Goal: Task Accomplishment & Management: Manage account settings

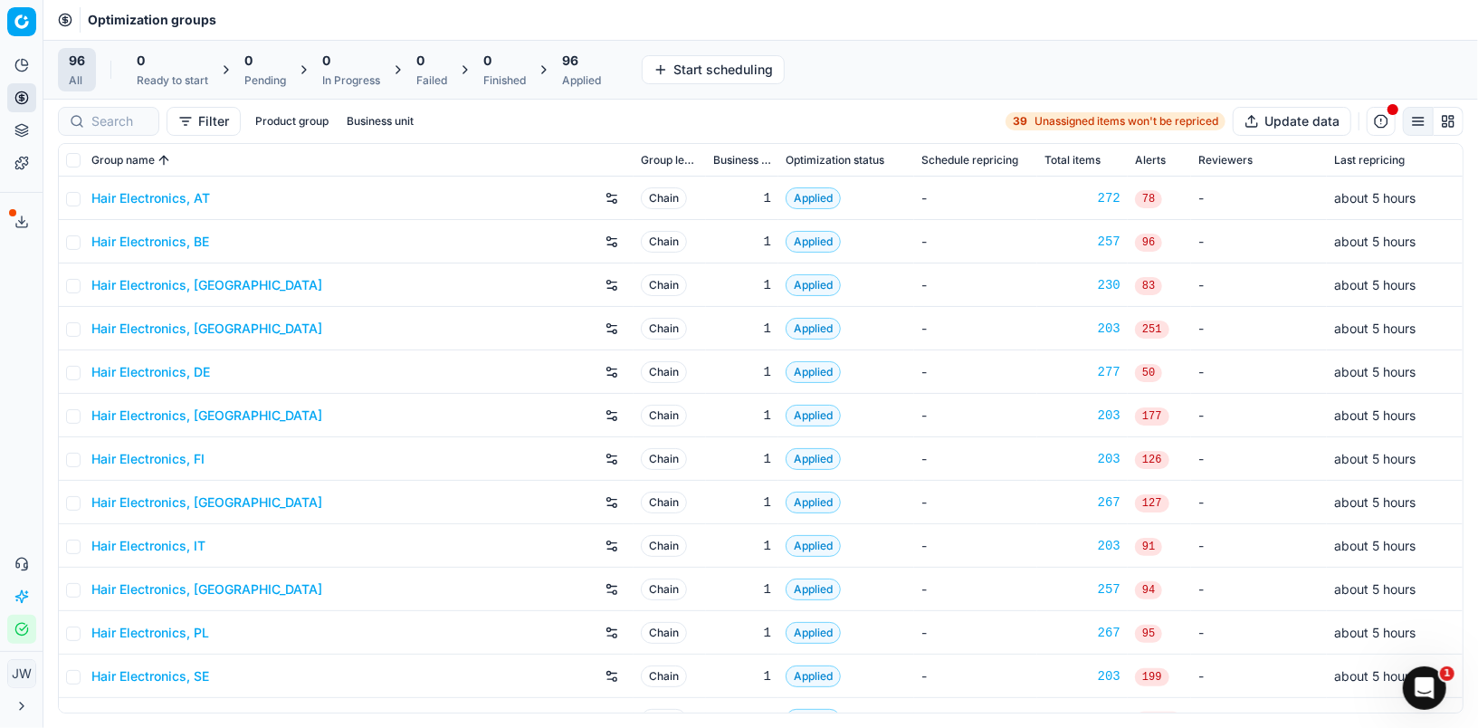
click at [115, 109] on div at bounding box center [108, 121] width 101 height 29
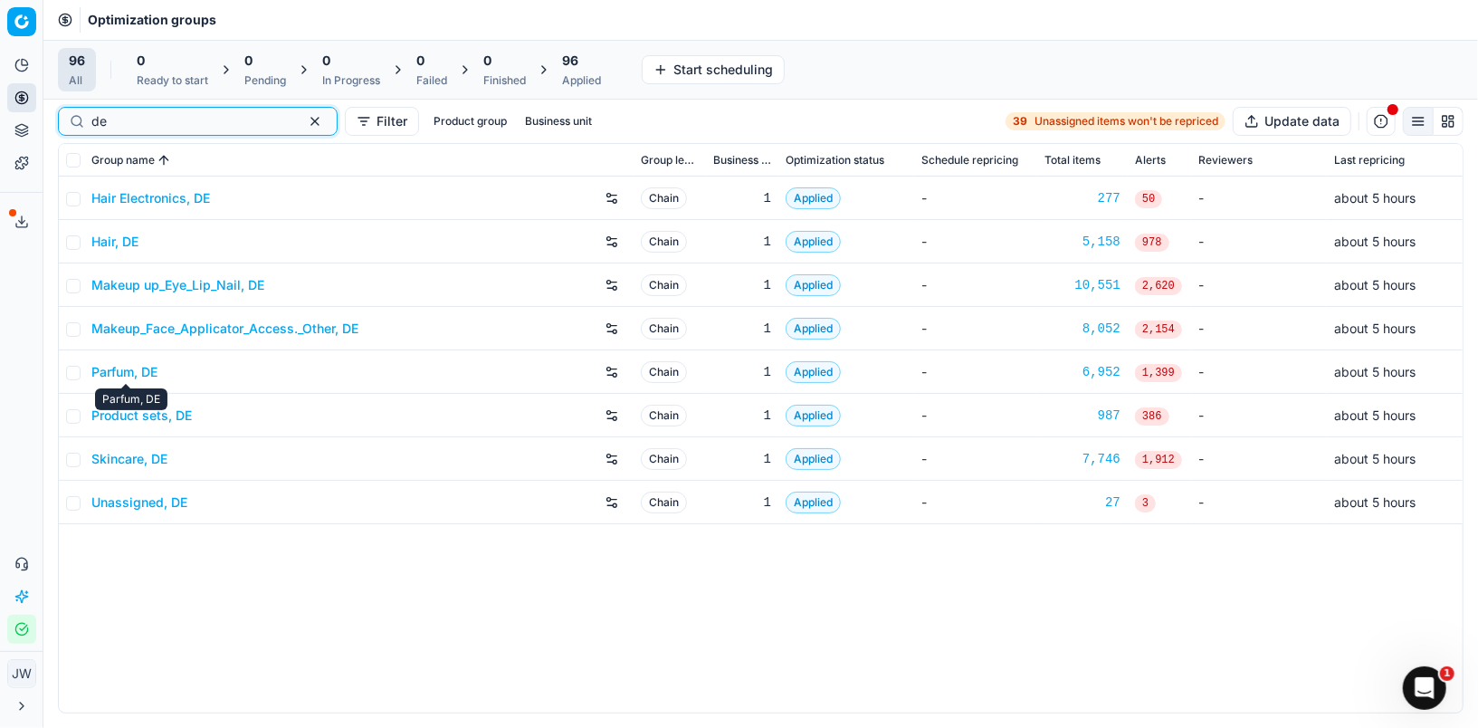
type input "de"
click at [130, 377] on link "Parfum, DE" at bounding box center [124, 372] width 66 height 18
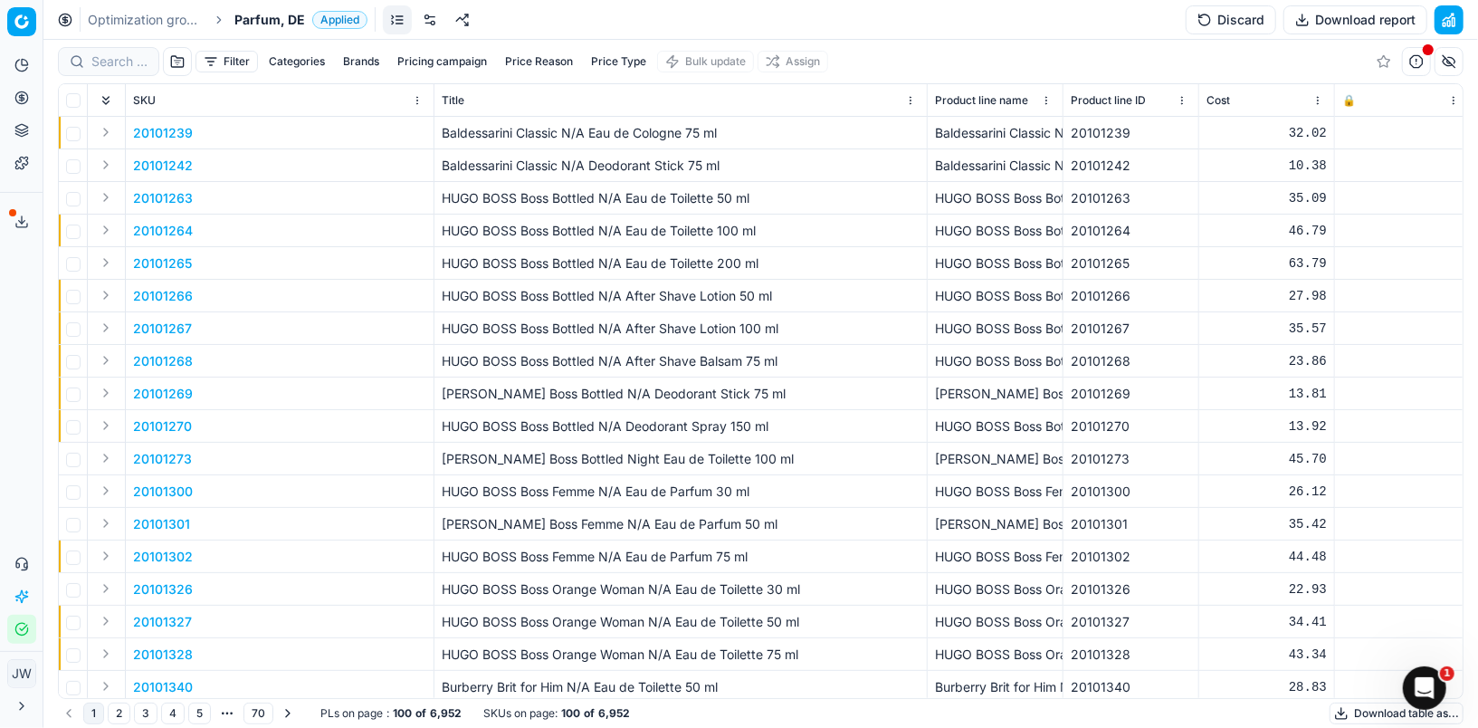
click at [33, 95] on button "Pricing" at bounding box center [21, 97] width 29 height 29
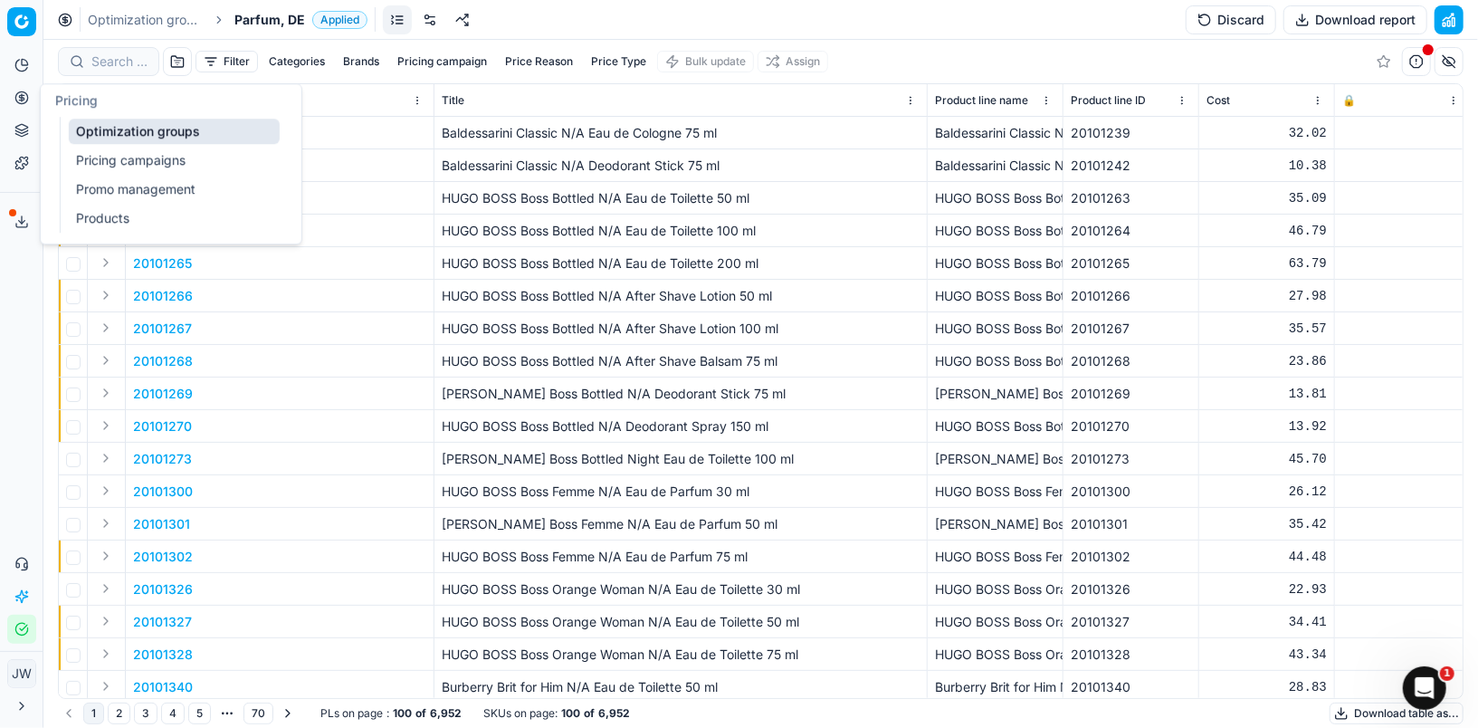
click at [75, 119] on link "Optimization groups" at bounding box center [174, 131] width 211 height 25
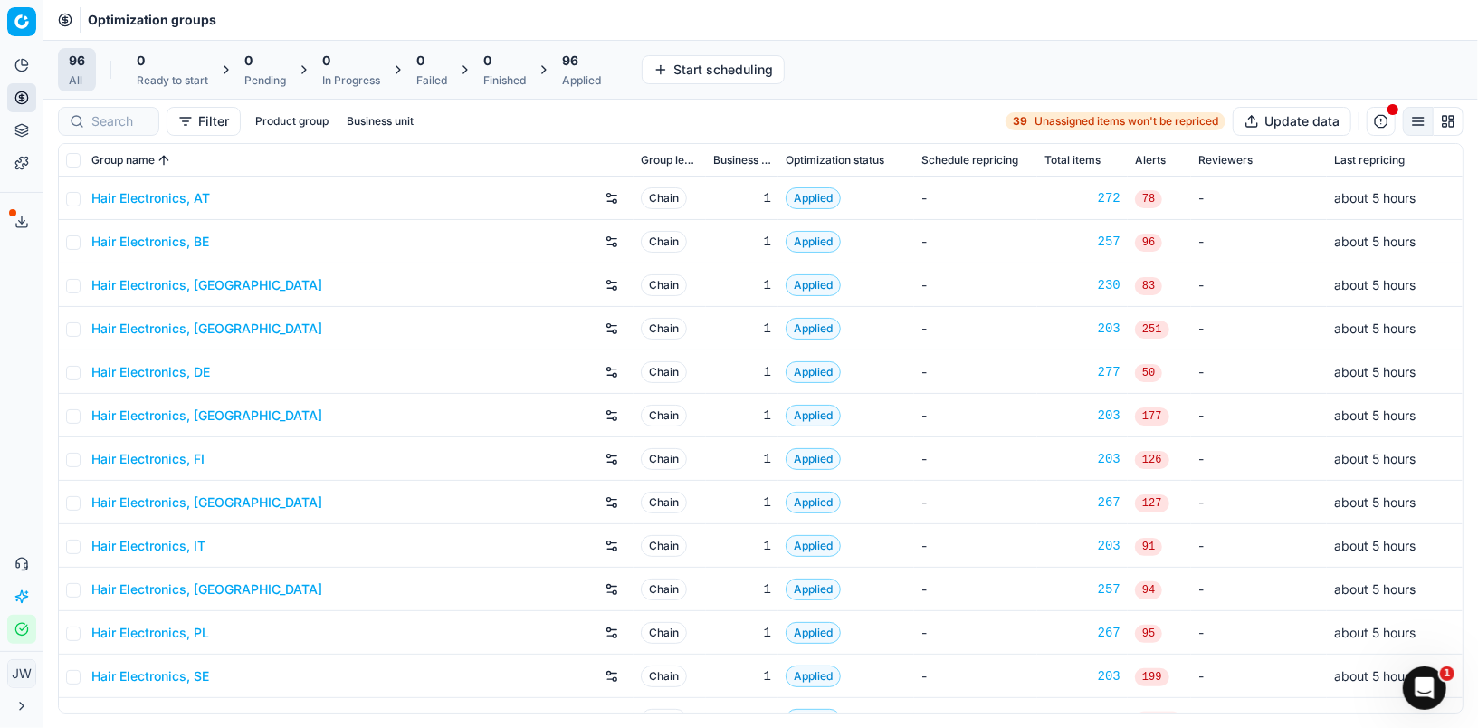
click at [592, 72] on div "96 Applied" at bounding box center [581, 70] width 39 height 36
click at [778, 73] on button "Revert All" at bounding box center [782, 69] width 82 height 29
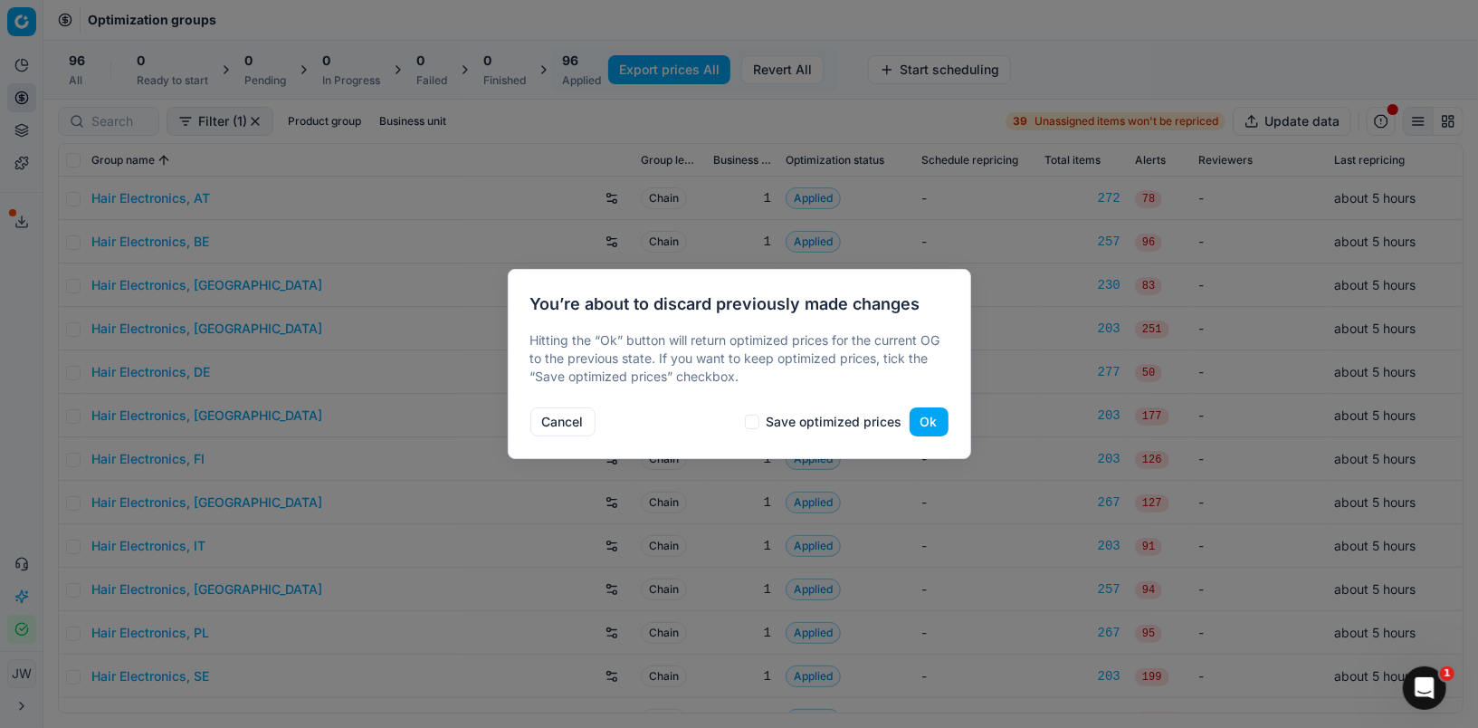
click at [924, 406] on div "Cancel Save optimized prices Ok" at bounding box center [739, 418] width 418 height 36
click at [926, 417] on button "Ok" at bounding box center [929, 421] width 39 height 29
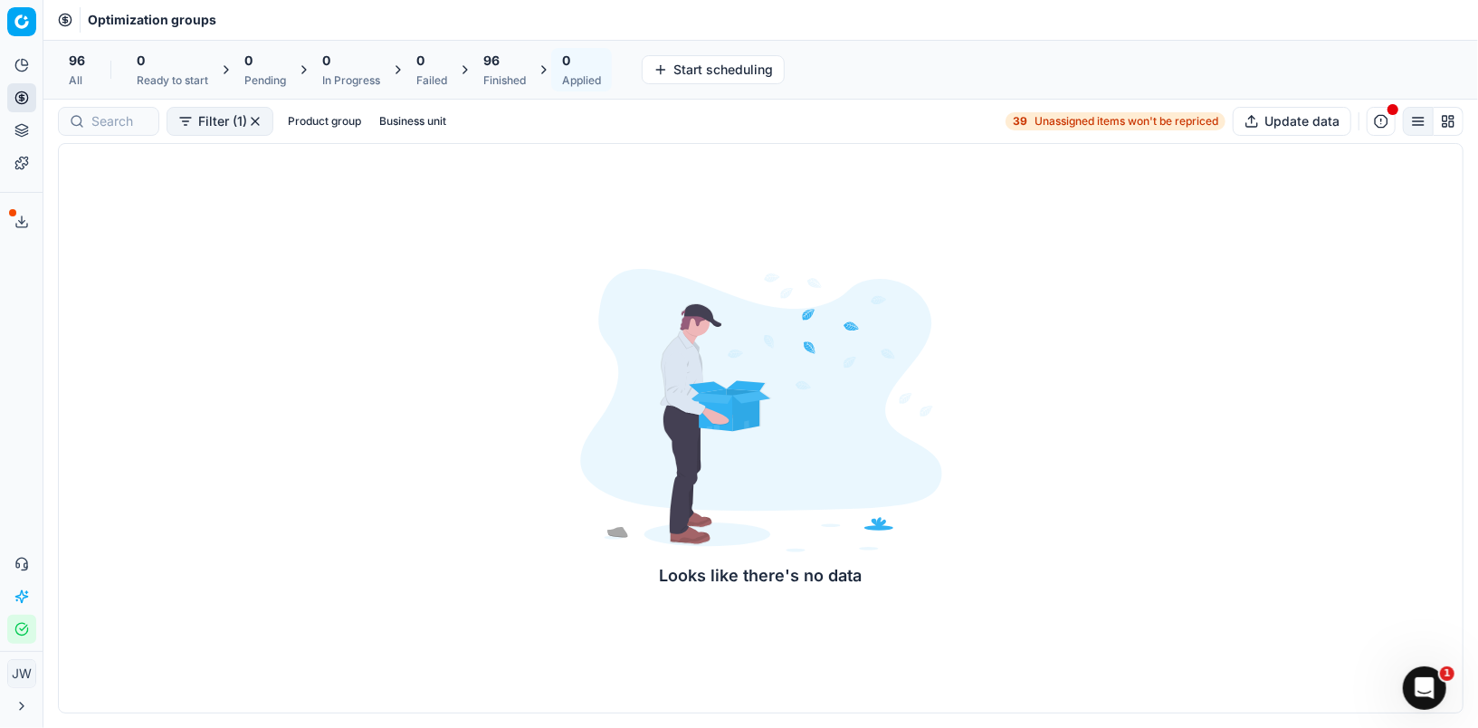
click at [97, 98] on div "96 All 0 Ready to start 0 Pending 0 In Progress 0 Failed 96 Finished 0 Applied …" at bounding box center [760, 70] width 1435 height 60
click at [106, 119] on input at bounding box center [190, 121] width 198 height 18
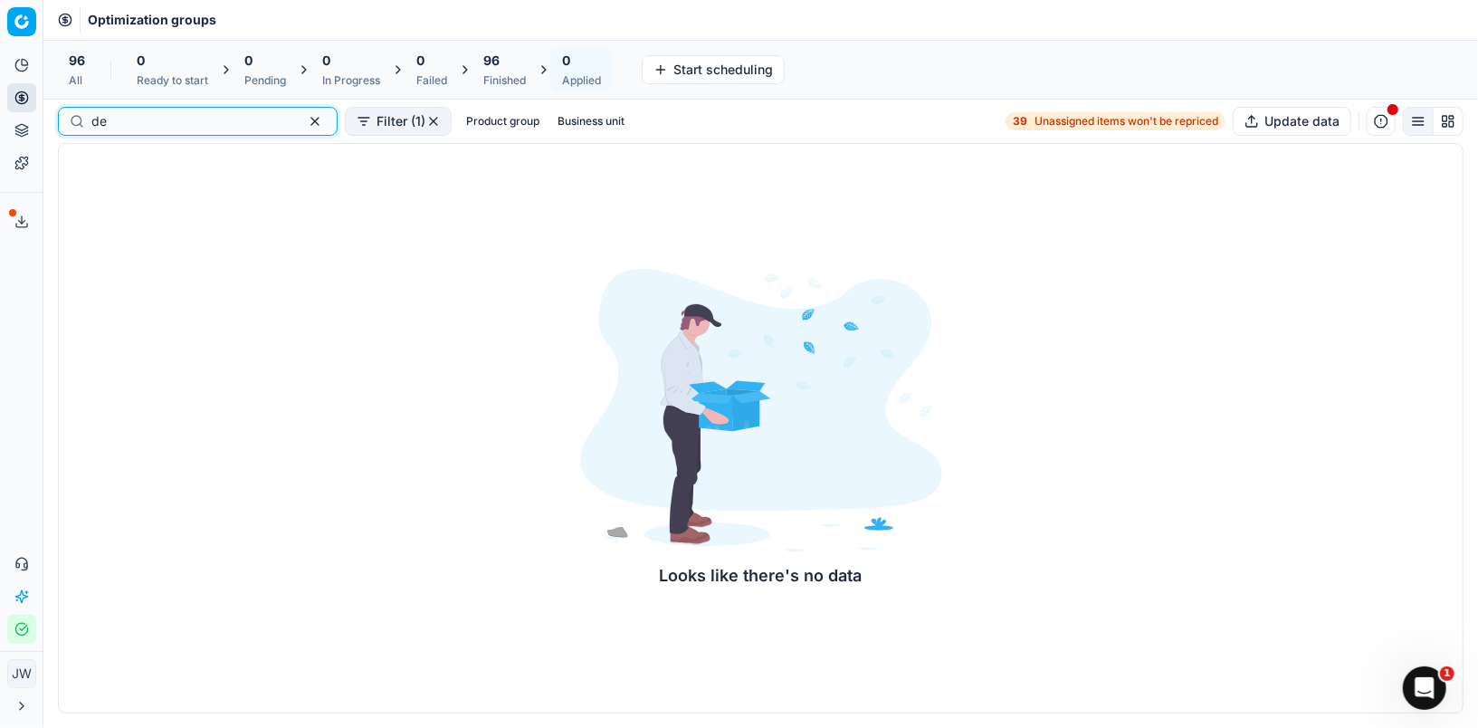
type input "de"
click at [194, 129] on input "de" at bounding box center [190, 121] width 198 height 18
click at [304, 126] on button "button" at bounding box center [315, 121] width 22 height 22
click at [501, 77] on div "Finished" at bounding box center [504, 80] width 43 height 14
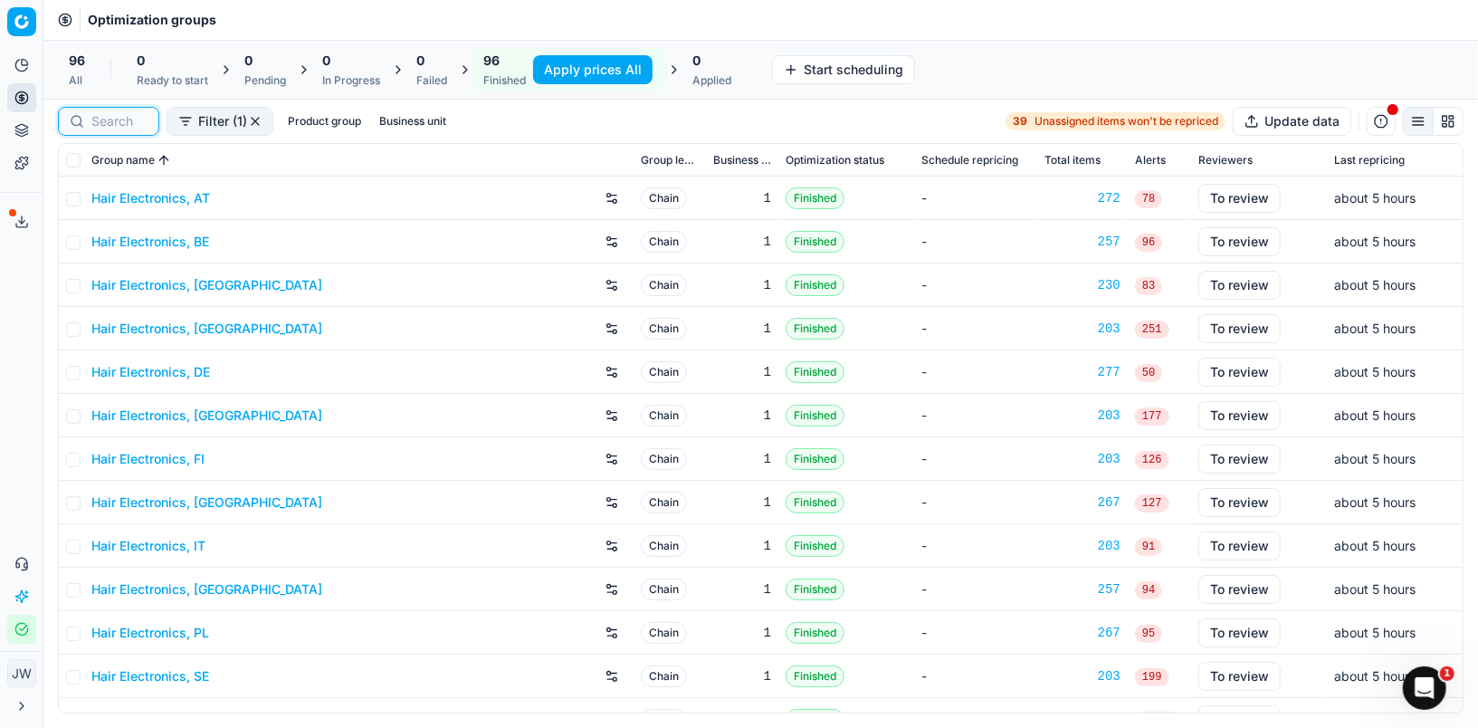
click at [125, 124] on input at bounding box center [119, 121] width 56 height 18
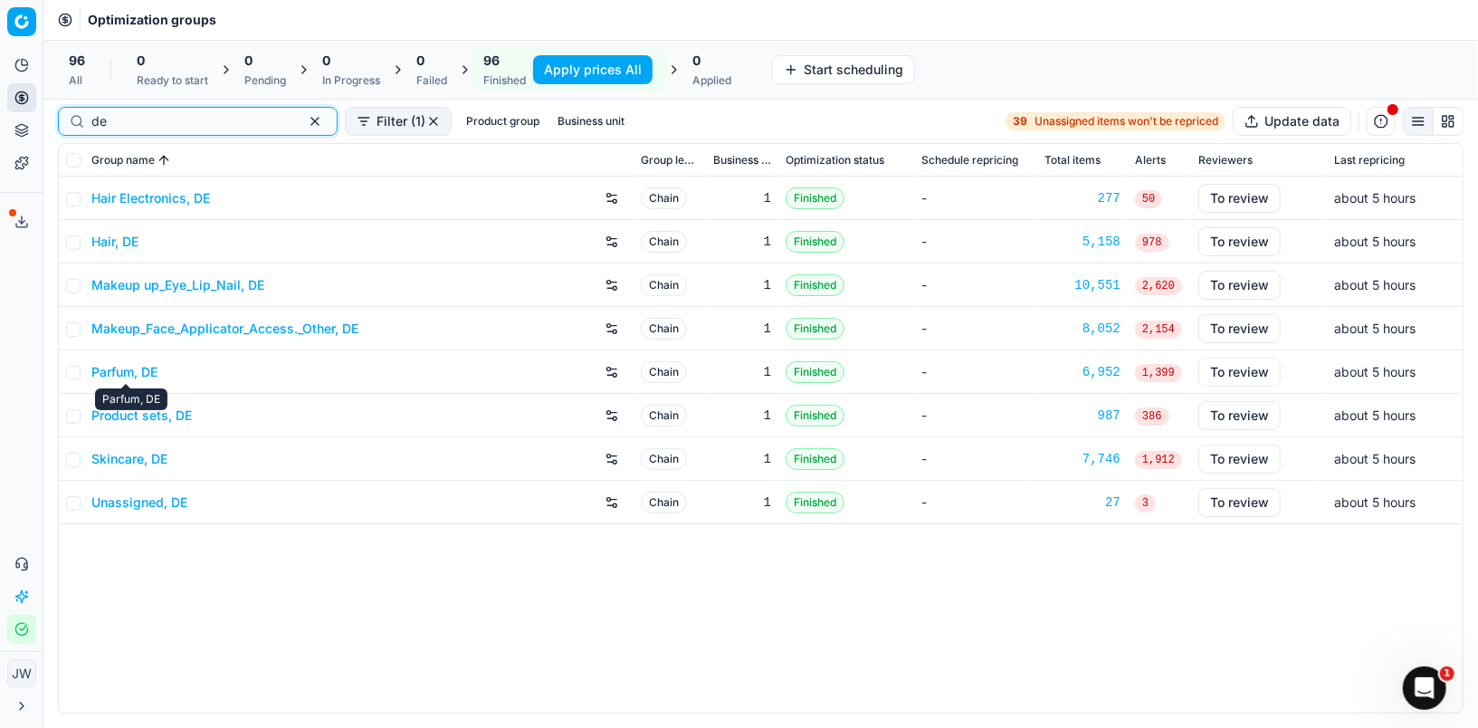
type input "de"
click at [129, 369] on link "Parfum, DE" at bounding box center [124, 372] width 66 height 18
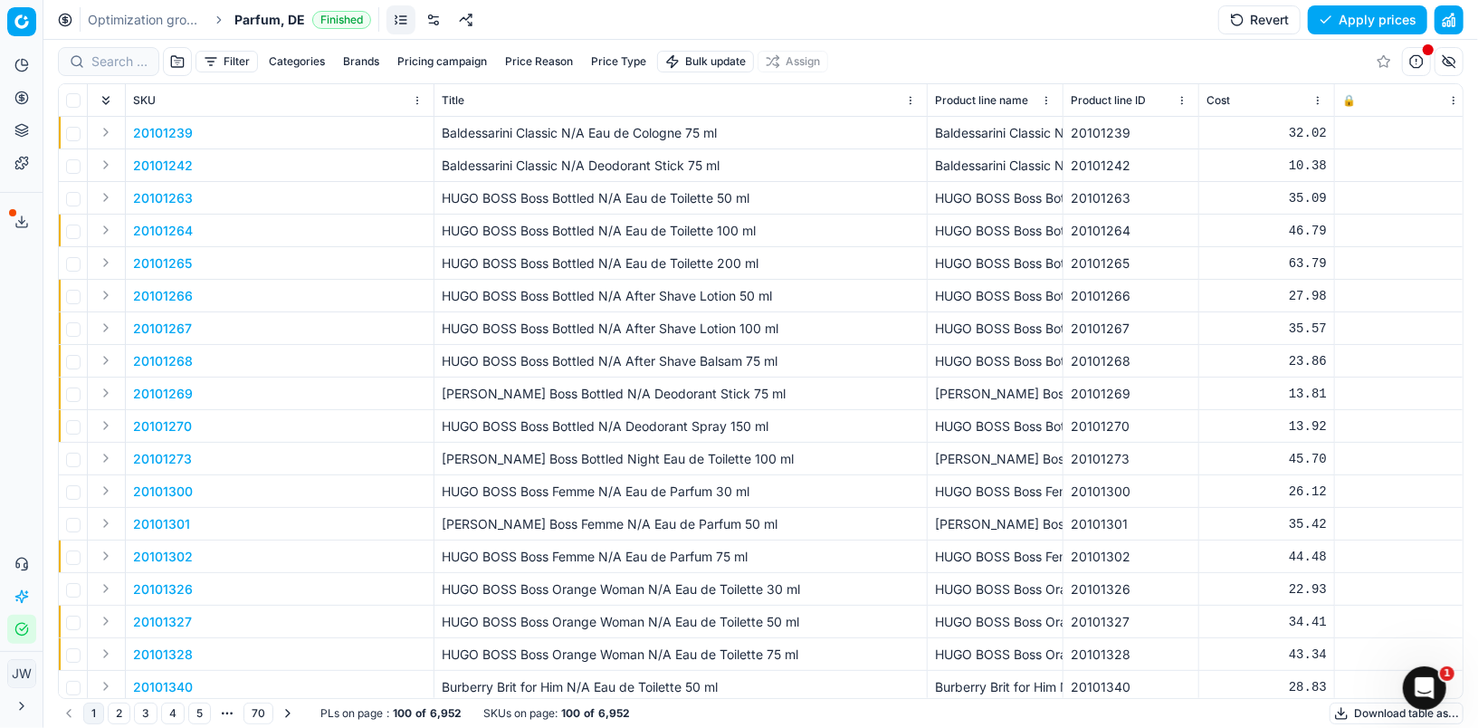
click at [1275, 33] on button "Revert" at bounding box center [1259, 19] width 82 height 29
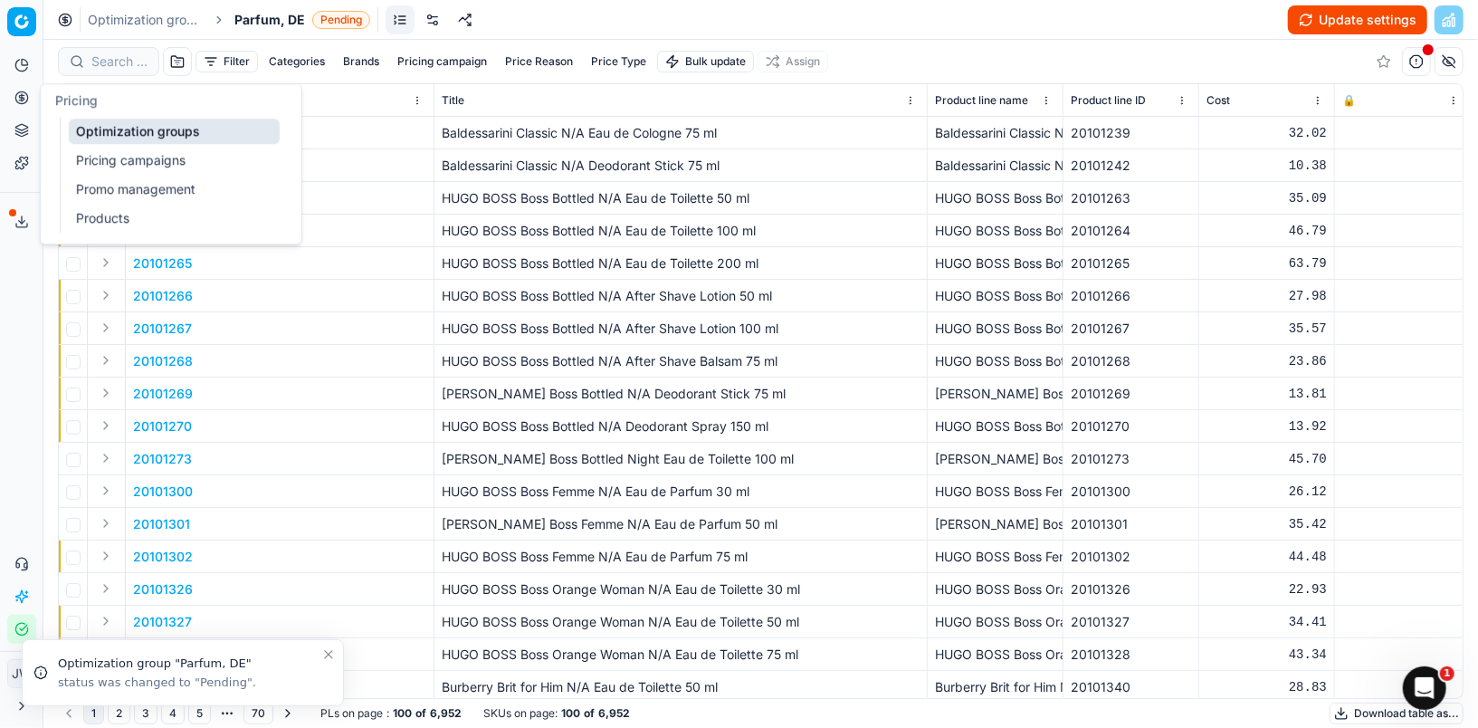
click at [96, 128] on link "Optimization groups" at bounding box center [174, 131] width 211 height 25
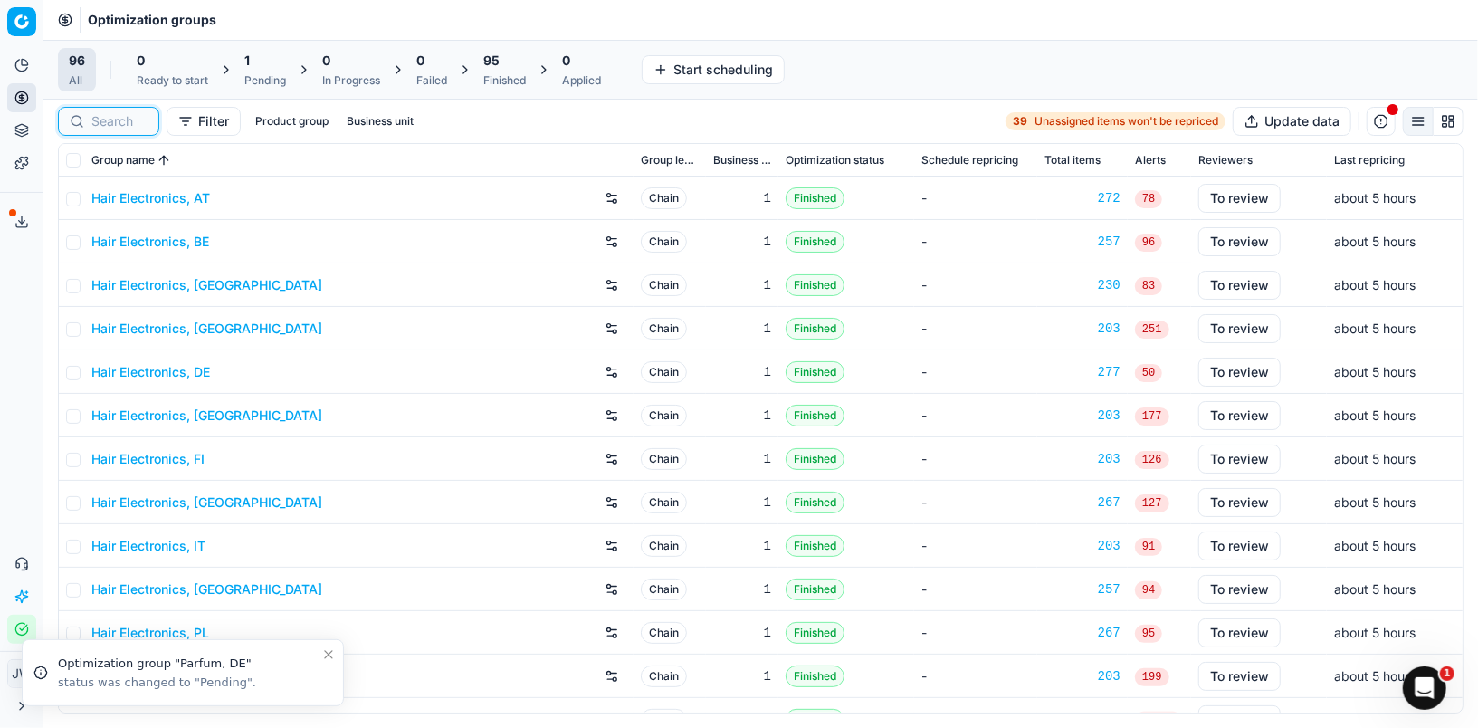
click at [100, 128] on input at bounding box center [119, 121] width 56 height 18
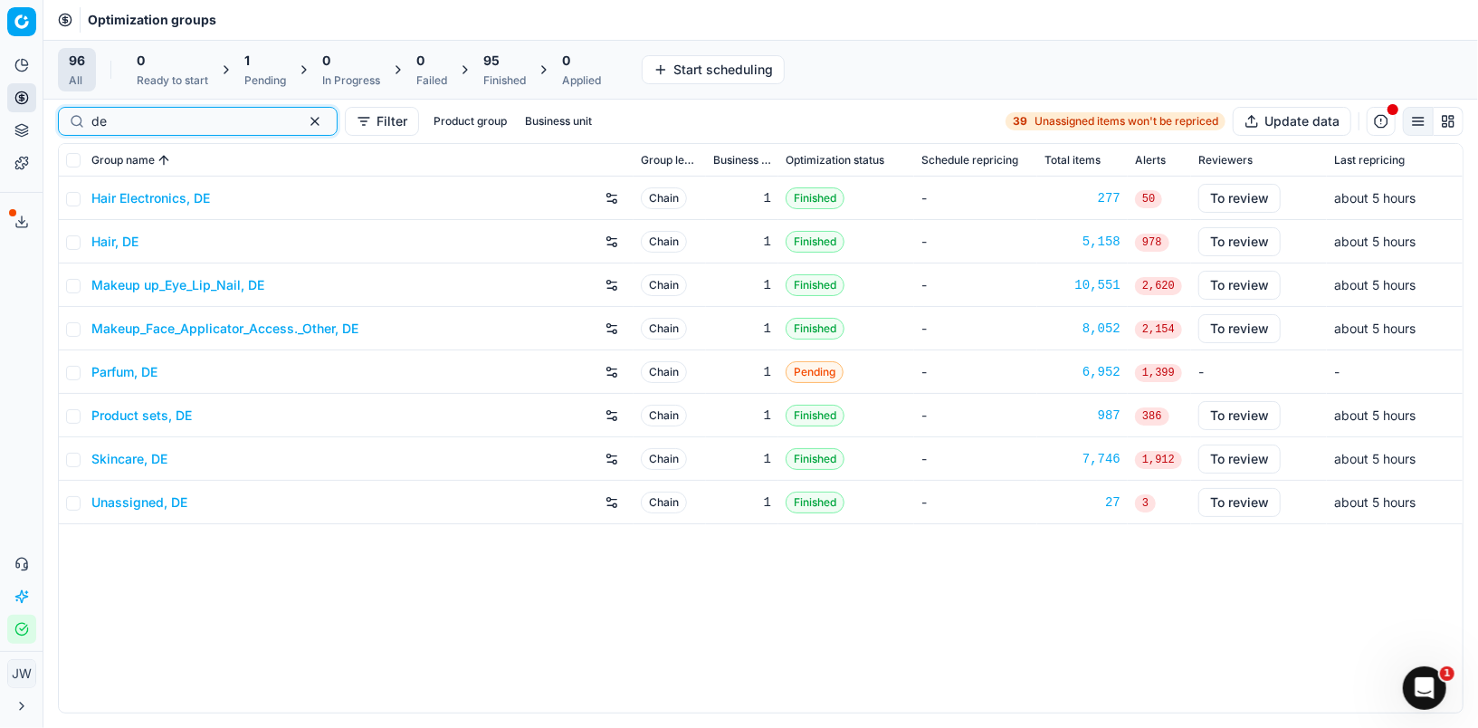
type input "de"
click at [129, 415] on link "Product sets, DE" at bounding box center [141, 415] width 100 height 18
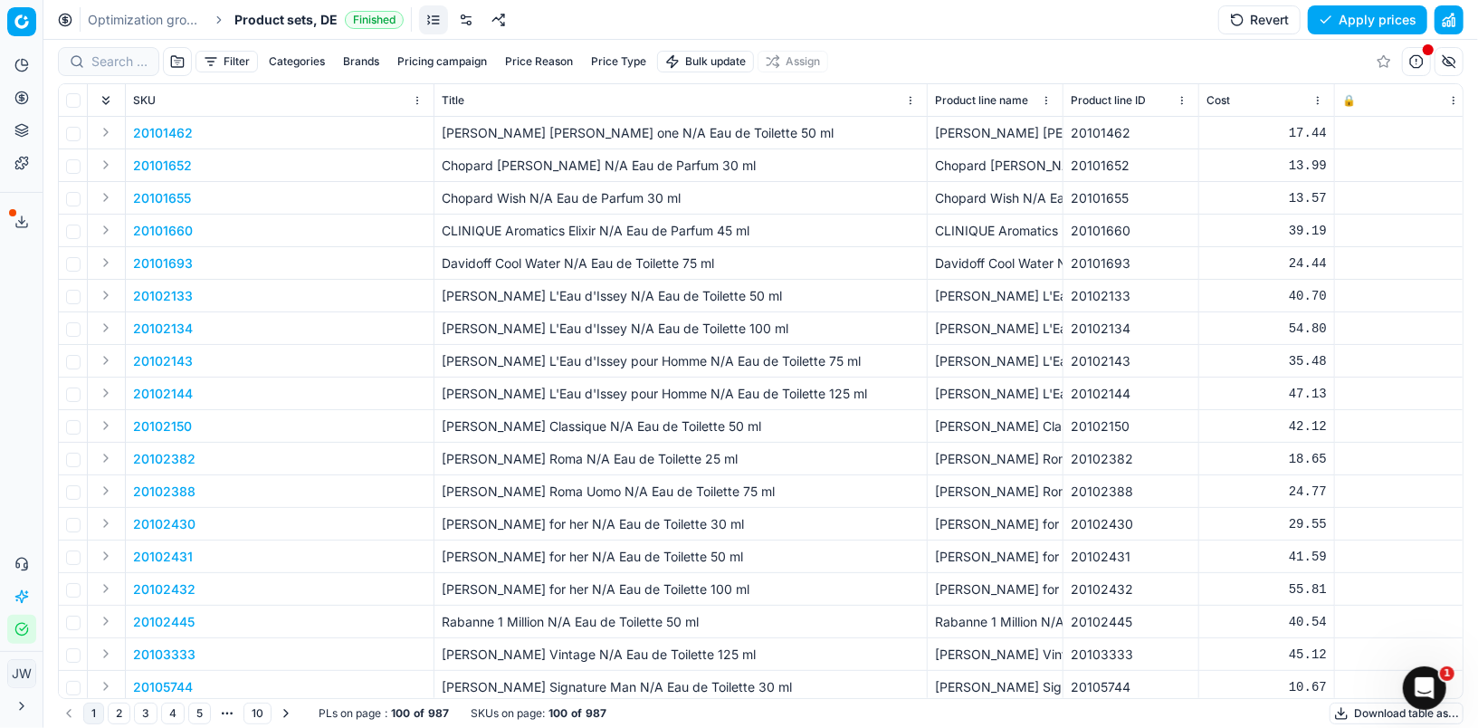
click at [1246, 22] on button "Revert" at bounding box center [1259, 19] width 82 height 29
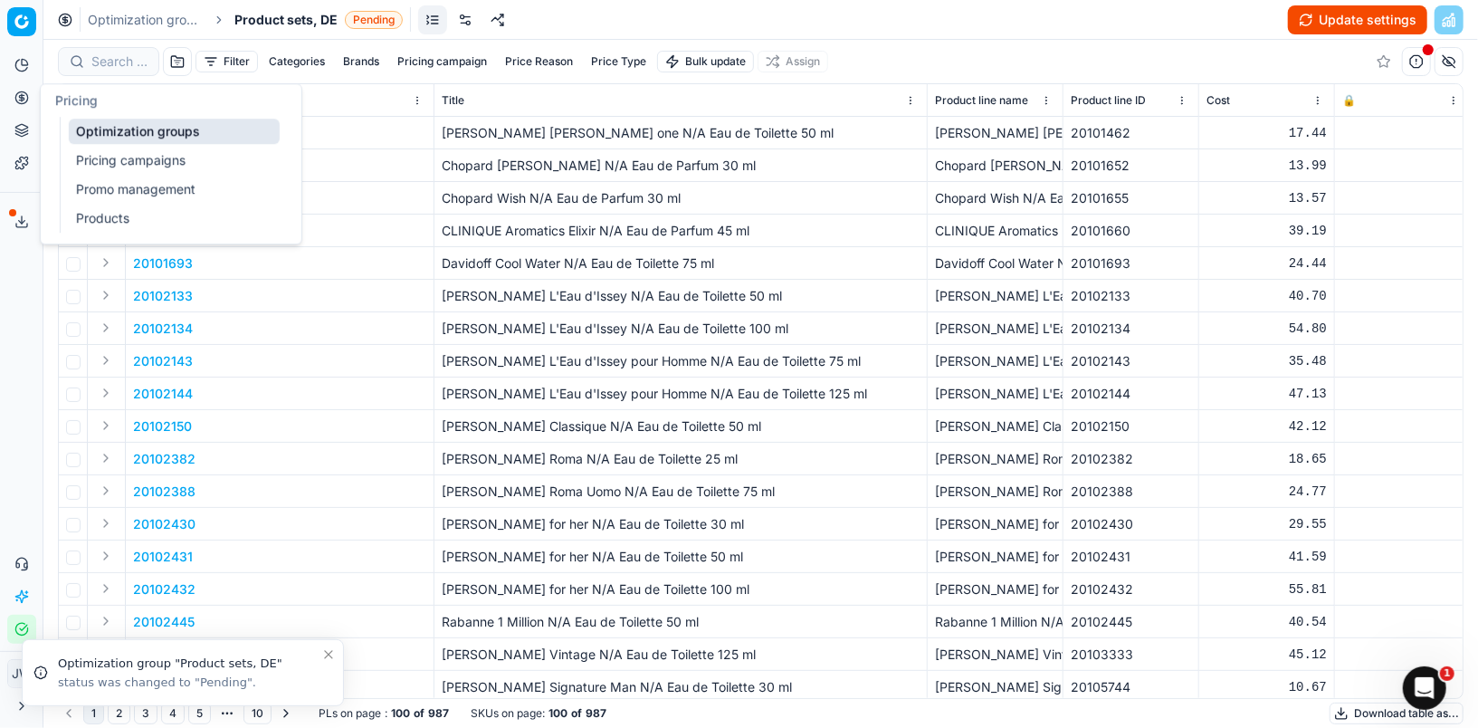
click at [147, 133] on link "Optimization groups" at bounding box center [174, 131] width 211 height 25
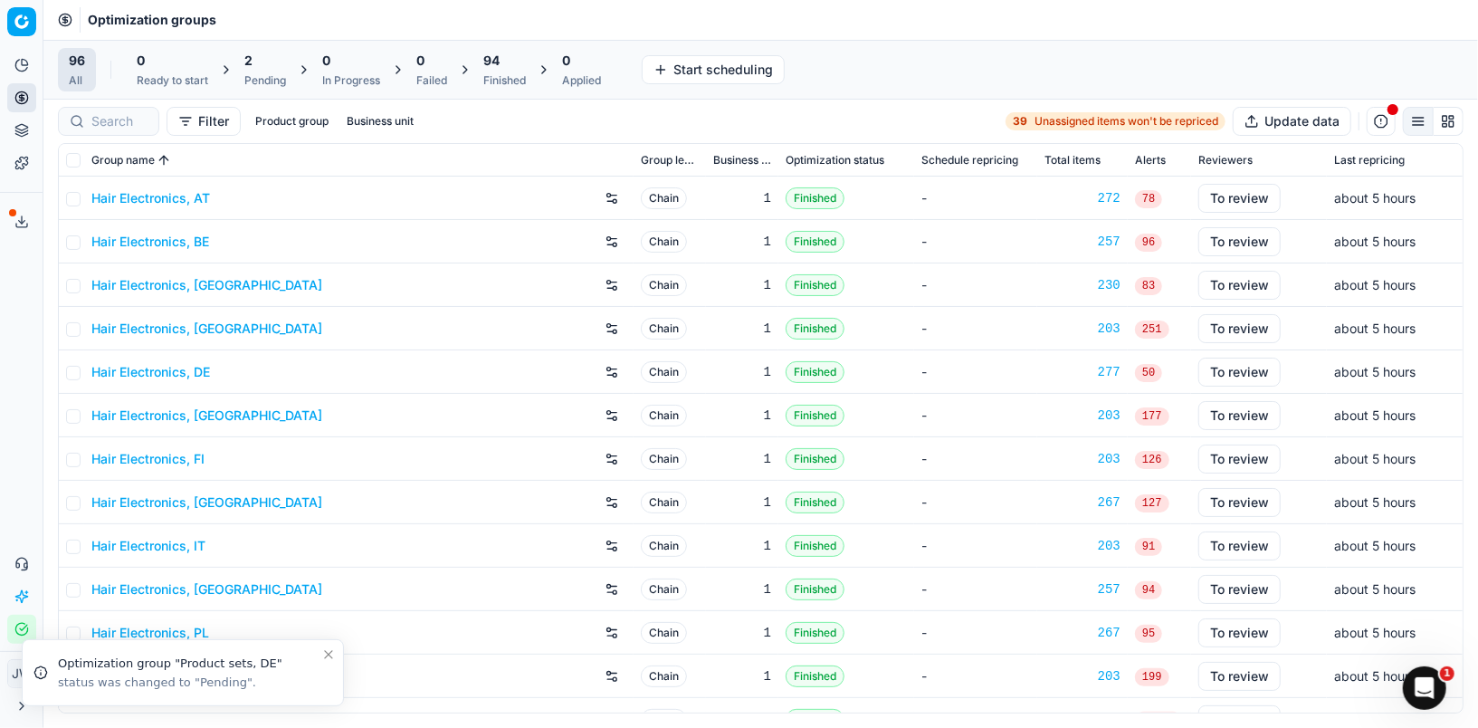
click at [263, 64] on div "2" at bounding box center [265, 61] width 42 height 18
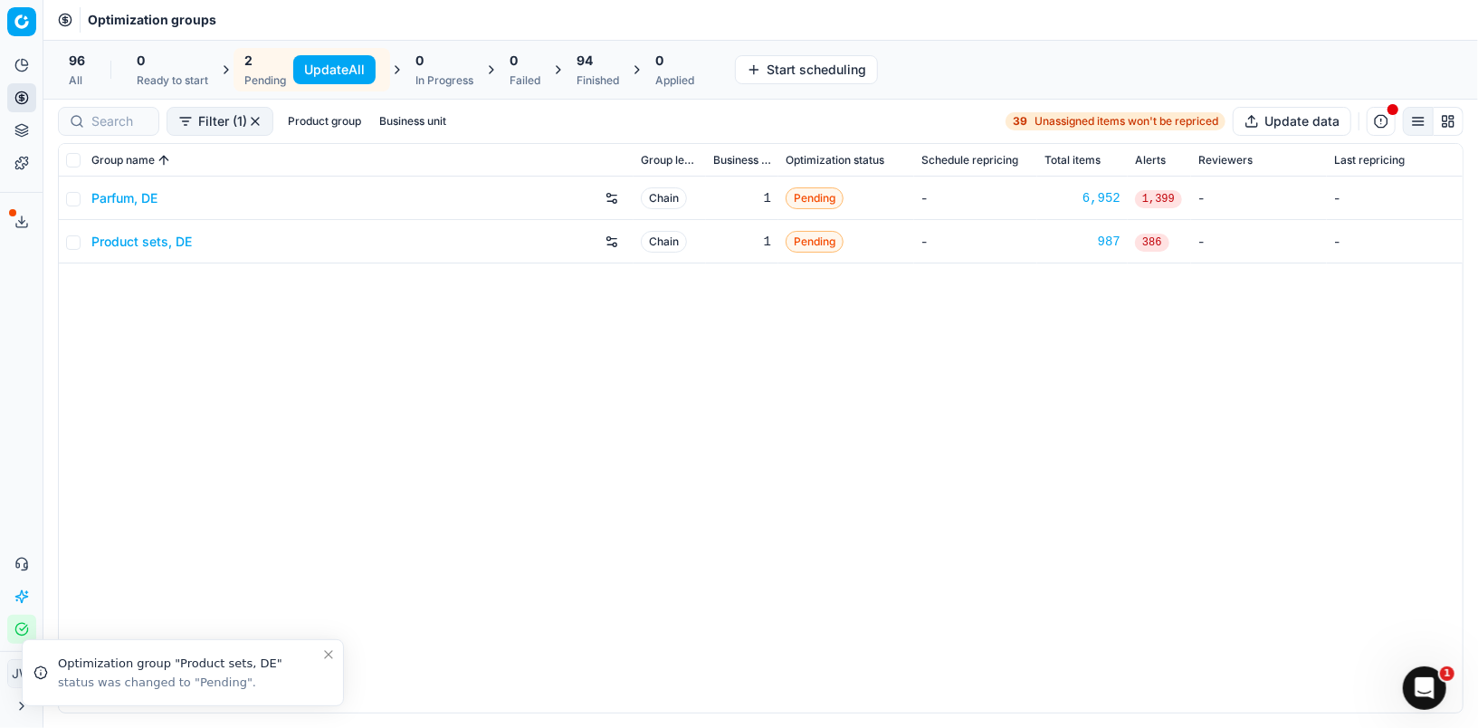
click at [313, 66] on button "Update All" at bounding box center [334, 69] width 82 height 29
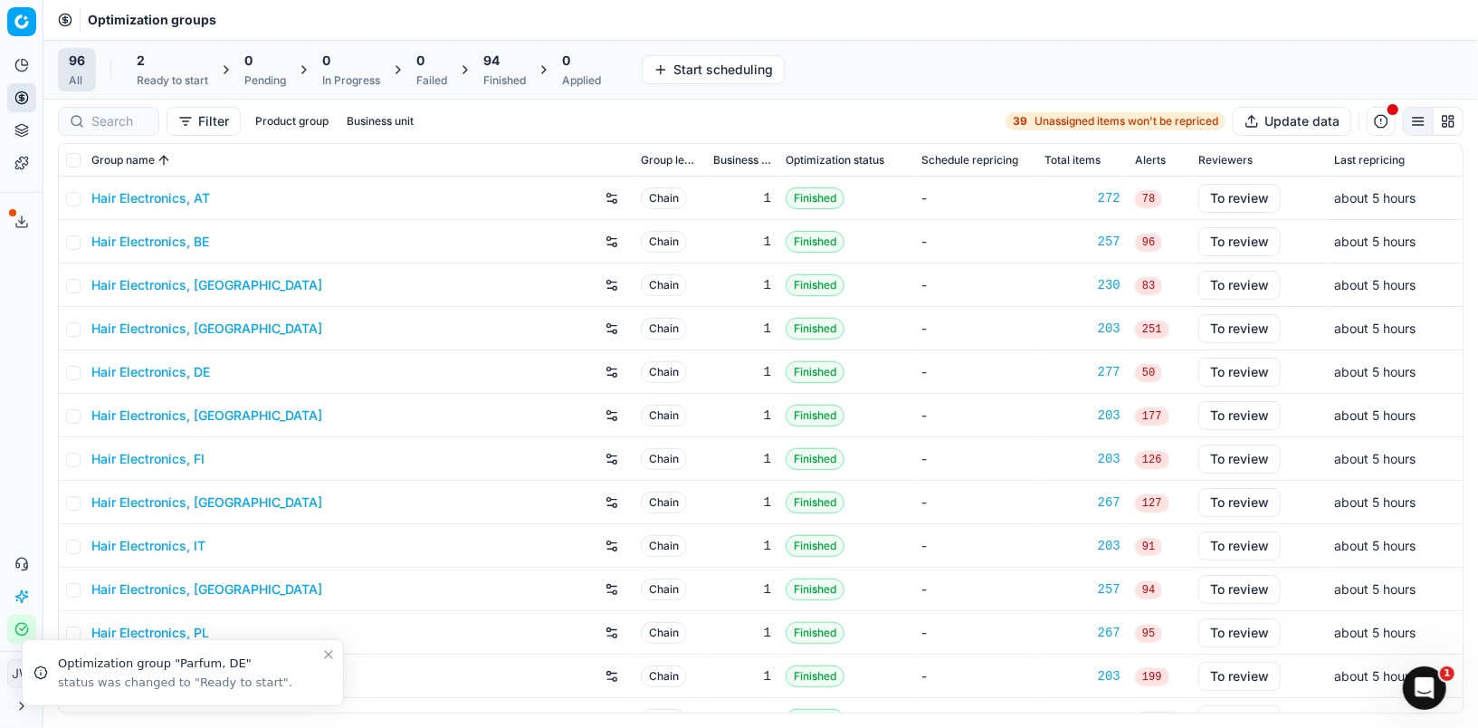
click at [148, 67] on div "2" at bounding box center [173, 61] width 72 height 18
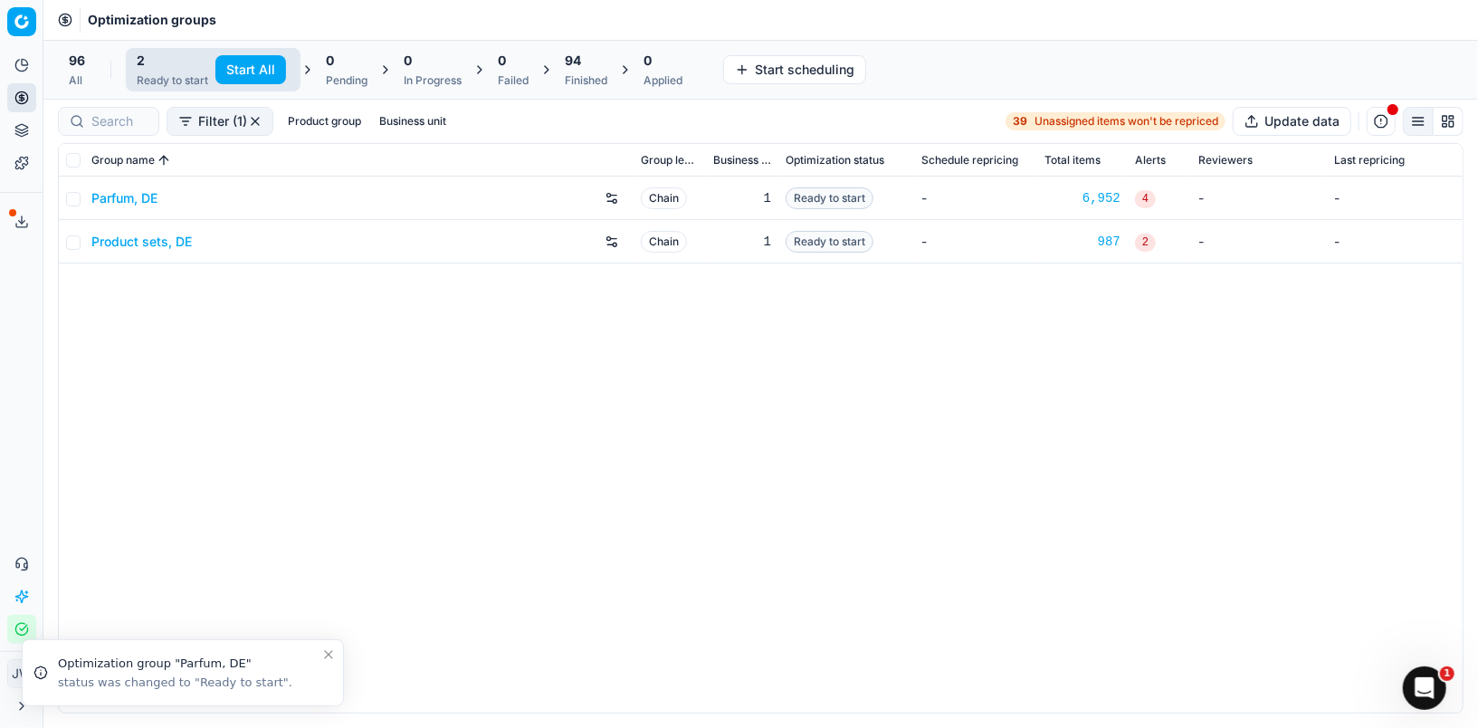
click at [124, 190] on link "Parfum, DE" at bounding box center [124, 198] width 66 height 18
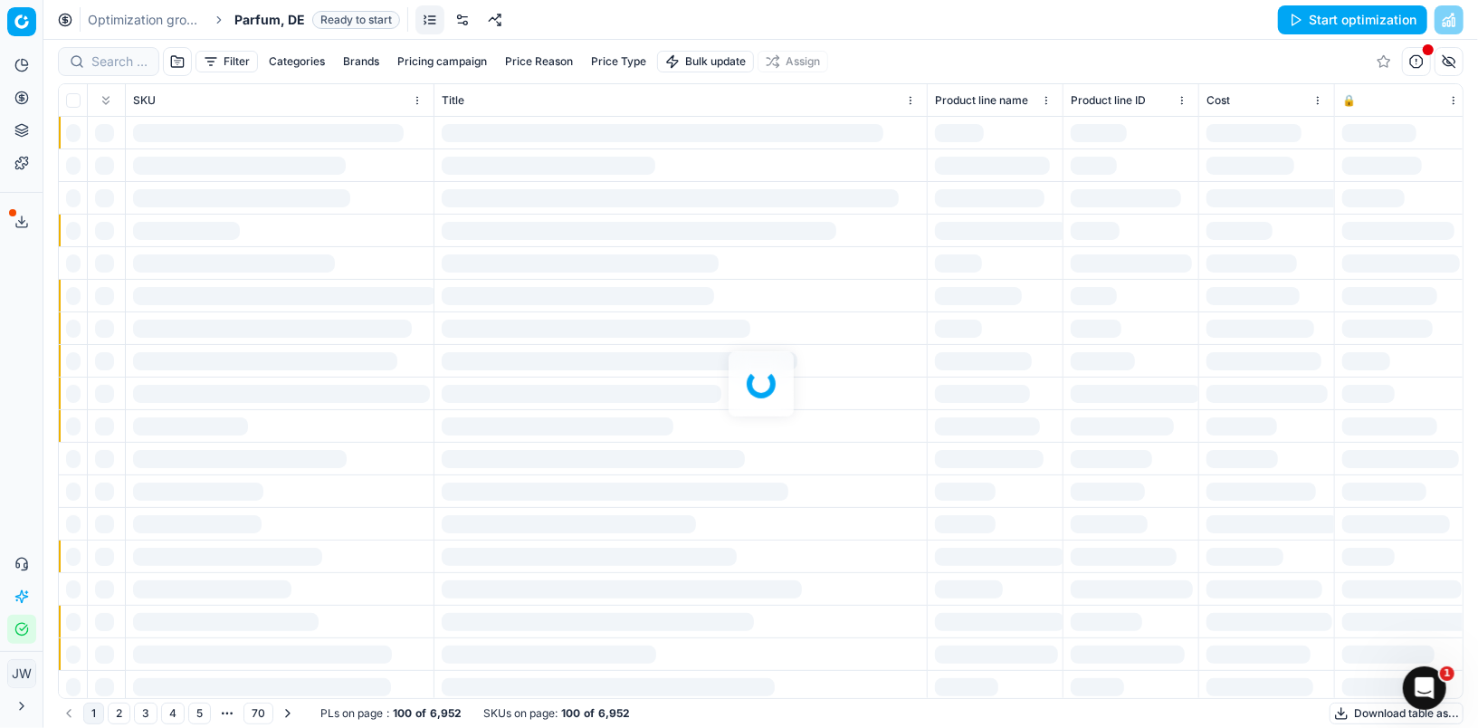
click at [459, 24] on link at bounding box center [462, 19] width 29 height 29
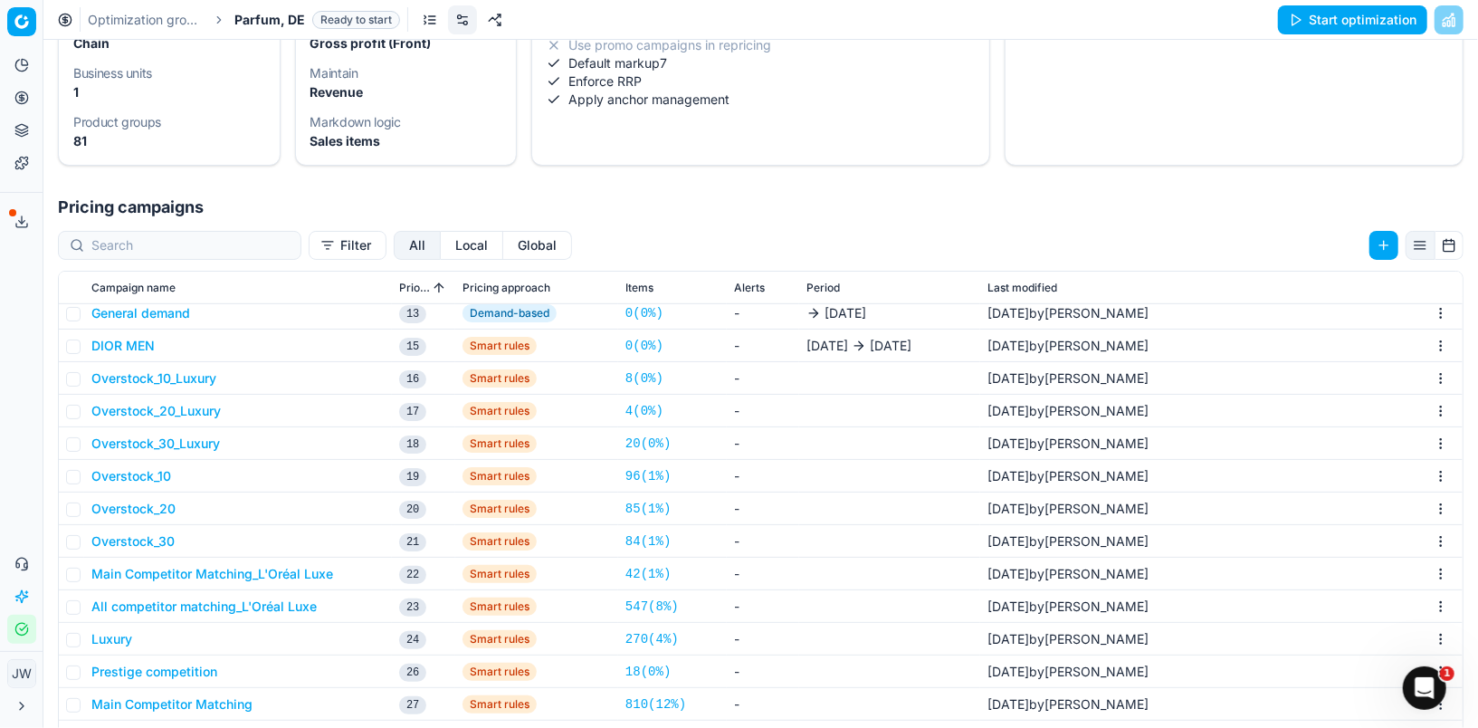
scroll to position [278, 0]
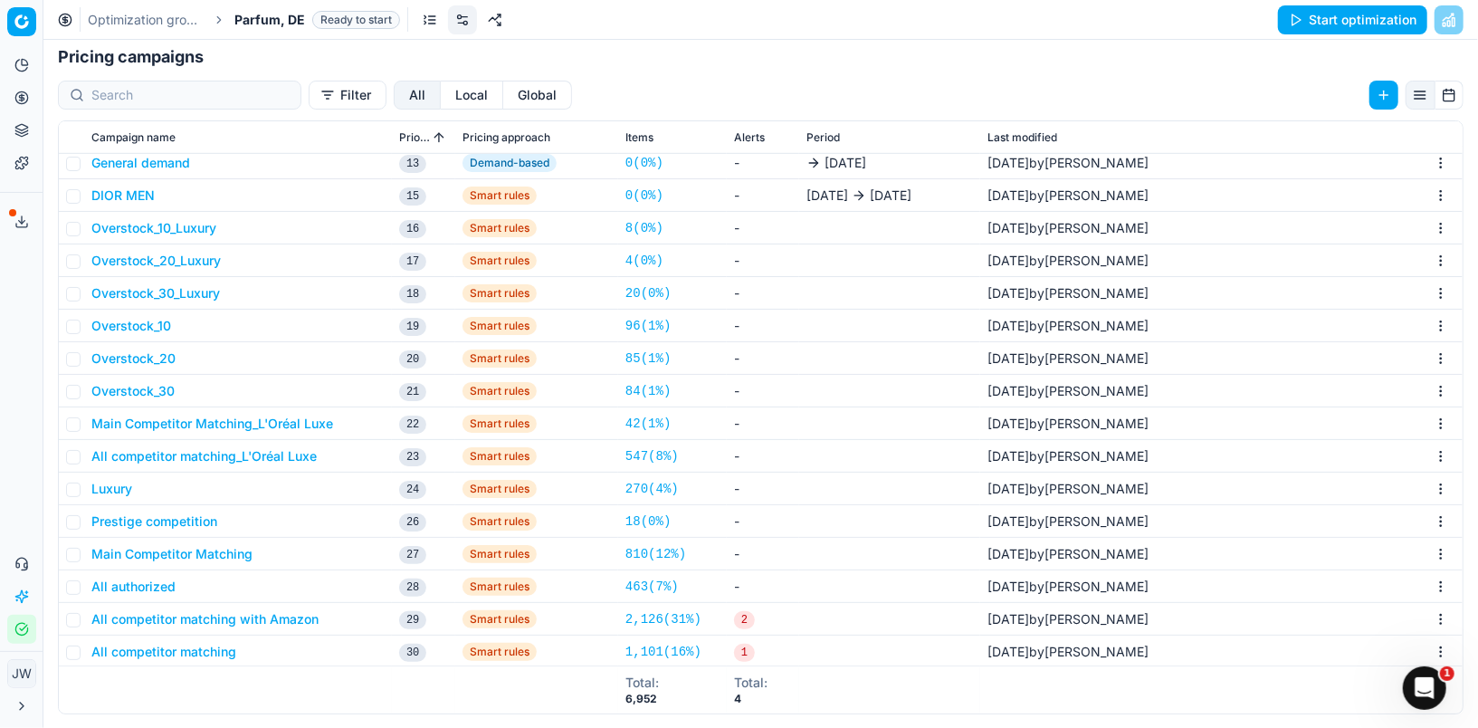
click at [441, 93] on button "Local" at bounding box center [472, 95] width 62 height 29
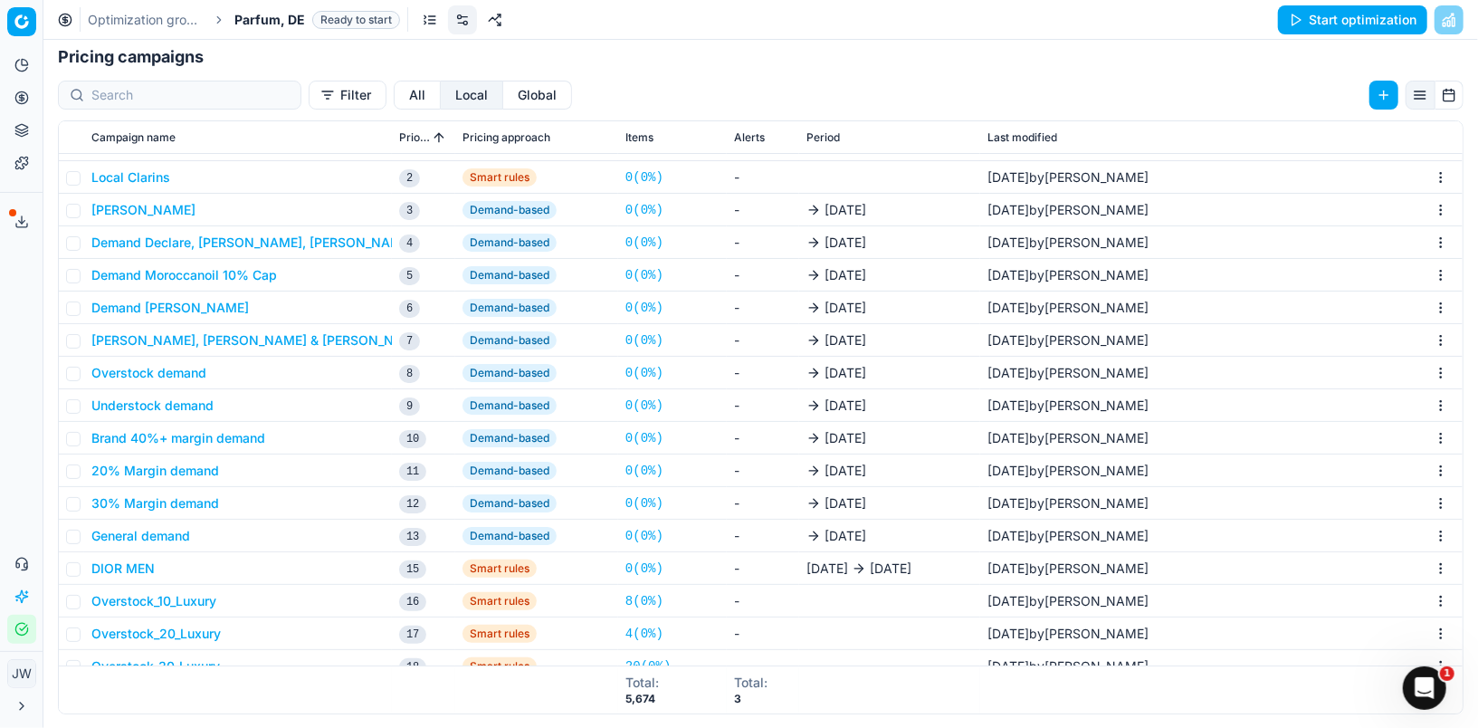
scroll to position [0, 0]
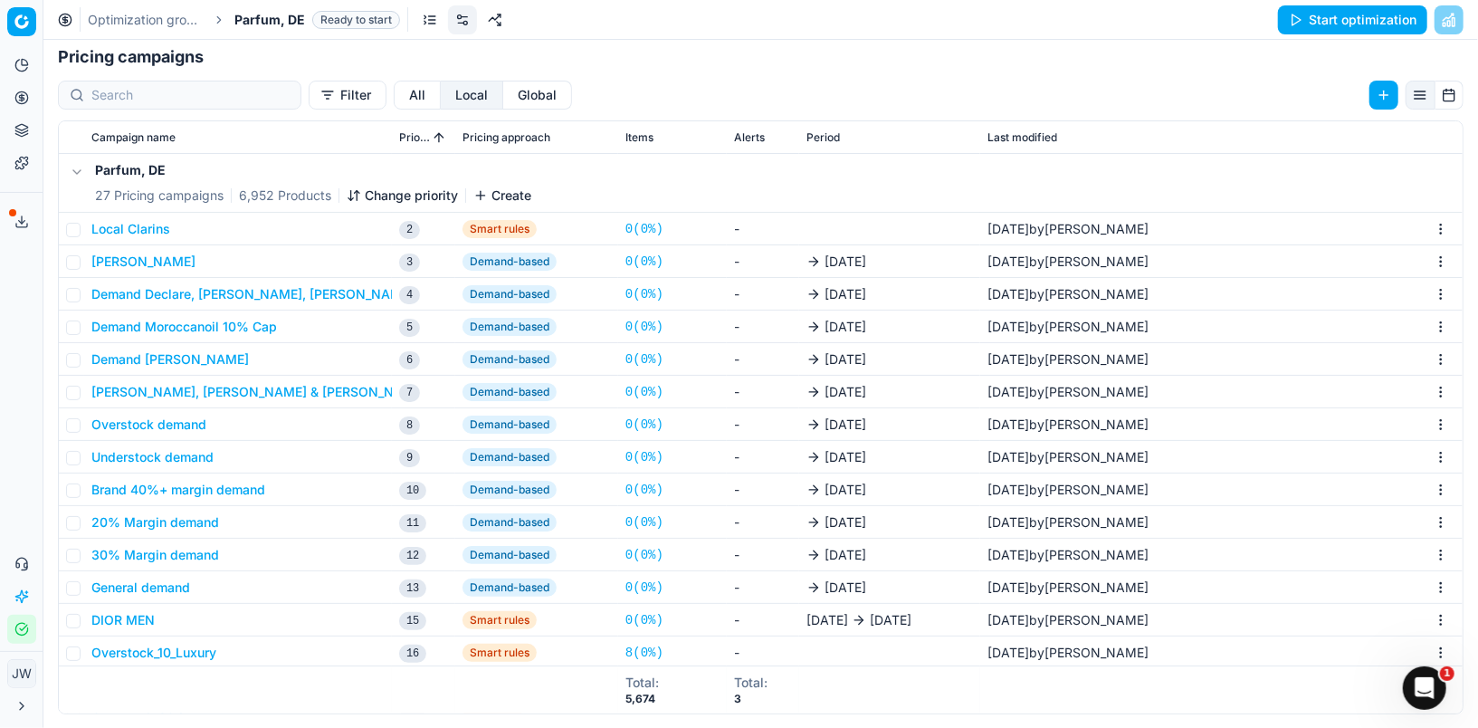
click at [137, 228] on button "Local Clarins" at bounding box center [130, 229] width 79 height 18
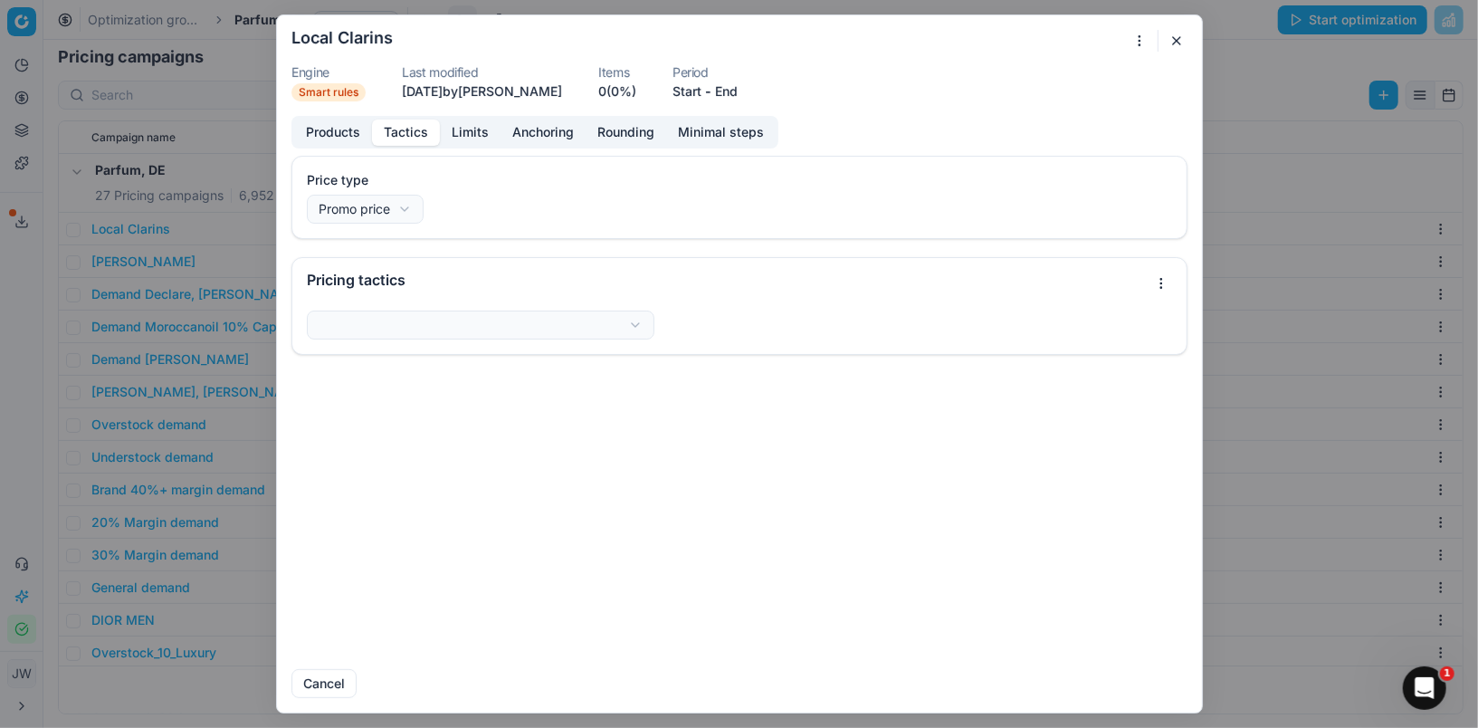
click at [404, 134] on button "Tactics" at bounding box center [406, 132] width 68 height 26
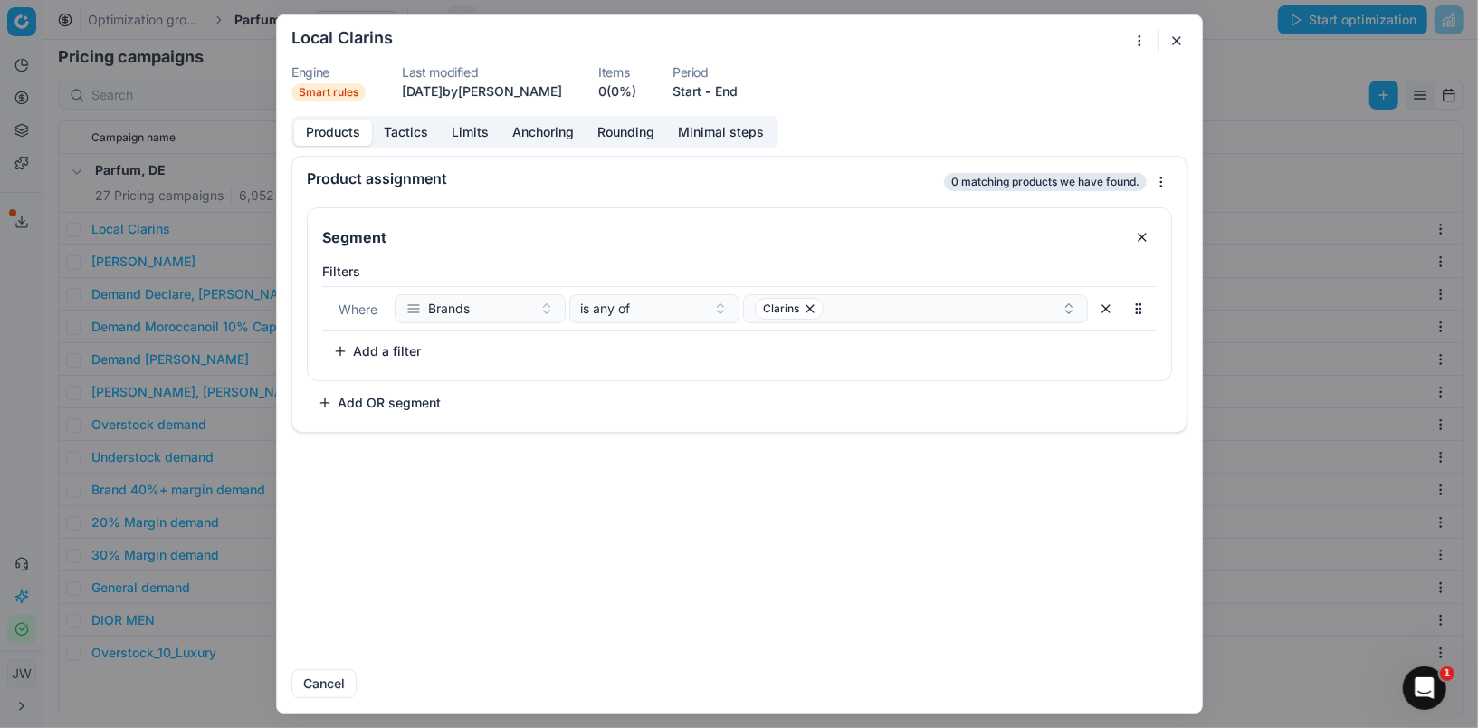
click at [329, 135] on button "Products" at bounding box center [333, 132] width 78 height 26
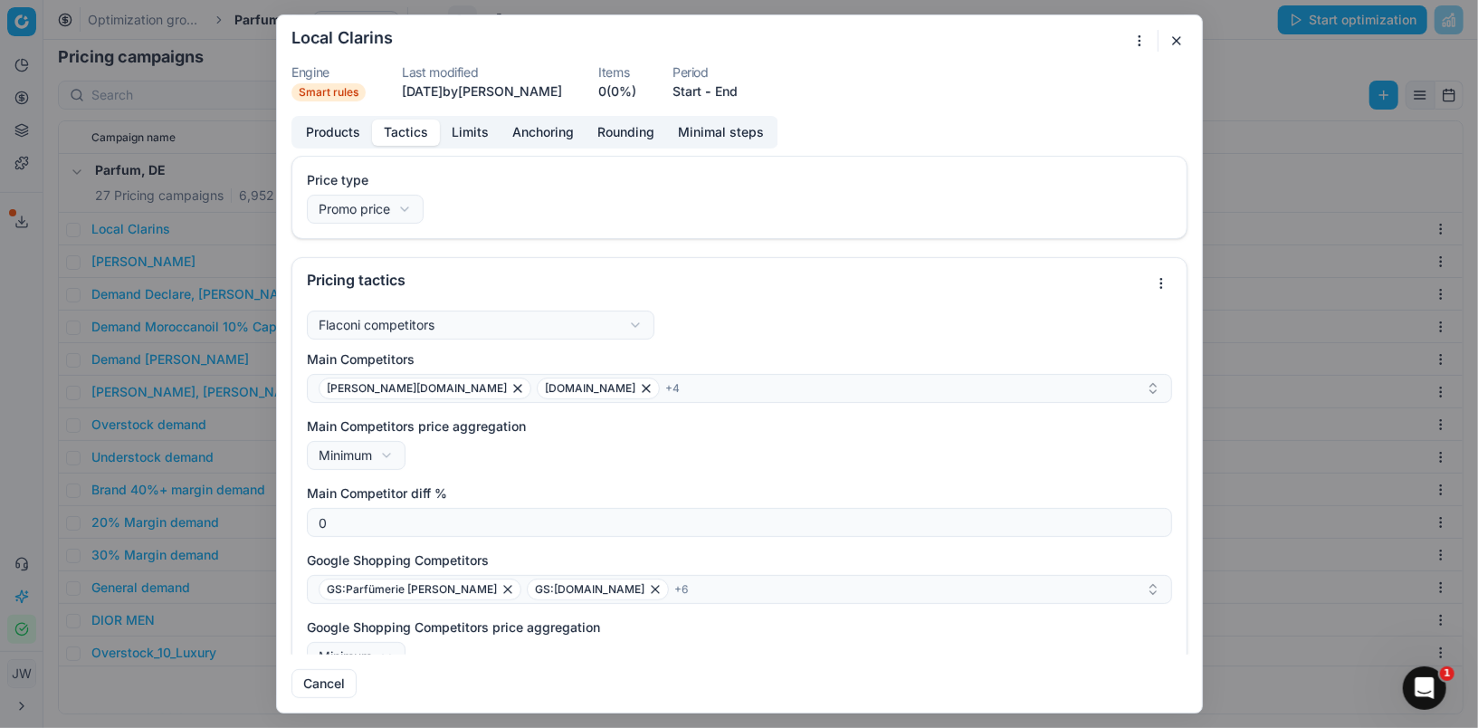
click at [408, 139] on button "Tactics" at bounding box center [406, 132] width 68 height 26
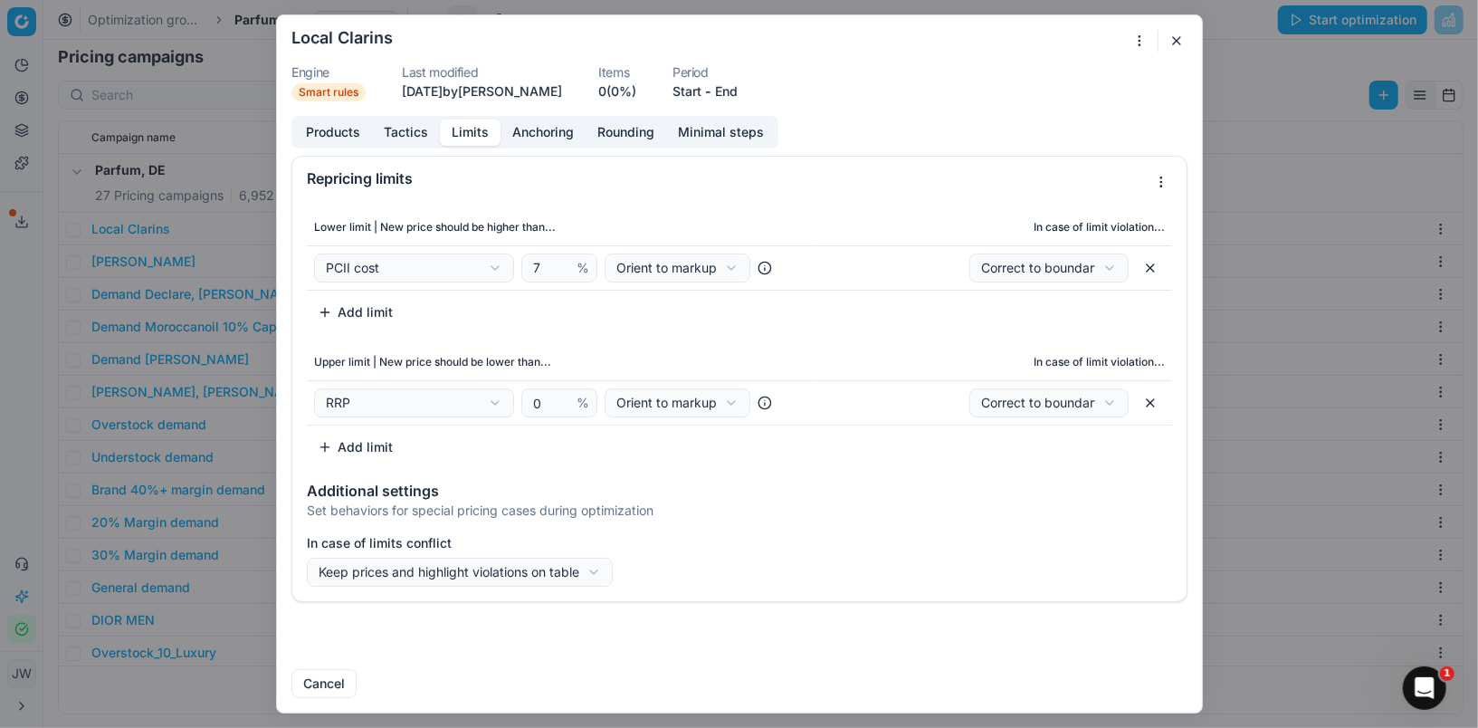
click at [472, 135] on button "Limits" at bounding box center [470, 132] width 61 height 26
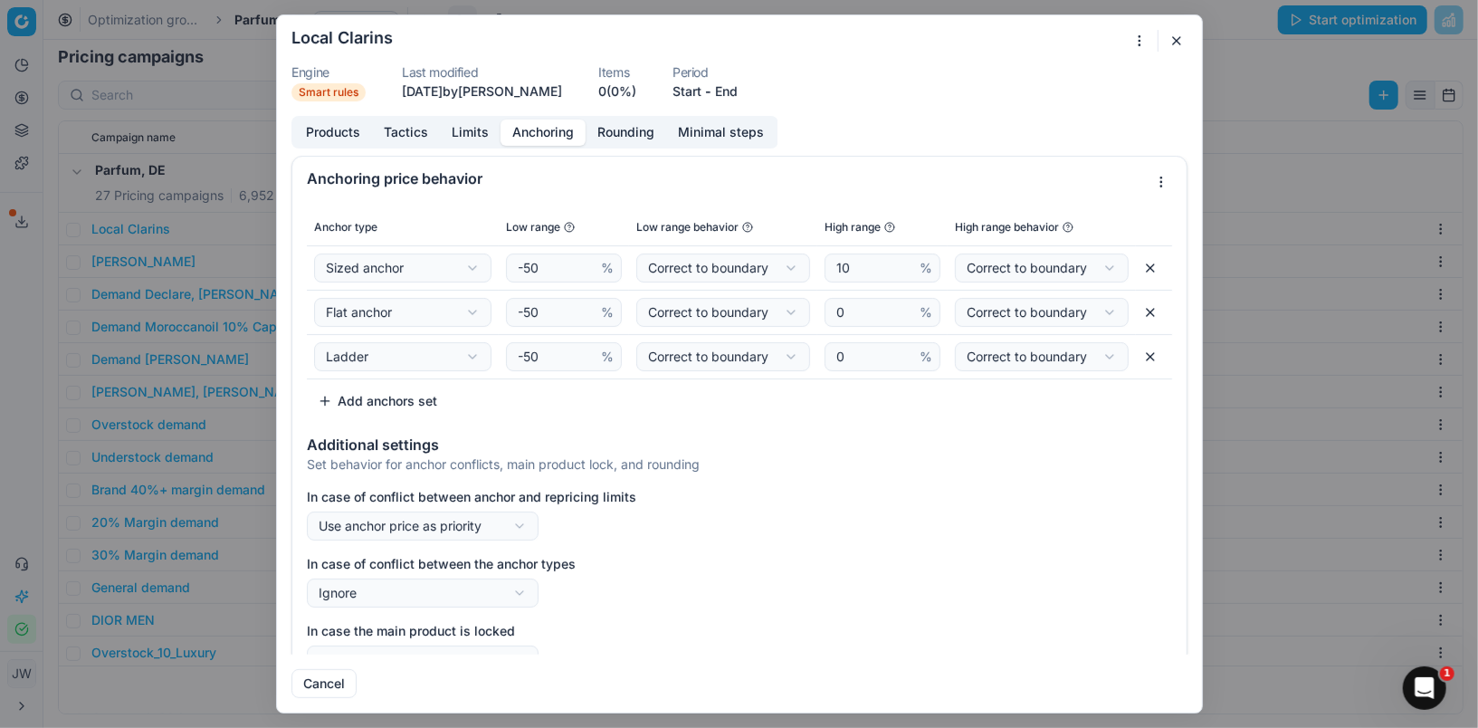
click at [530, 141] on button "Anchoring" at bounding box center [543, 132] width 85 height 26
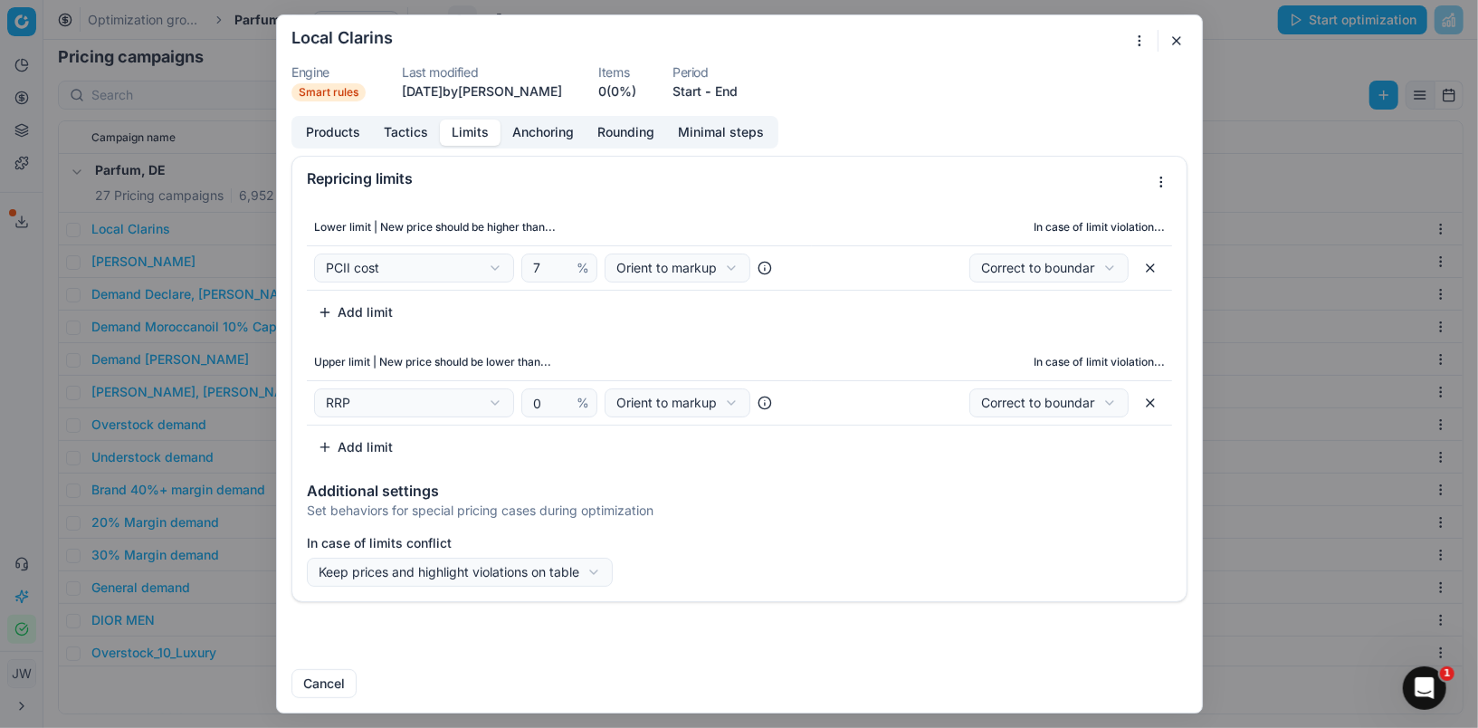
click at [476, 138] on button "Limits" at bounding box center [470, 132] width 61 height 26
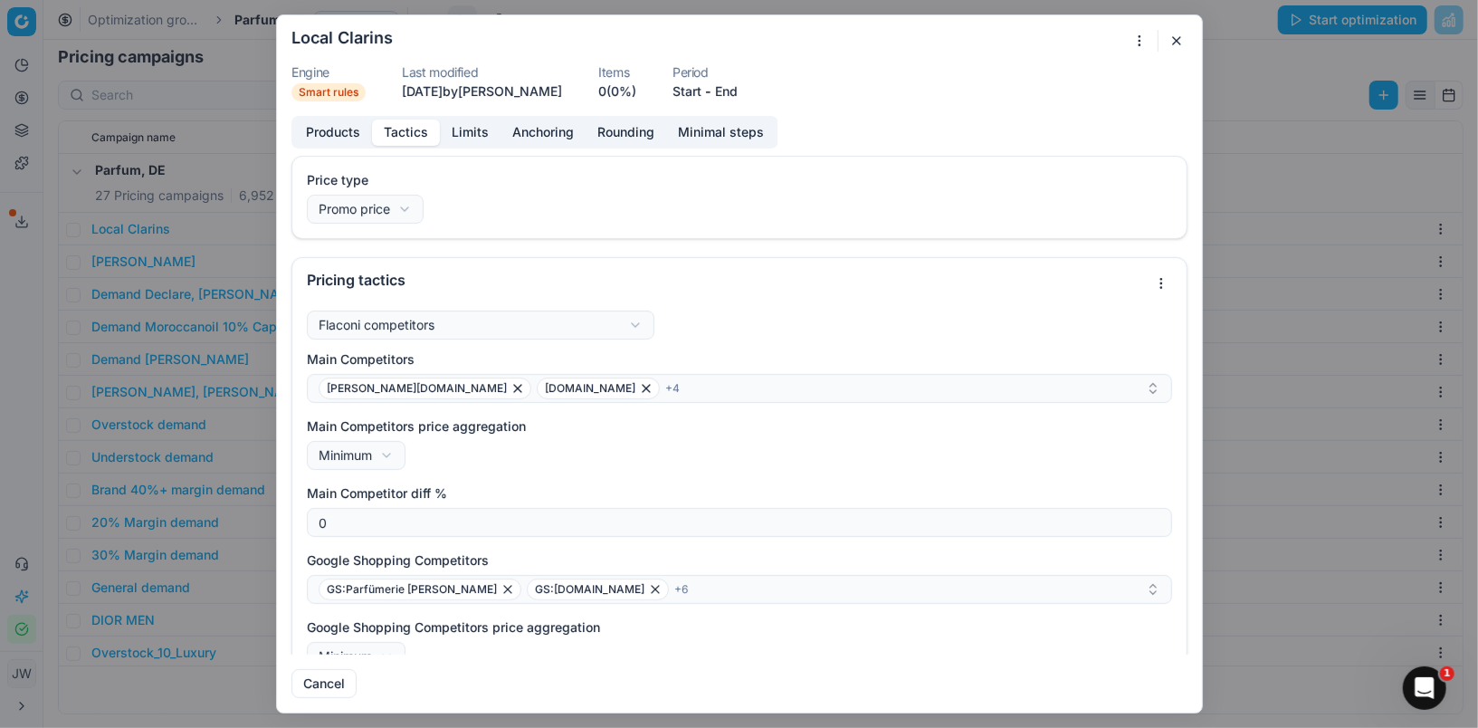
click at [412, 132] on button "Tactics" at bounding box center [406, 132] width 68 height 26
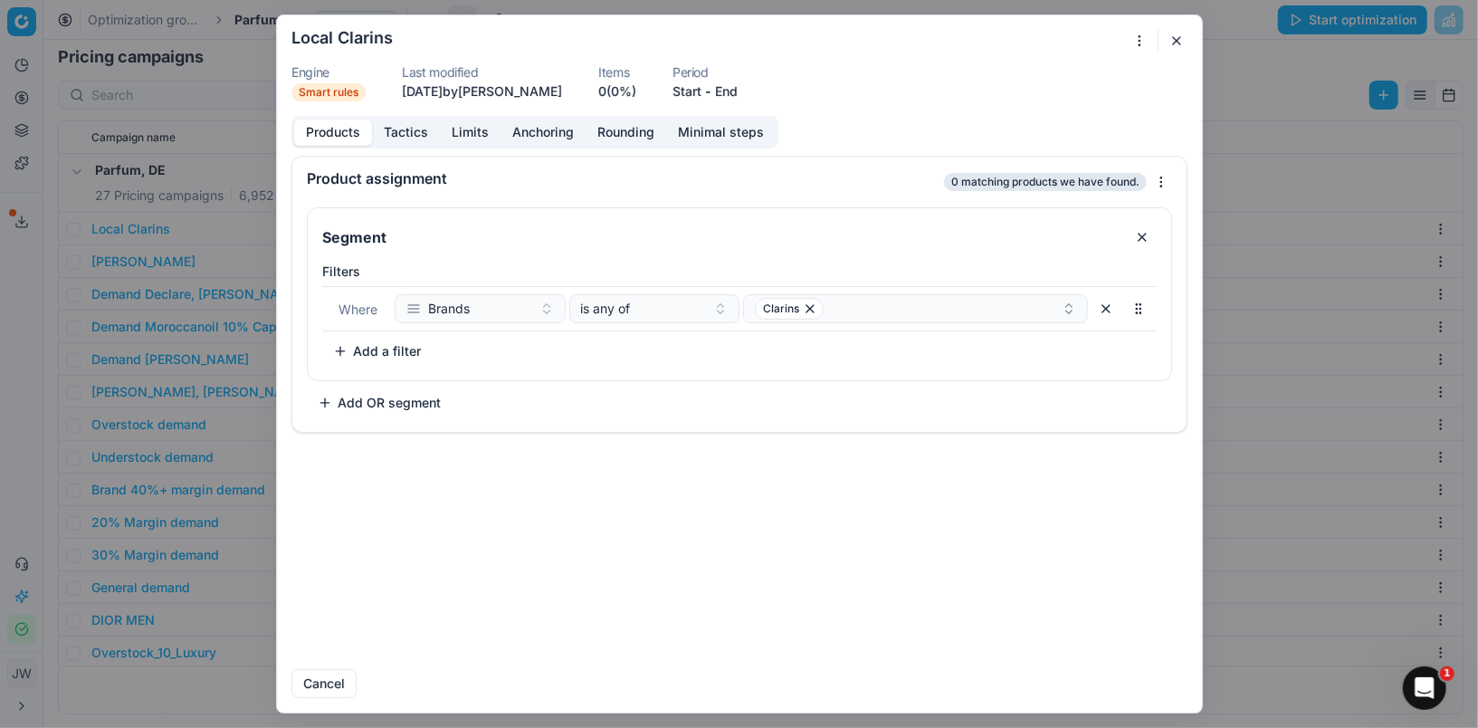
click at [336, 125] on button "Products" at bounding box center [333, 132] width 78 height 26
click at [1137, 51] on form "We are saving PC settings. Please wait, it should take a few minutes Local Clar…" at bounding box center [739, 363] width 925 height 697
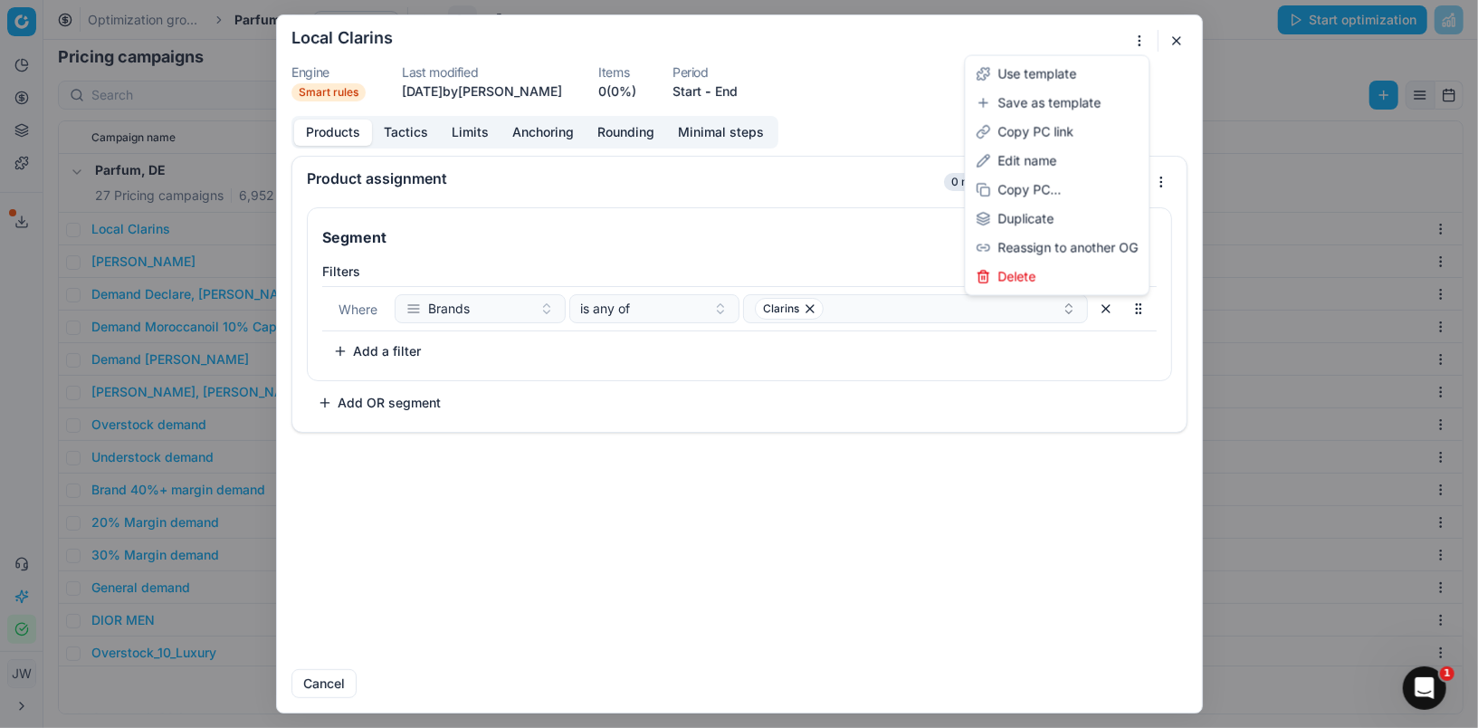
click at [1137, 43] on div "We are saving PC settings. Please wait, it should take a few minutes Local Clar…" at bounding box center [739, 364] width 1478 height 728
click at [1053, 210] on div "Duplicate" at bounding box center [1057, 219] width 177 height 29
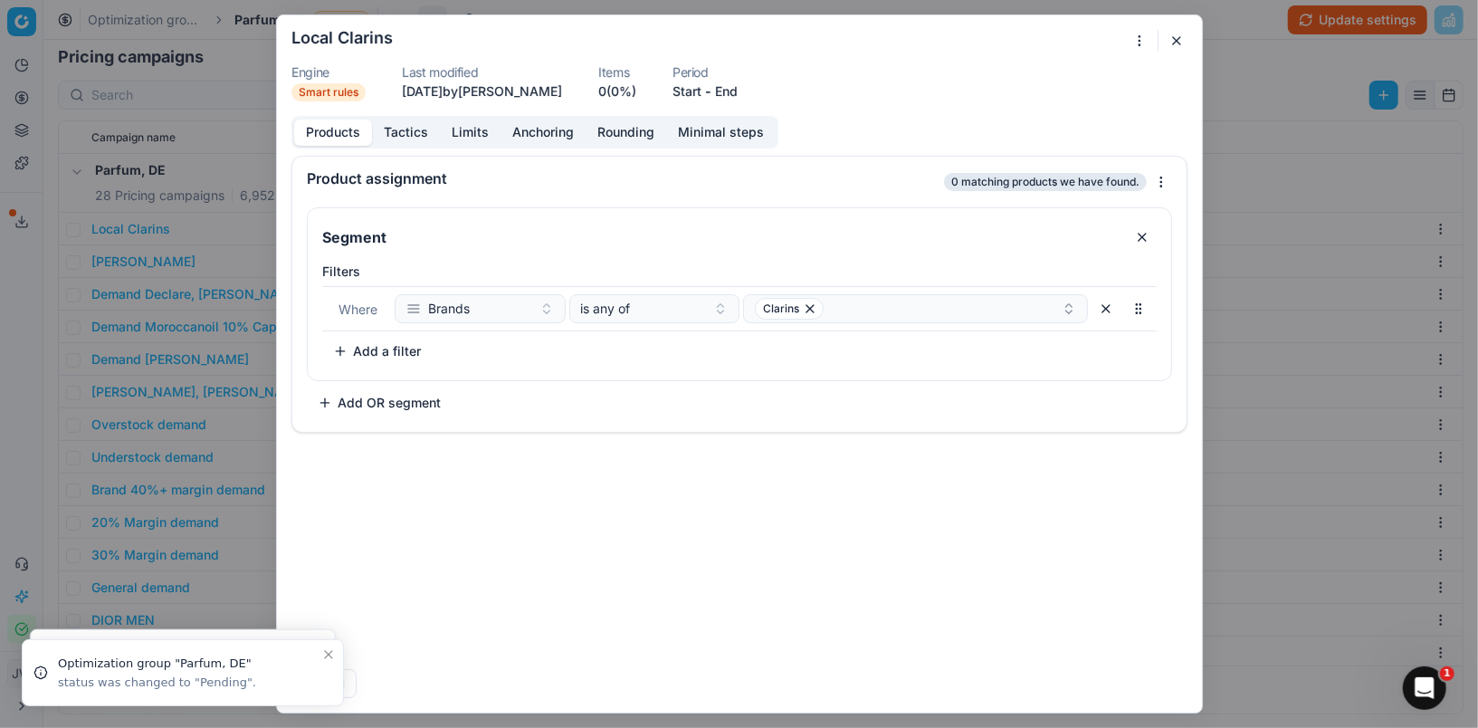
click at [1178, 42] on button "button" at bounding box center [1177, 41] width 22 height 22
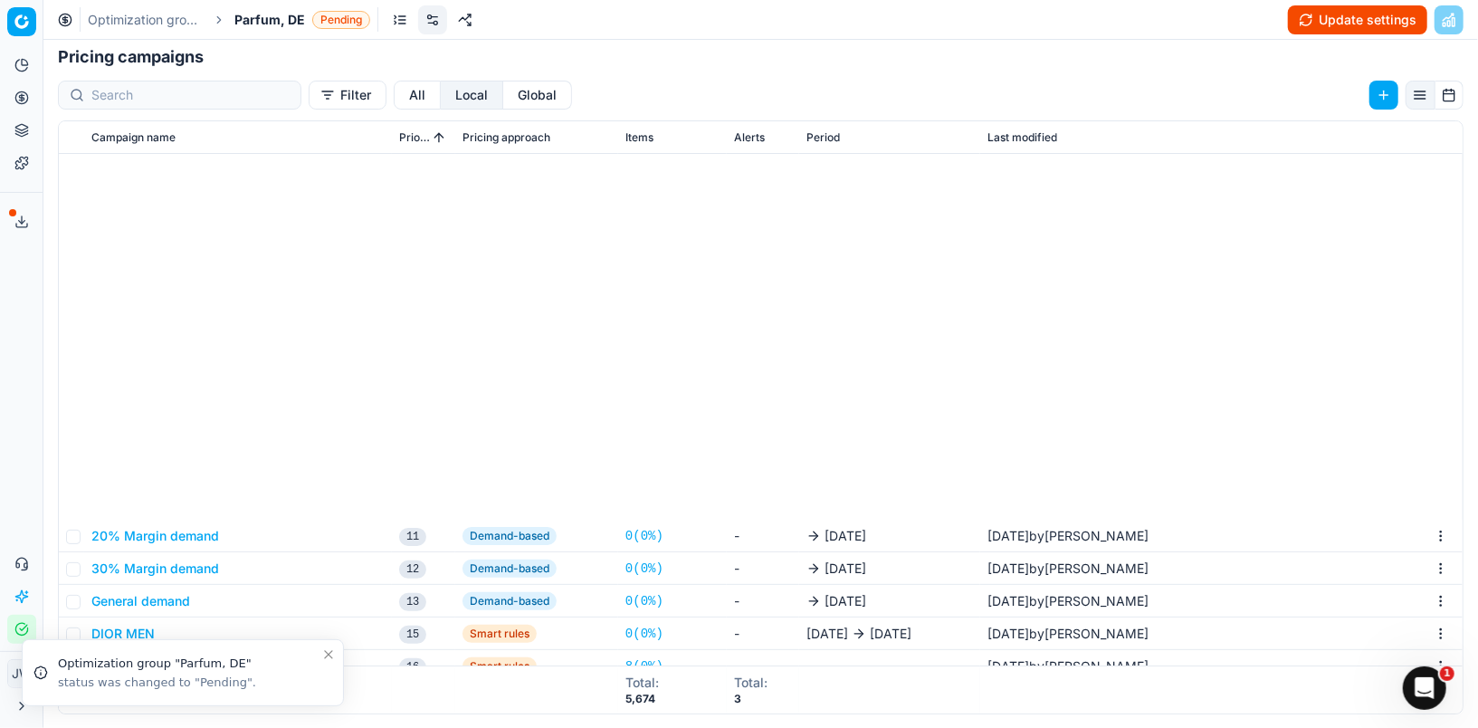
scroll to position [472, 0]
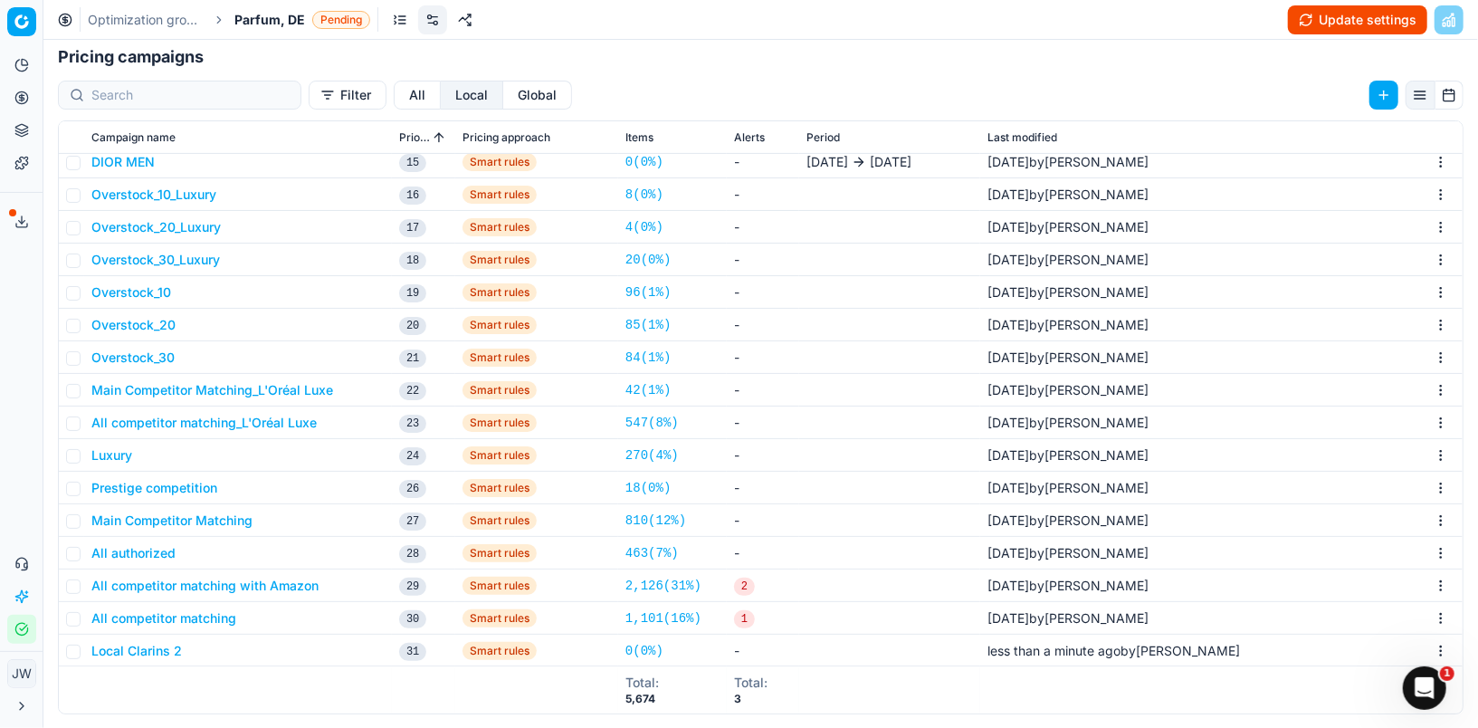
click at [136, 651] on button "Local Clarins 2" at bounding box center [136, 651] width 91 height 18
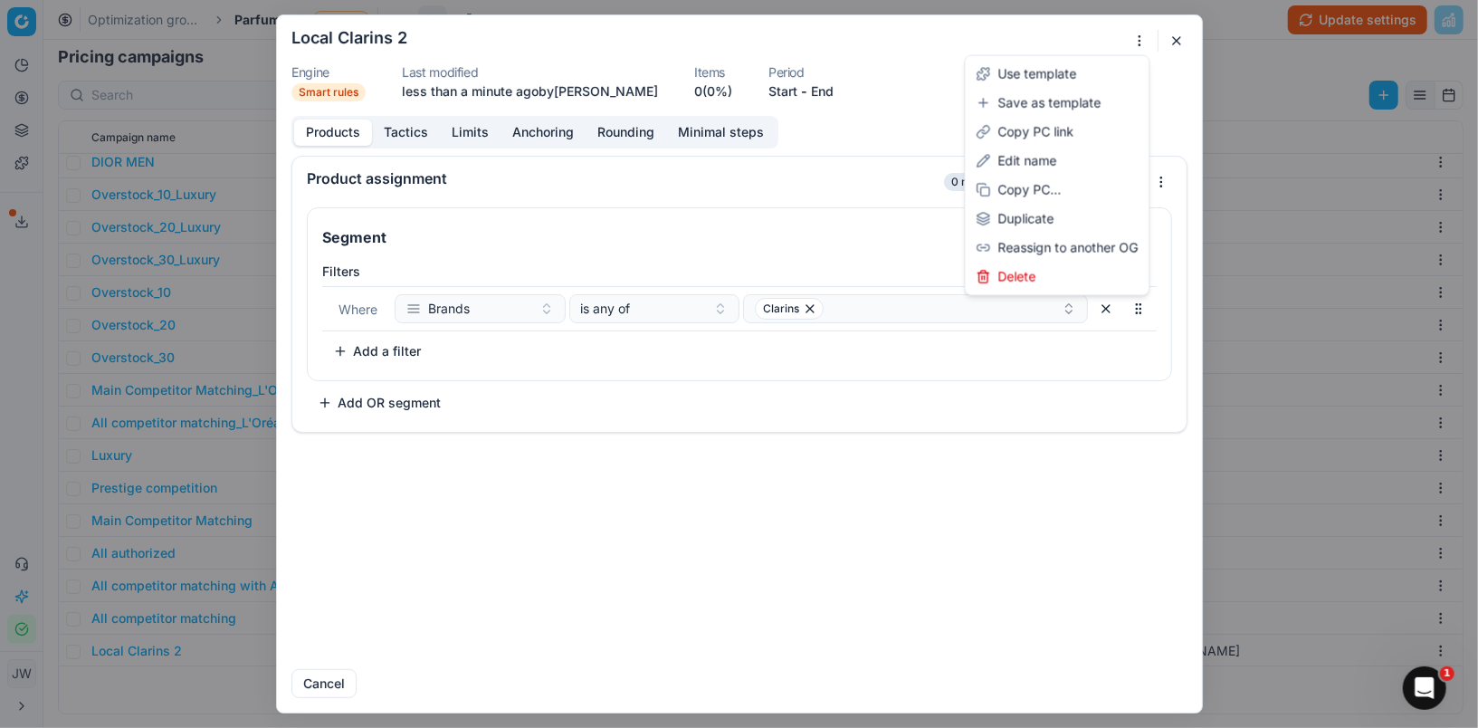
click at [1137, 43] on div "We are saving PC settings. Please wait, it should take a few minutes Local Clar…" at bounding box center [739, 364] width 1478 height 728
click at [1047, 158] on div "Edit name" at bounding box center [1057, 161] width 177 height 29
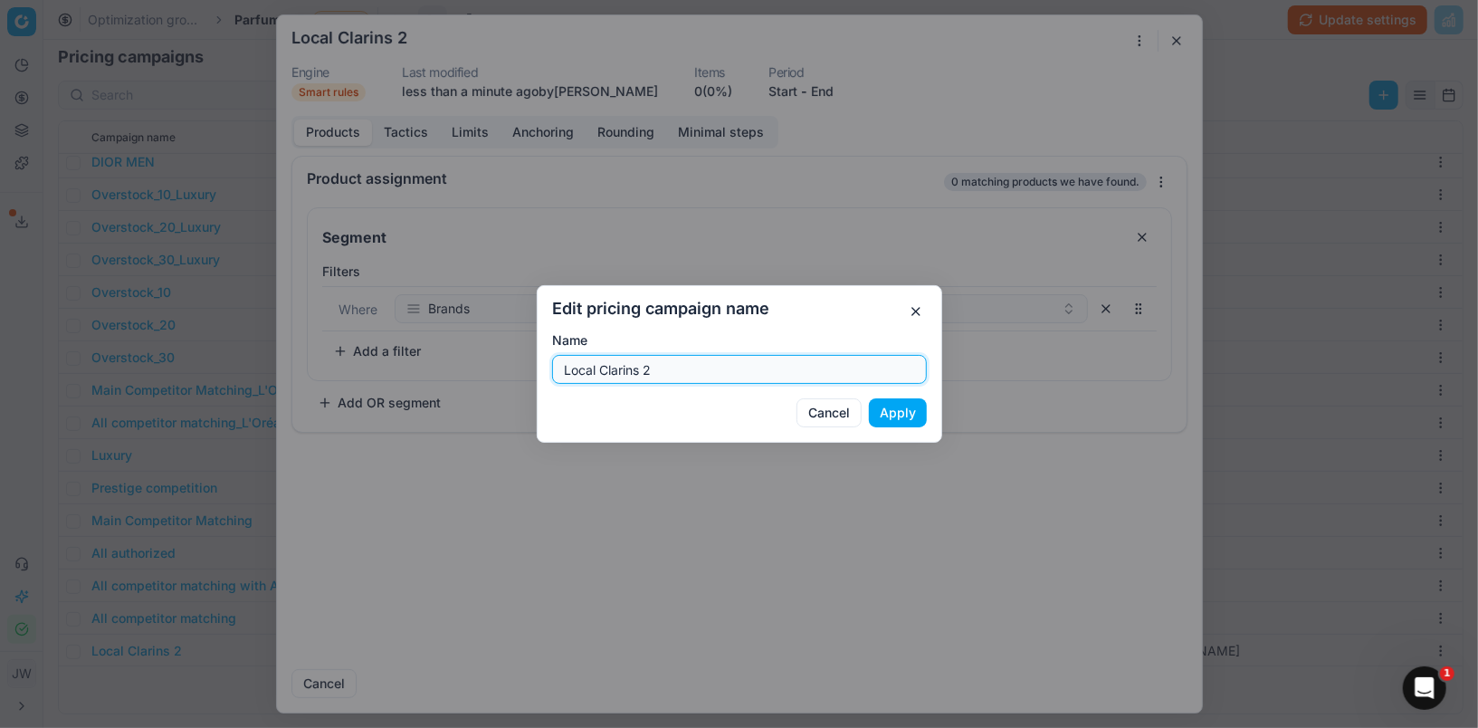
click at [683, 375] on input "Local Clarins 2" at bounding box center [739, 369] width 358 height 27
drag, startPoint x: 602, startPoint y: 368, endPoint x: 694, endPoint y: 369, distance: 92.3
click at [694, 369] on input "Local Clarins 2" at bounding box center [739, 369] width 358 height 27
type input "Local Hugo Boss w/o Notino"
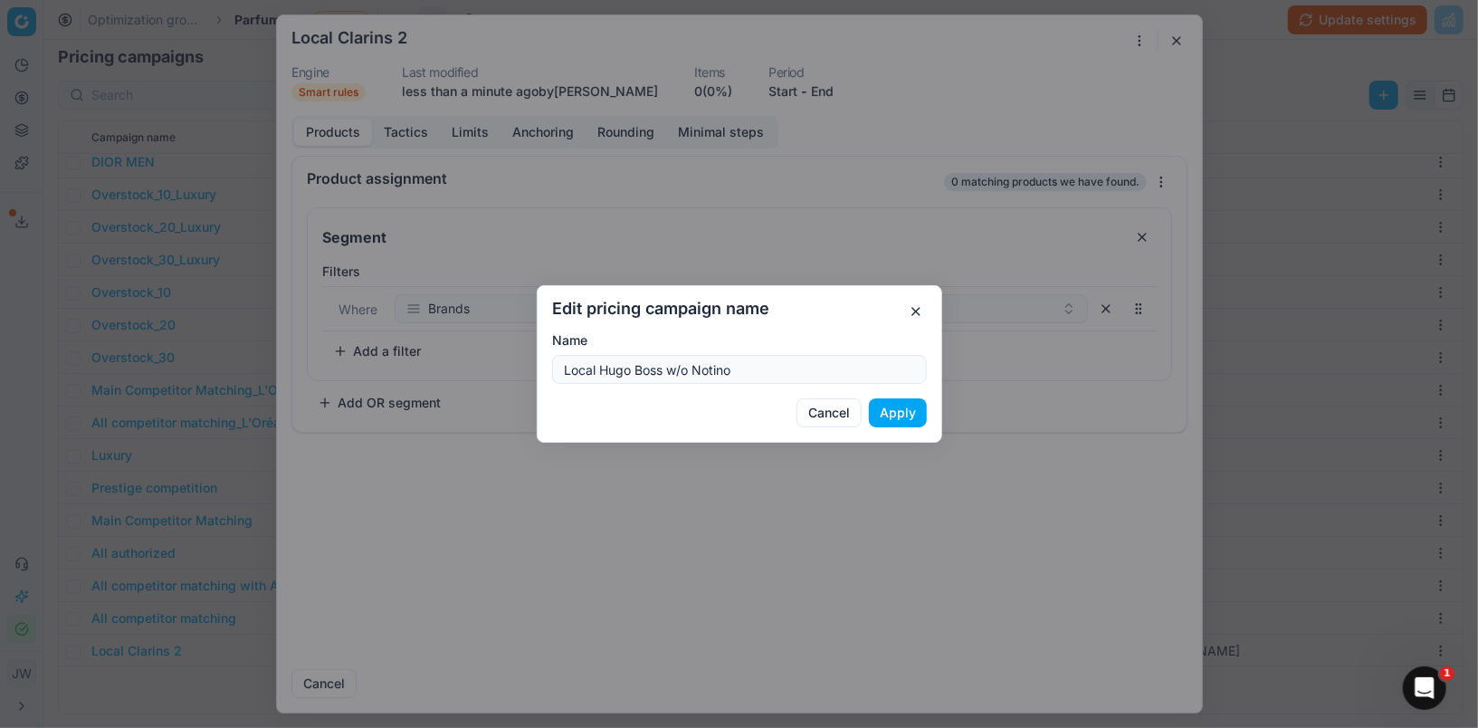
click at [907, 412] on button "Apply" at bounding box center [898, 412] width 58 height 29
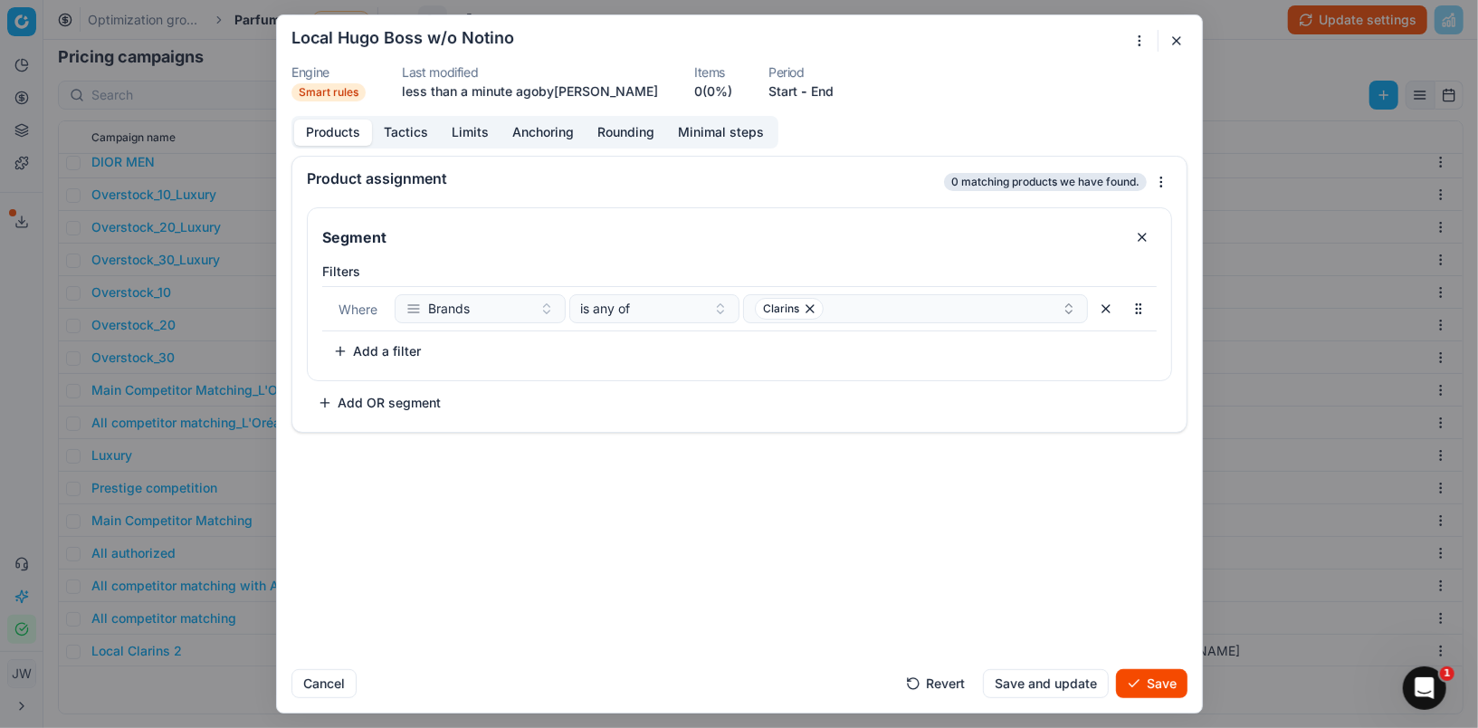
click at [413, 129] on button "Tactics" at bounding box center [406, 132] width 68 height 26
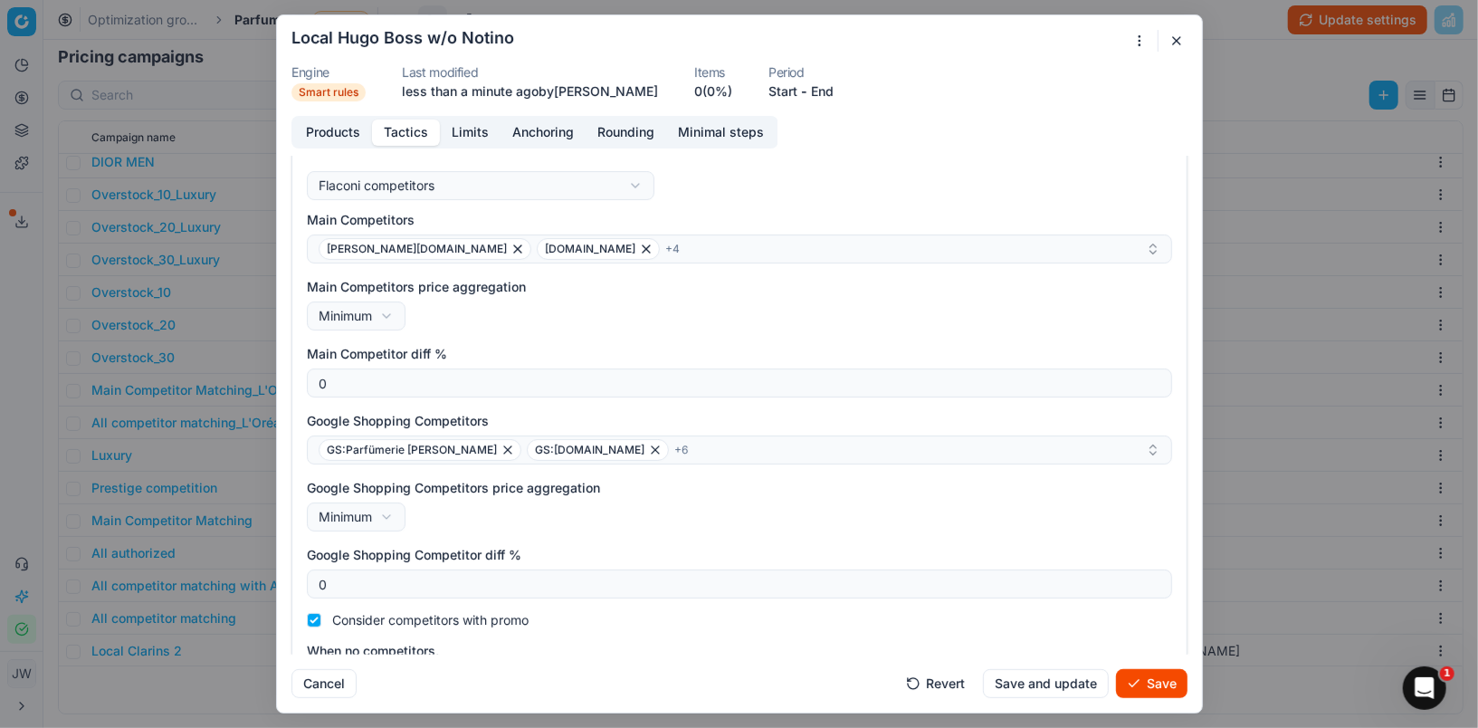
scroll to position [0, 0]
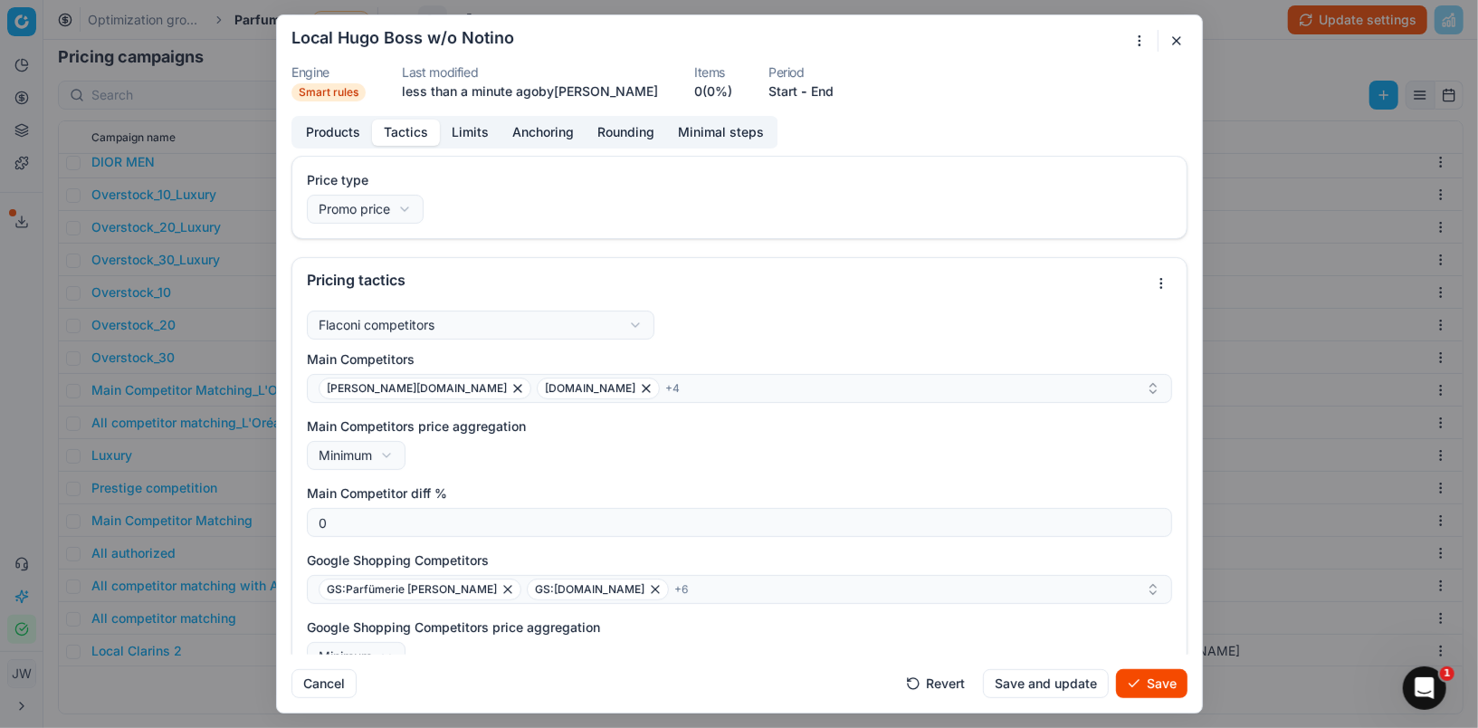
click at [1148, 695] on button "Save" at bounding box center [1152, 683] width 72 height 29
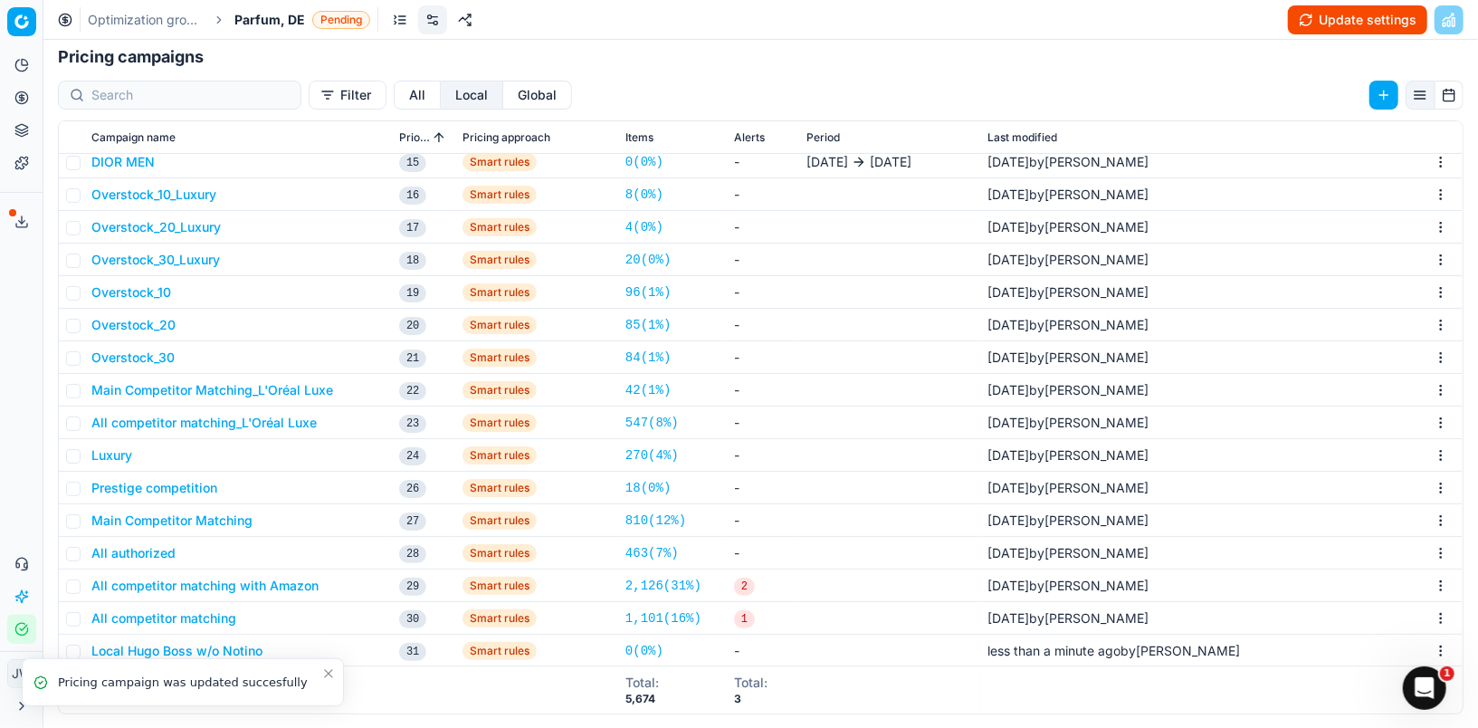
click at [232, 658] on li "Pricing campaign was updated succesfully" at bounding box center [183, 682] width 322 height 48
click at [213, 645] on button "Local Hugo Boss w/o Notino" at bounding box center [176, 651] width 171 height 18
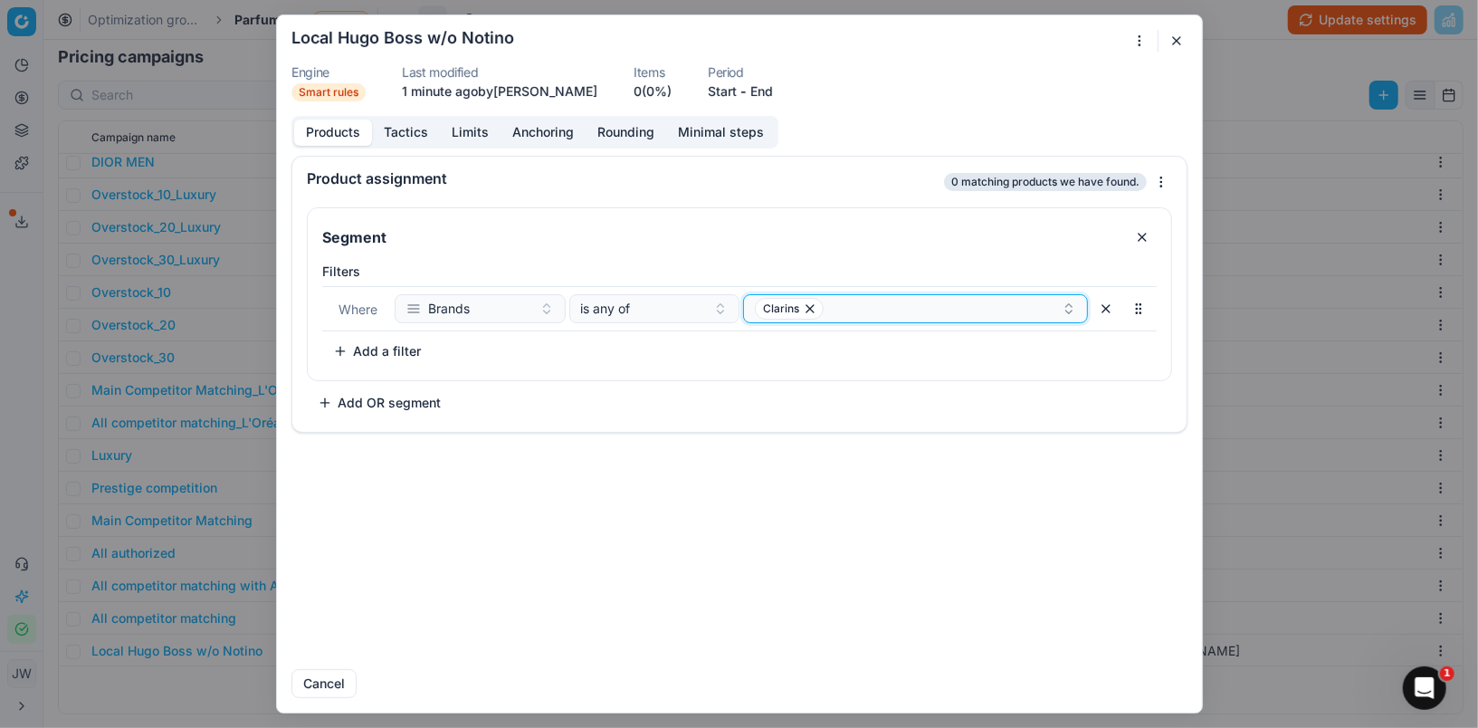
click at [813, 310] on icon "button" at bounding box center [810, 308] width 7 height 7
click at [812, 308] on button "Select a value" at bounding box center [915, 308] width 345 height 29
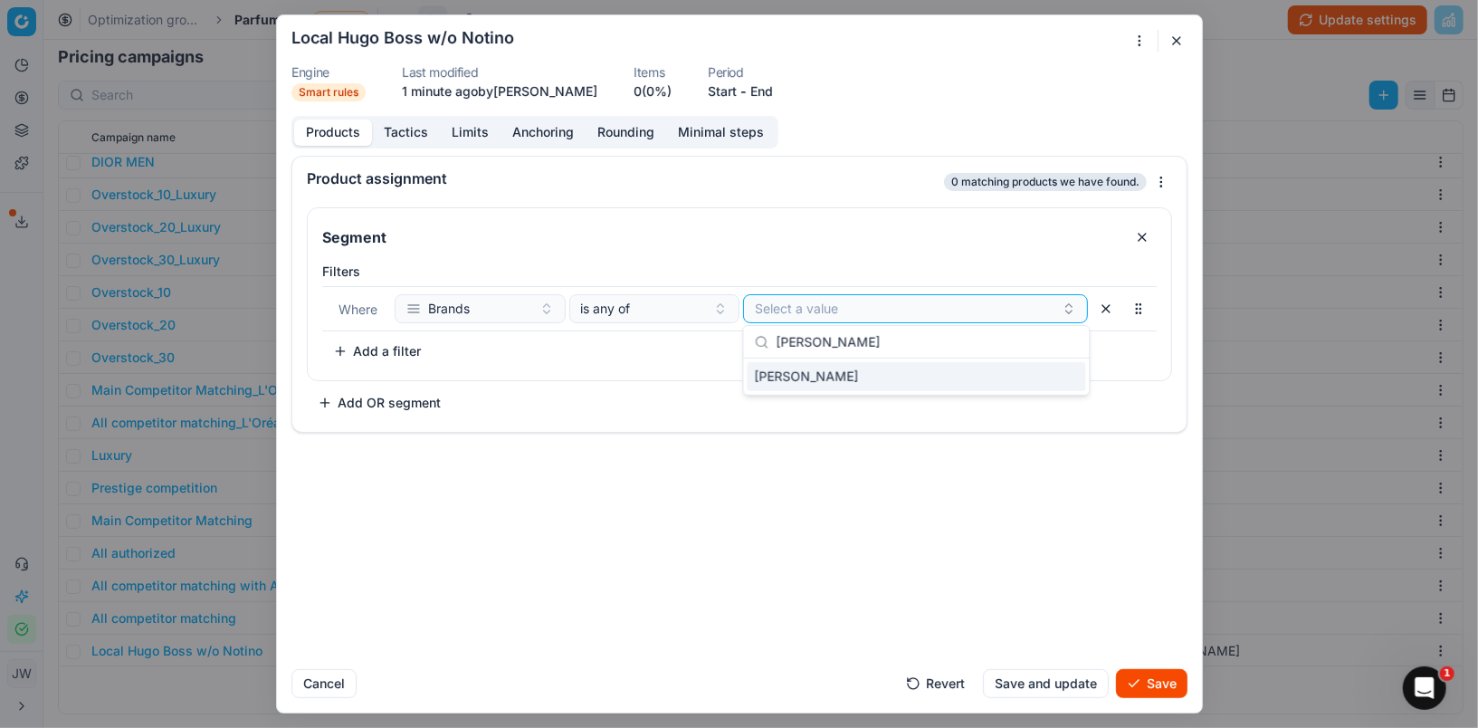
type input "[PERSON_NAME]"
click at [805, 374] on span "[PERSON_NAME]" at bounding box center [807, 377] width 104 height 18
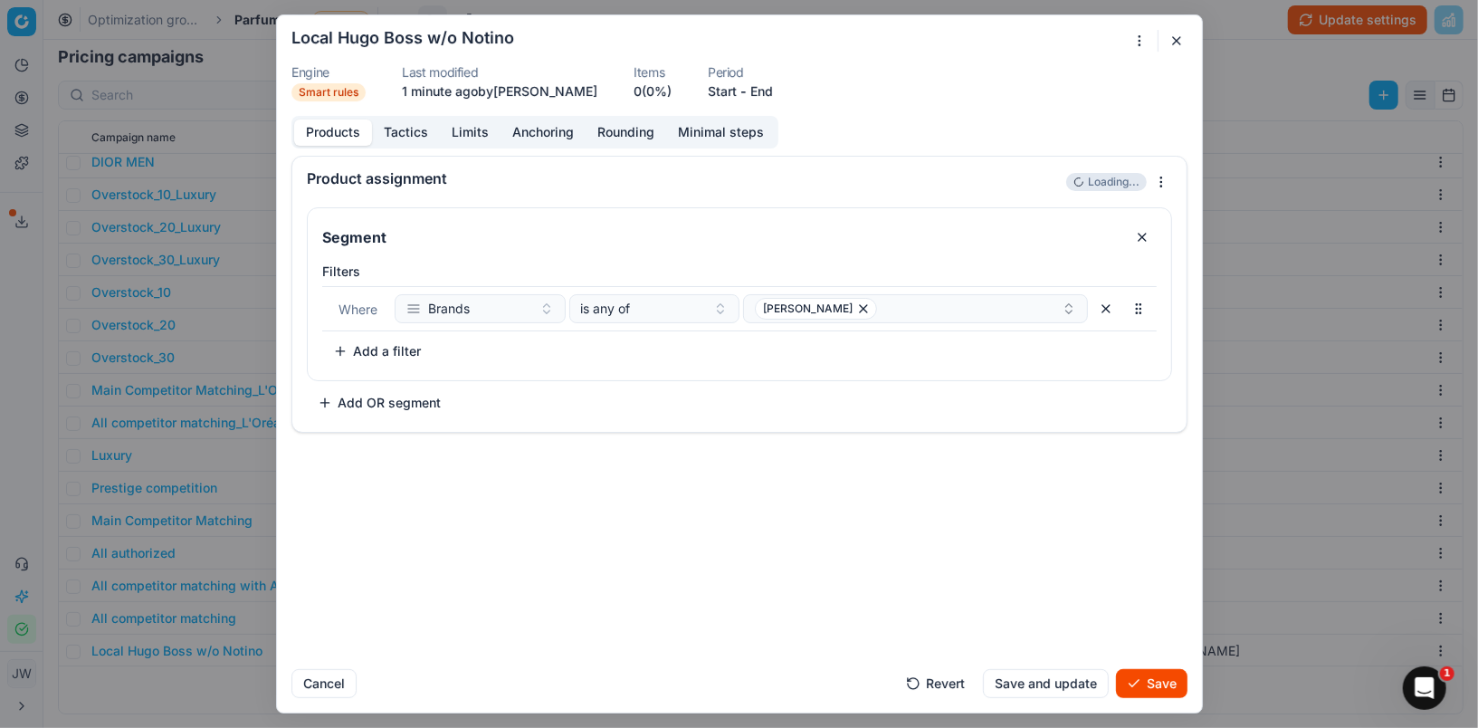
click at [1012, 568] on div "Product assignment Loading... Segment Filters Where Brands is any of HUGO BOSS …" at bounding box center [739, 405] width 925 height 499
click at [1160, 681] on button "Save" at bounding box center [1152, 683] width 72 height 29
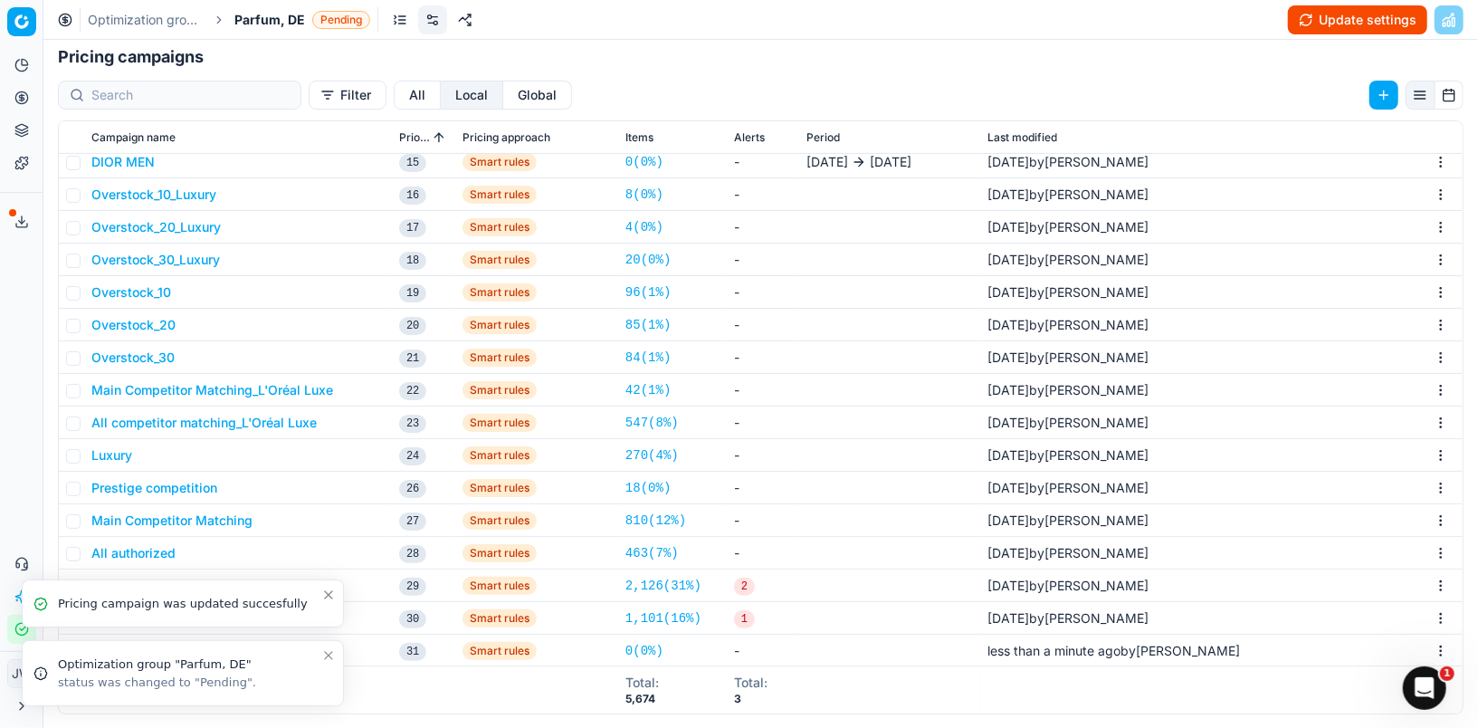
click at [330, 656] on icon "Close toast" at bounding box center [328, 655] width 7 height 7
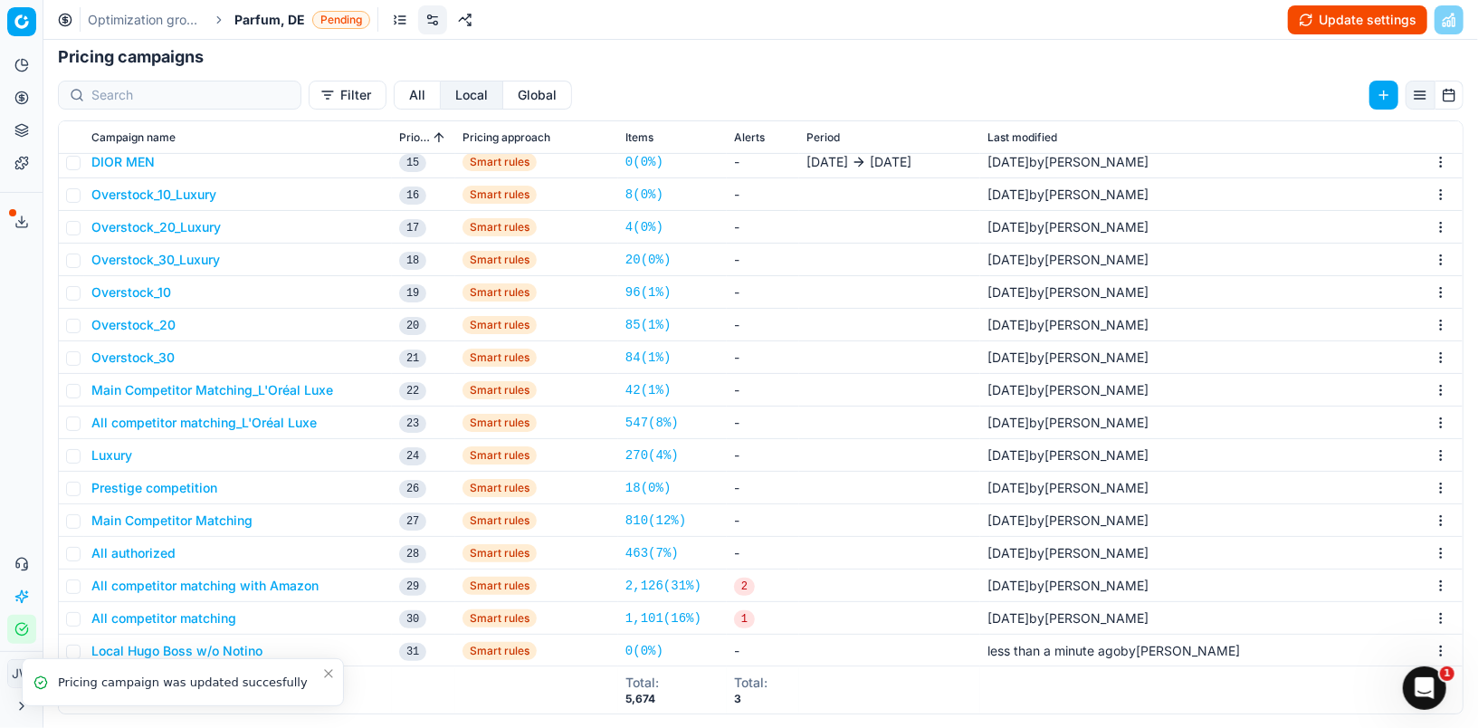
click at [329, 677] on icon "Close toast" at bounding box center [328, 673] width 14 height 14
click at [170, 654] on button "Local Hugo Boss w/o Notino" at bounding box center [176, 651] width 171 height 18
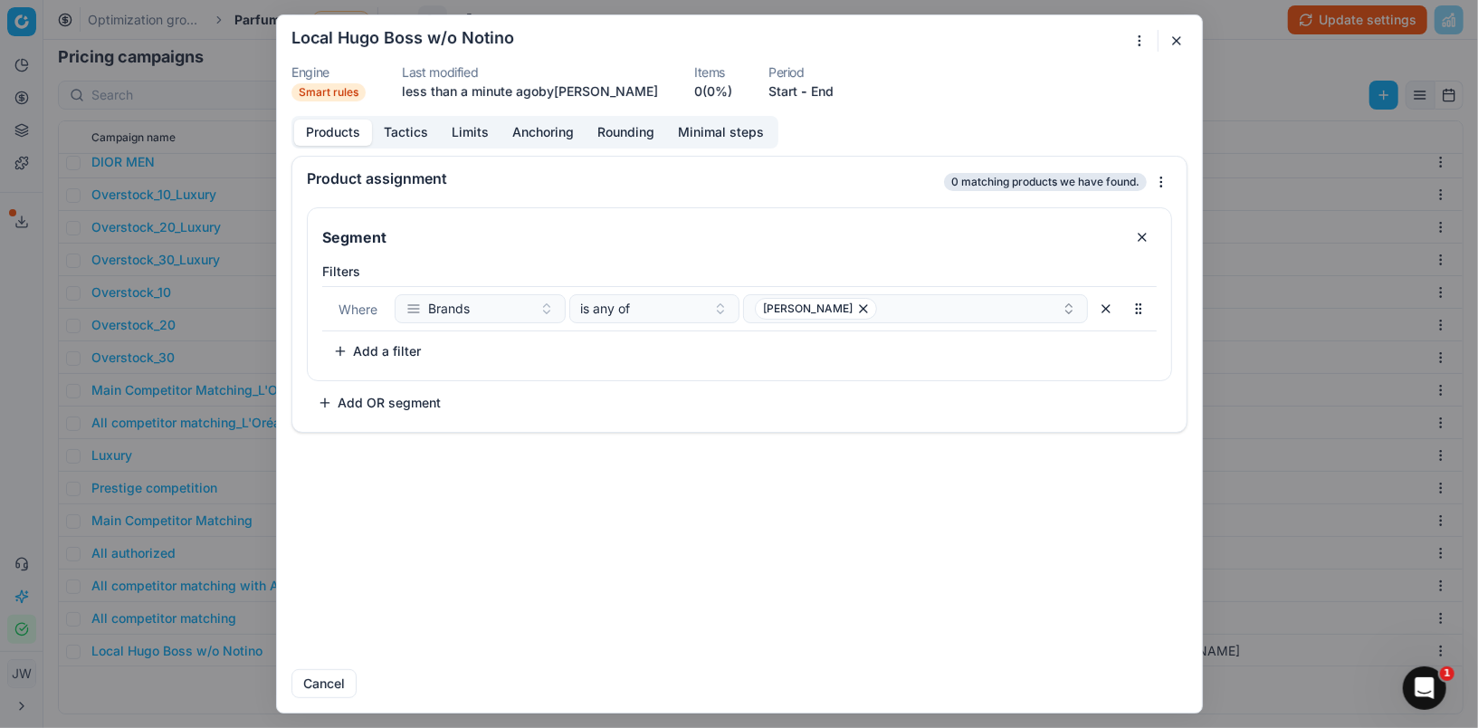
click at [397, 130] on button "Tactics" at bounding box center [406, 132] width 68 height 26
click at [329, 122] on button "Products" at bounding box center [333, 132] width 78 height 26
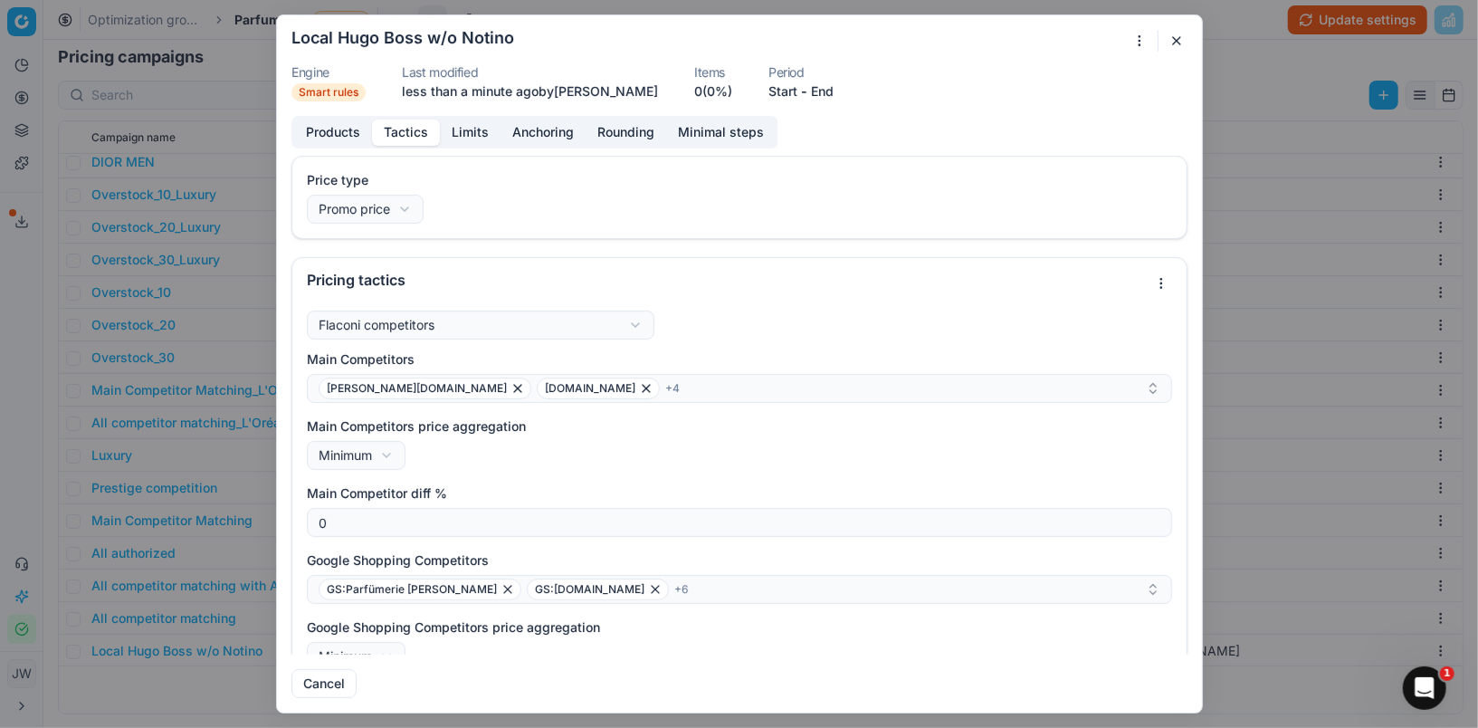
click at [392, 126] on button "Tactics" at bounding box center [406, 132] width 68 height 26
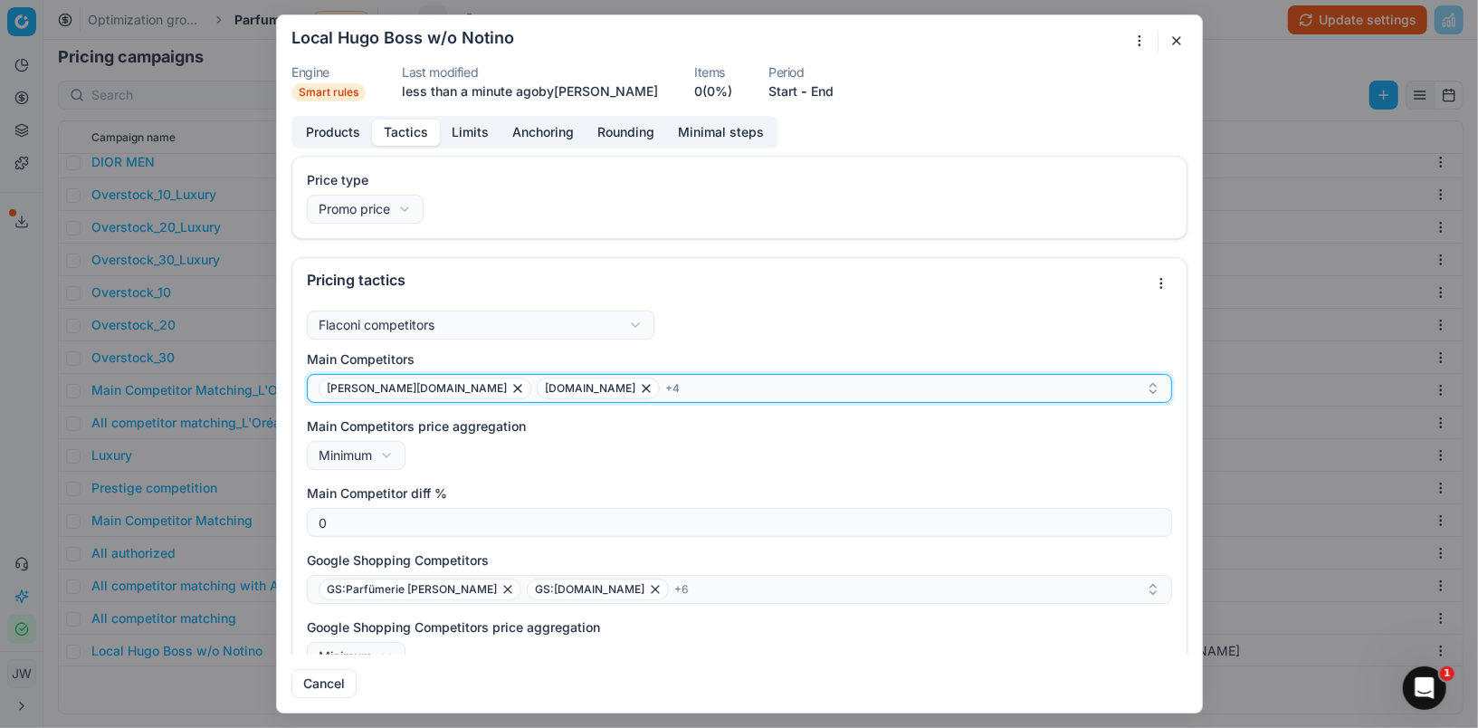
click at [643, 387] on icon "button" at bounding box center [646, 388] width 7 height 7
click at [579, 387] on div "[PERSON_NAME][DOMAIN_NAME] [DOMAIN_NAME] + 3" at bounding box center [732, 388] width 827 height 22
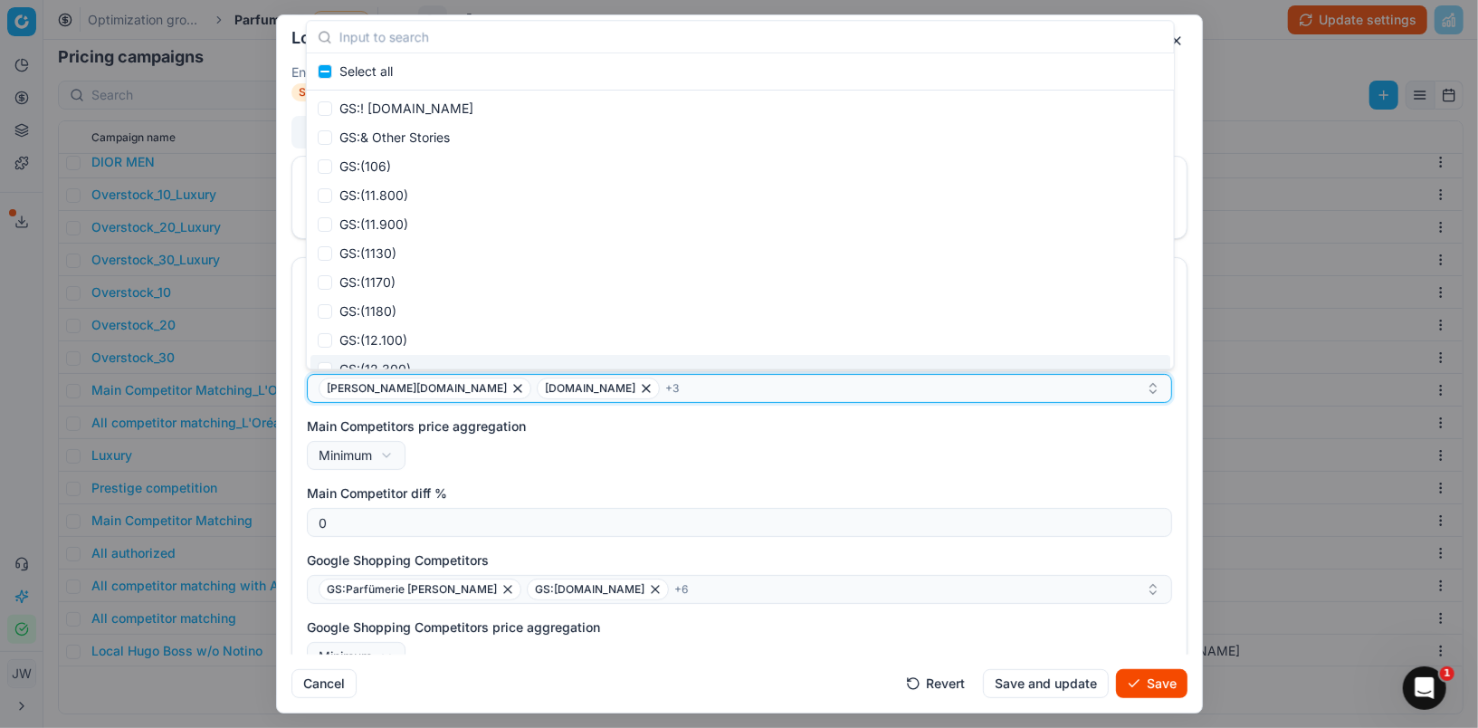
click at [580, 381] on div "[PERSON_NAME][DOMAIN_NAME] [DOMAIN_NAME] + 3" at bounding box center [732, 388] width 827 height 22
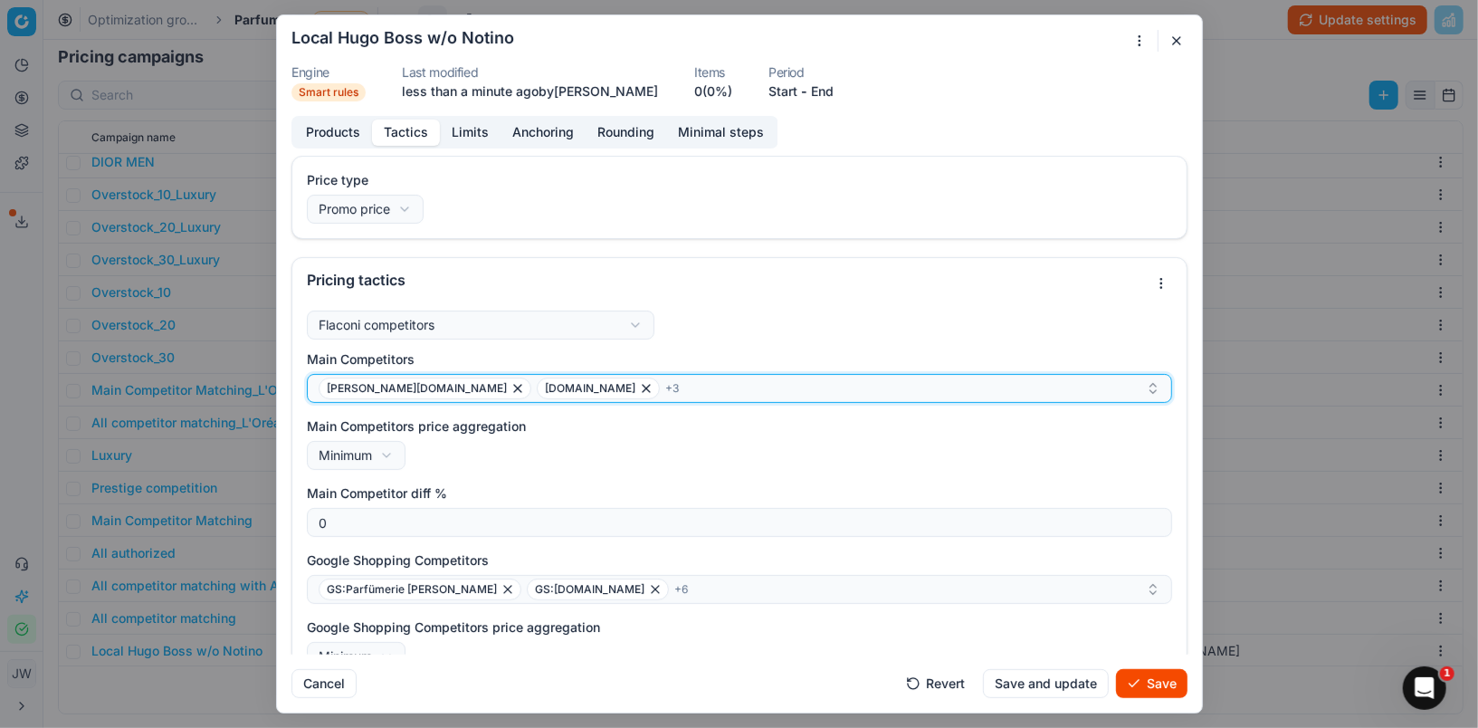
click at [580, 381] on div "[PERSON_NAME][DOMAIN_NAME] [DOMAIN_NAME] + 3" at bounding box center [732, 388] width 827 height 22
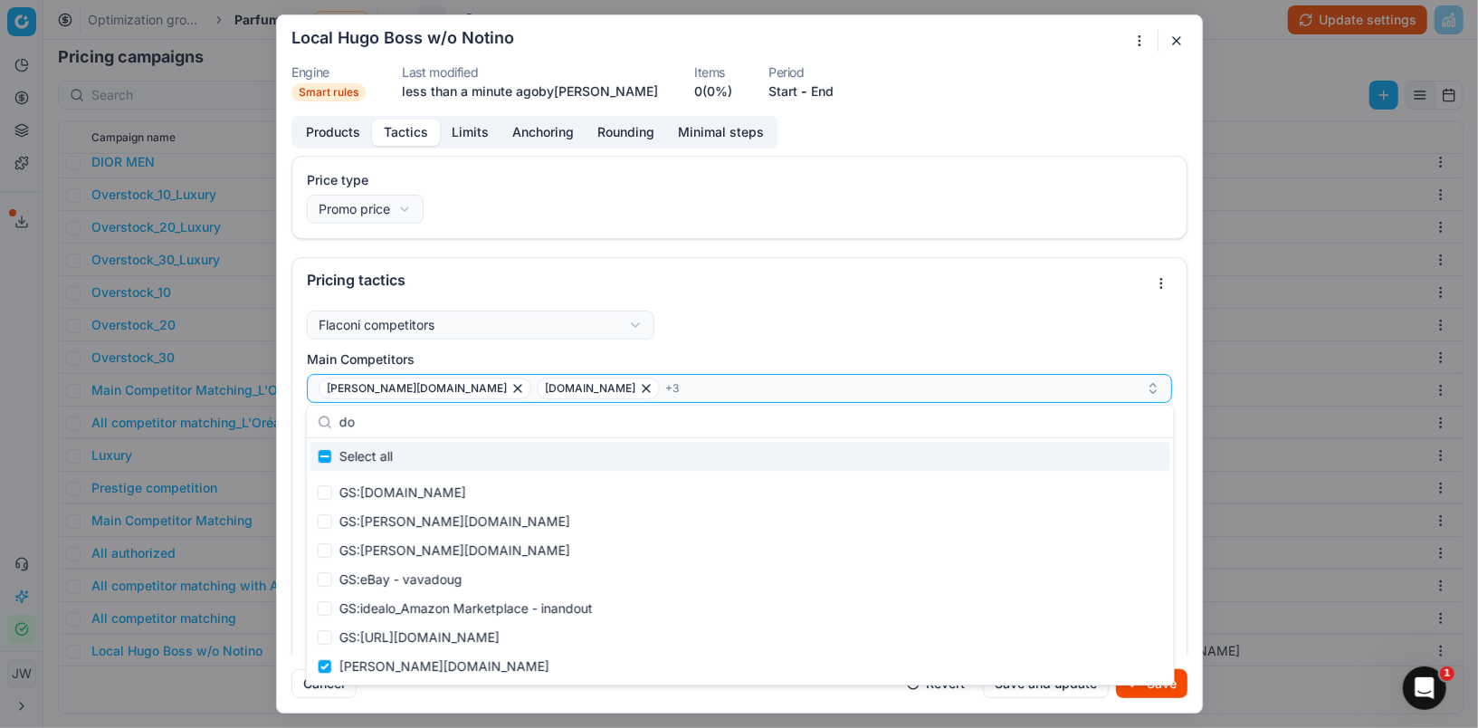
type input "d"
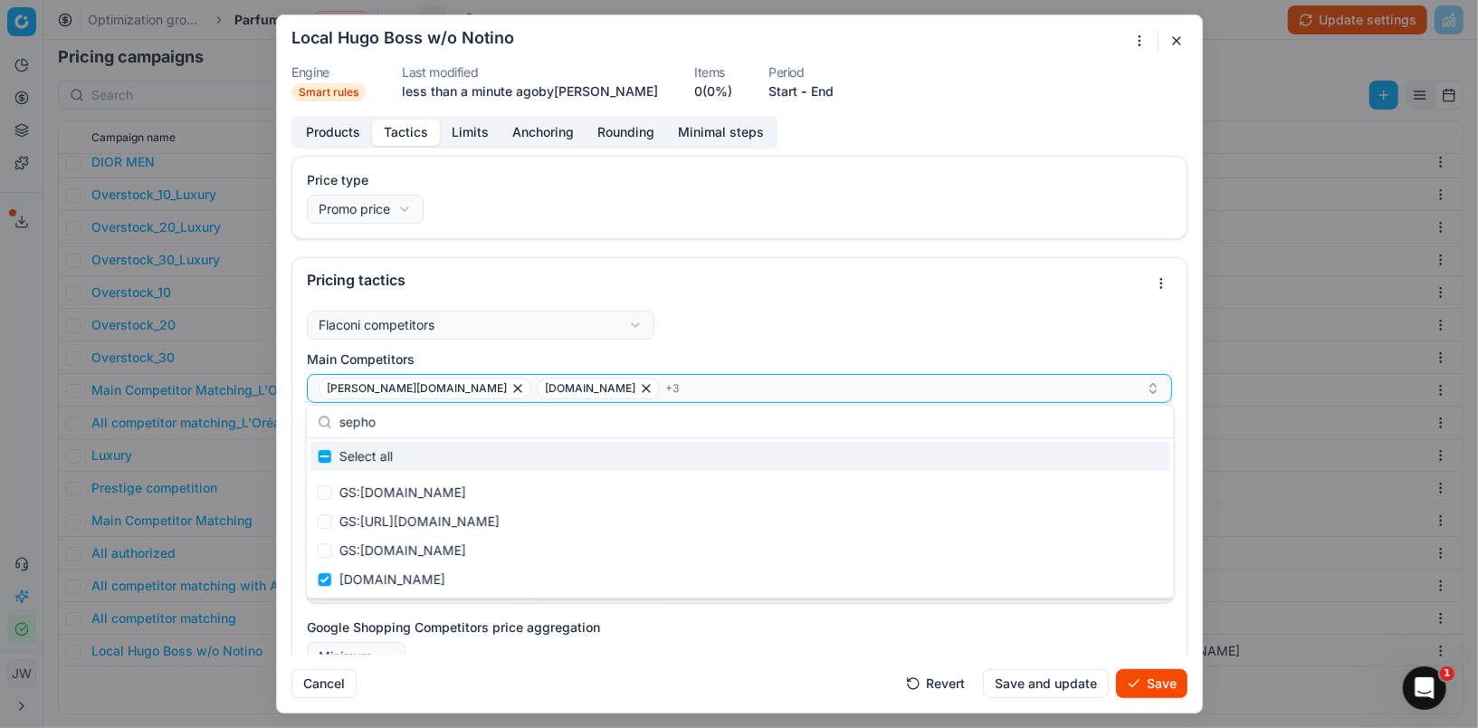
type input "sepho"
click at [580, 389] on div "[PERSON_NAME][DOMAIN_NAME] [DOMAIN_NAME] + 3" at bounding box center [732, 388] width 827 height 22
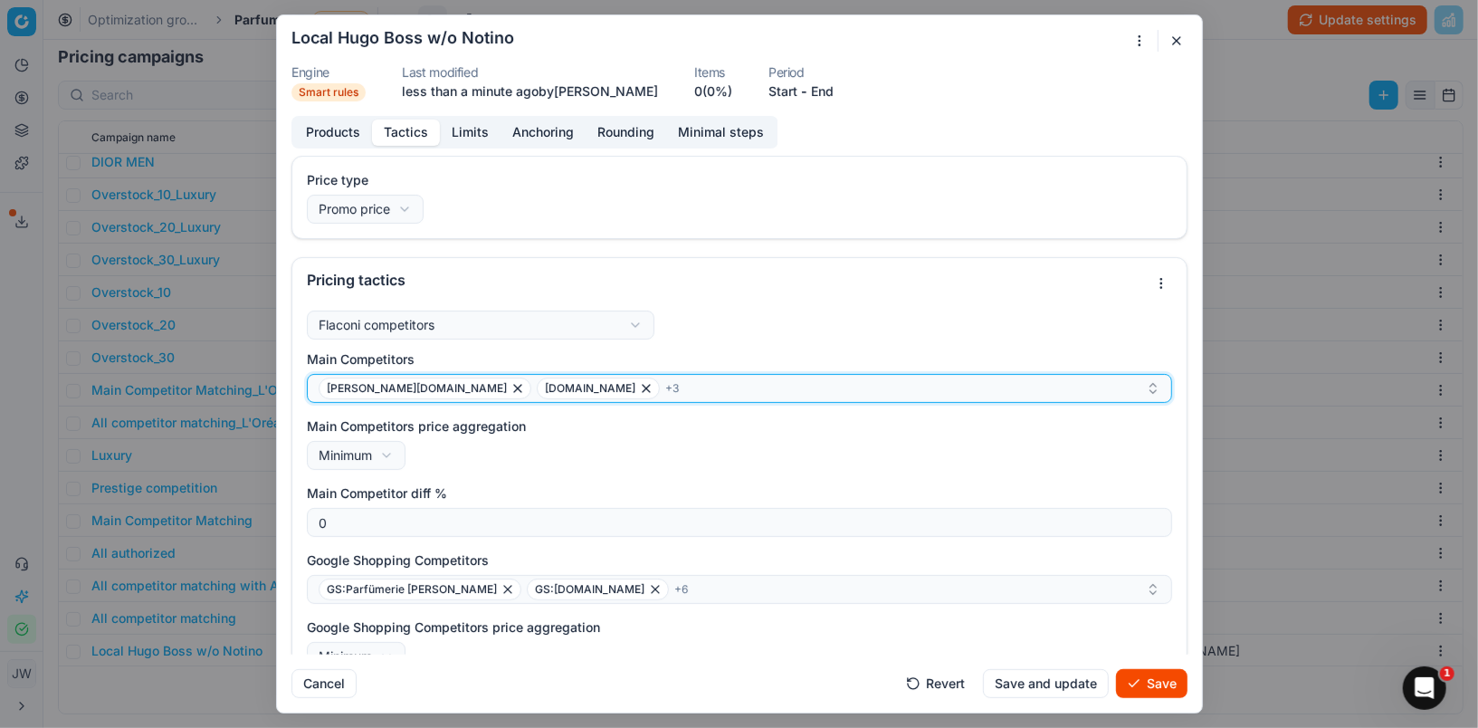
click at [597, 387] on div "[PERSON_NAME][DOMAIN_NAME] [DOMAIN_NAME] + 3" at bounding box center [732, 388] width 827 height 22
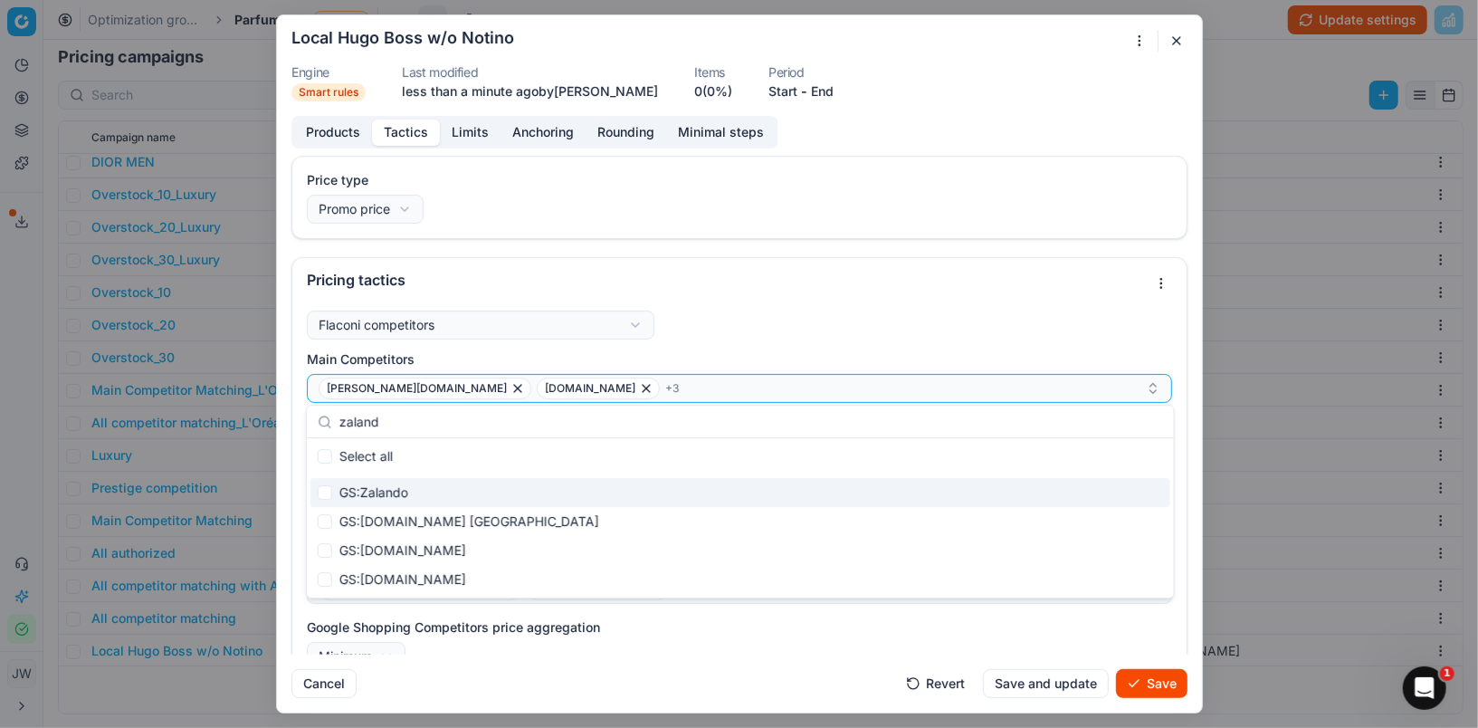
type input "zaland"
click at [324, 493] on input "Suggestions" at bounding box center [325, 492] width 14 height 14
checkbox input "true"
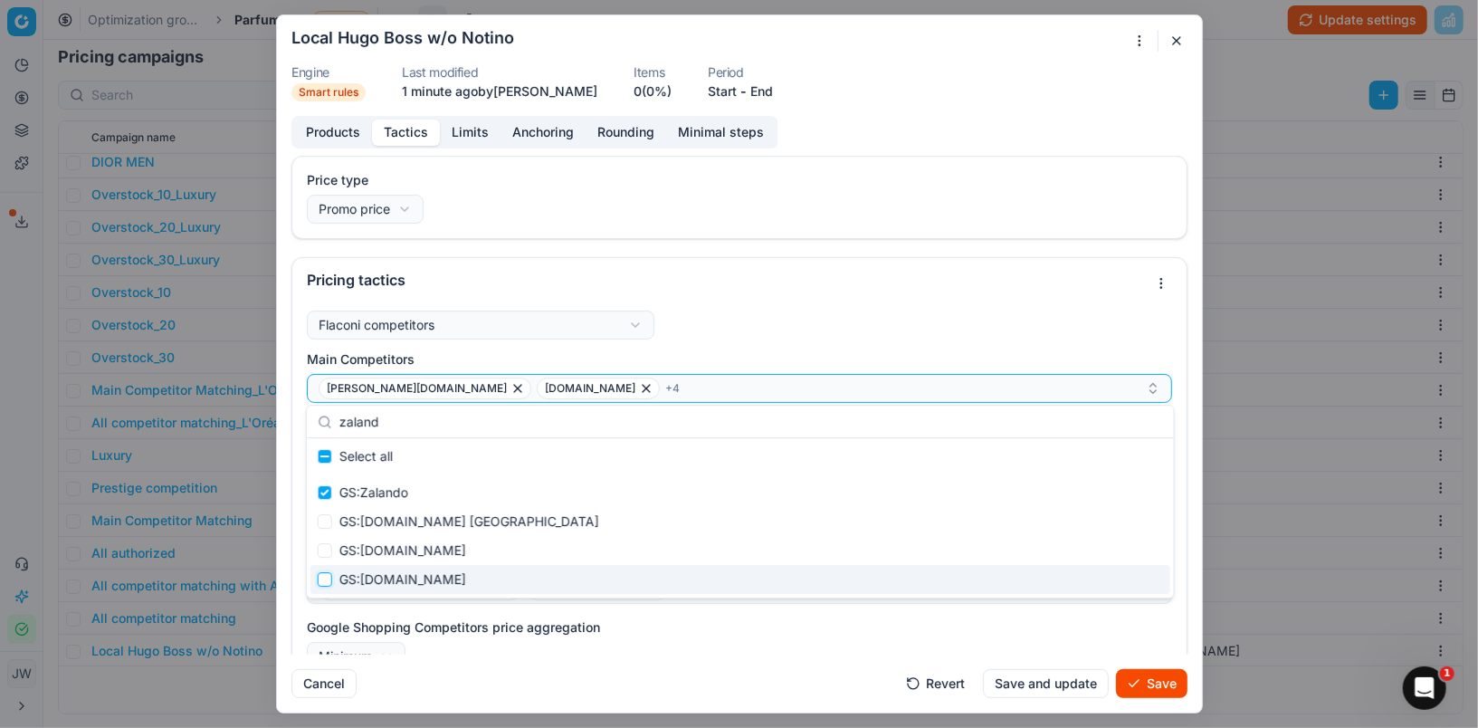
click at [323, 575] on input "Suggestions" at bounding box center [325, 579] width 14 height 14
checkbox input "true"
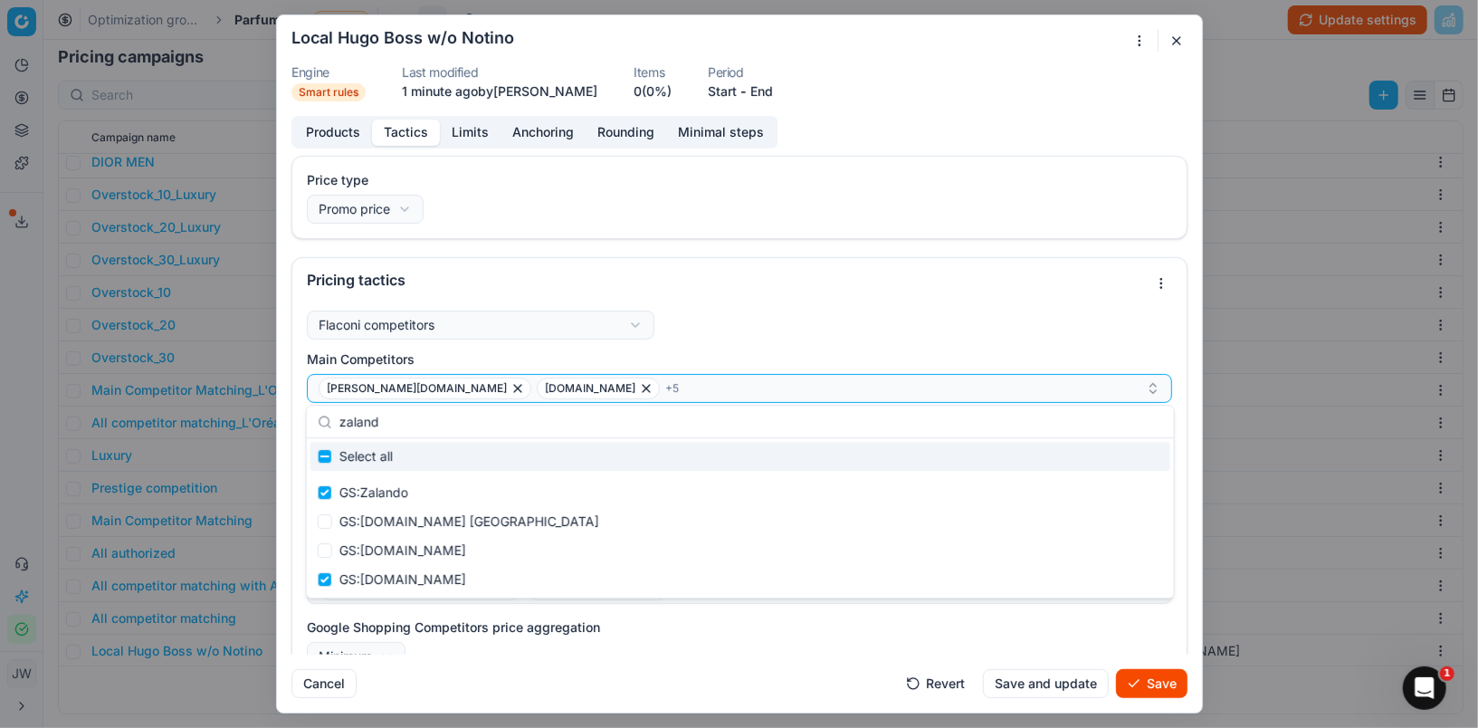
drag, startPoint x: 486, startPoint y: 414, endPoint x: 359, endPoint y: 414, distance: 126.7
click at [359, 414] on input "zaland" at bounding box center [751, 422] width 824 height 36
drag, startPoint x: 392, startPoint y: 421, endPoint x: 290, endPoint y: 415, distance: 102.4
click at [290, 415] on body "Pricing platform Analytics Pricing Product portfolio Templates Export service 1…" at bounding box center [739, 364] width 1478 height 728
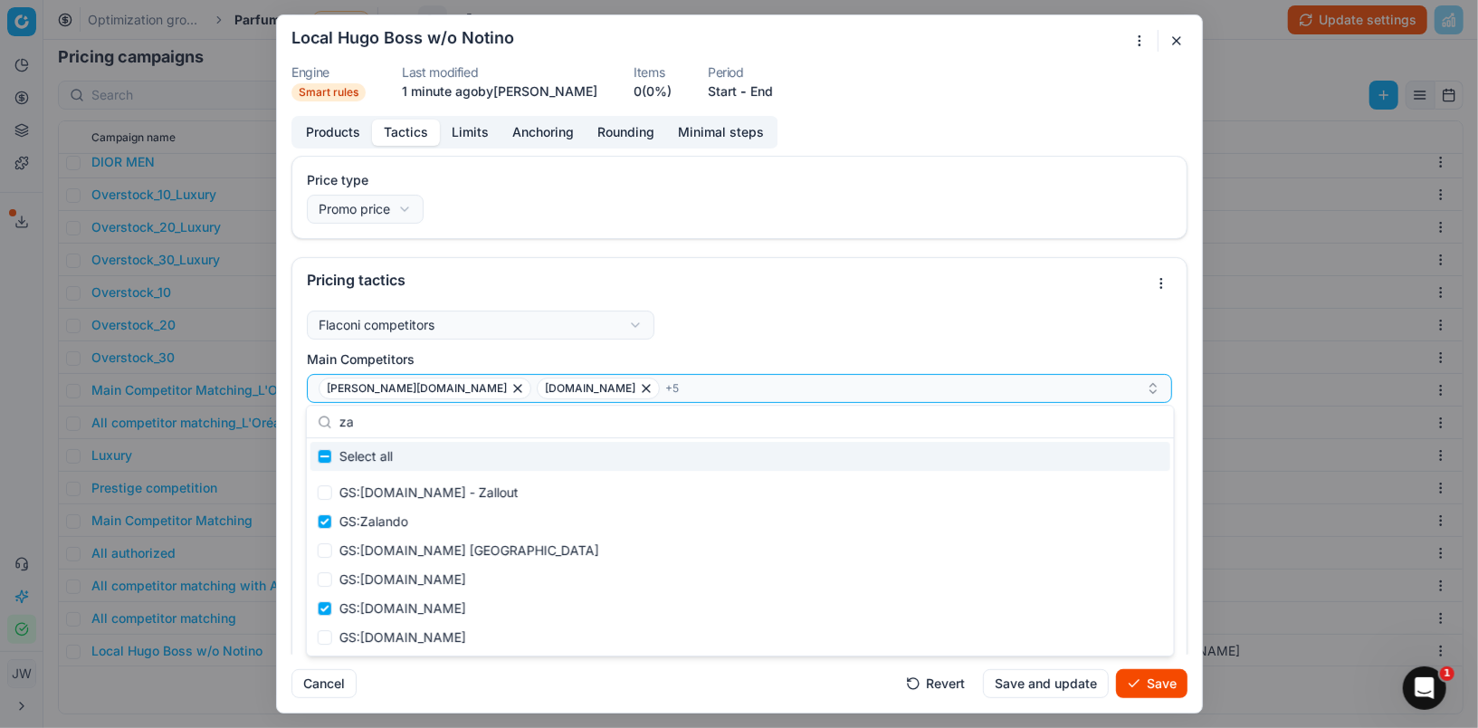
type input "z"
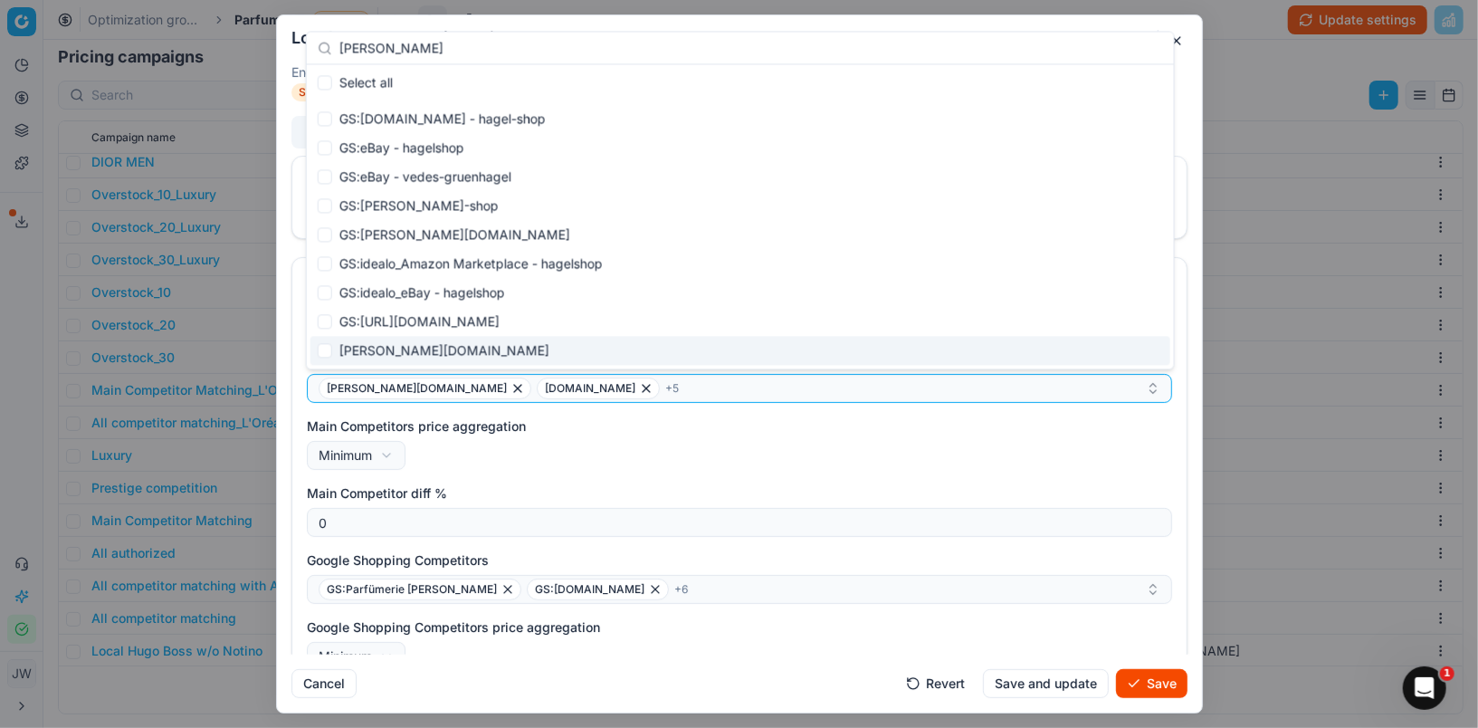
type input "[PERSON_NAME]"
click at [323, 343] on input "Suggestions" at bounding box center [325, 350] width 14 height 14
checkbox input "true"
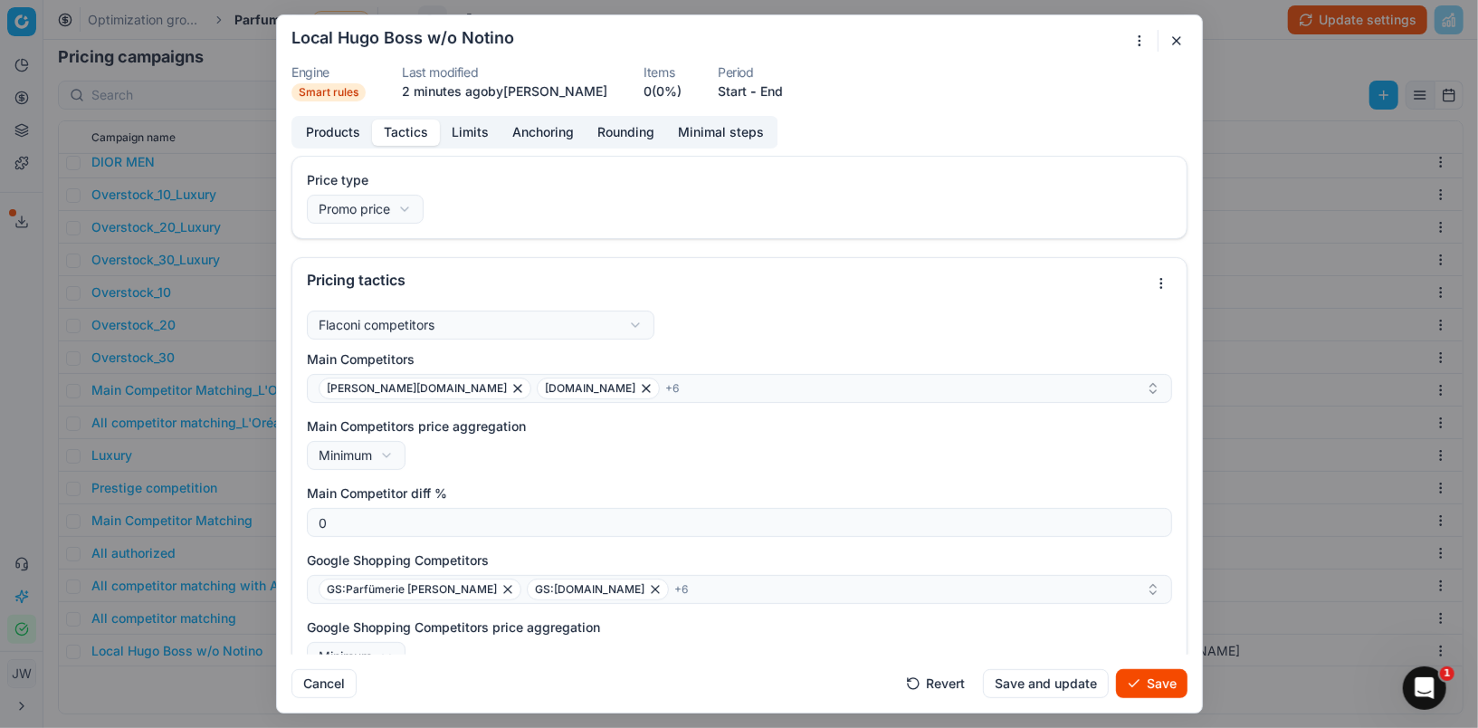
click at [612, 444] on div "Main Competitors price aggregation Minimum Minimum Maximum" at bounding box center [739, 443] width 865 height 53
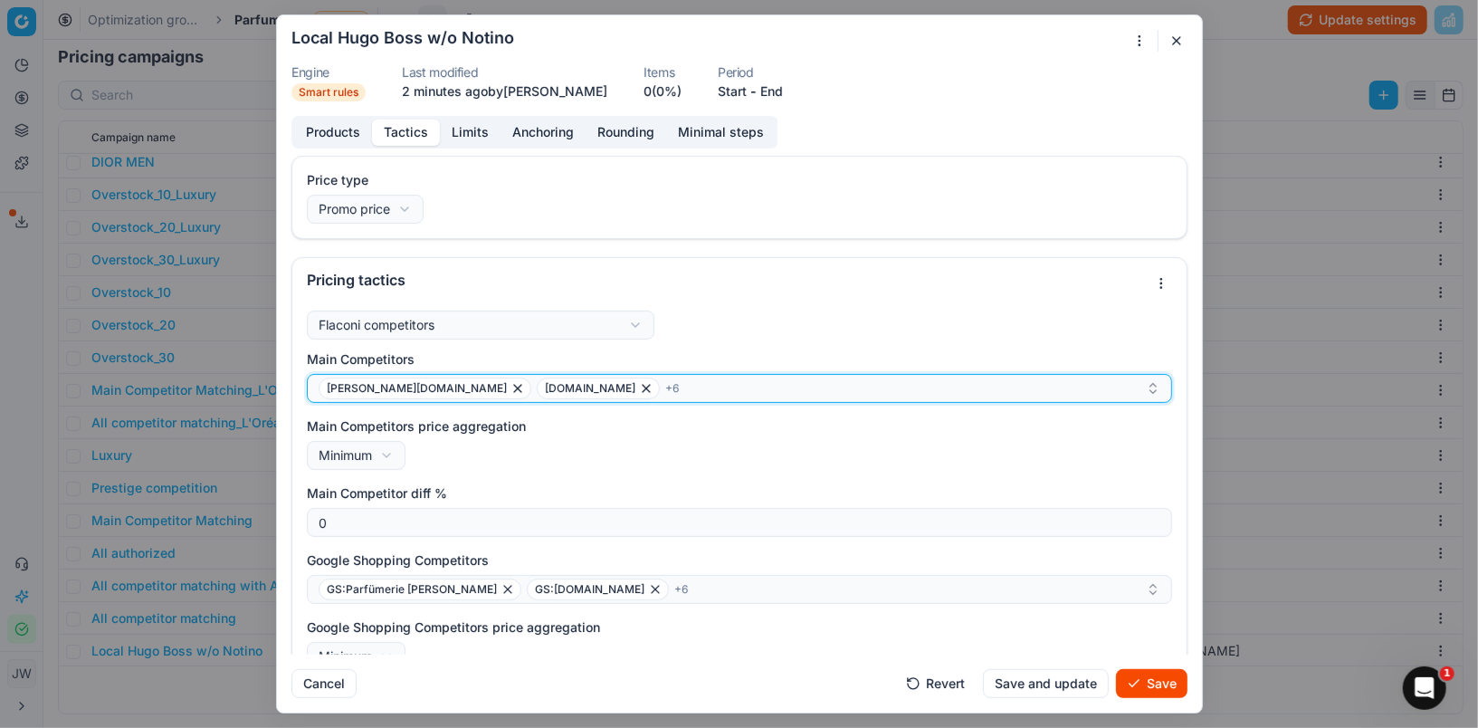
click at [573, 385] on div "[PERSON_NAME][DOMAIN_NAME] [DOMAIN_NAME] + 6" at bounding box center [732, 388] width 827 height 22
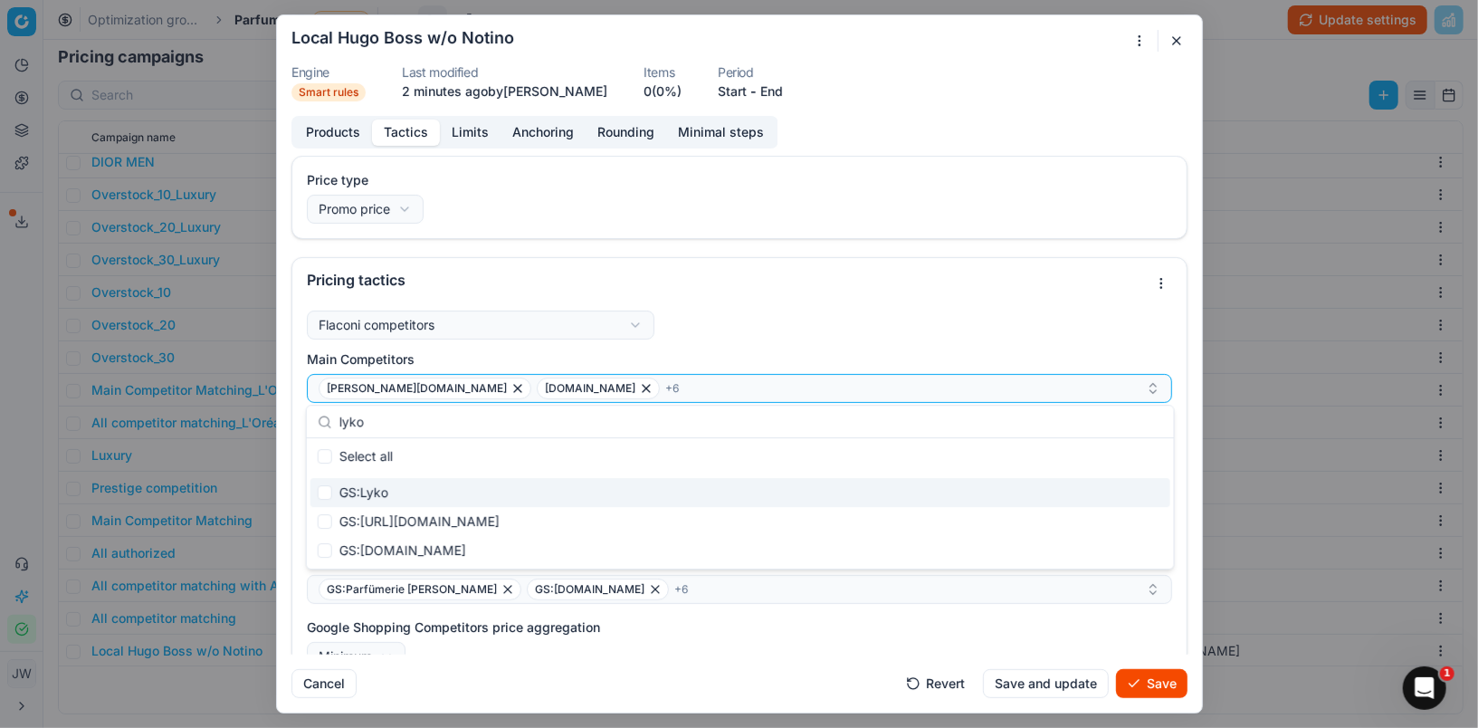
type input "lyko"
click at [321, 492] on input "Suggestions" at bounding box center [325, 492] width 14 height 14
checkbox input "true"
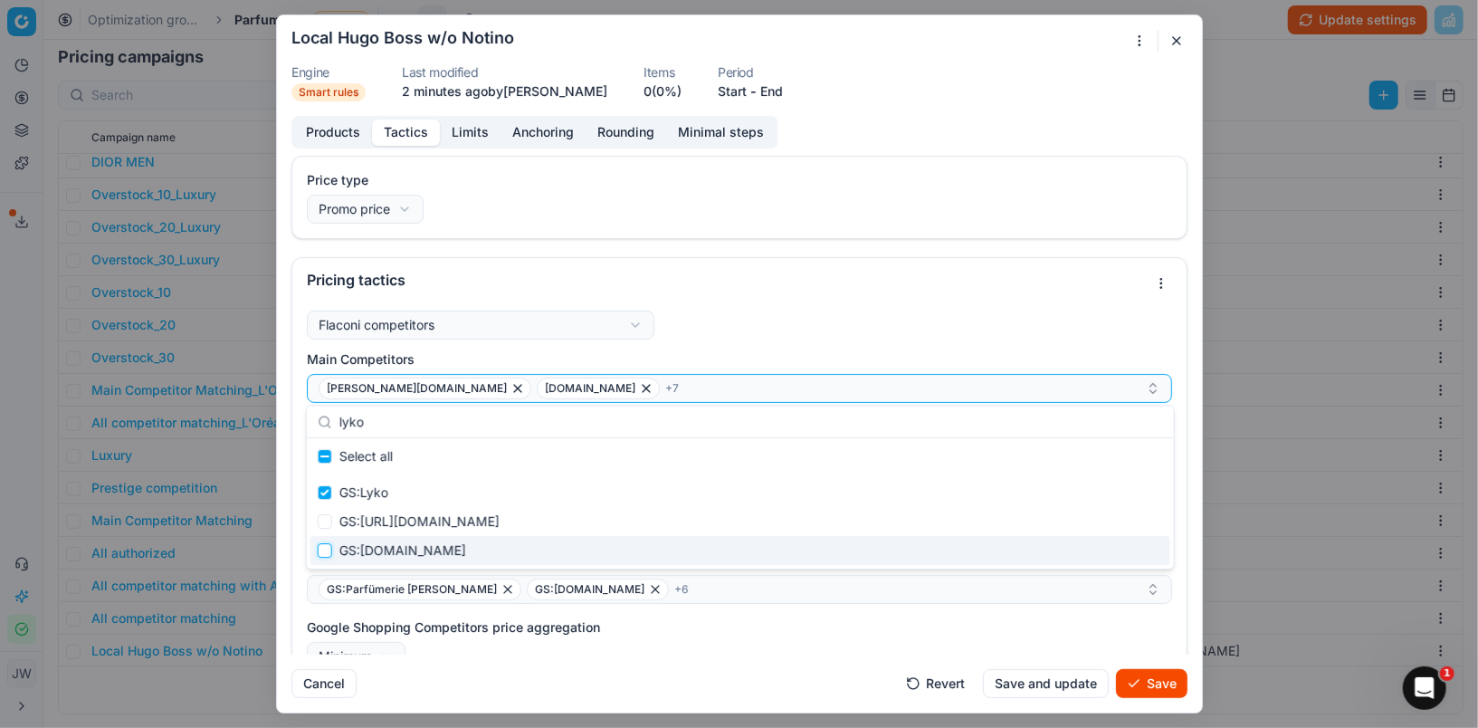
click at [322, 549] on input "Suggestions" at bounding box center [325, 550] width 14 height 14
checkbox input "true"
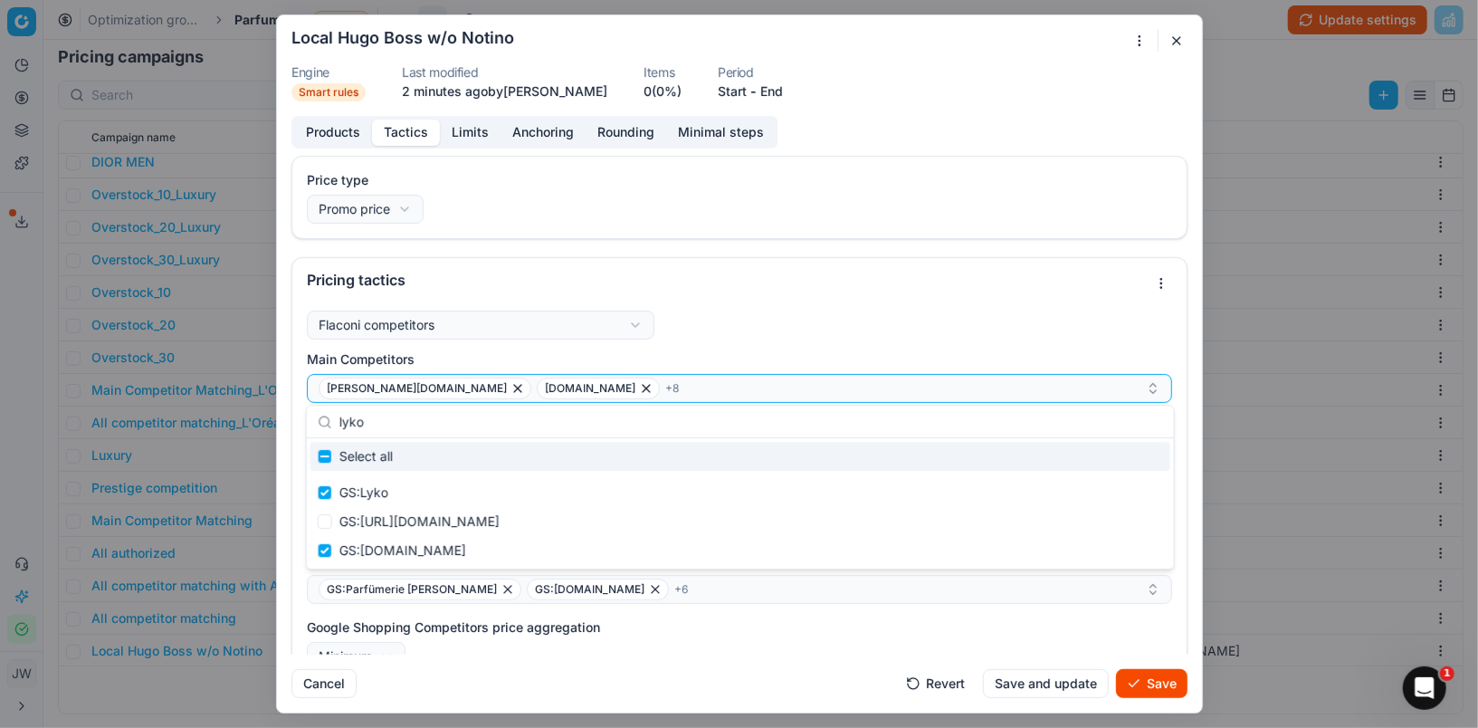
drag, startPoint x: 411, startPoint y: 425, endPoint x: 303, endPoint y: 415, distance: 108.2
click at [303, 415] on body "Pricing platform Analytics Pricing Product portfolio Templates Export service 1…" at bounding box center [739, 364] width 1478 height 728
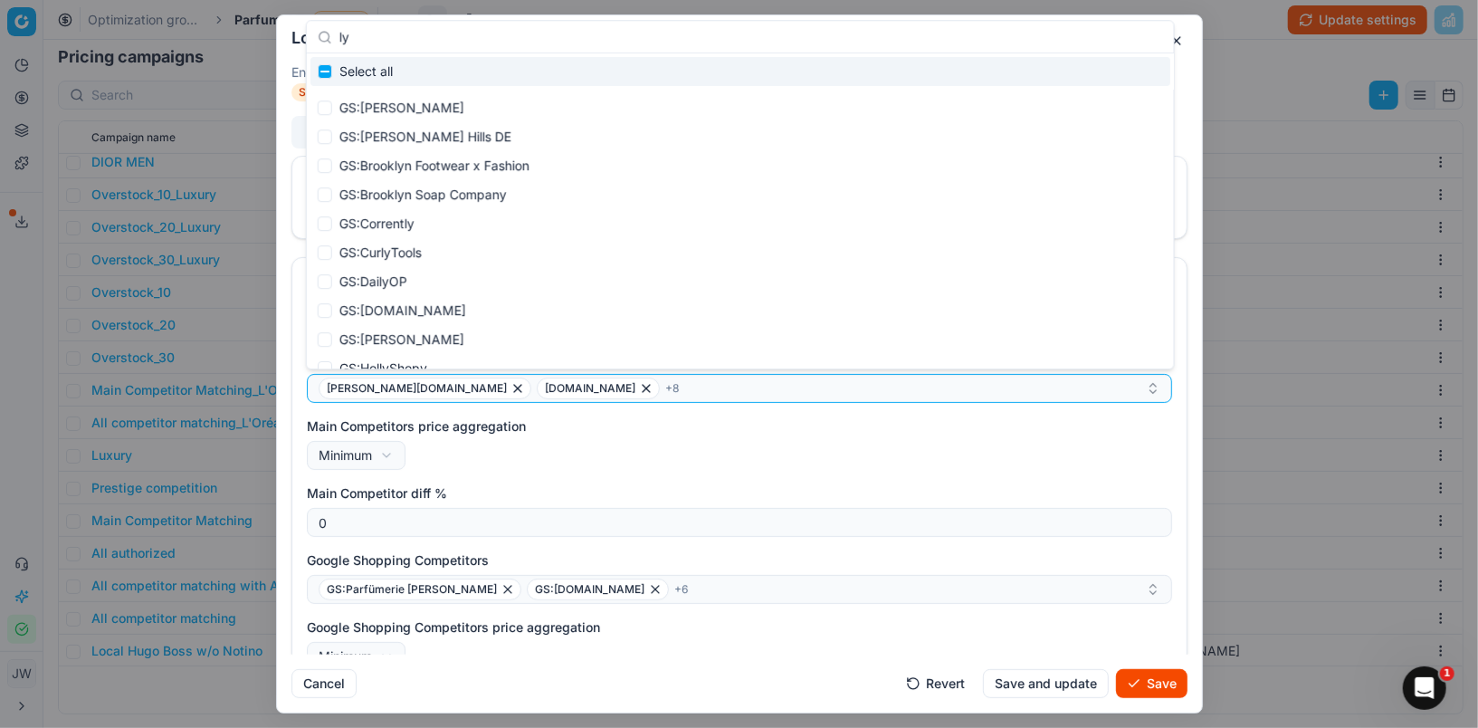
type input "l"
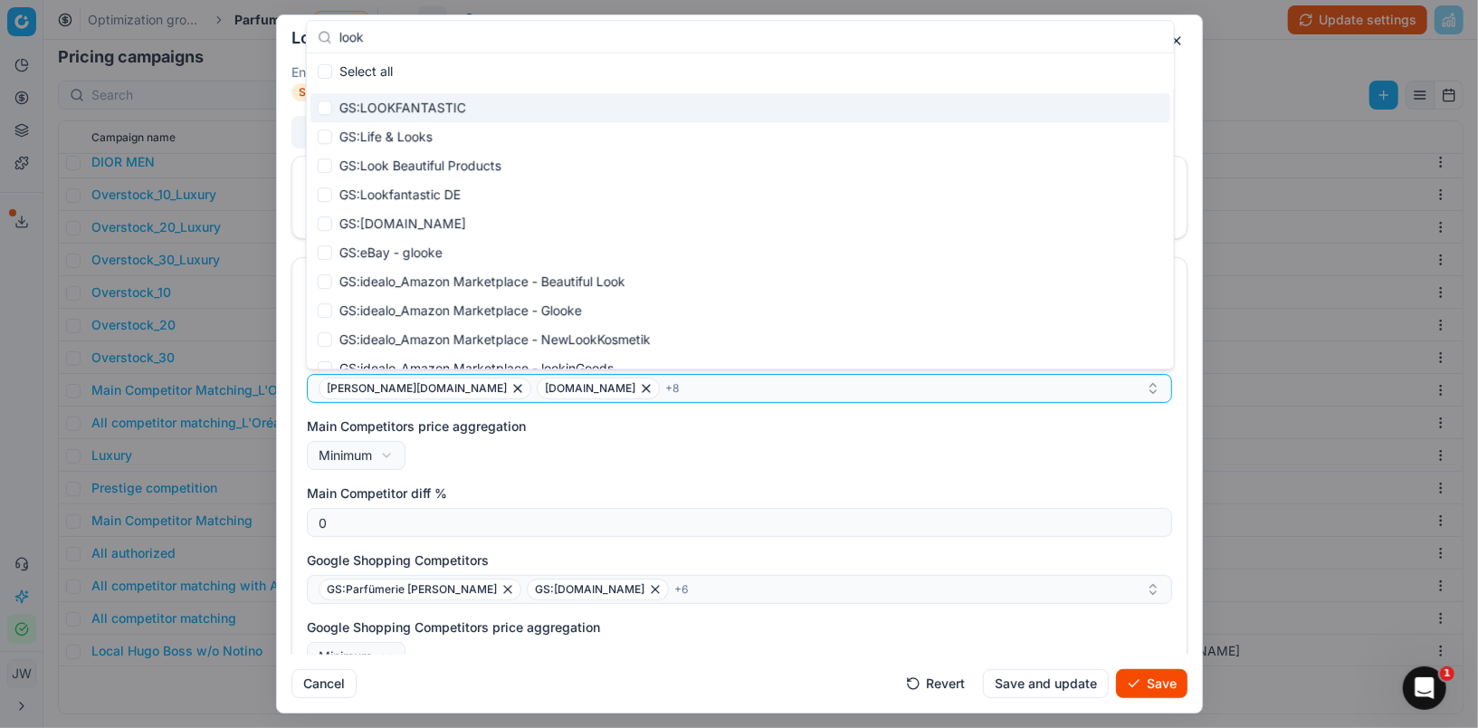
type input "look"
click at [326, 108] on input "Suggestions" at bounding box center [325, 107] width 14 height 14
checkbox input "true"
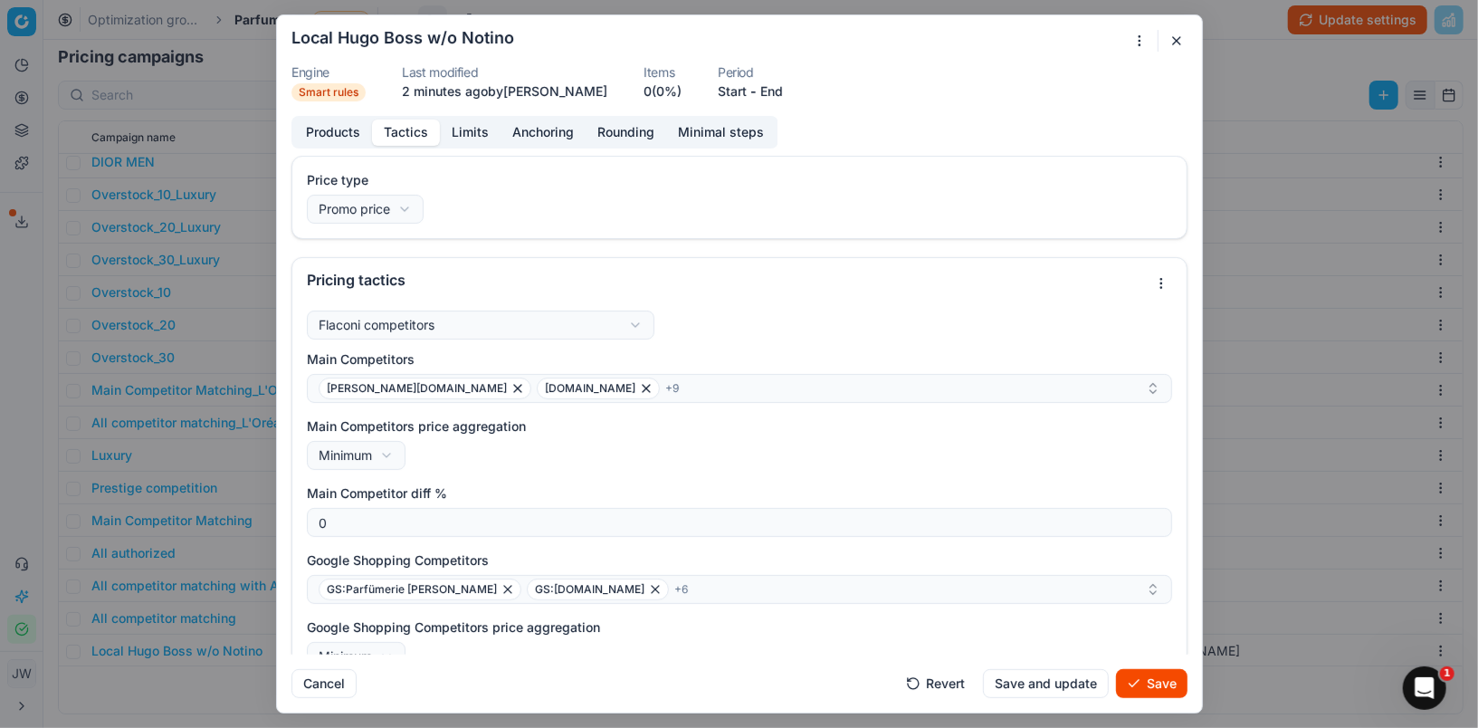
click at [671, 448] on div "Main Competitors price aggregation Minimum Minimum Maximum" at bounding box center [739, 443] width 865 height 53
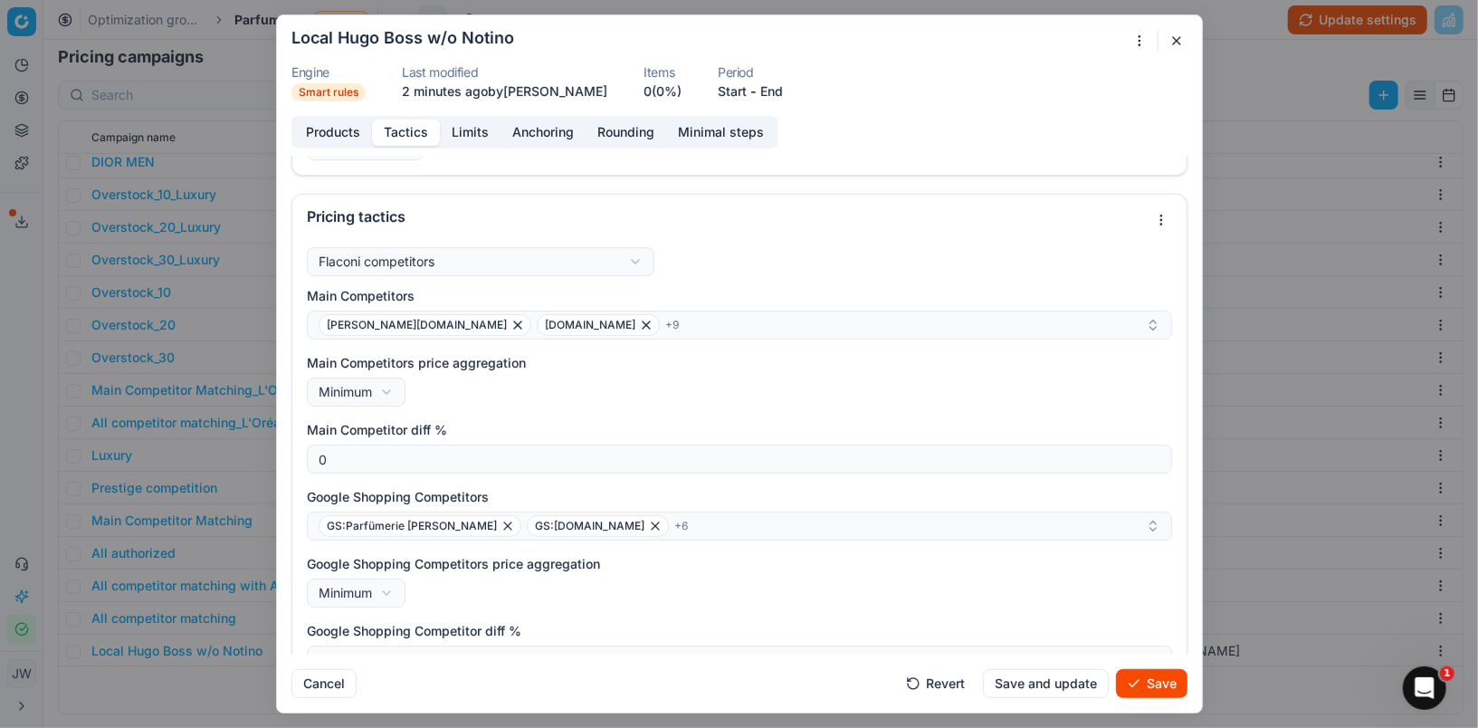
scroll to position [54, 0]
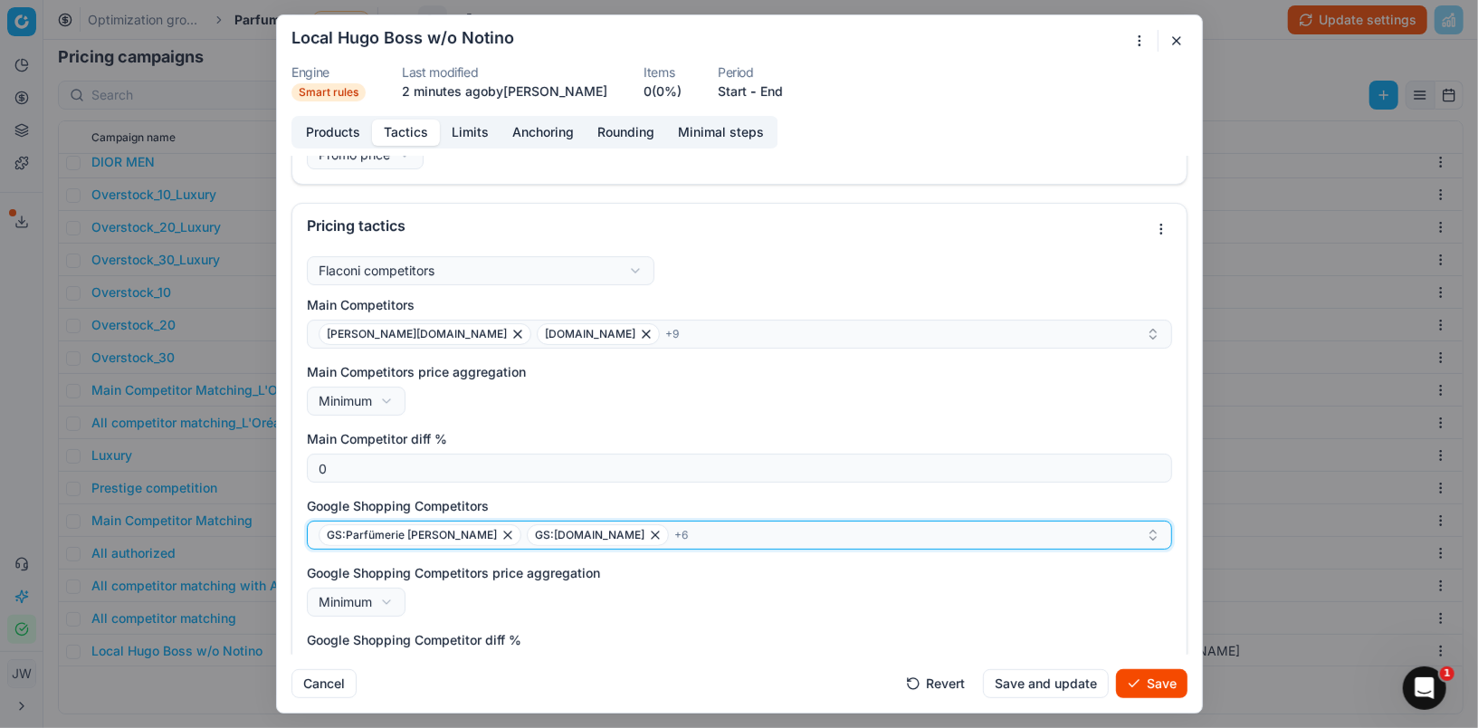
click at [648, 533] on icon "button" at bounding box center [655, 535] width 14 height 14
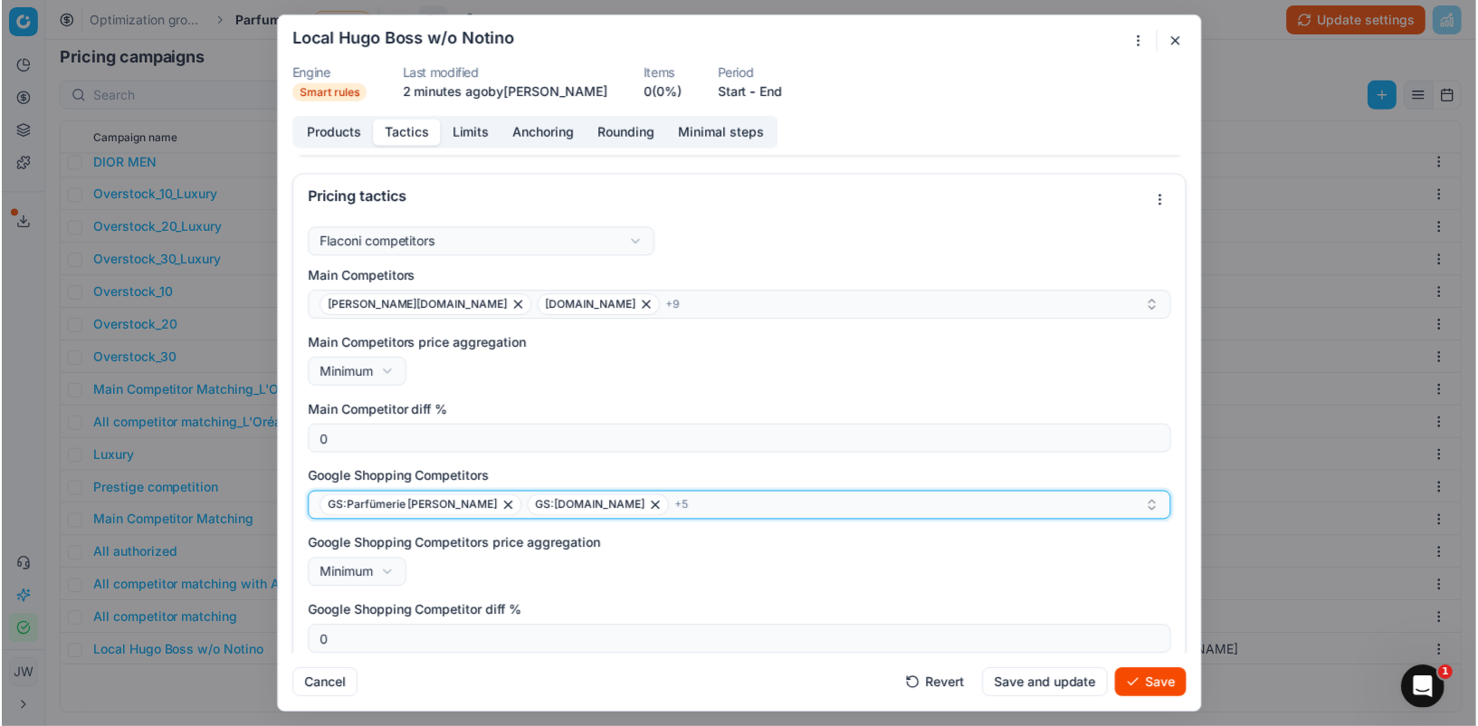
scroll to position [0, 0]
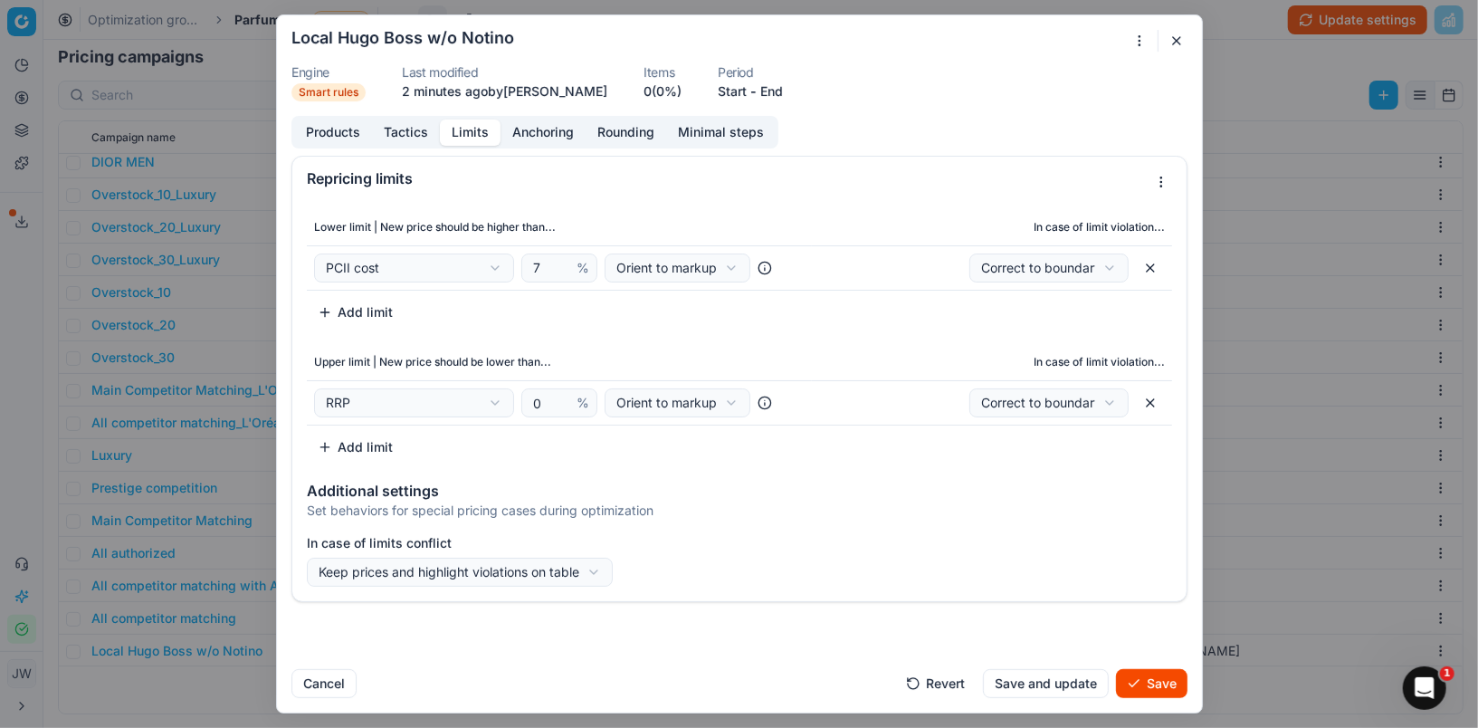
click at [462, 123] on button "Limits" at bounding box center [470, 132] width 61 height 26
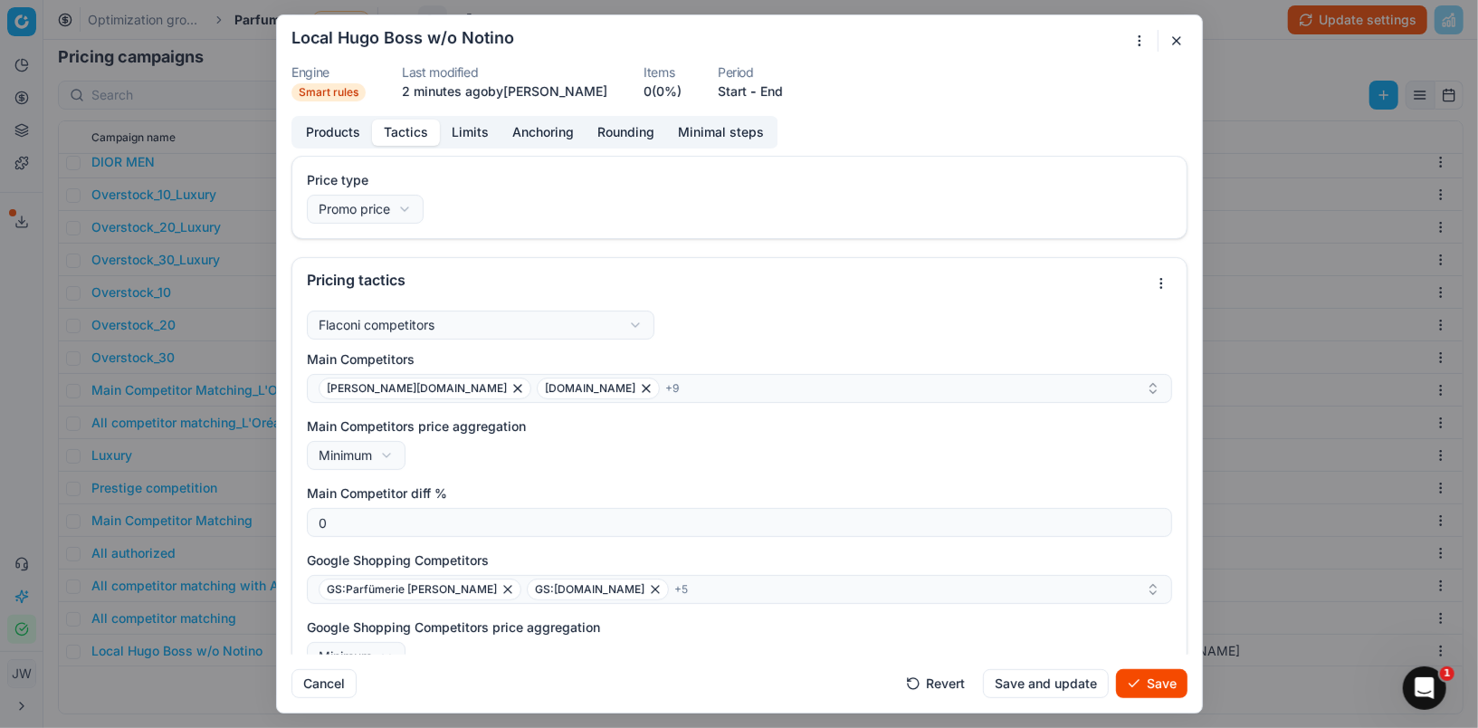
click at [411, 129] on button "Tactics" at bounding box center [406, 132] width 68 height 26
click at [339, 130] on button "Products" at bounding box center [333, 132] width 78 height 26
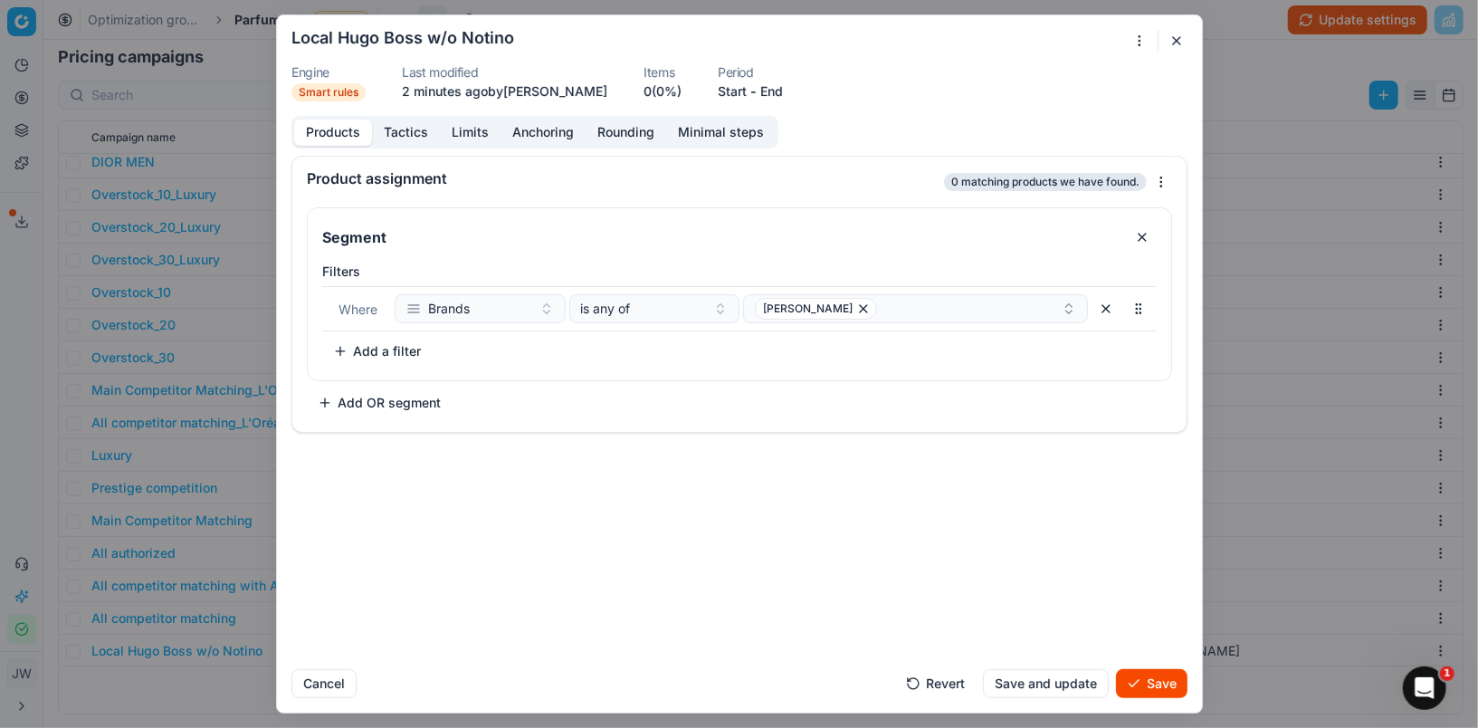
click at [406, 134] on button "Tactics" at bounding box center [406, 132] width 68 height 26
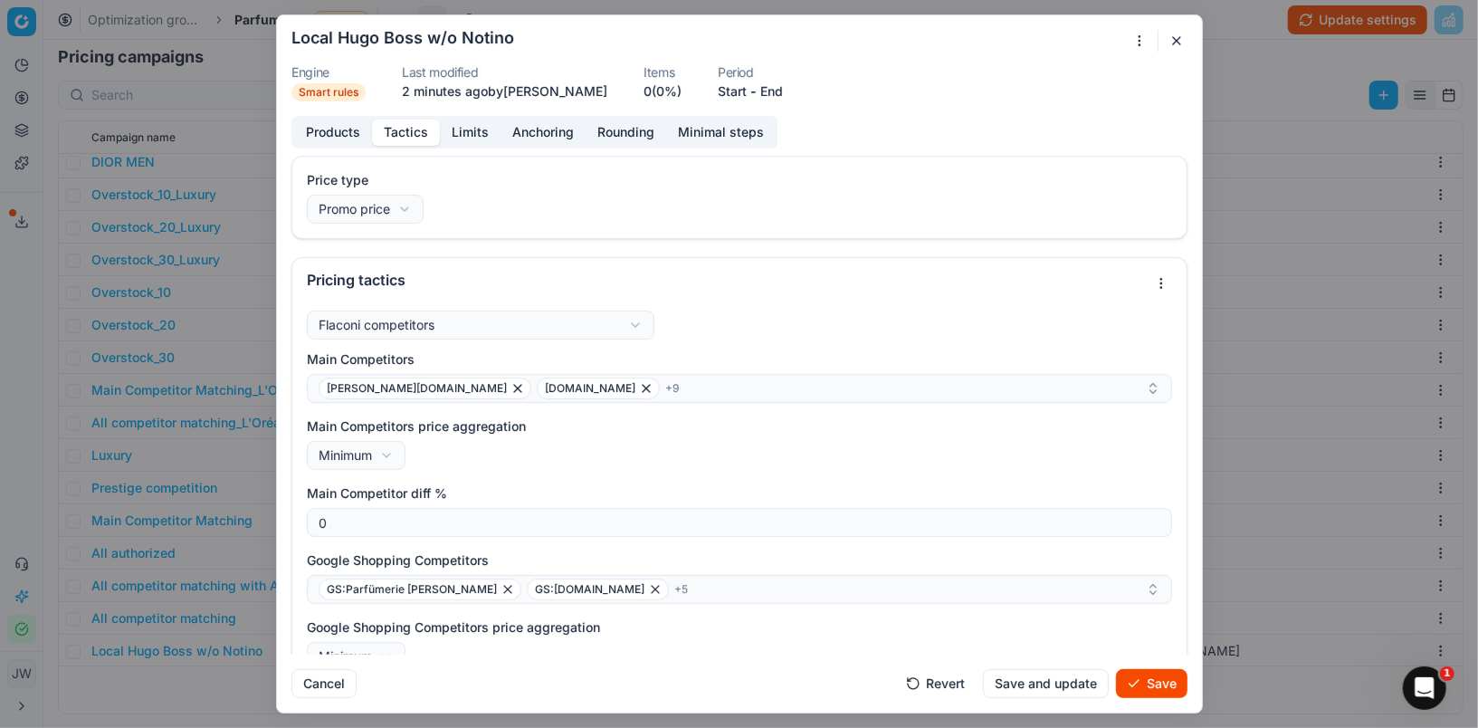
click at [467, 134] on button "Limits" at bounding box center [470, 132] width 61 height 26
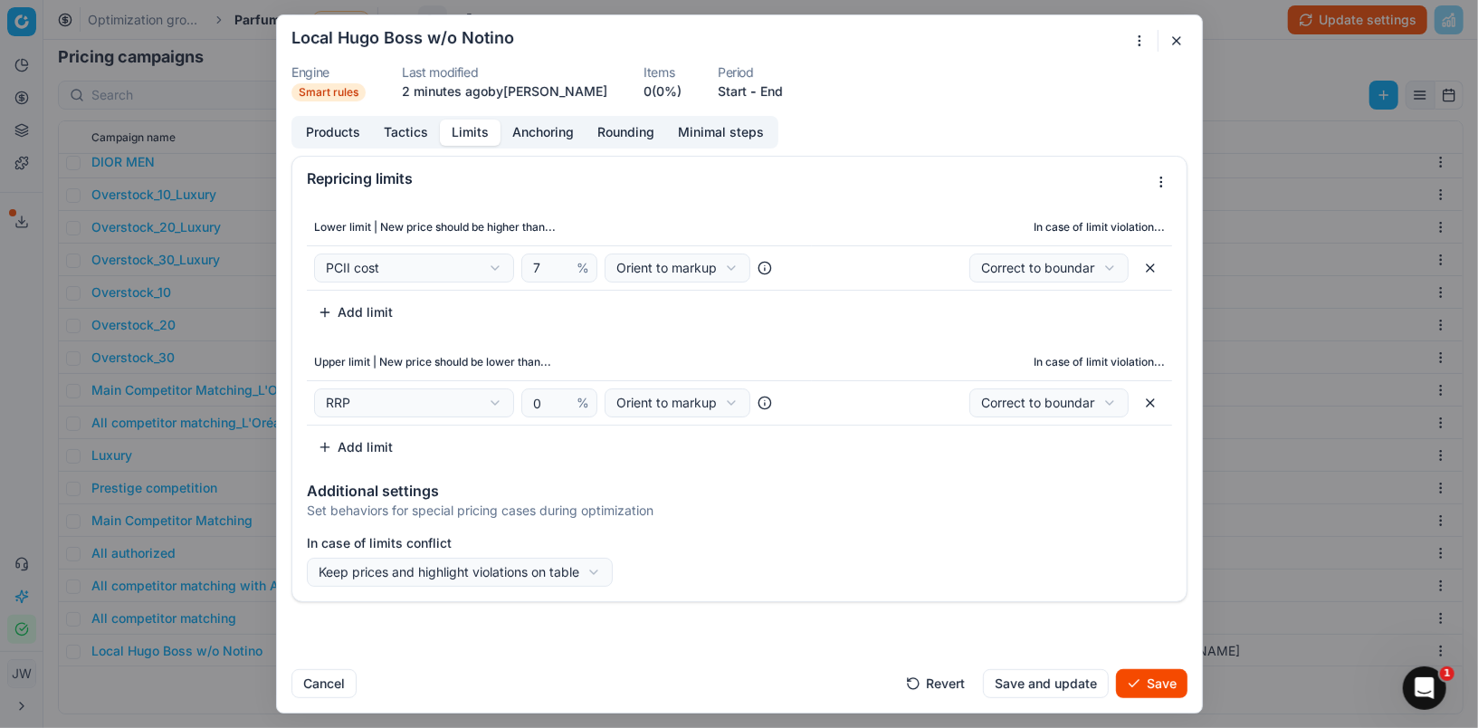
click at [520, 136] on button "Anchoring" at bounding box center [543, 132] width 85 height 26
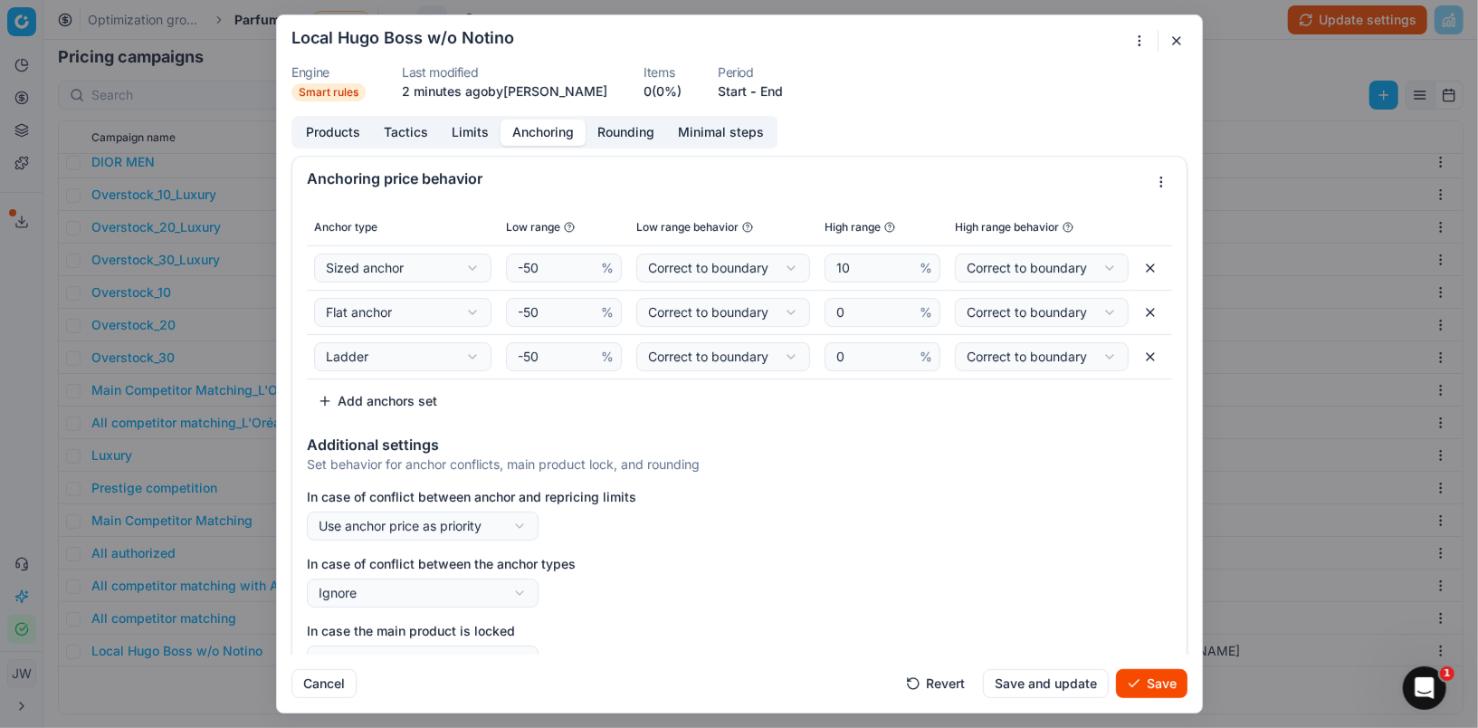
click at [597, 130] on button "Rounding" at bounding box center [626, 132] width 81 height 26
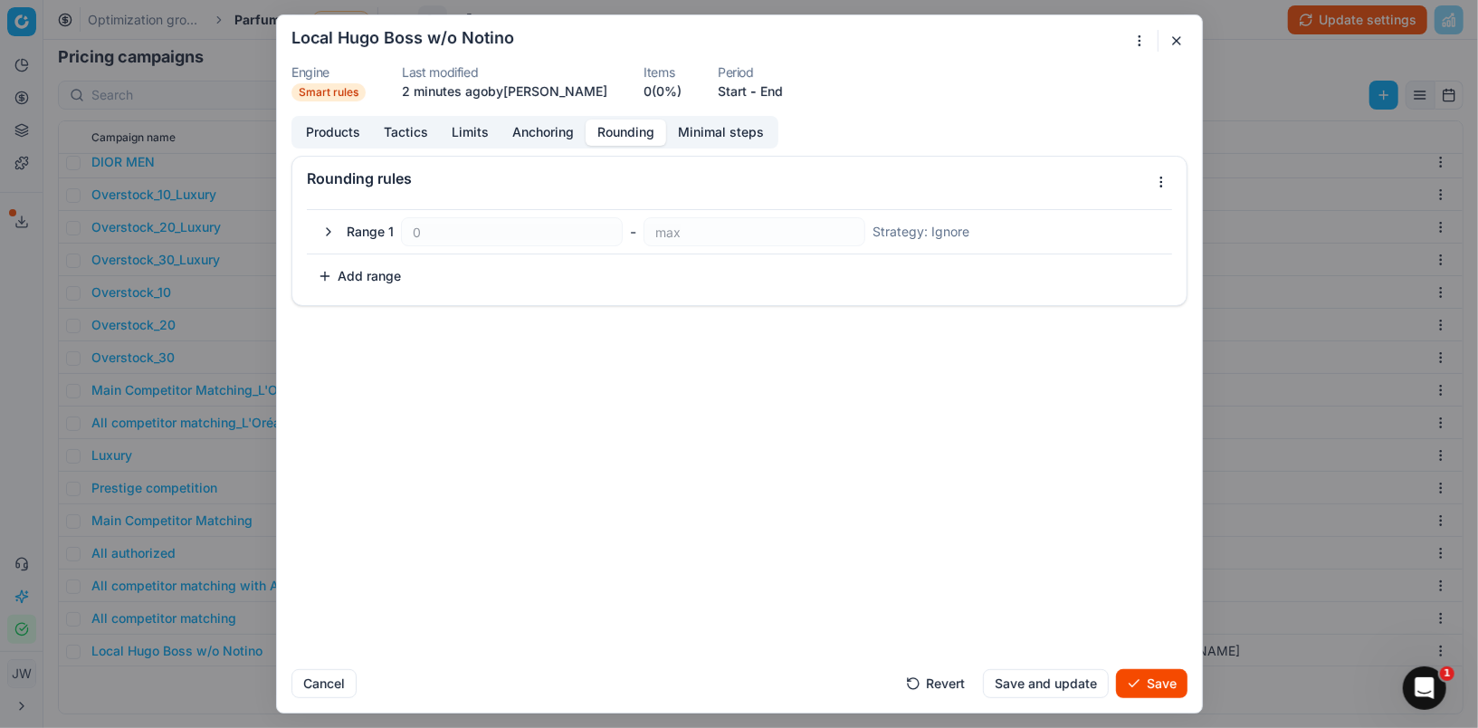
click at [540, 130] on button "Anchoring" at bounding box center [543, 132] width 85 height 26
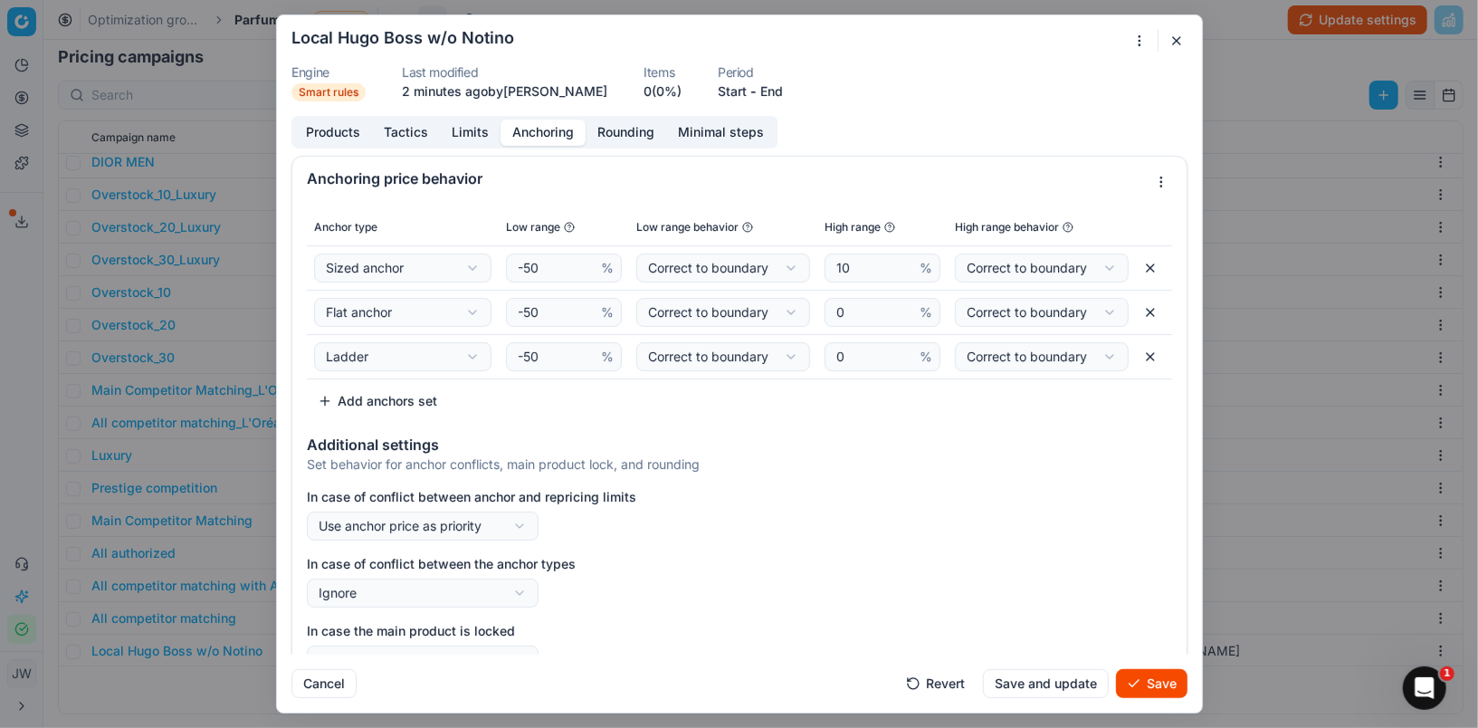
click at [440, 131] on button "Limits" at bounding box center [470, 132] width 61 height 26
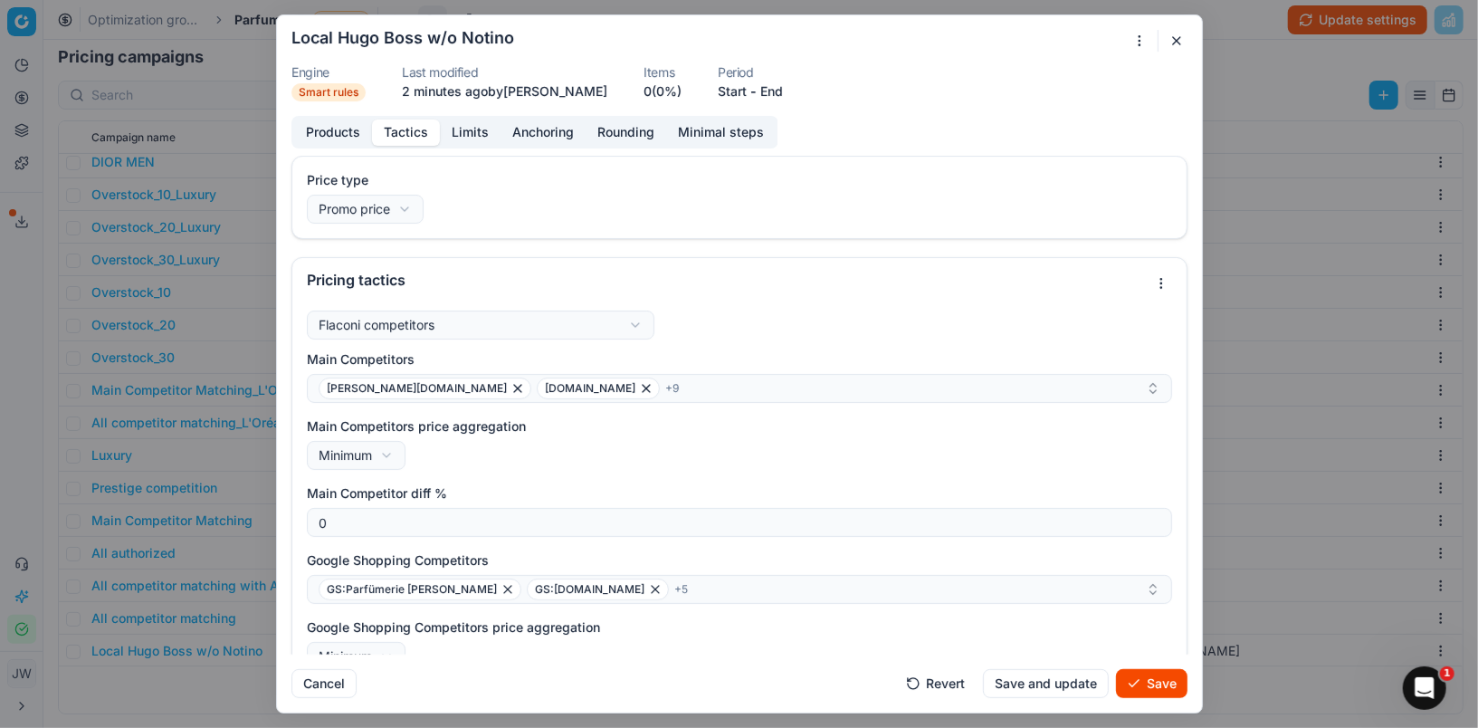
click at [396, 129] on button "Tactics" at bounding box center [406, 132] width 68 height 26
click at [338, 128] on button "Products" at bounding box center [333, 132] width 78 height 26
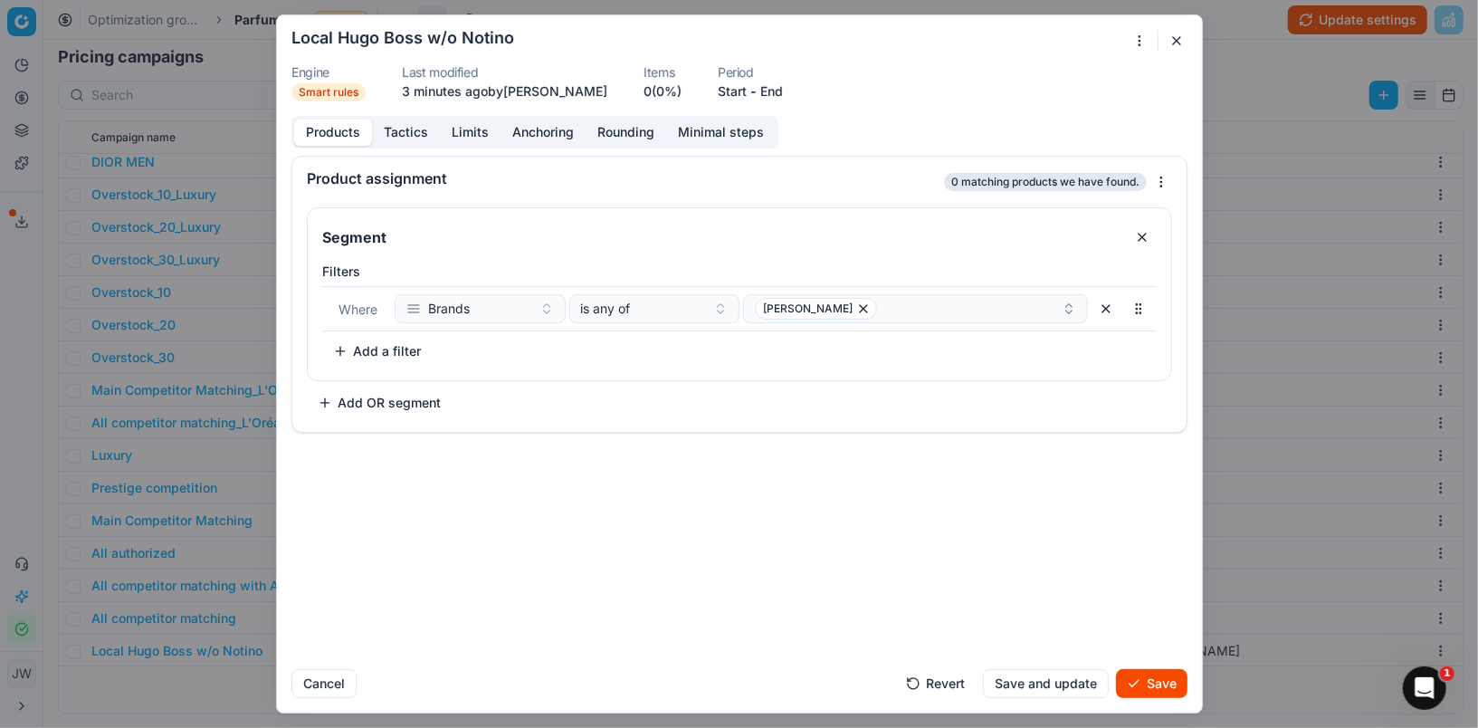
click at [1142, 678] on button "Save" at bounding box center [1152, 683] width 72 height 29
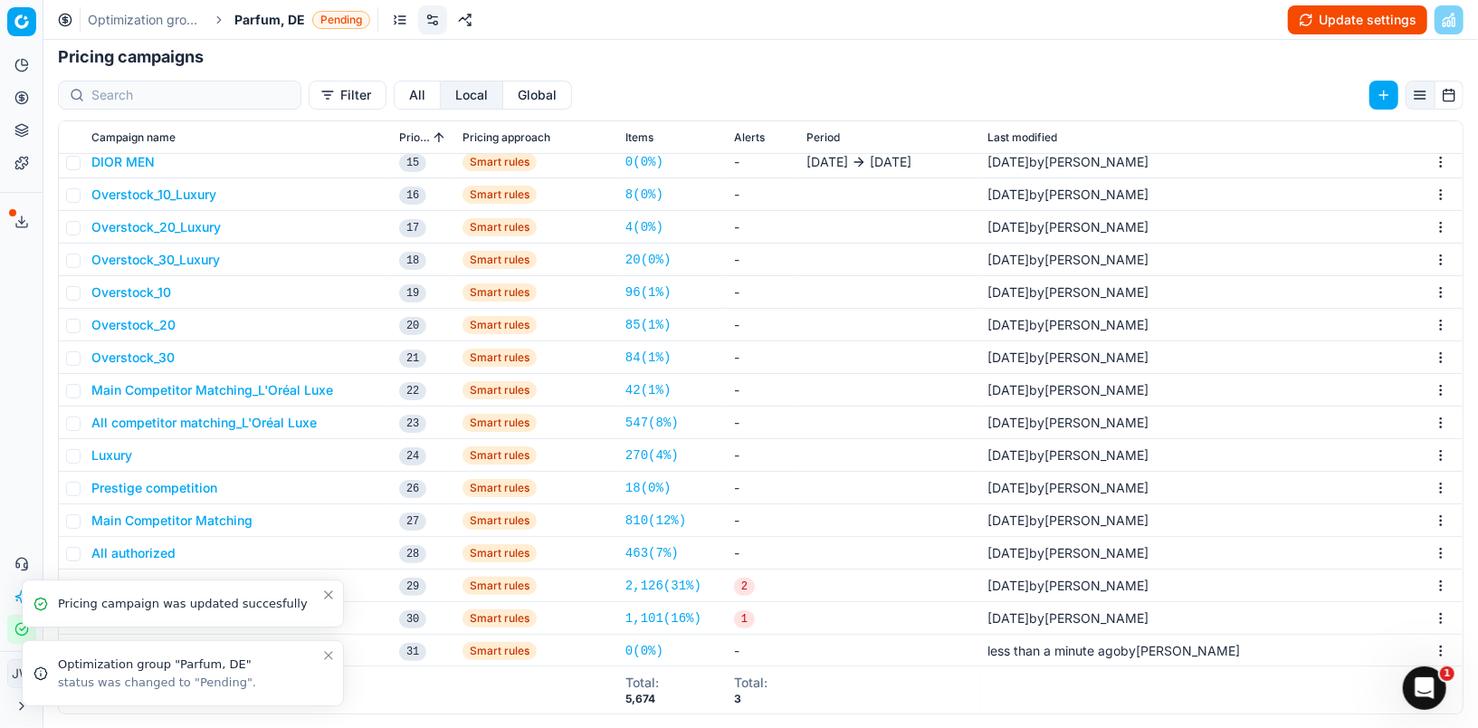
click at [327, 654] on icon "Close toast" at bounding box center [328, 655] width 7 height 7
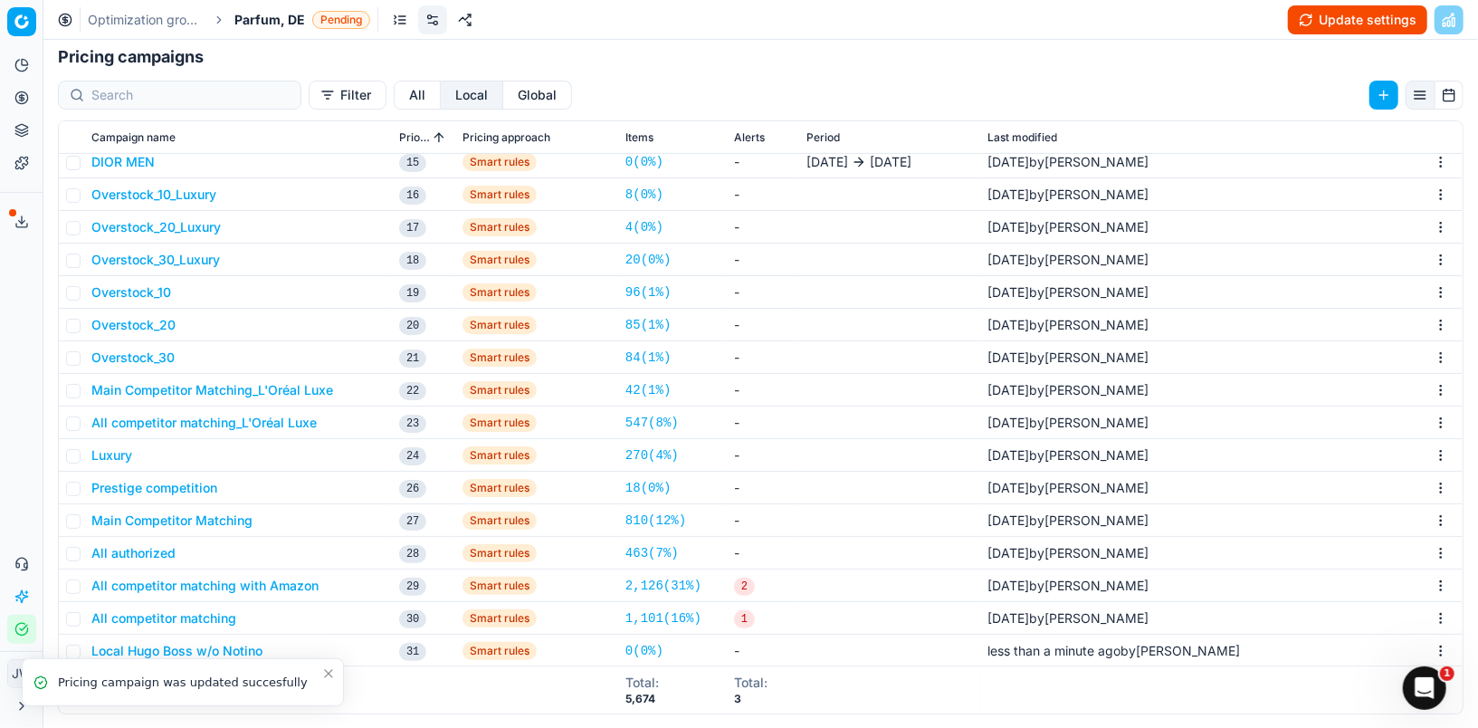
click at [329, 673] on icon "Close toast" at bounding box center [328, 673] width 7 height 7
click at [75, 649] on input "checkbox" at bounding box center [73, 652] width 14 height 14
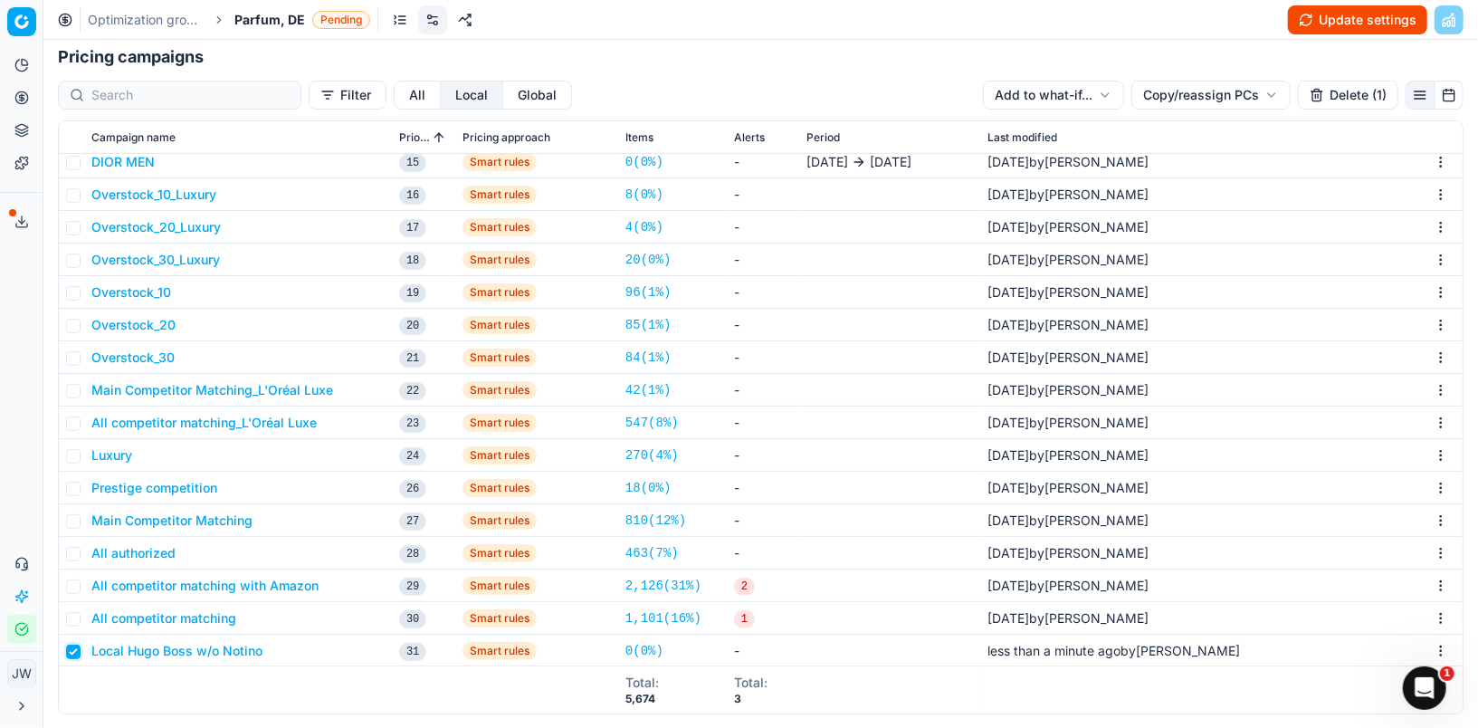
click at [75, 651] on input "checkbox" at bounding box center [73, 652] width 14 height 14
checkbox input "false"
click at [191, 644] on button "Local Hugo Boss w/o Notino" at bounding box center [176, 649] width 171 height 18
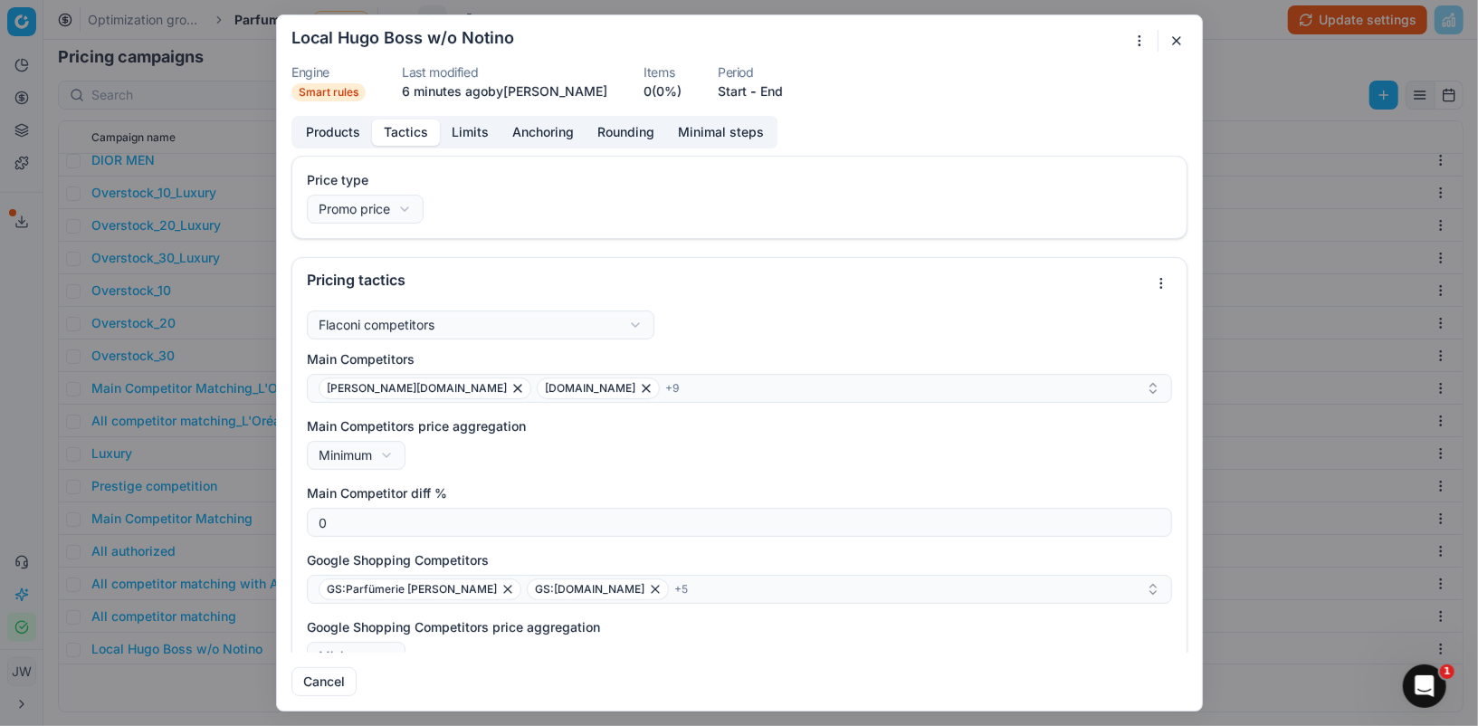
click at [397, 135] on button "Tactics" at bounding box center [406, 132] width 68 height 26
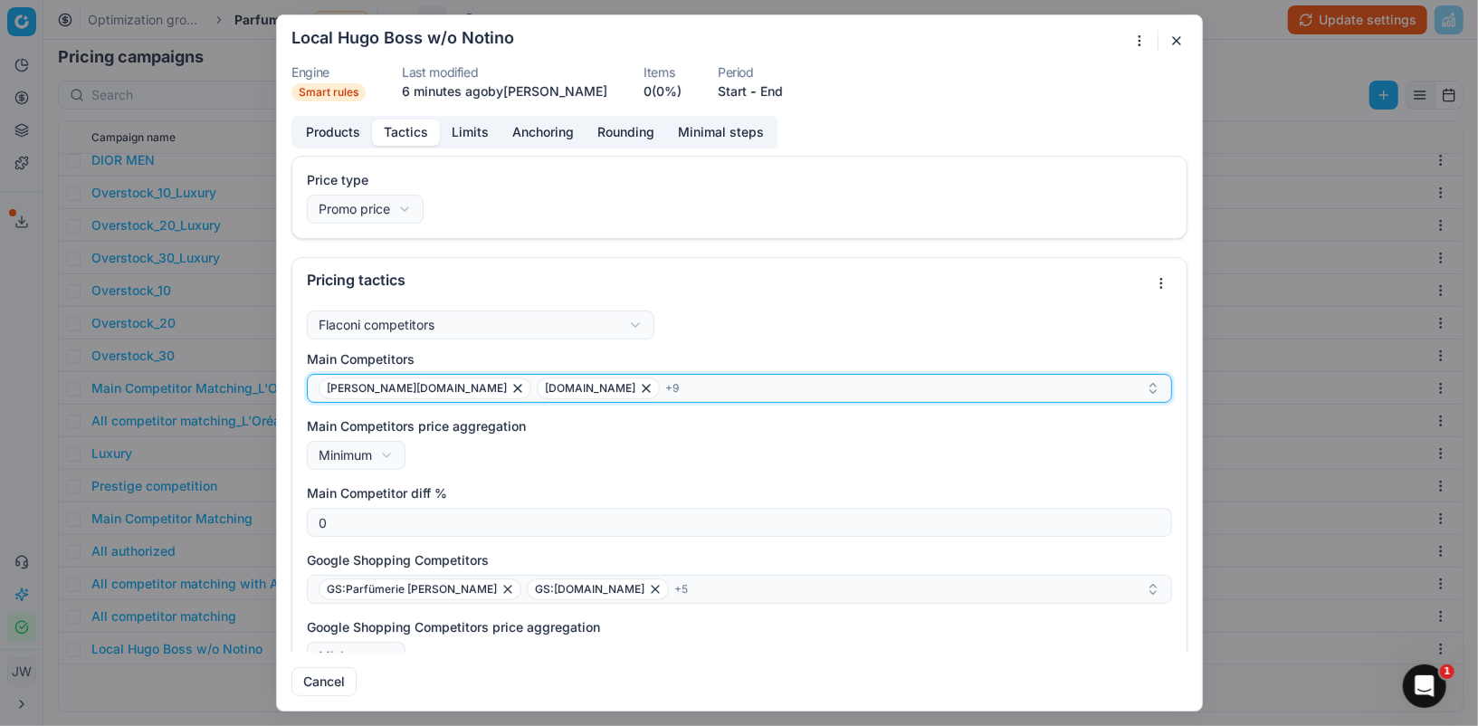
click at [572, 386] on div "[PERSON_NAME][DOMAIN_NAME] [DOMAIN_NAME] + 9" at bounding box center [732, 388] width 827 height 22
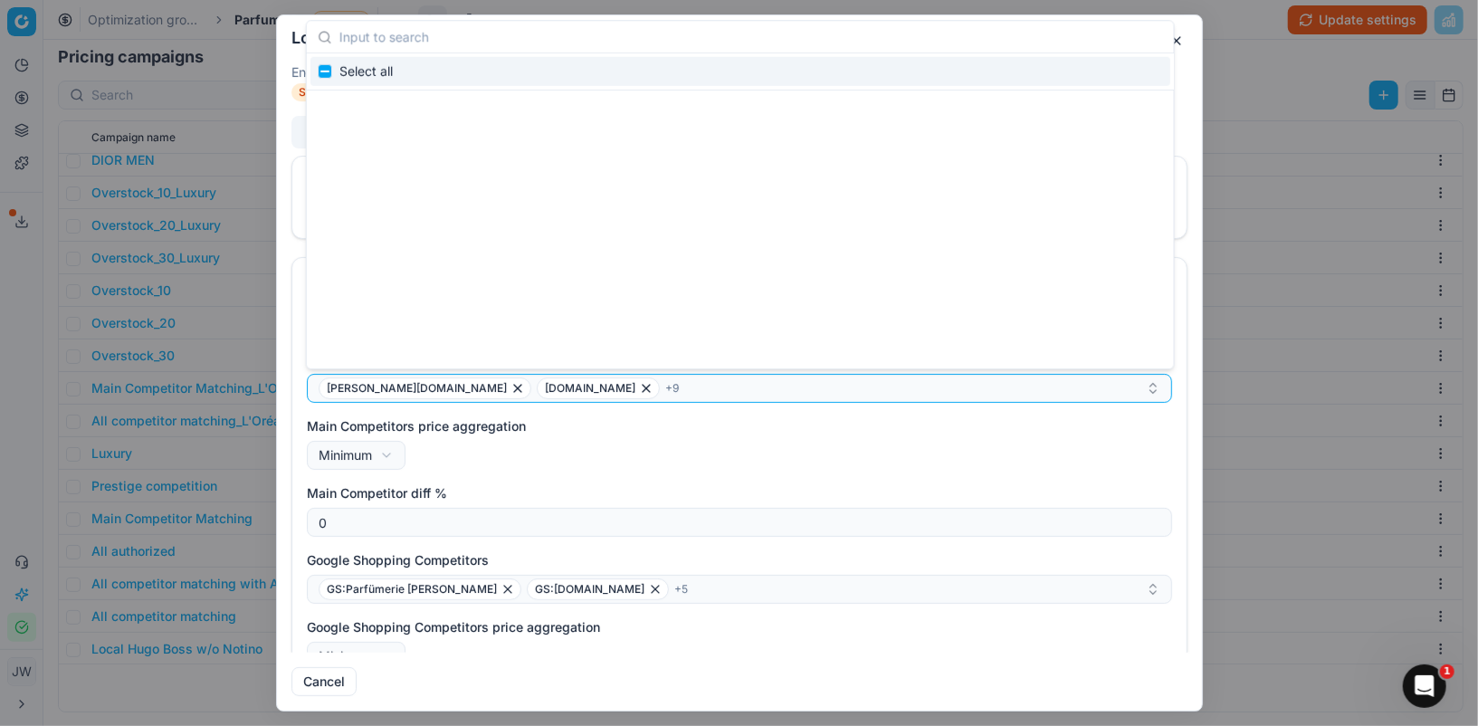
scroll to position [328057, 0]
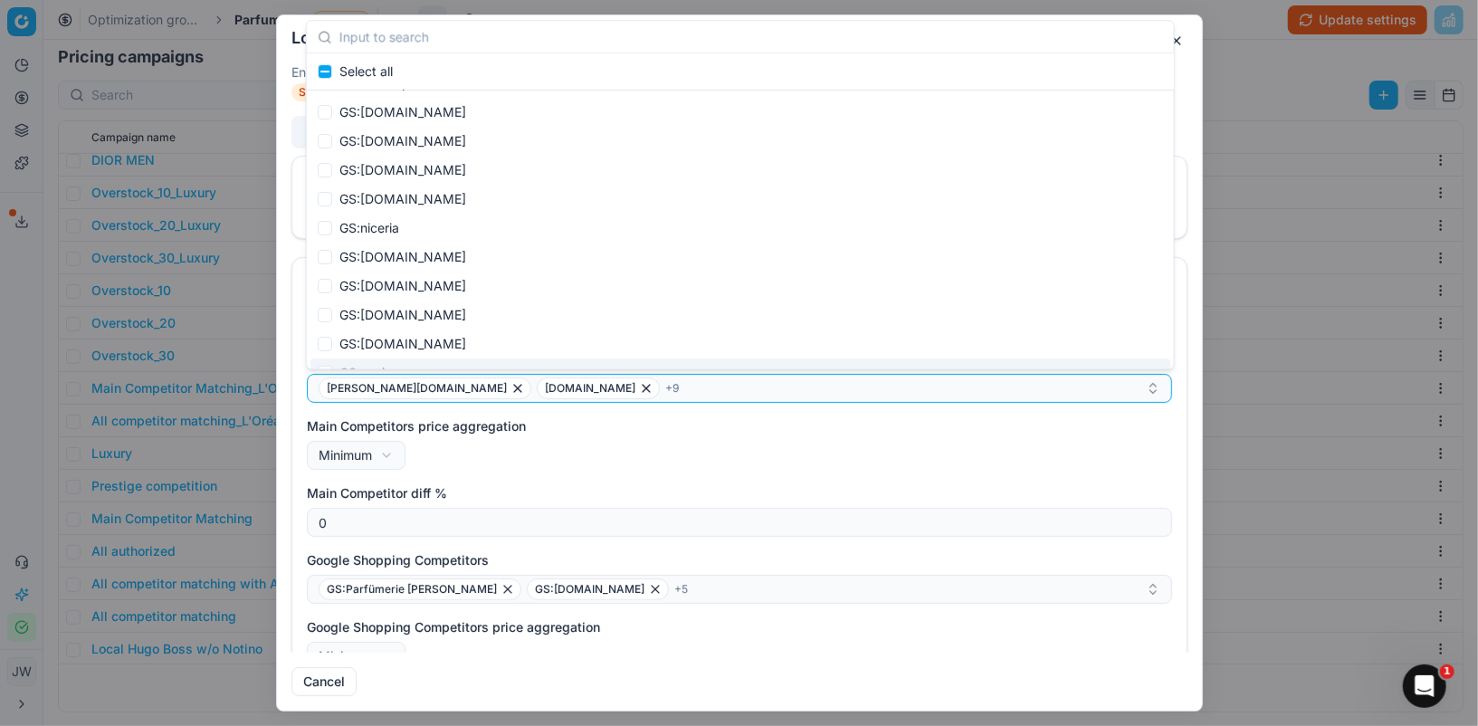
click at [1043, 435] on div "Main Competitors price aggregation Minimum Minimum Maximum" at bounding box center [739, 443] width 865 height 53
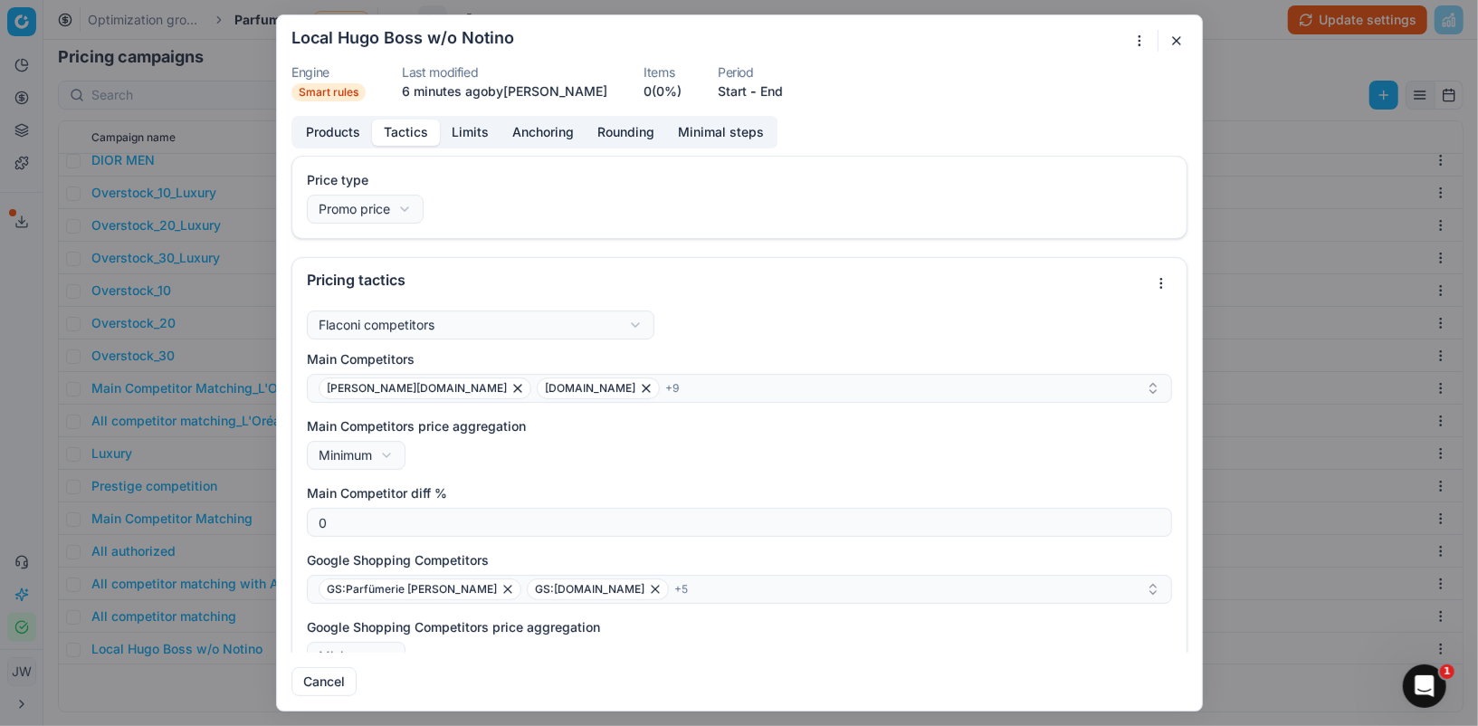
scroll to position [193, 0]
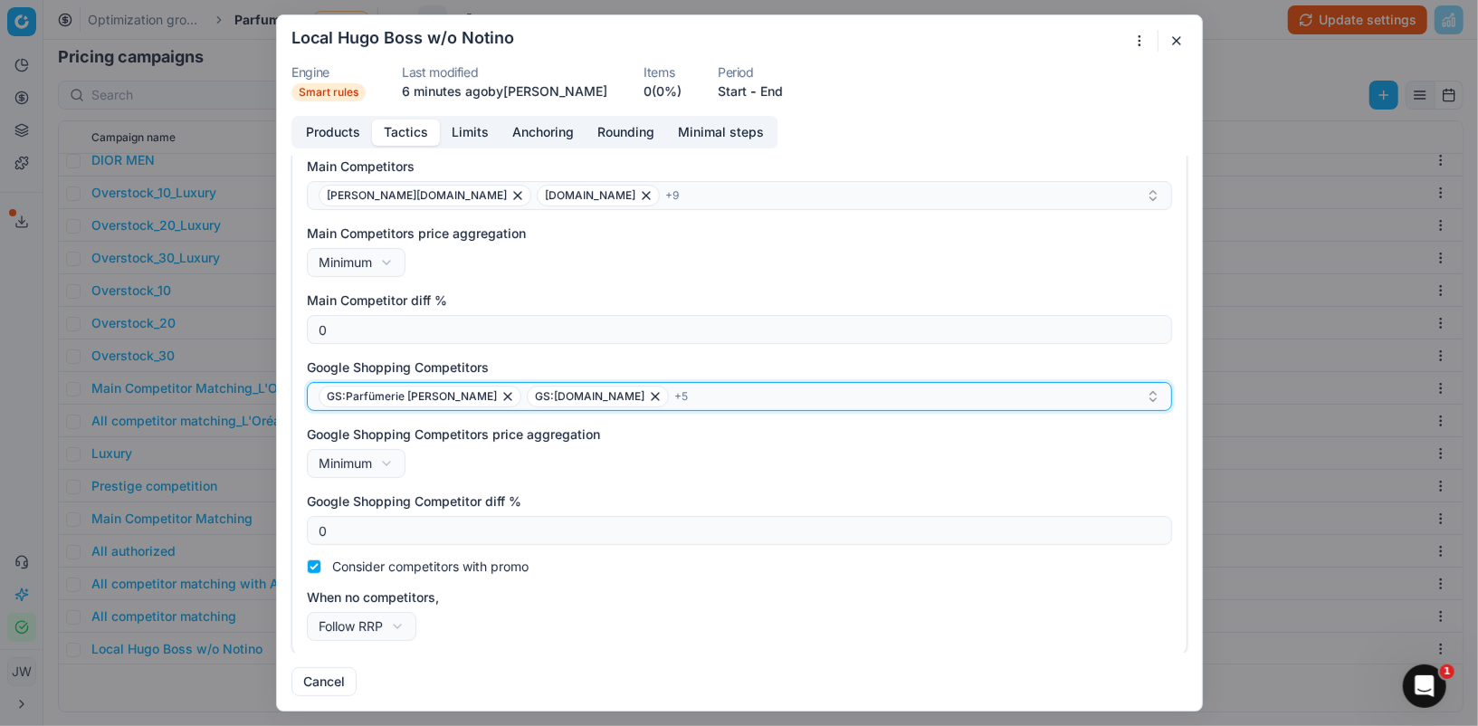
click at [693, 391] on div "GS:Parfümerie [PERSON_NAME]:[DOMAIN_NAME] + 5" at bounding box center [732, 397] width 827 height 22
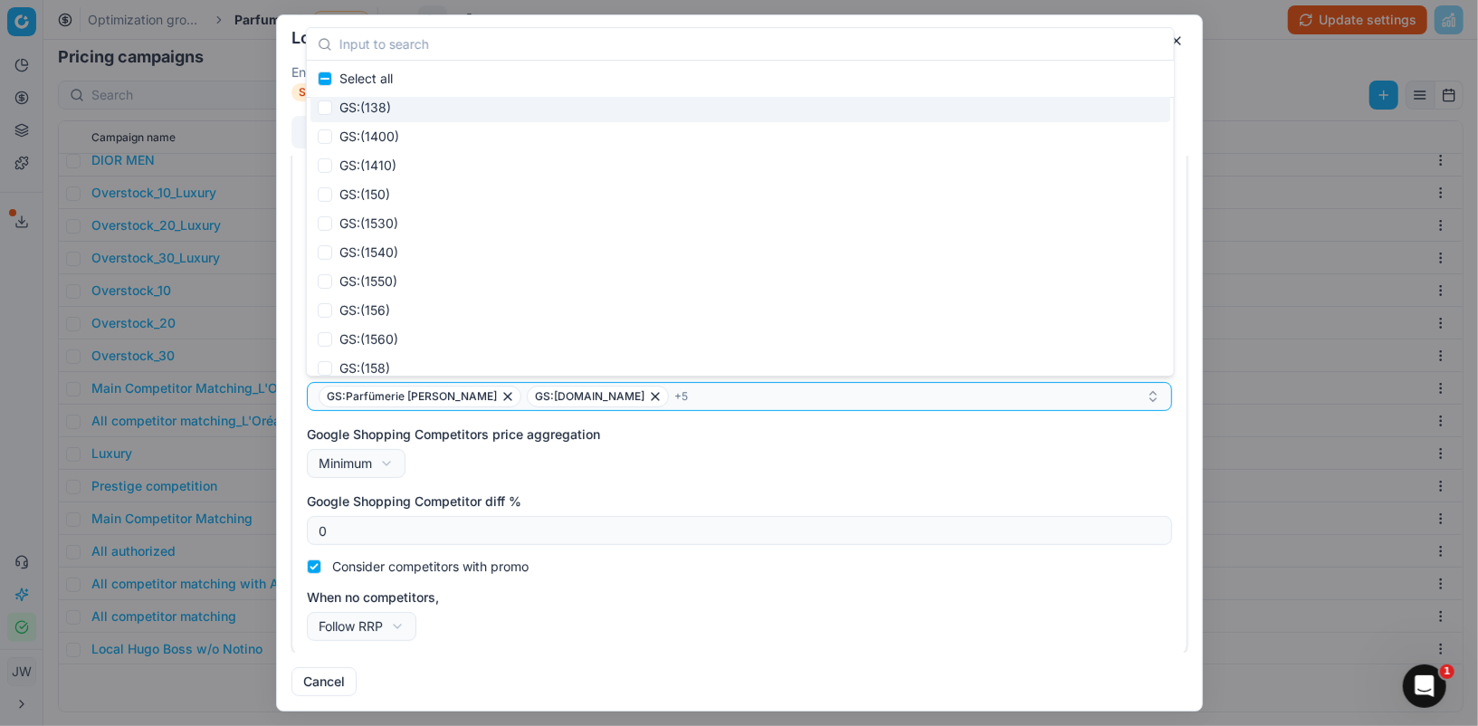
scroll to position [347796, 0]
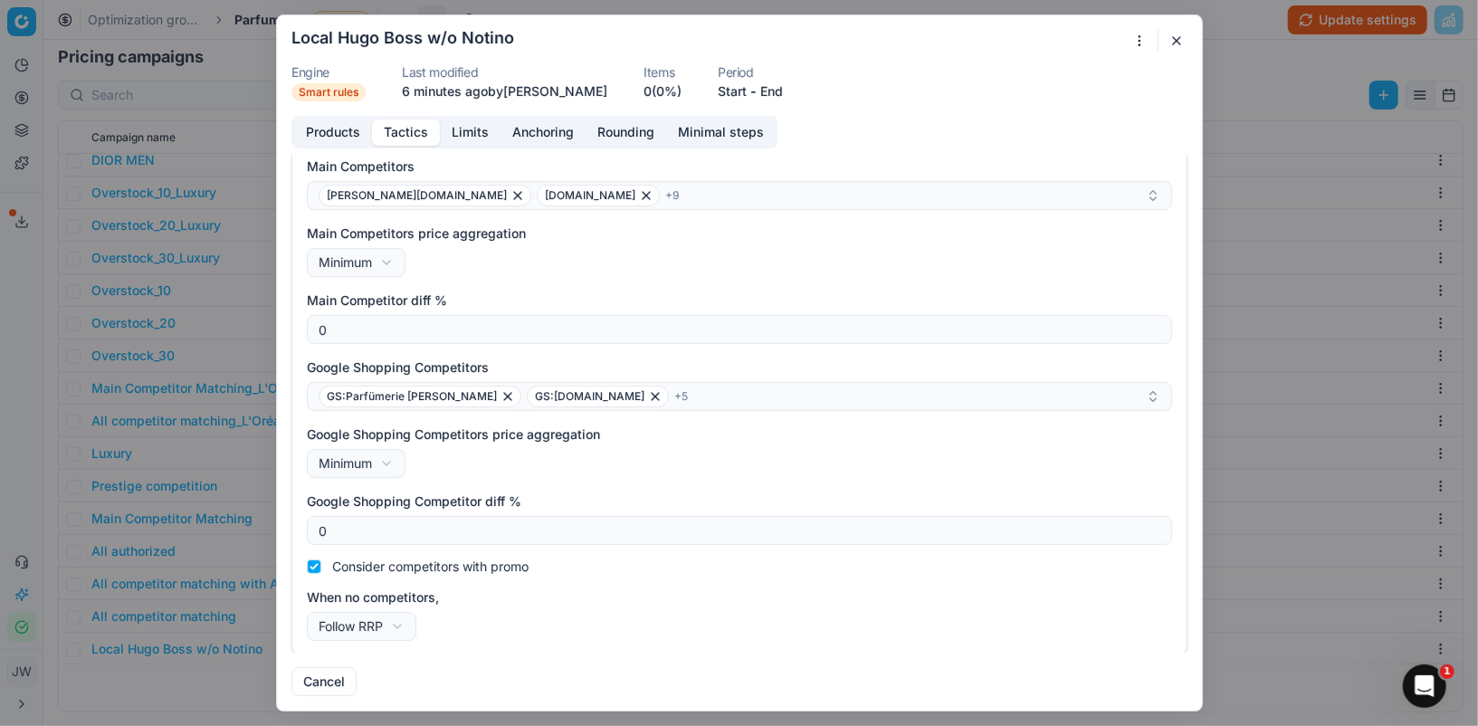
click at [909, 451] on div "Google Shopping Competitors price aggregation Minimum Minimum Maximum" at bounding box center [739, 451] width 865 height 53
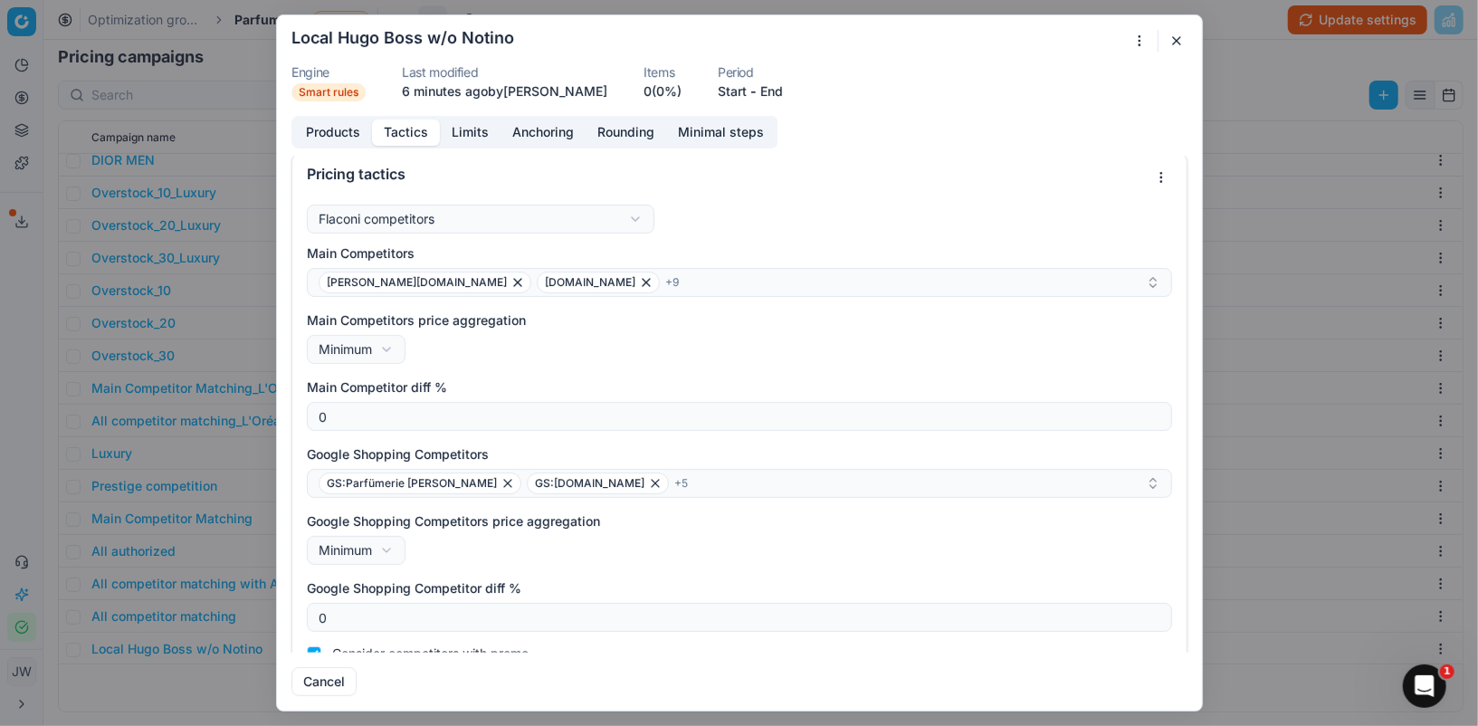
scroll to position [81, 0]
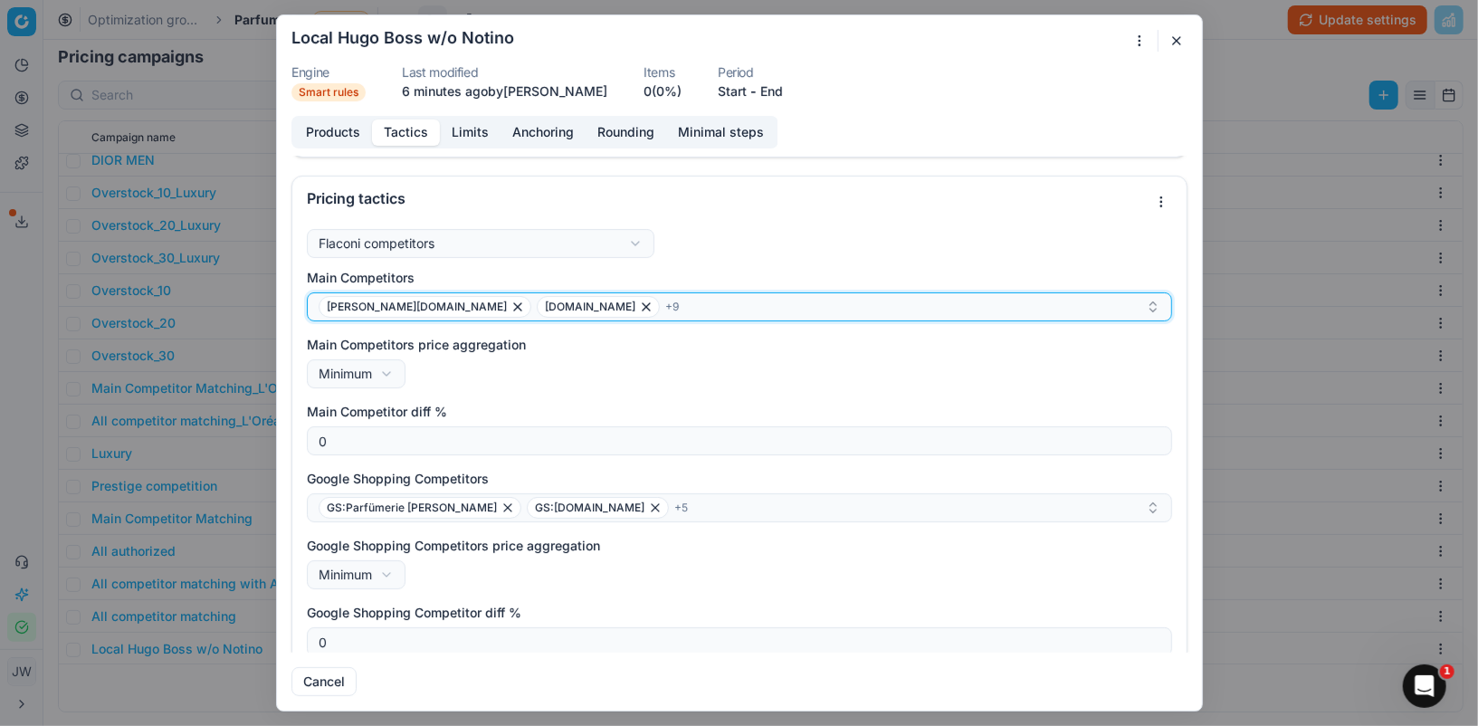
click at [670, 313] on div "[PERSON_NAME][DOMAIN_NAME] [DOMAIN_NAME] + 9" at bounding box center [732, 307] width 827 height 22
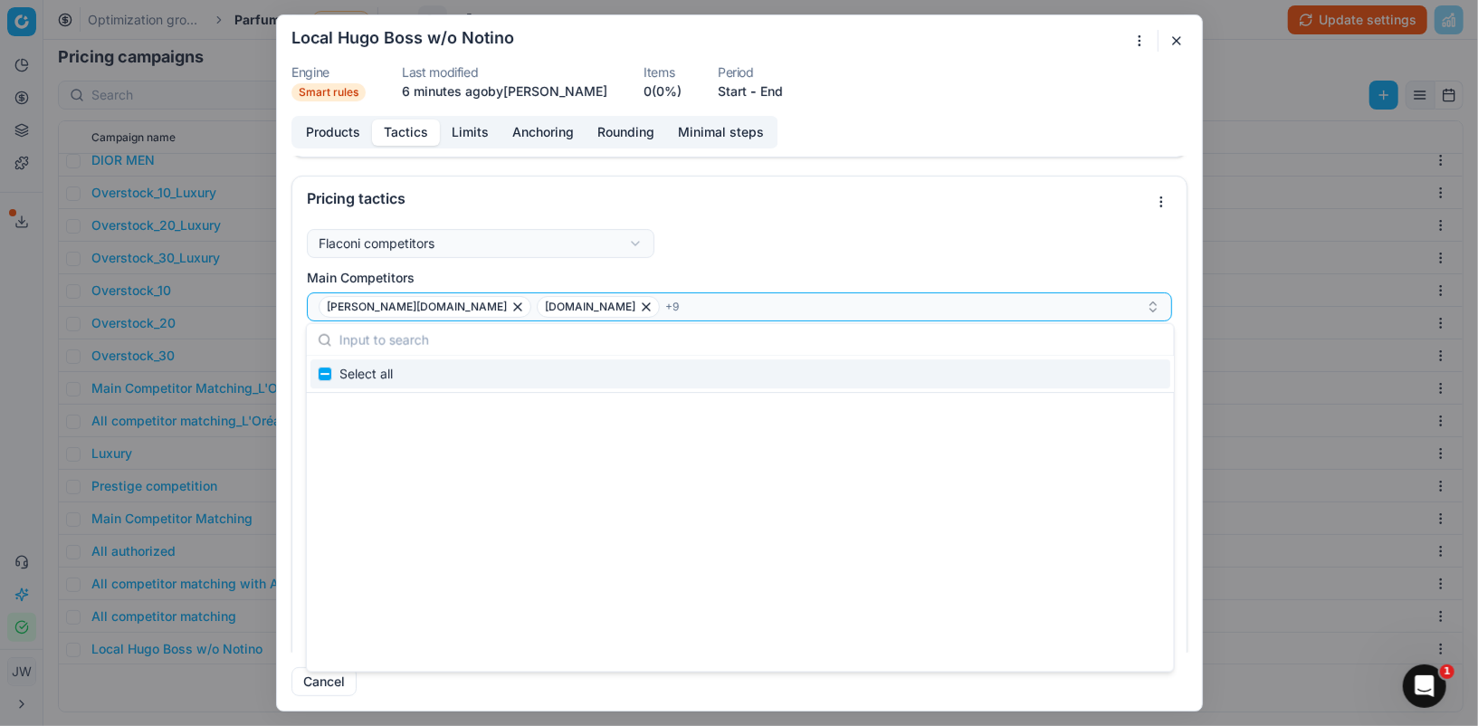
scroll to position [347796, 0]
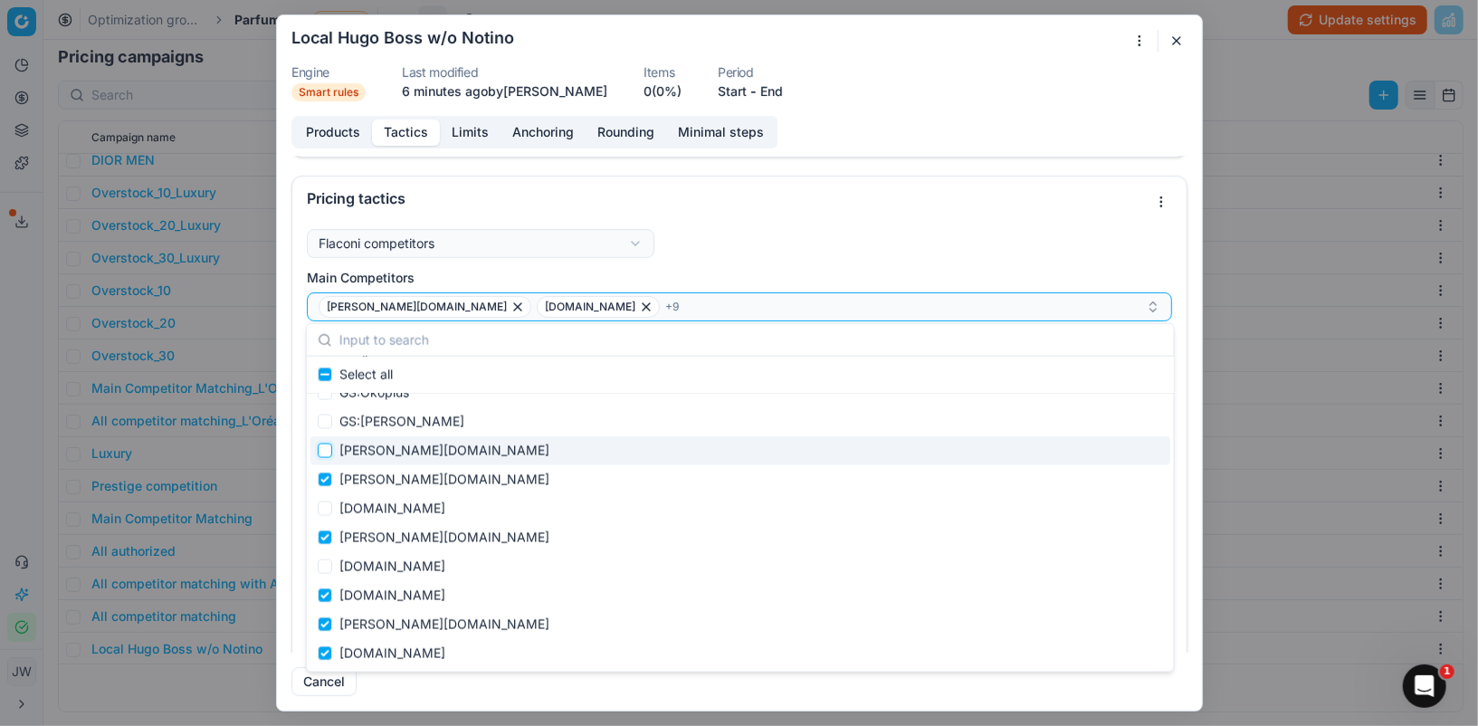
click at [323, 450] on input "Suggestions" at bounding box center [325, 451] width 14 height 14
checkbox input "true"
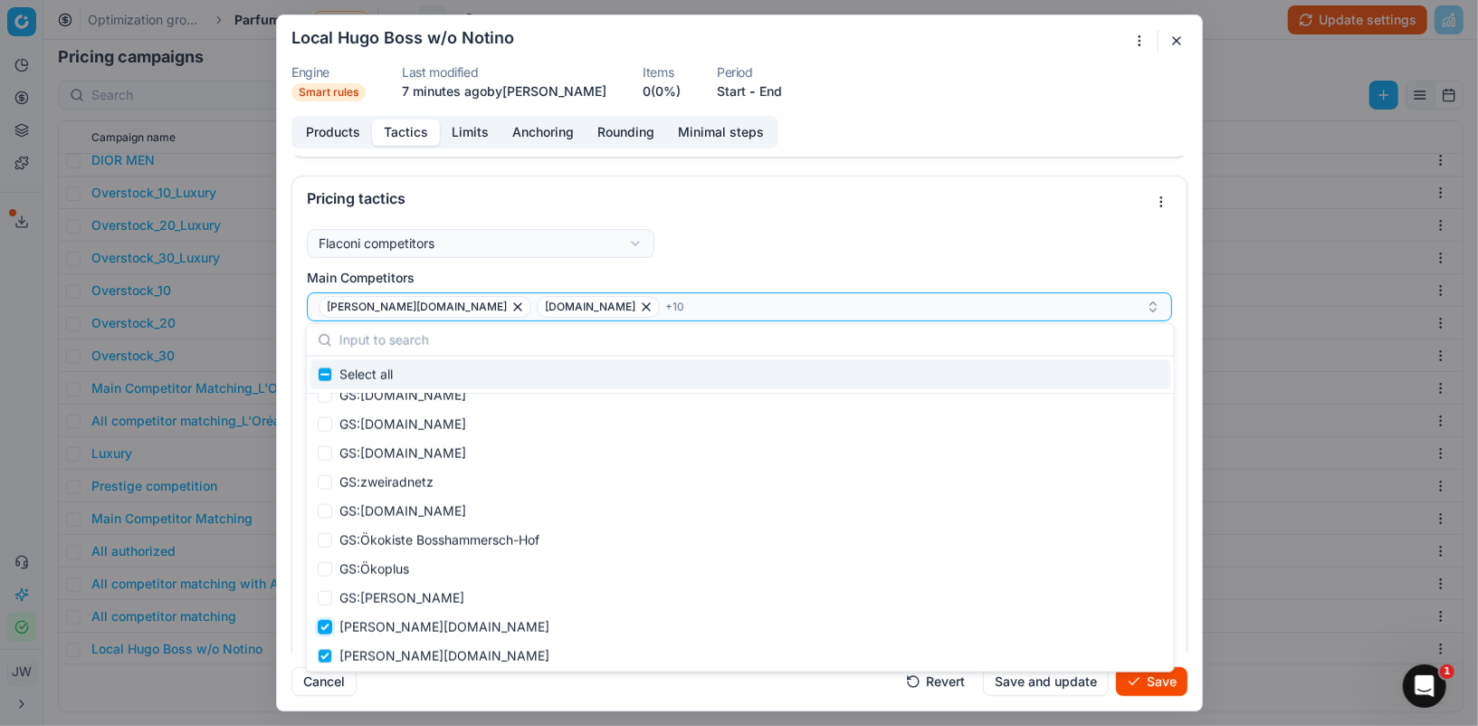
scroll to position [347589, 0]
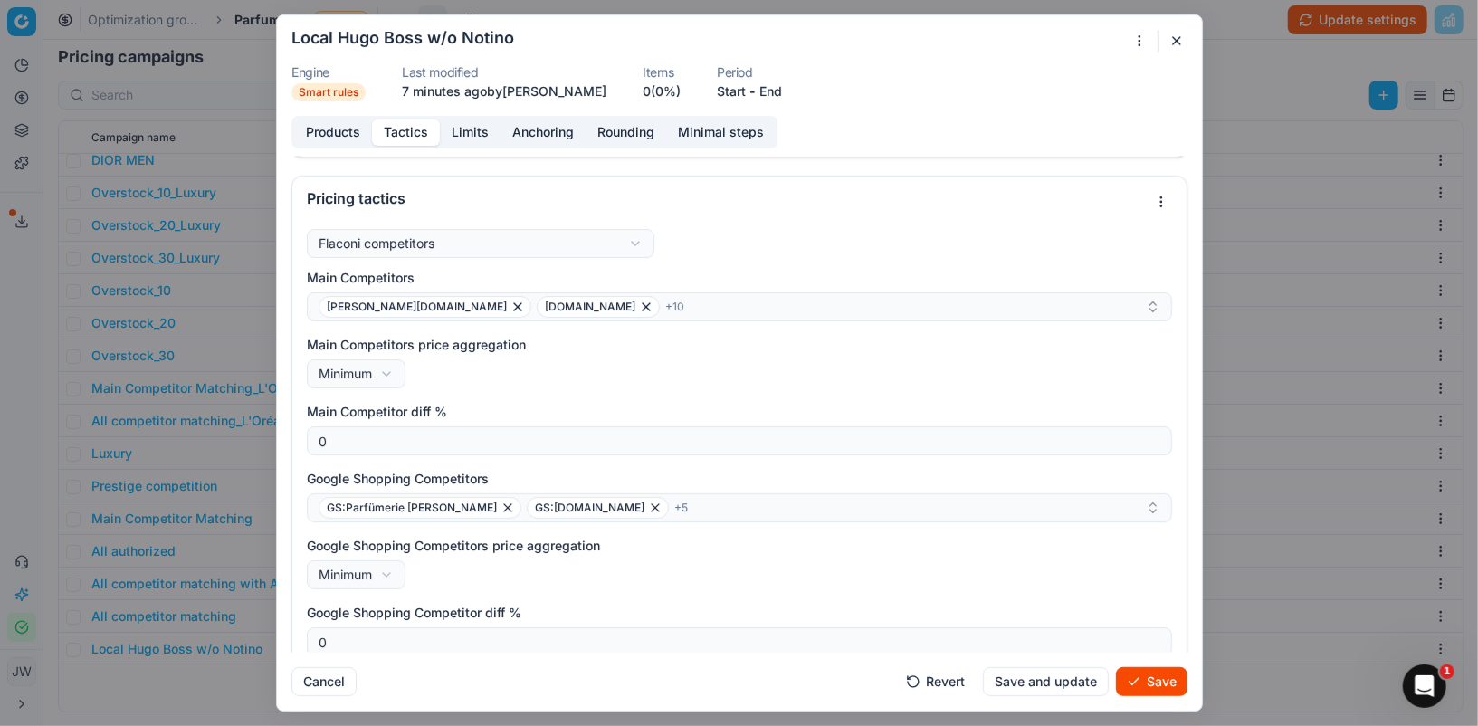
click at [1147, 683] on button "Save" at bounding box center [1152, 681] width 72 height 29
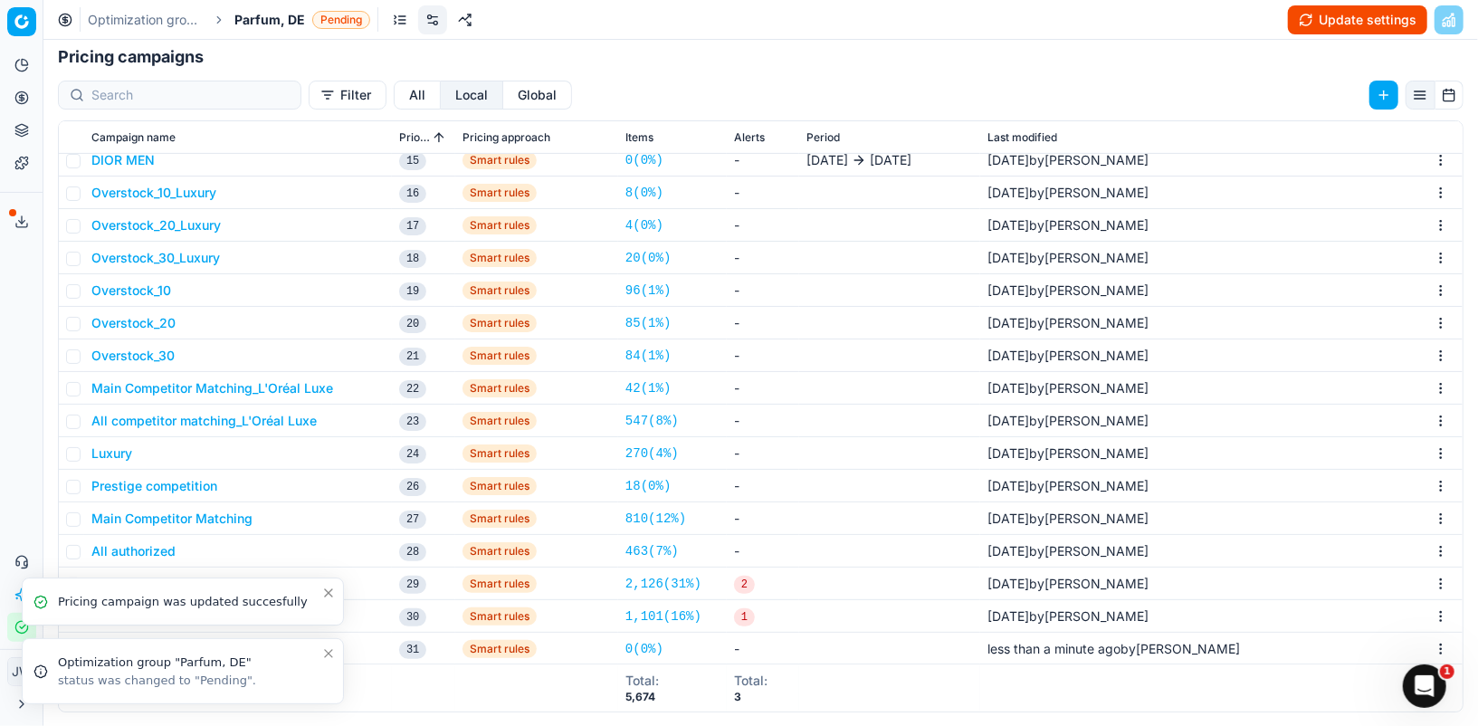
click at [330, 653] on icon "Close toast" at bounding box center [328, 653] width 14 height 14
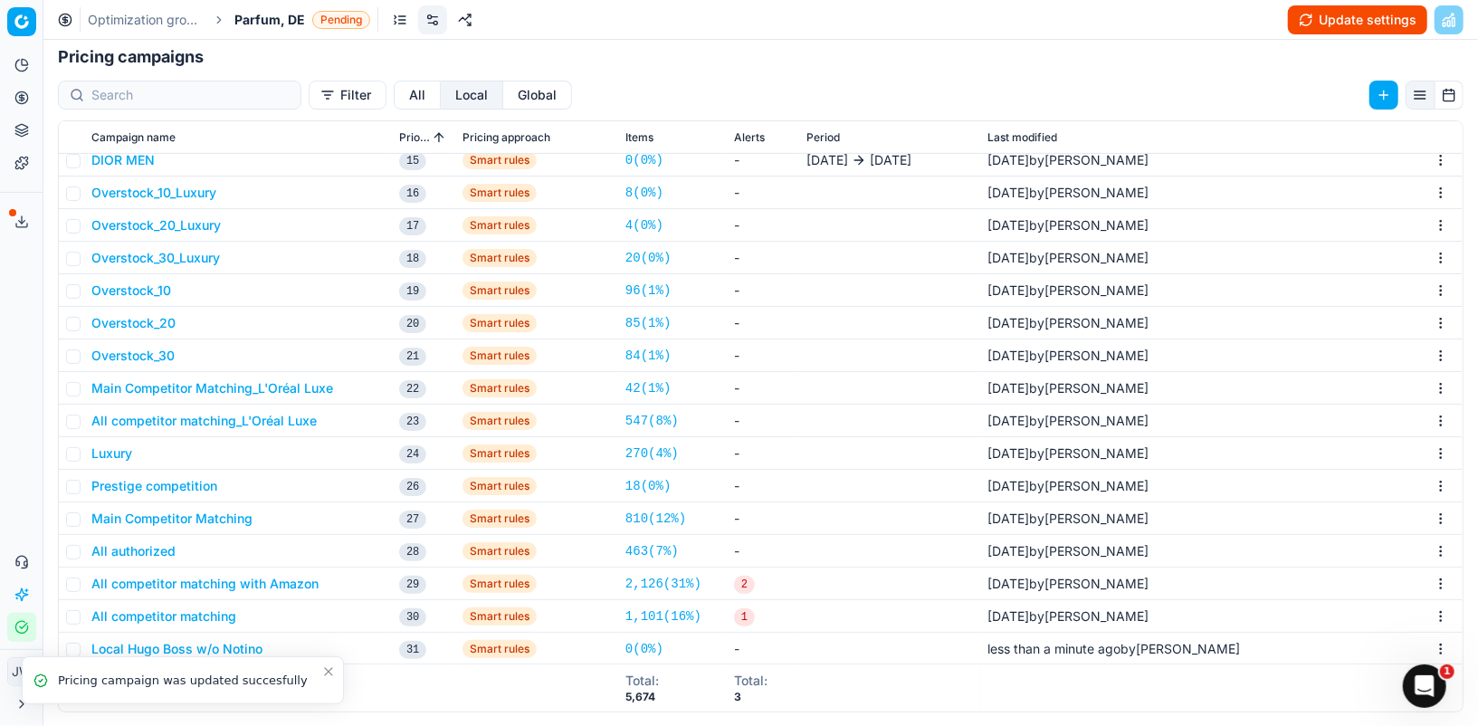
click at [330, 668] on icon "Close toast" at bounding box center [328, 671] width 14 height 14
click at [71, 652] on input "checkbox" at bounding box center [73, 650] width 14 height 14
checkbox input "true"
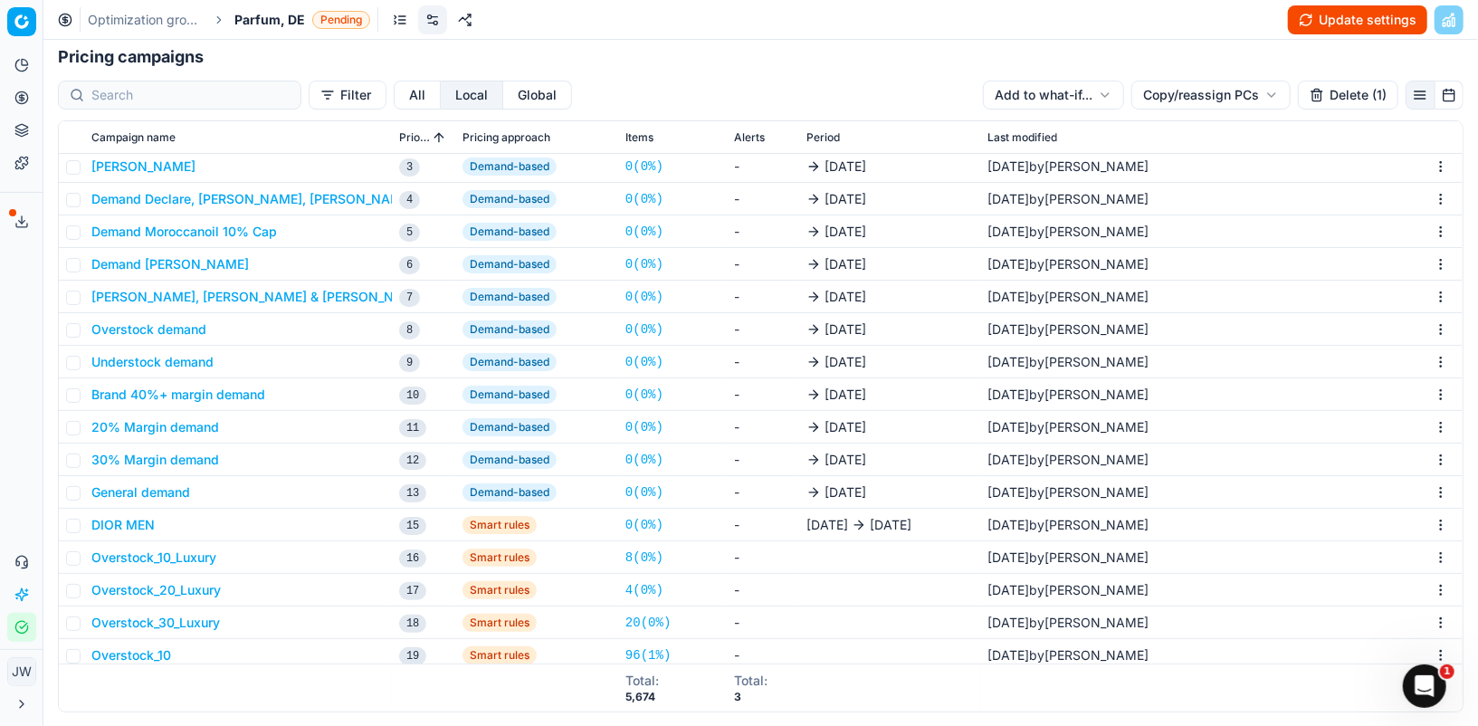
scroll to position [0, 0]
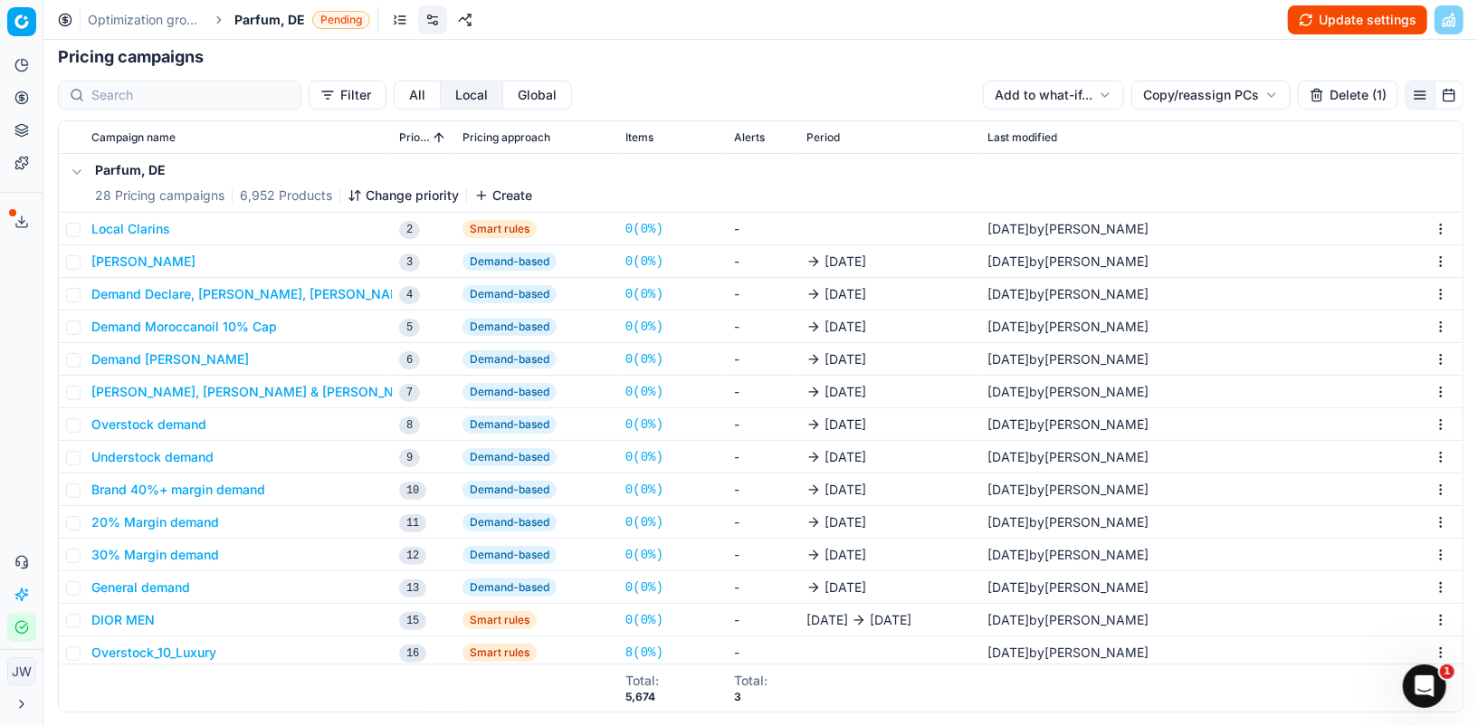
click at [391, 194] on button "Change priority" at bounding box center [403, 195] width 111 height 18
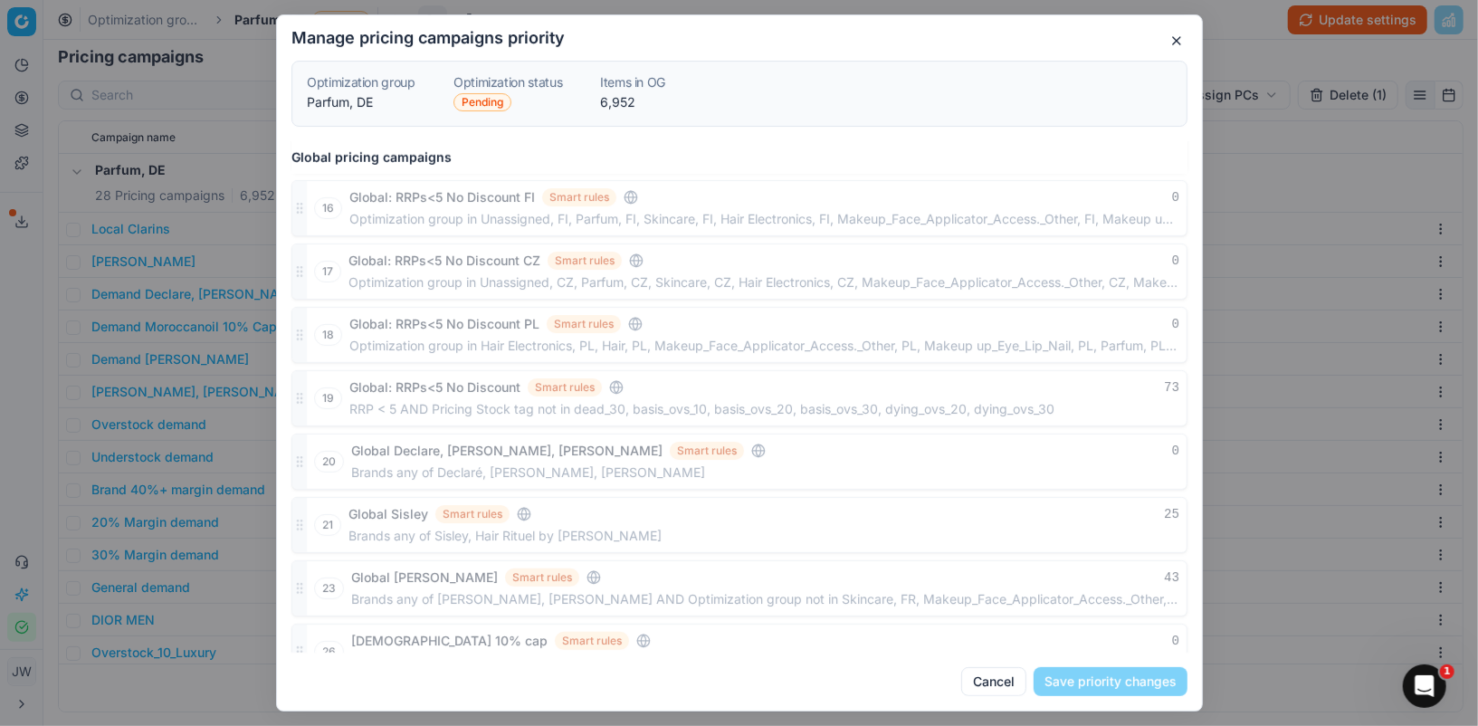
scroll to position [901, 0]
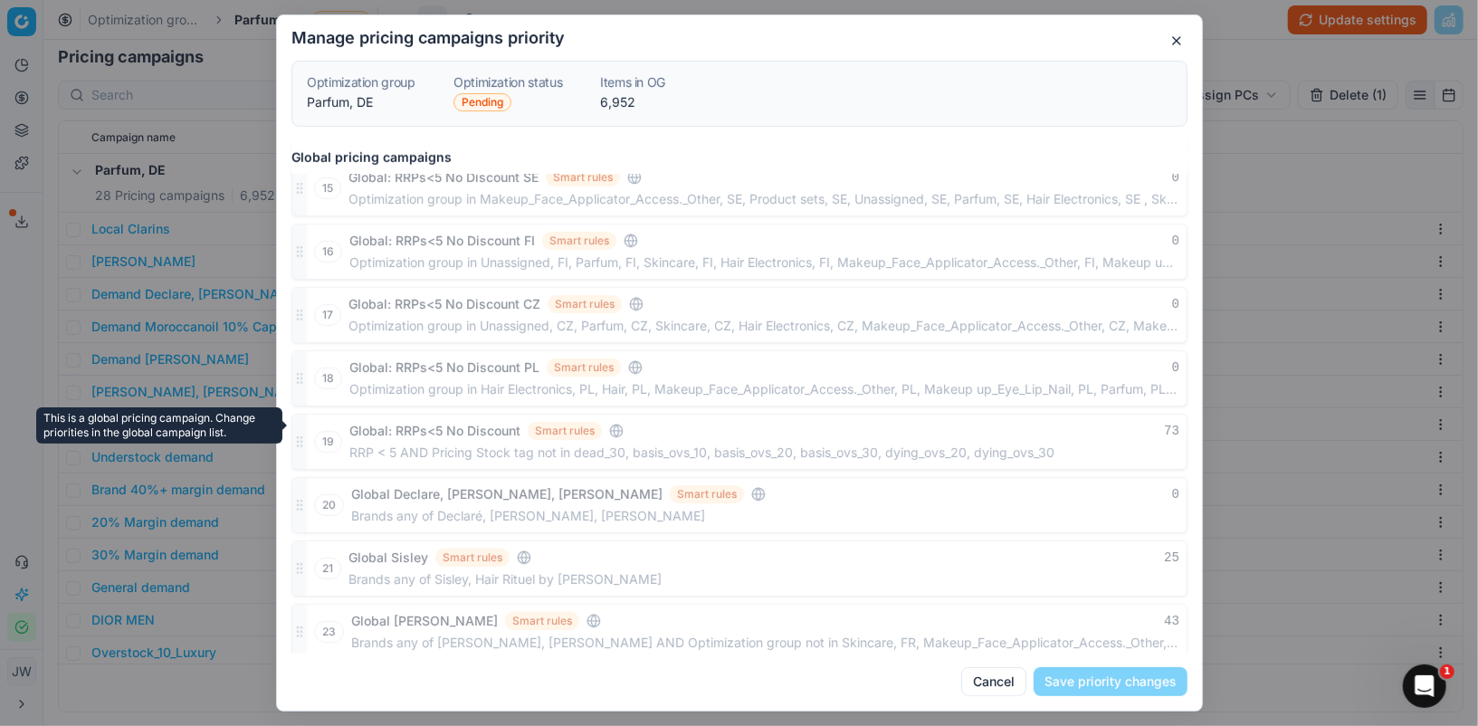
drag, startPoint x: 291, startPoint y: 627, endPoint x: 320, endPoint y: 475, distance: 154.8
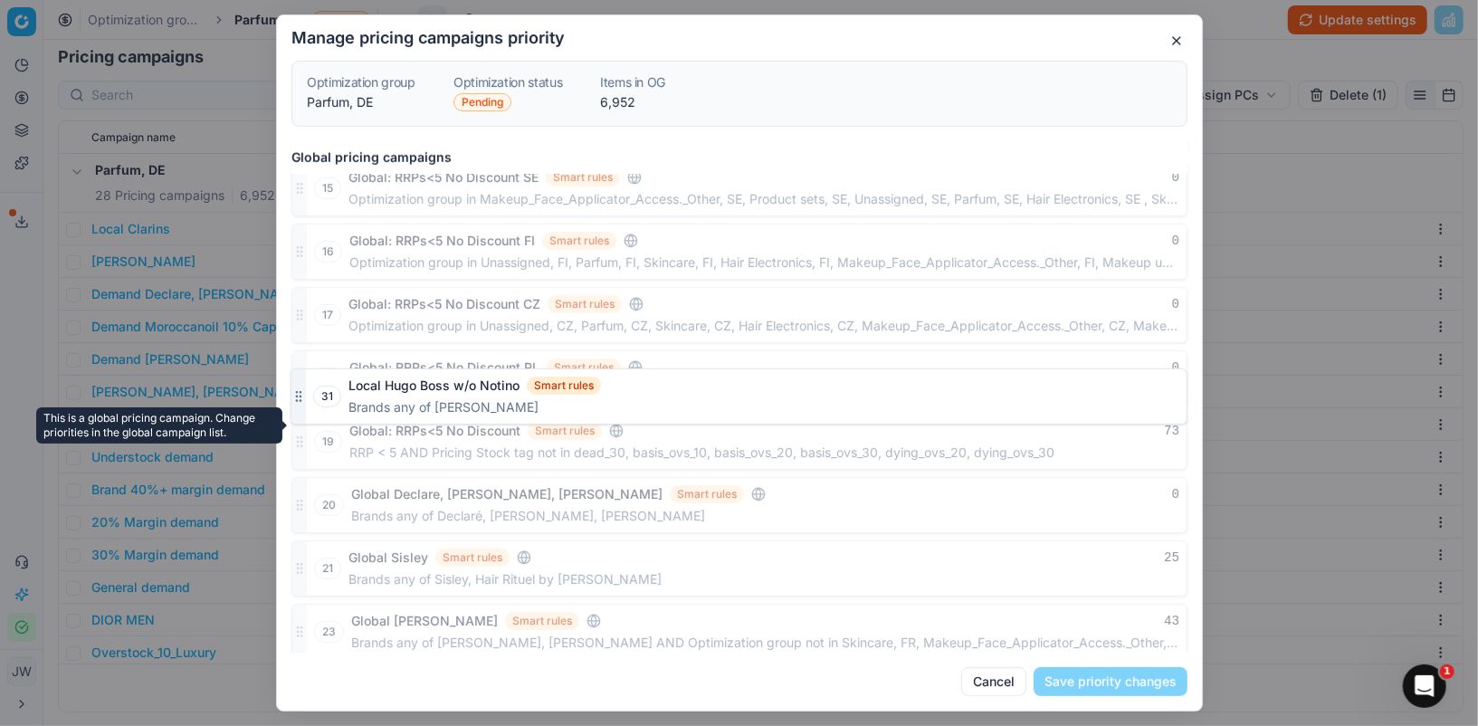
click at [320, 475] on div "Global pricing campaigns 1 Global: Gisada CH Smart rules 0 Brands is exactly Gi…" at bounding box center [739, 396] width 925 height 511
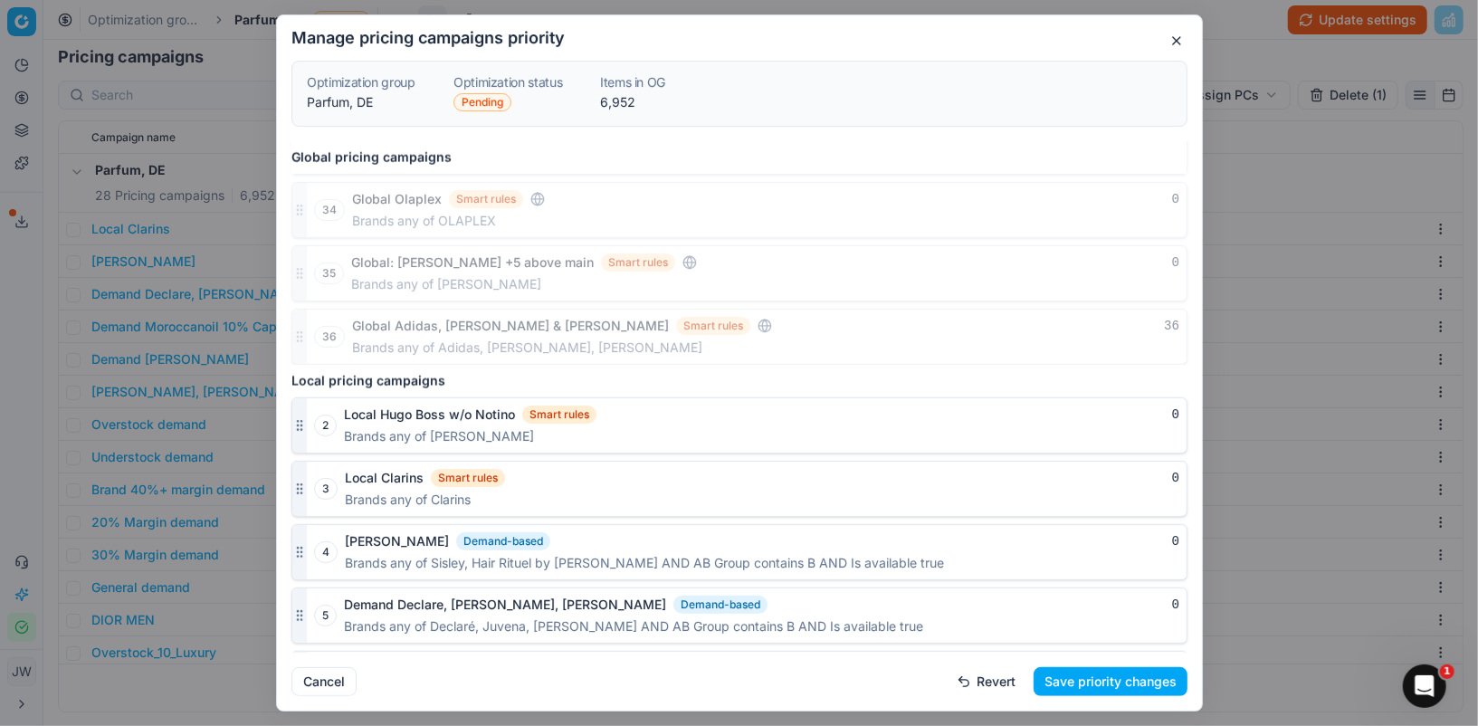
scroll to position [1901, 0]
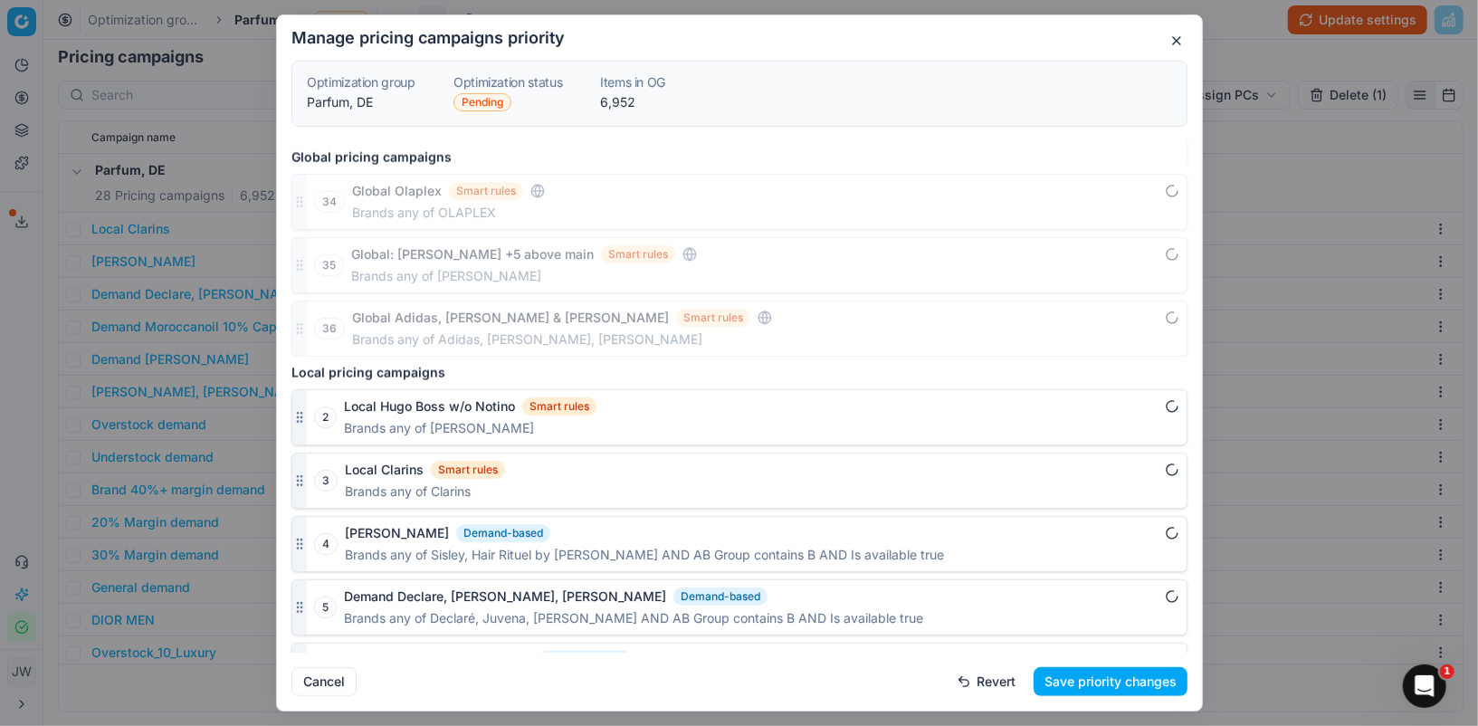
click at [1071, 683] on button "Save priority changes" at bounding box center [1111, 681] width 154 height 29
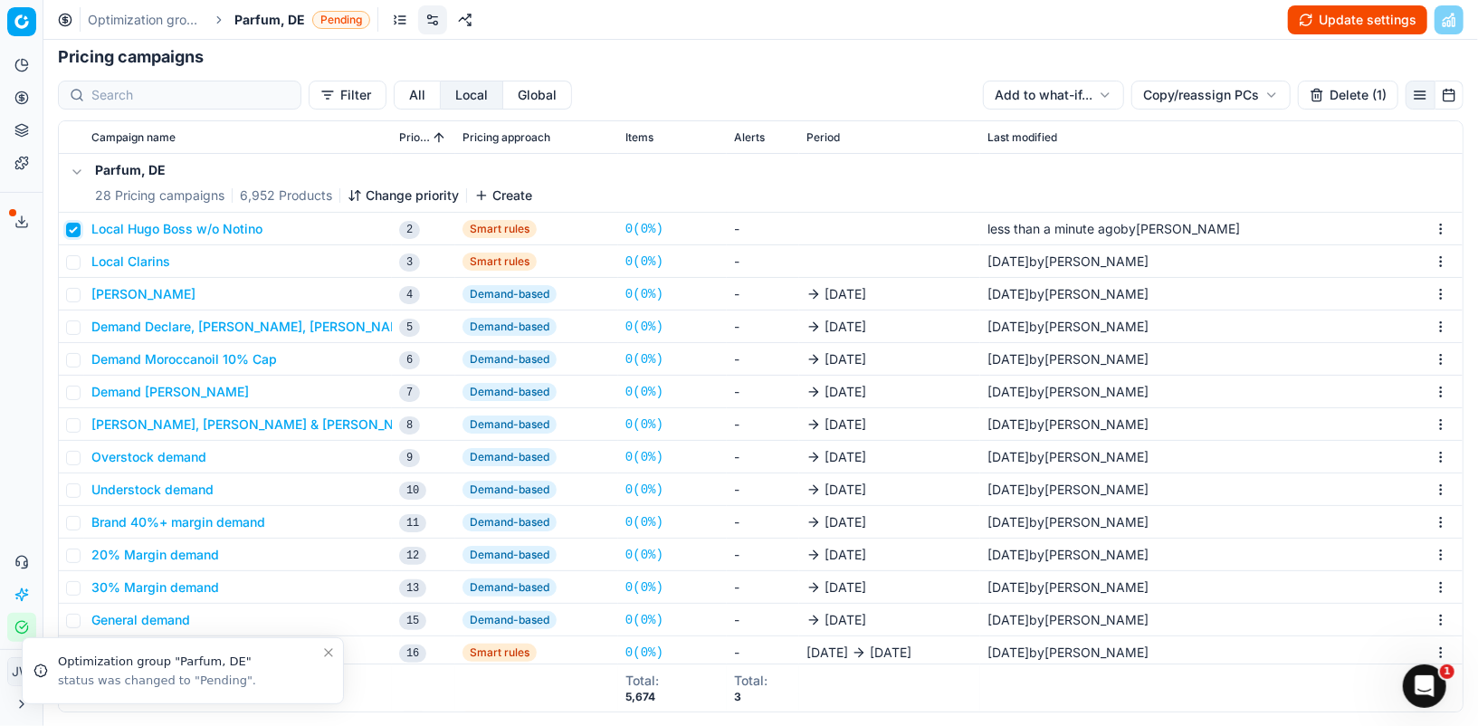
click at [73, 228] on input "checkbox" at bounding box center [73, 230] width 14 height 14
click at [76, 226] on input "checkbox" at bounding box center [73, 230] width 14 height 14
checkbox input "true"
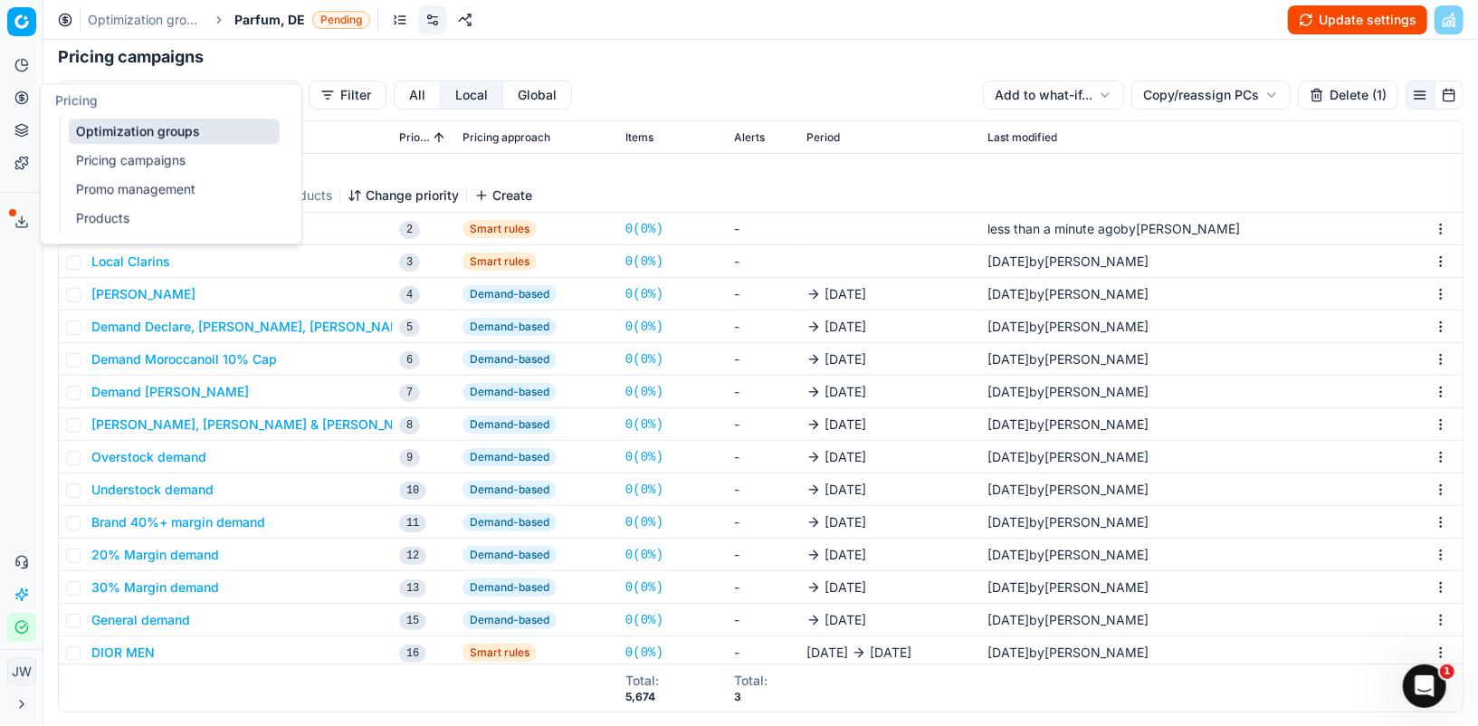
click at [24, 98] on icon at bounding box center [21, 98] width 14 height 14
click at [84, 133] on link "Optimization groups" at bounding box center [174, 131] width 211 height 25
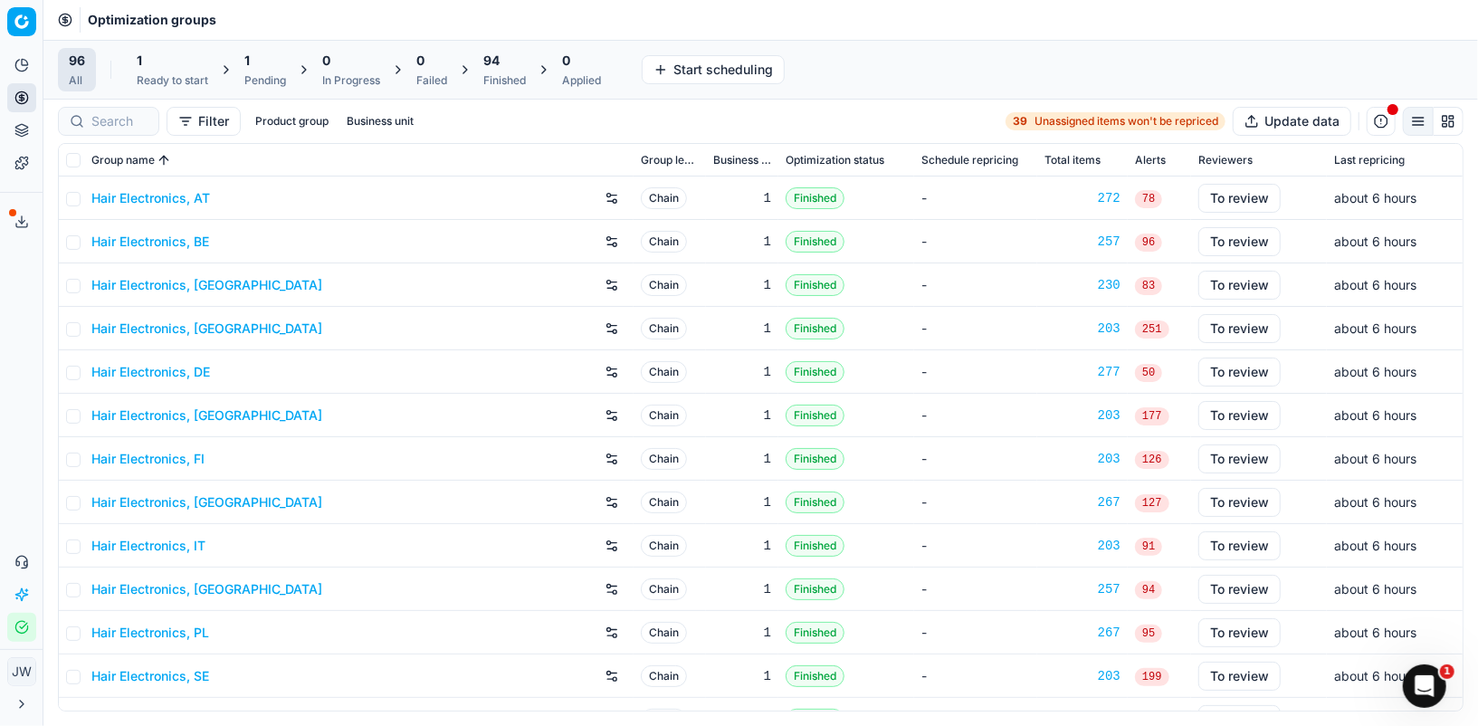
click at [261, 62] on div "1" at bounding box center [265, 61] width 42 height 18
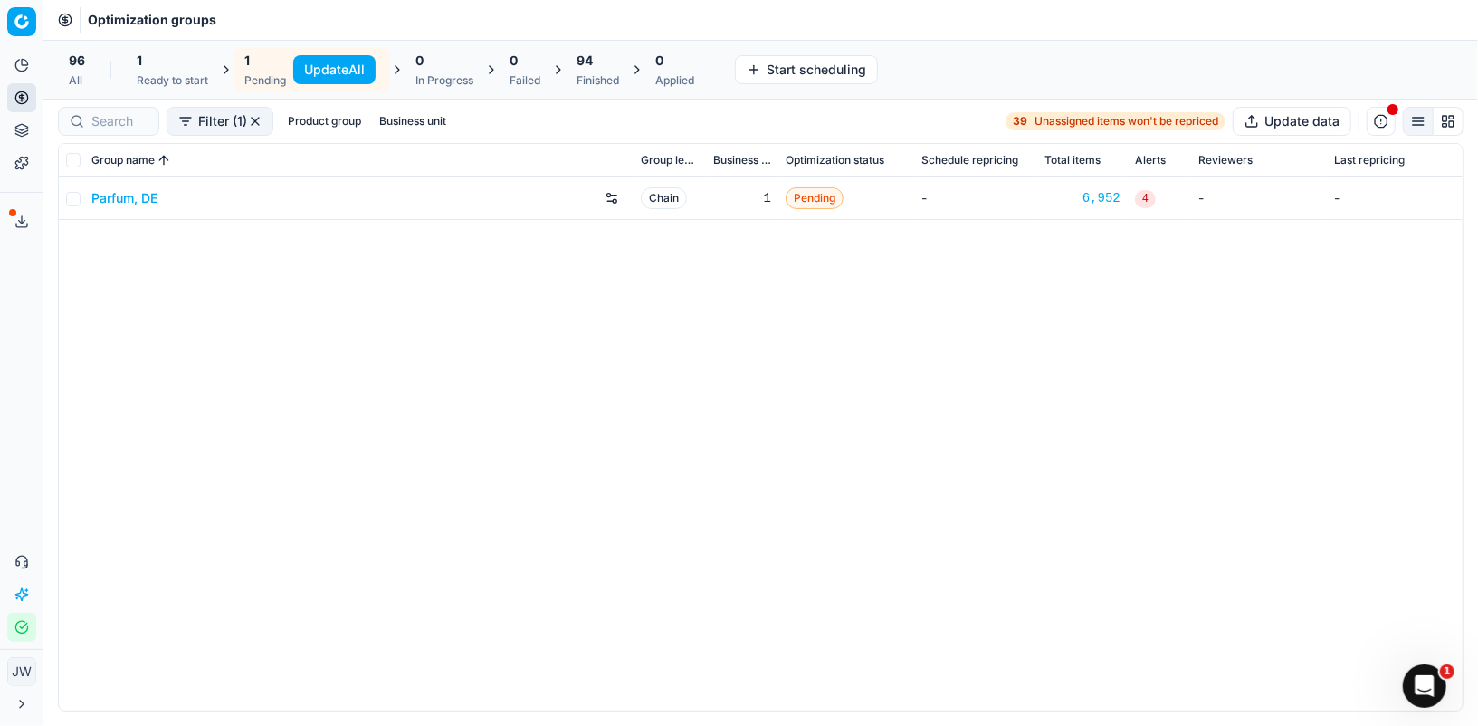
click at [306, 70] on button "Update All" at bounding box center [334, 69] width 82 height 29
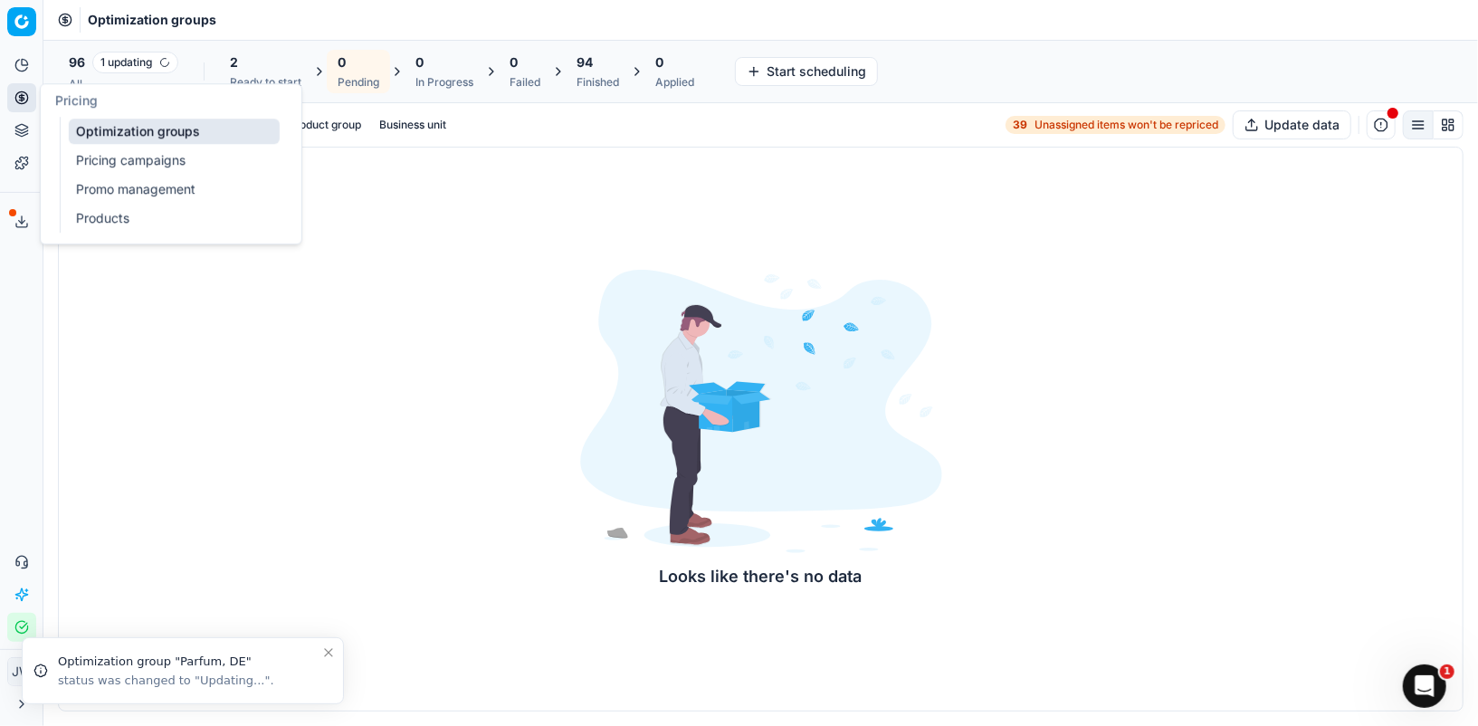
click at [95, 136] on link "Optimization groups" at bounding box center [174, 131] width 211 height 25
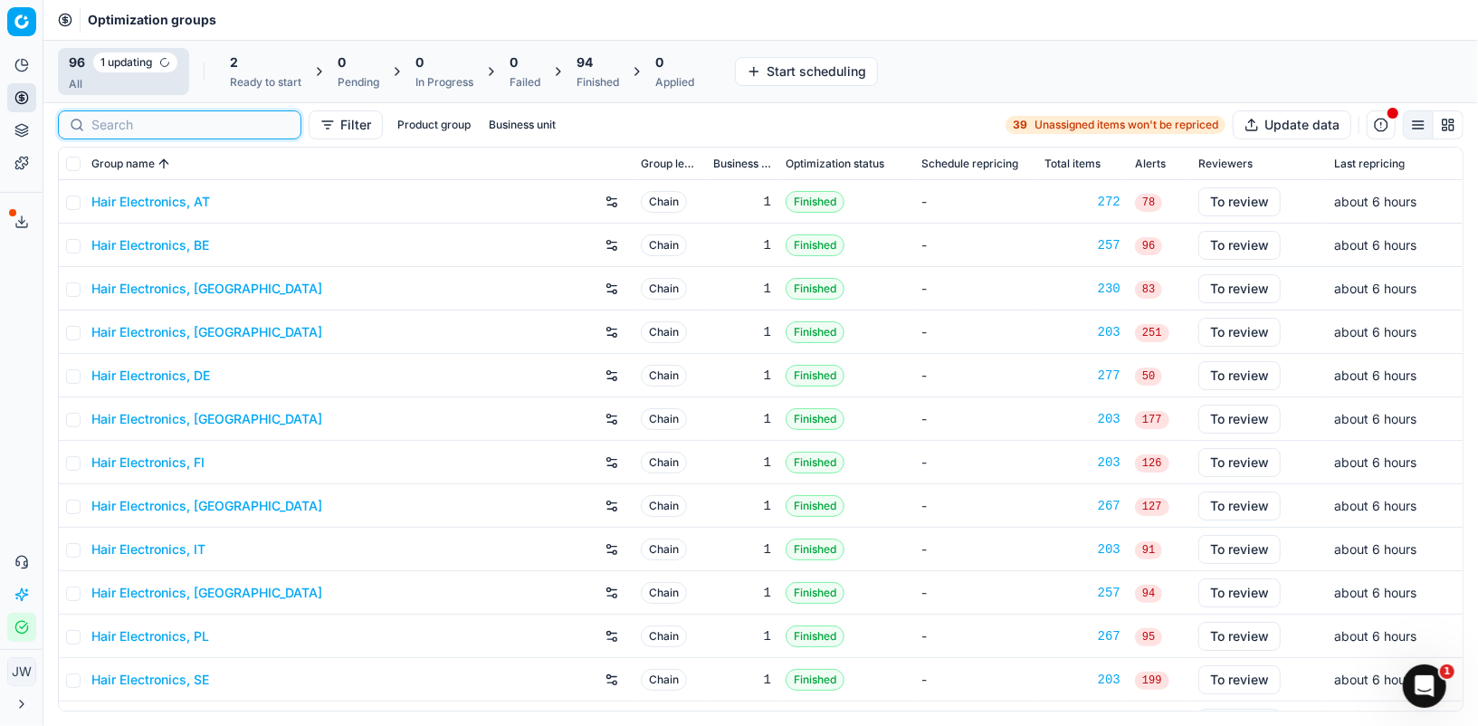
click at [129, 126] on input at bounding box center [190, 125] width 198 height 18
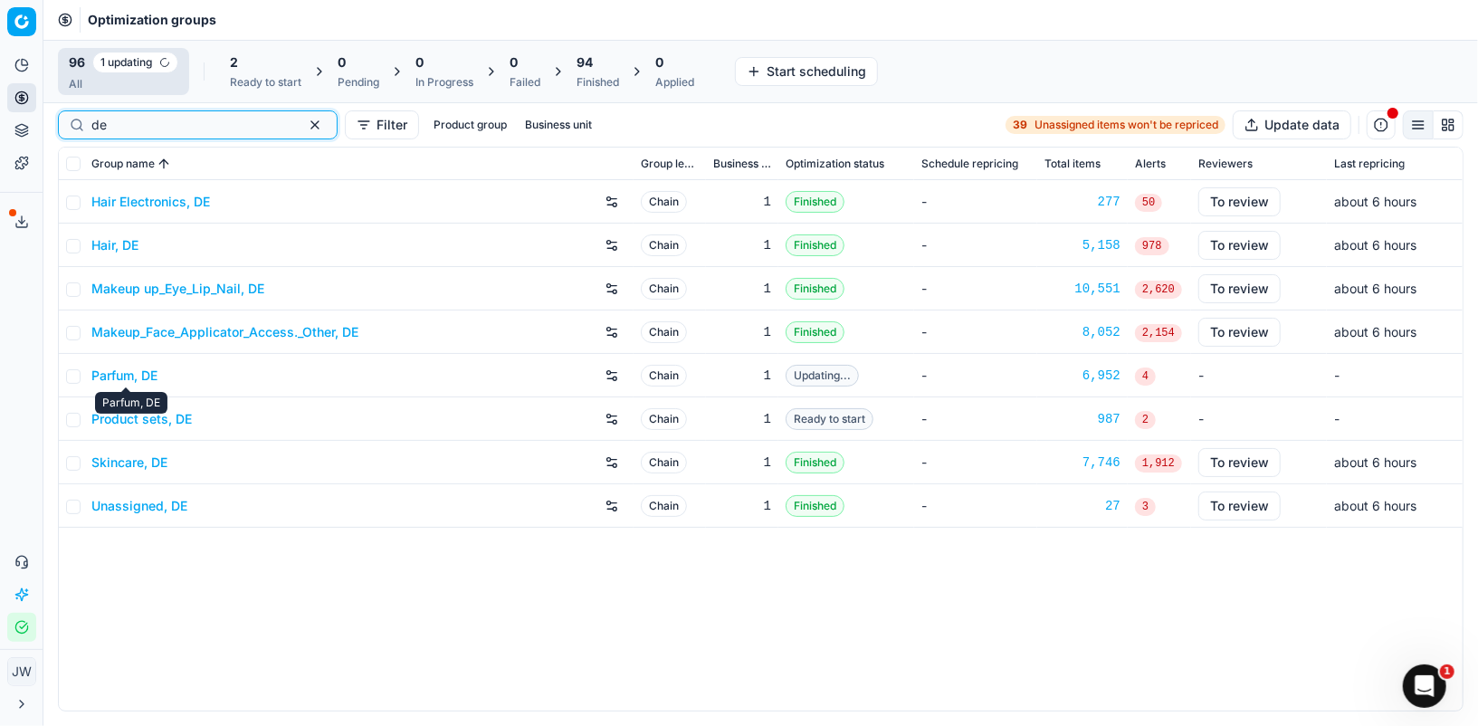
type input "de"
click at [137, 370] on link "Parfum, DE" at bounding box center [124, 376] width 66 height 18
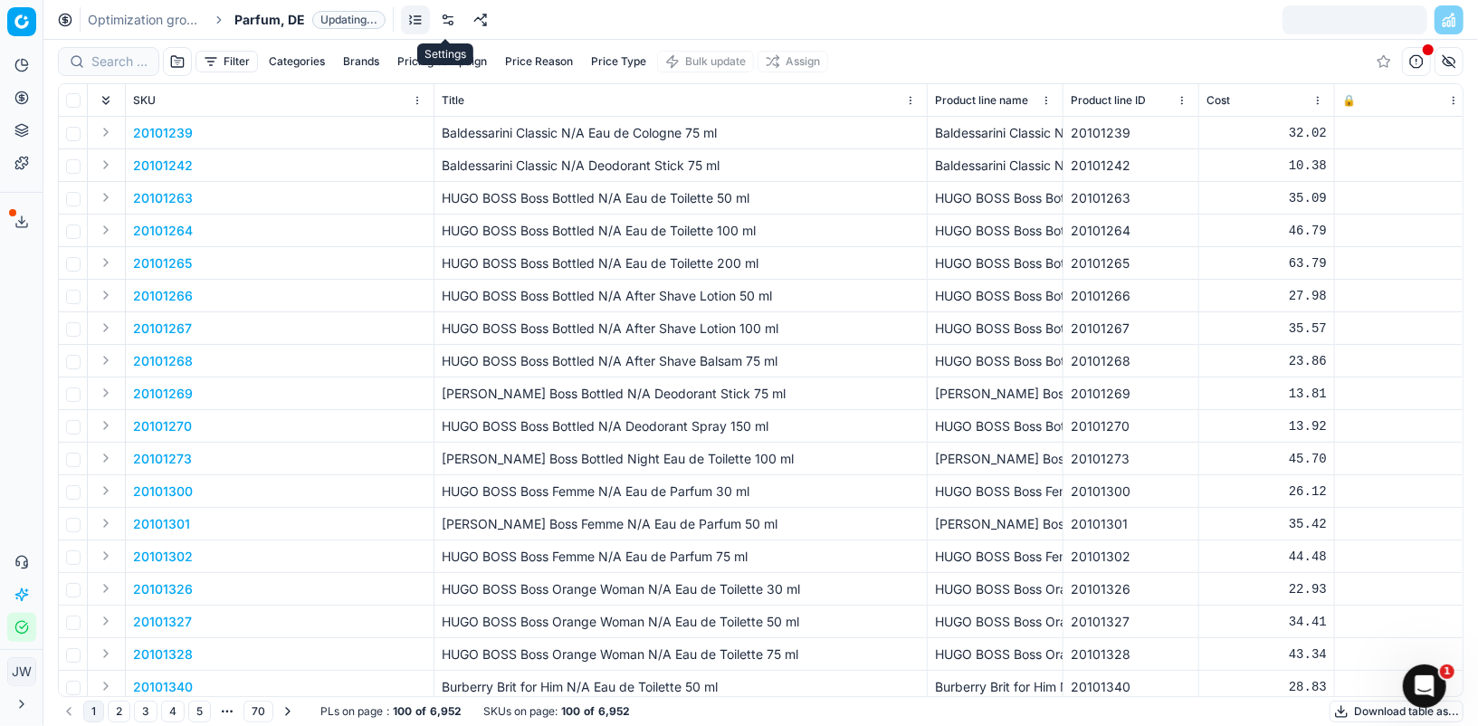
click at [445, 27] on link at bounding box center [448, 19] width 29 height 29
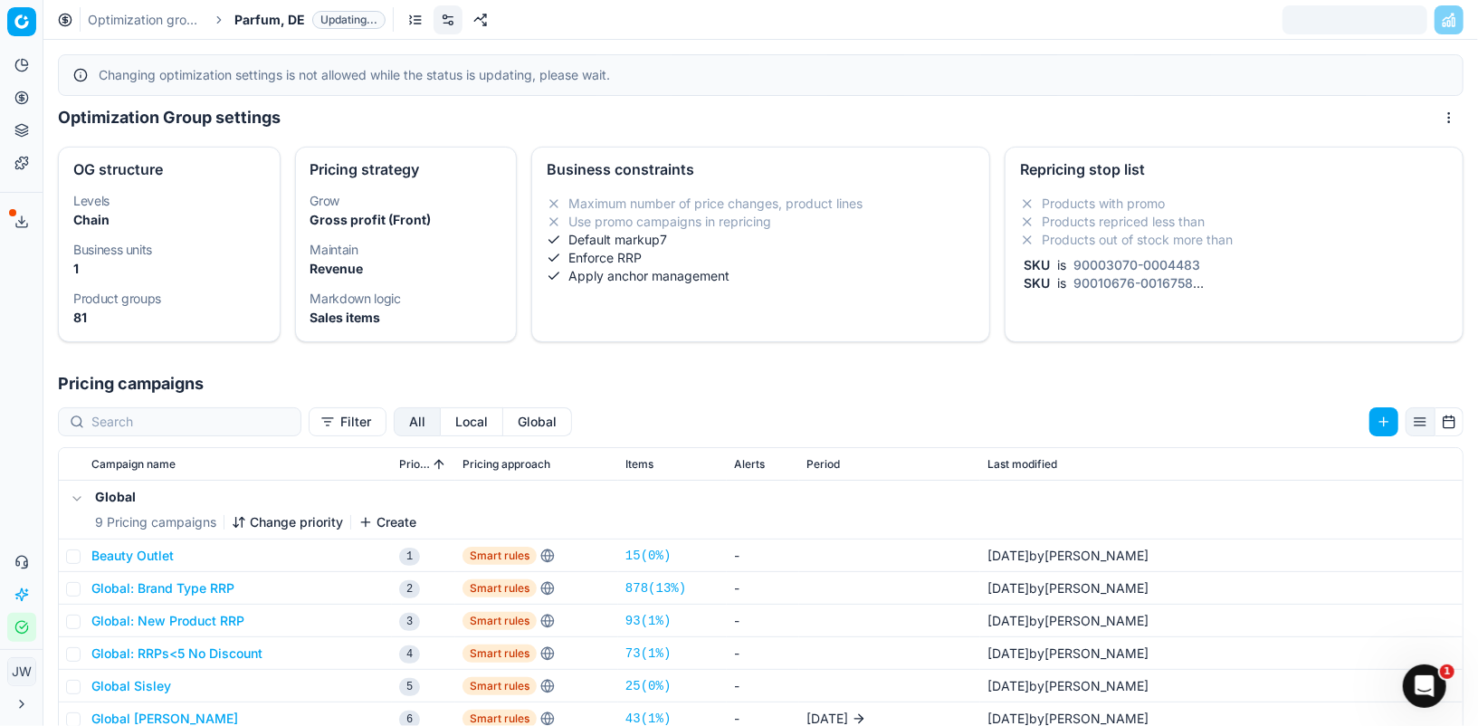
click at [441, 420] on button "Local" at bounding box center [472, 421] width 62 height 29
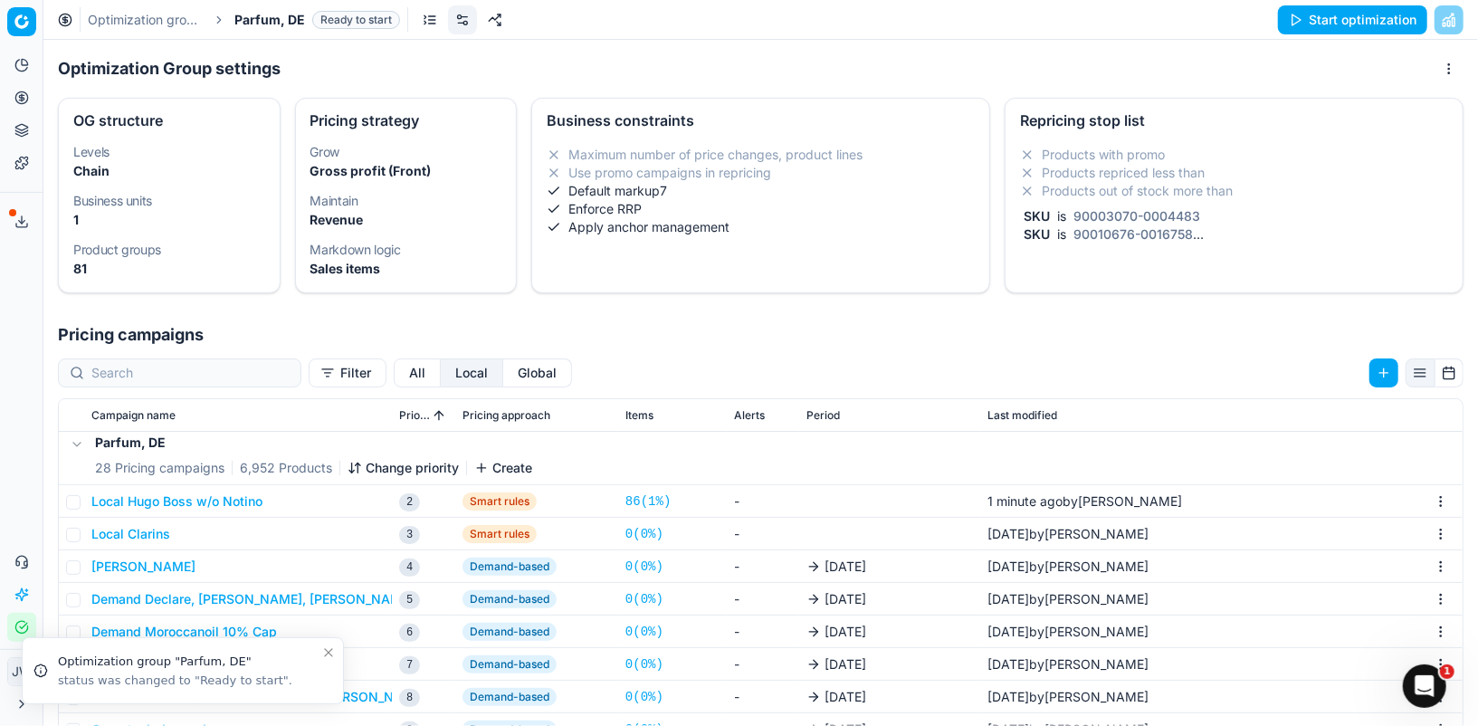
scroll to position [2, 0]
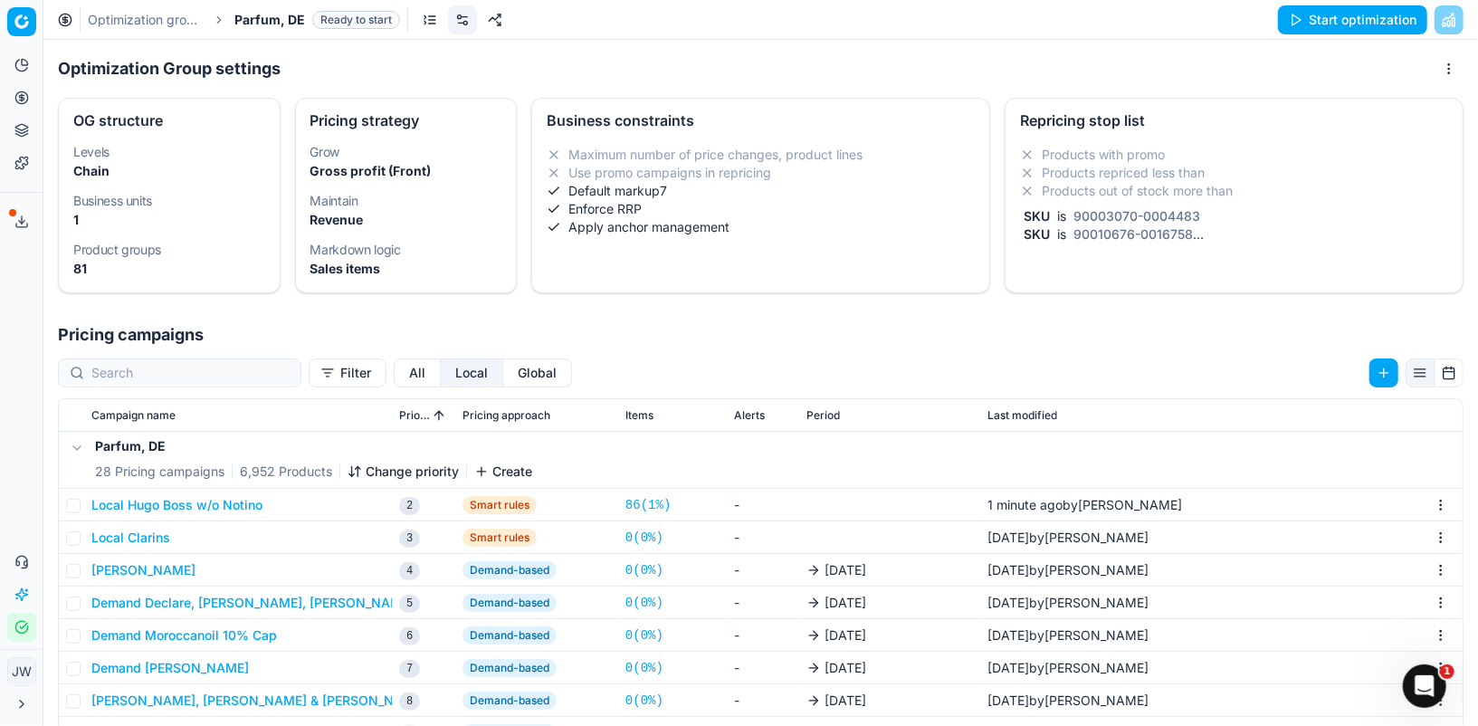
click at [230, 501] on button "Local Hugo Boss w/o Notino" at bounding box center [176, 505] width 171 height 18
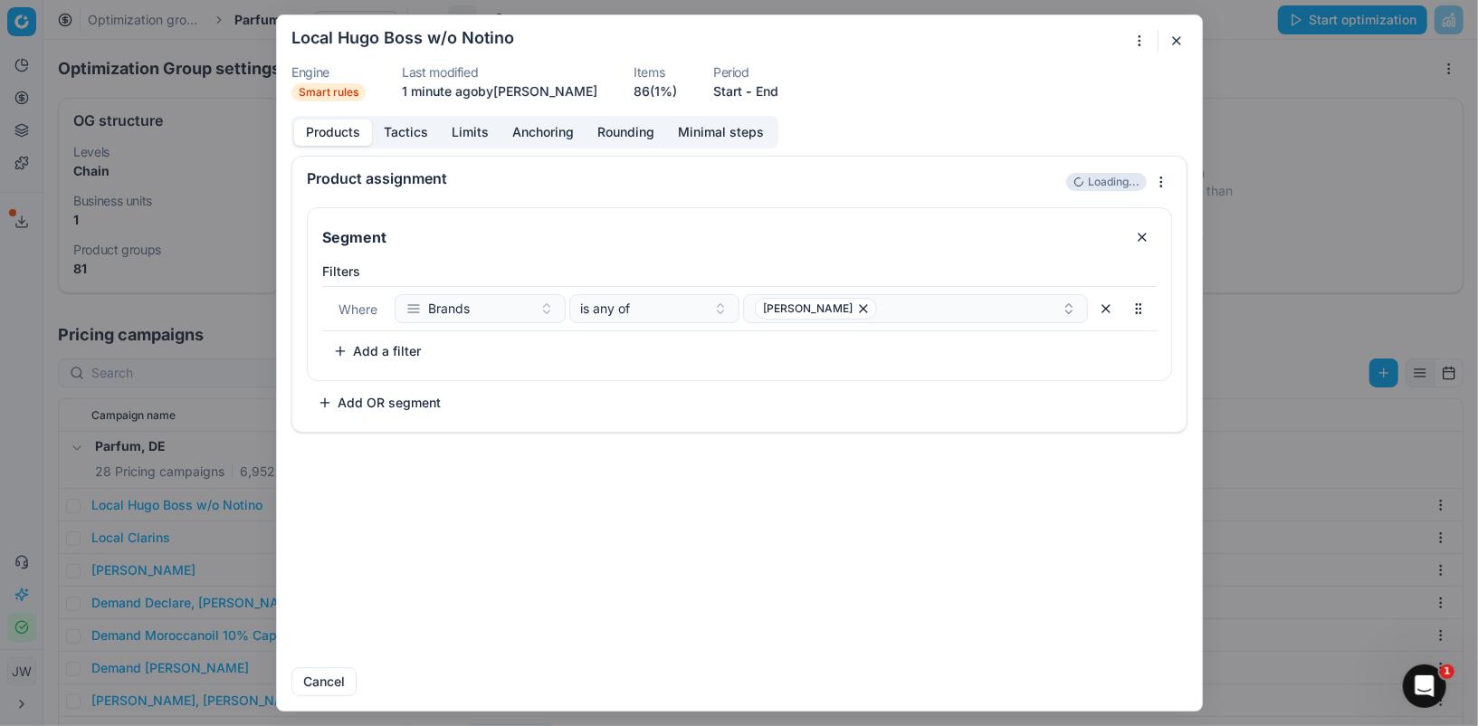
click at [394, 130] on button "Tactics" at bounding box center [406, 132] width 68 height 26
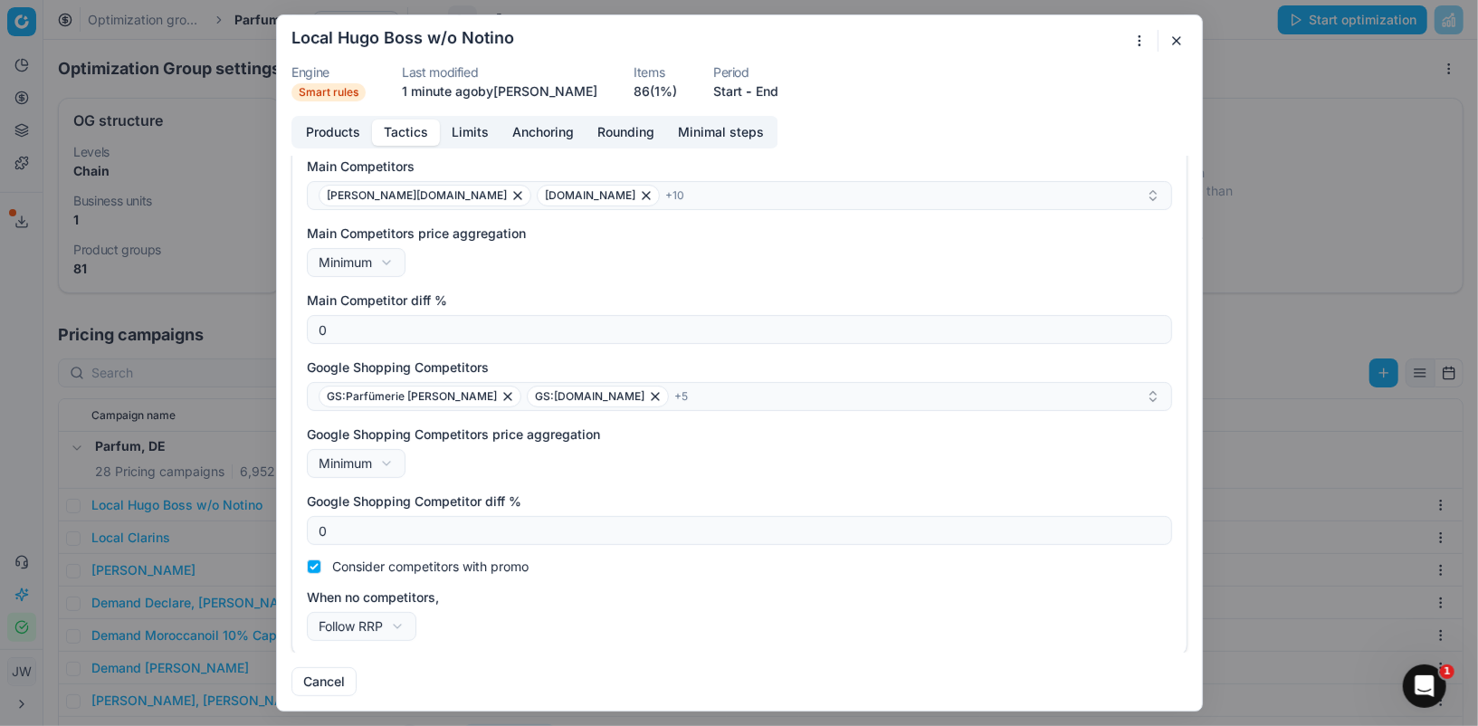
scroll to position [0, 0]
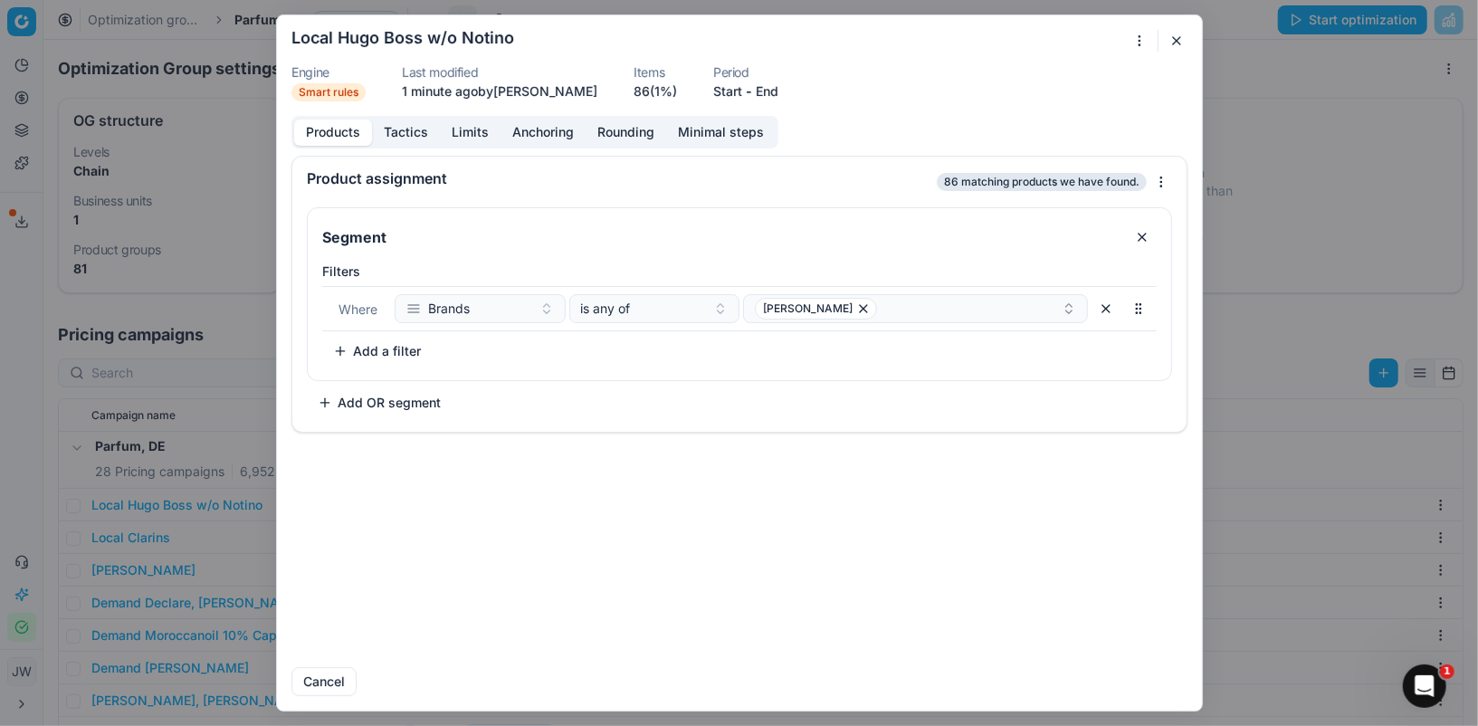
click at [336, 130] on button "Products" at bounding box center [333, 132] width 78 height 26
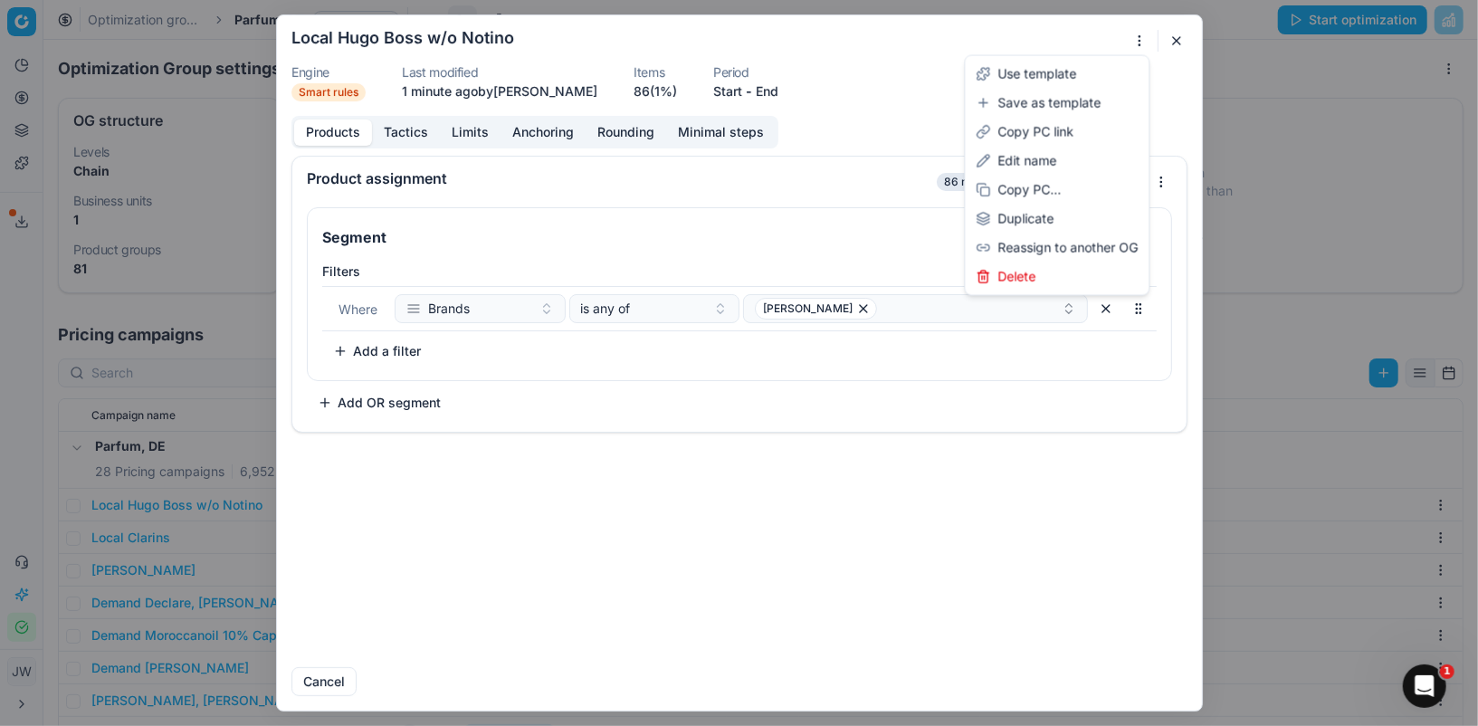
click at [1141, 44] on div "We are saving PC settings. Please wait, it should take a few minutes Local Hugo…" at bounding box center [739, 363] width 1478 height 726
click at [1053, 191] on div "Copy PC..." at bounding box center [1057, 190] width 177 height 29
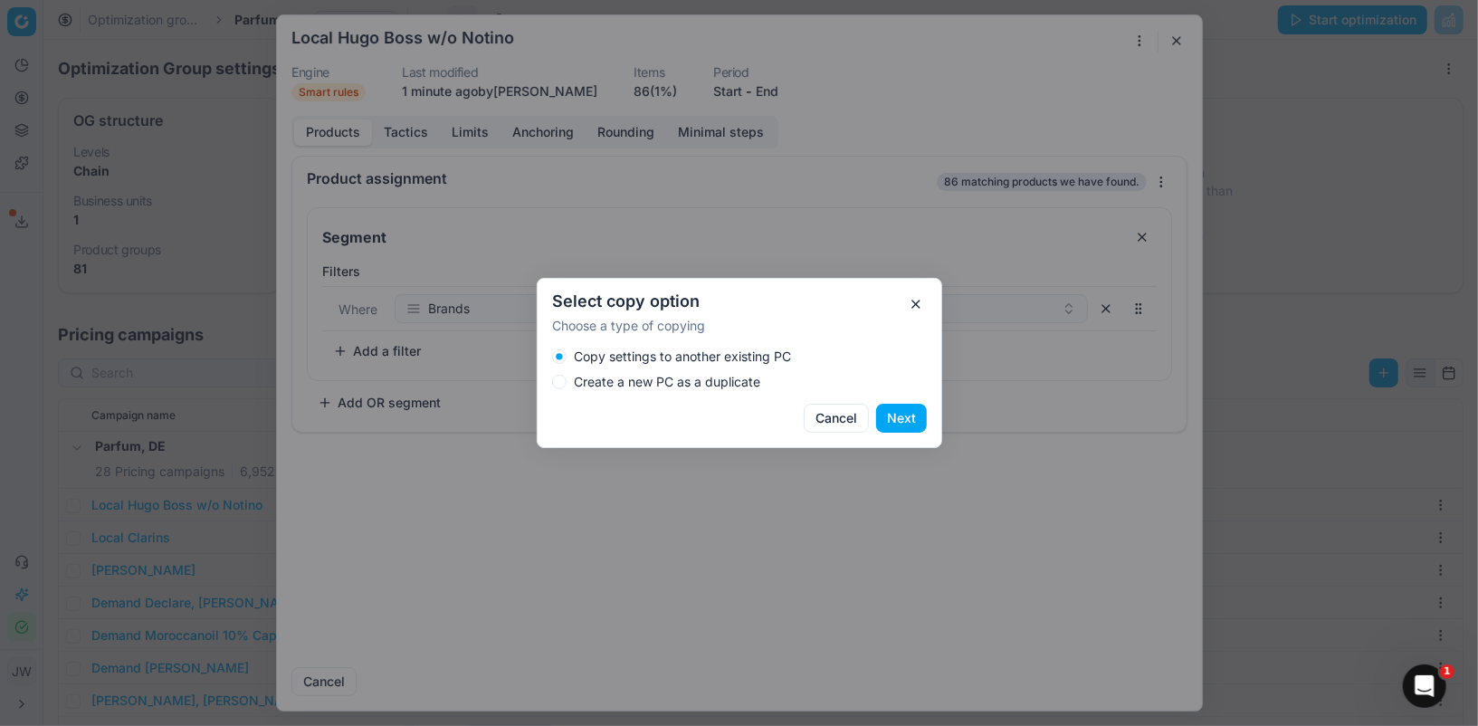
click at [656, 379] on label "Create a new PC as a duplicate" at bounding box center [667, 382] width 186 height 13
click at [567, 379] on button "Create a new PC as a duplicate" at bounding box center [559, 382] width 14 height 14
click at [856, 424] on button "Cancel" at bounding box center [836, 418] width 65 height 29
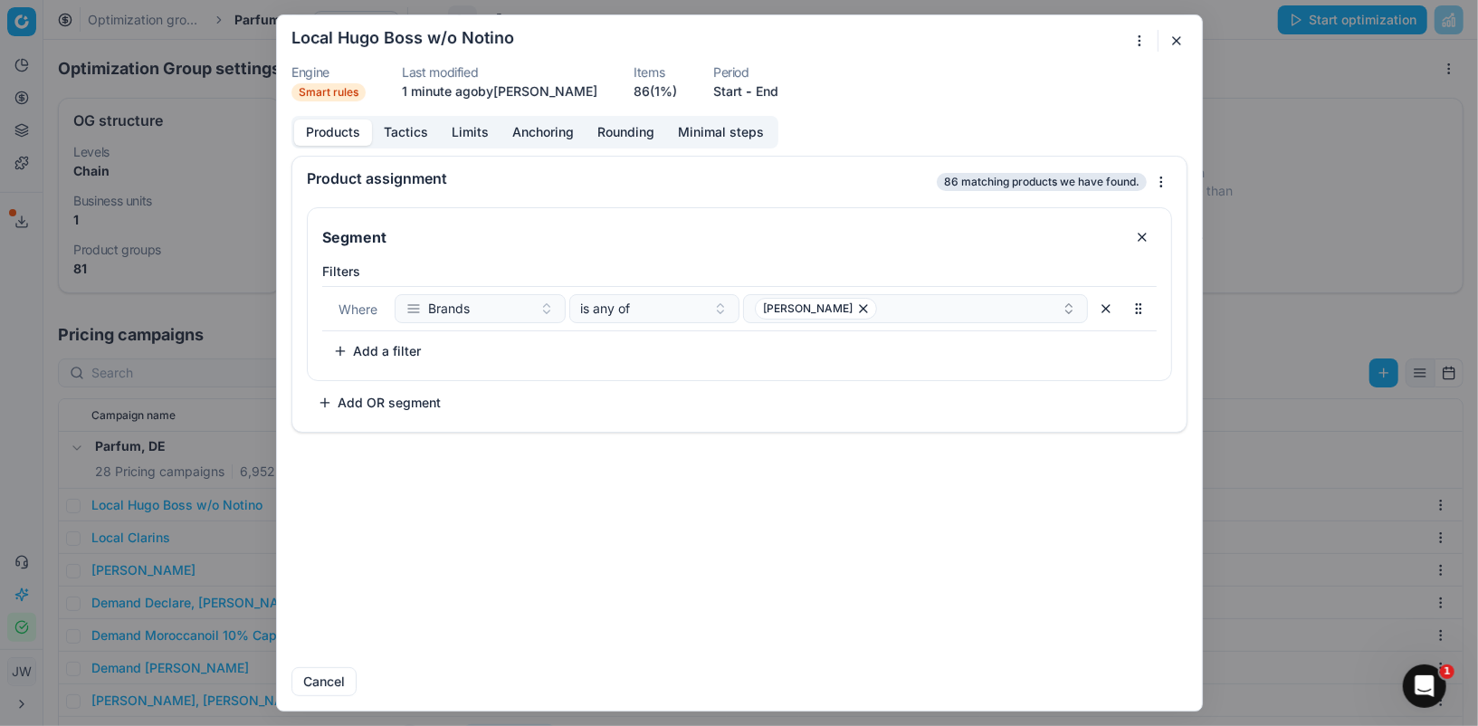
click at [1135, 39] on div "We are saving PC settings. Please wait, it should take a few minutes Local Hugo…" at bounding box center [739, 363] width 1478 height 726
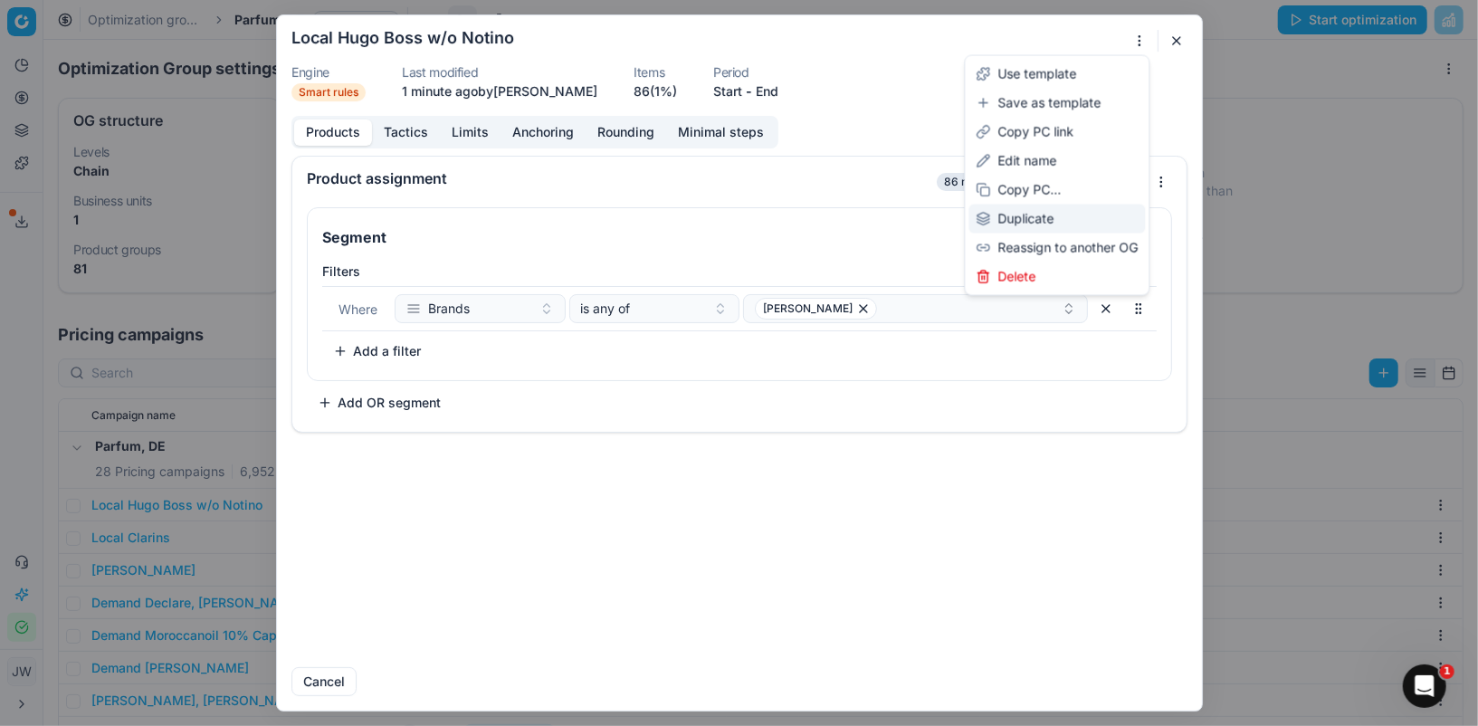
click at [1057, 210] on div "Duplicate" at bounding box center [1057, 219] width 177 height 29
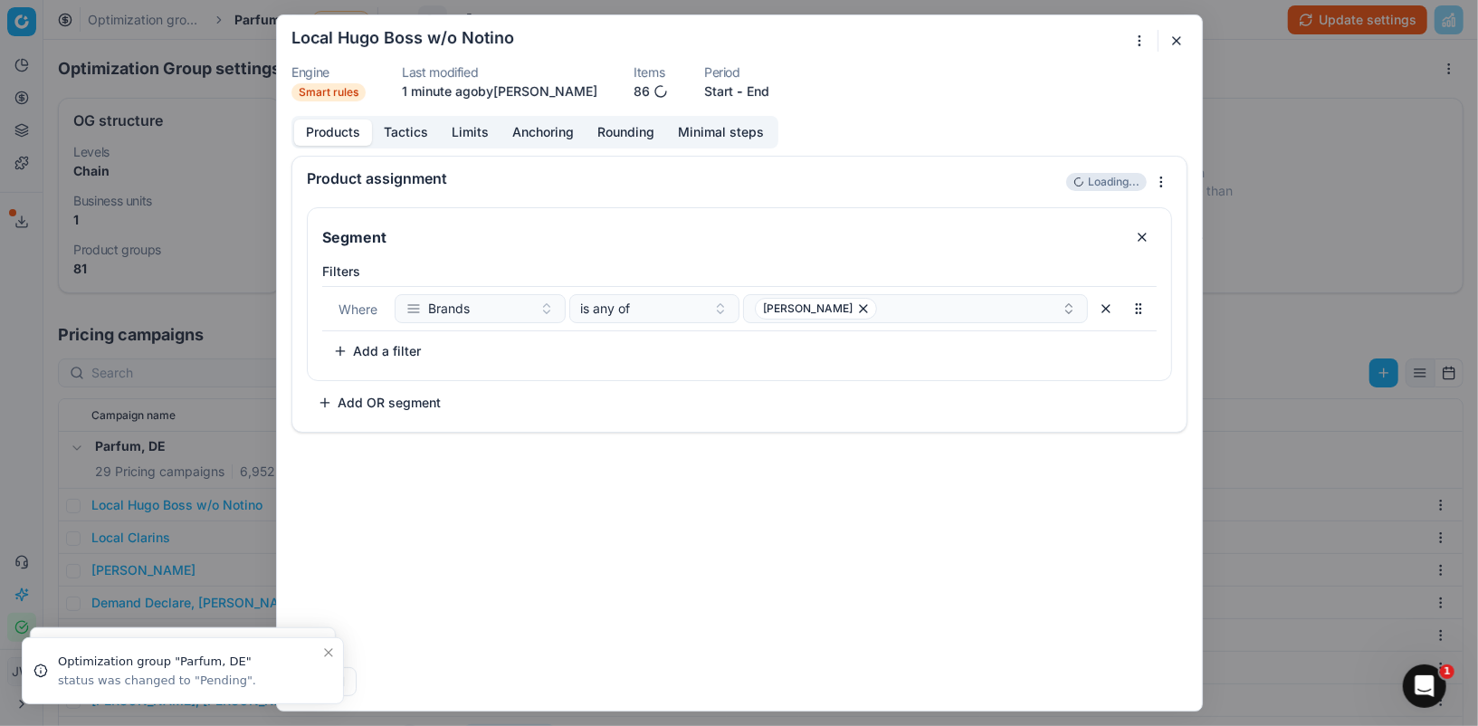
click at [1177, 54] on form "We are saving PC settings. Please wait, it should take a few minutes Local Hugo…" at bounding box center [739, 362] width 925 height 695
click at [1177, 39] on button "button" at bounding box center [1177, 41] width 22 height 22
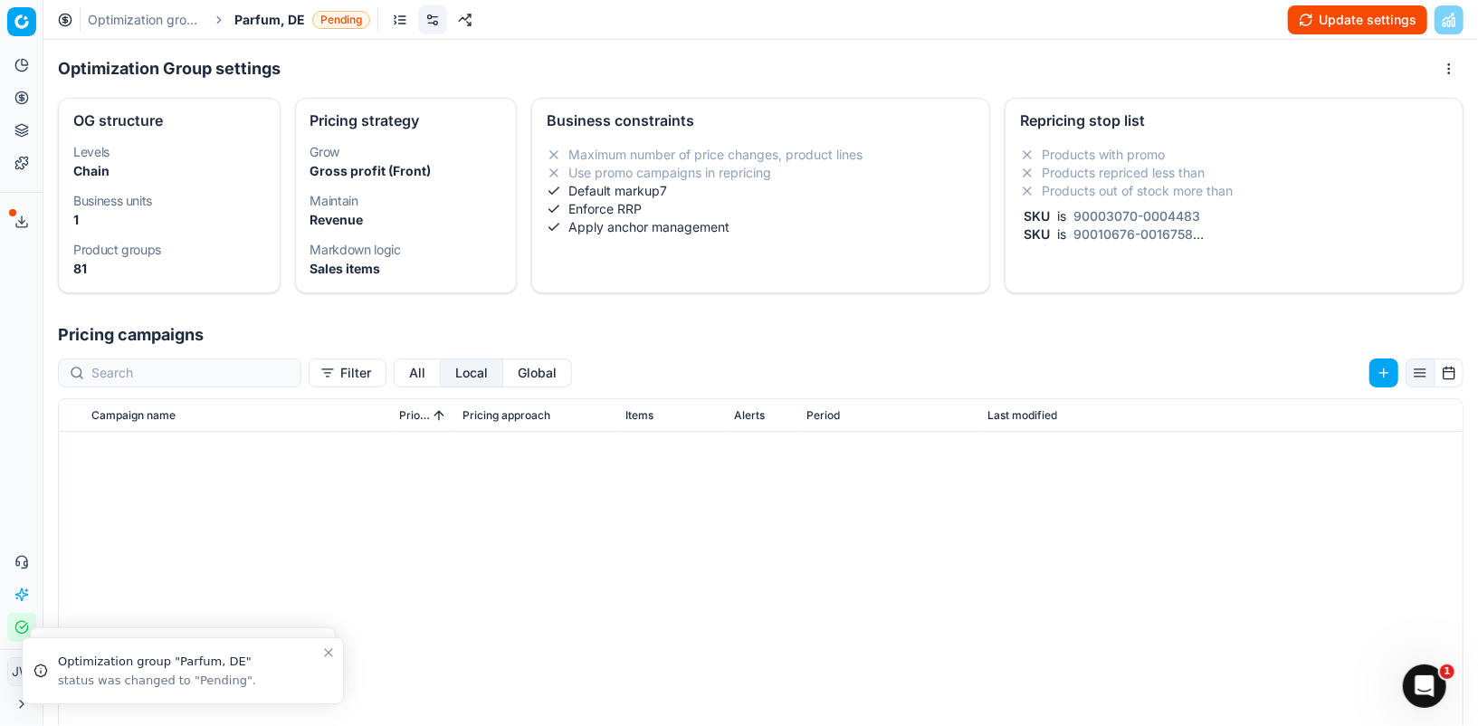
scroll to position [506, 0]
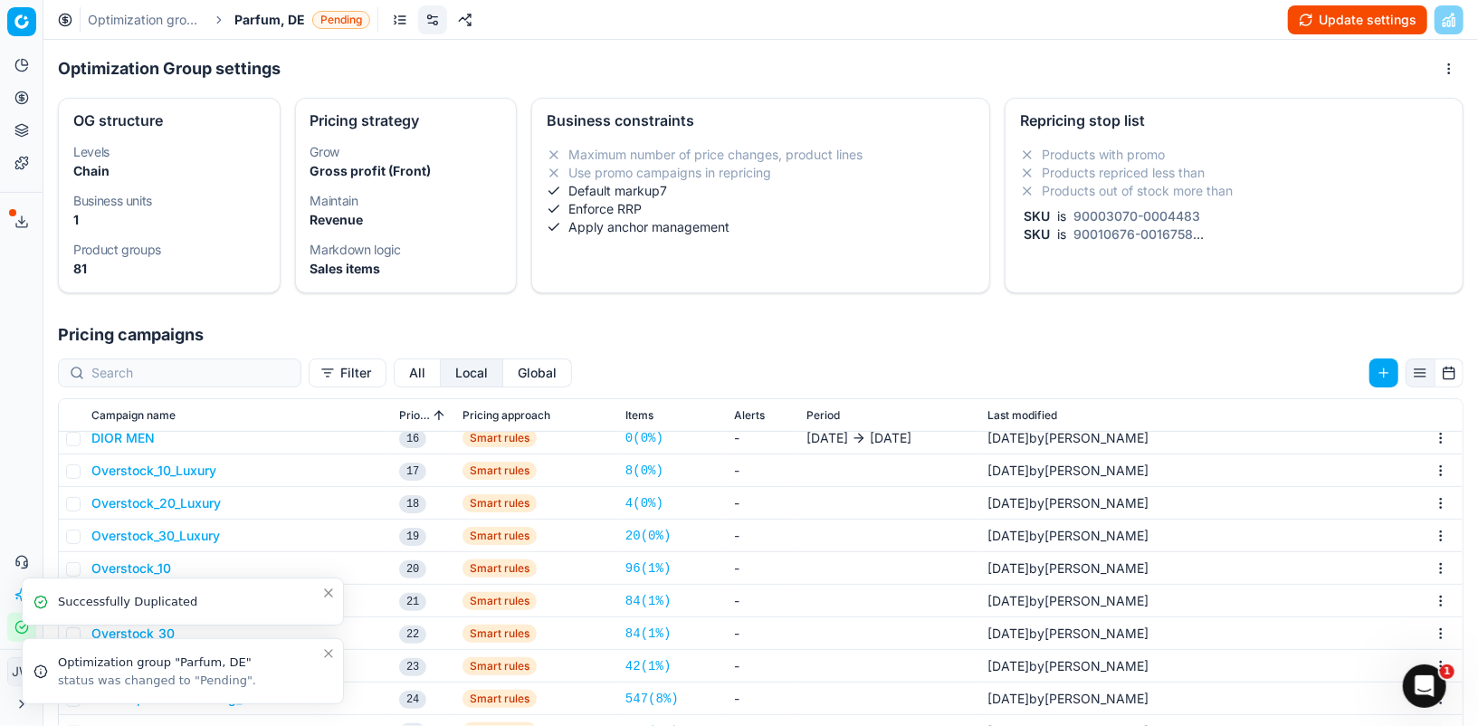
click at [323, 643] on li "Optimization group "Parfum, DE" status was changed to "Pending"." at bounding box center [183, 671] width 322 height 66
click at [326, 650] on icon "Close toast" at bounding box center [328, 653] width 7 height 7
click at [329, 673] on icon "Close toast" at bounding box center [328, 671] width 7 height 7
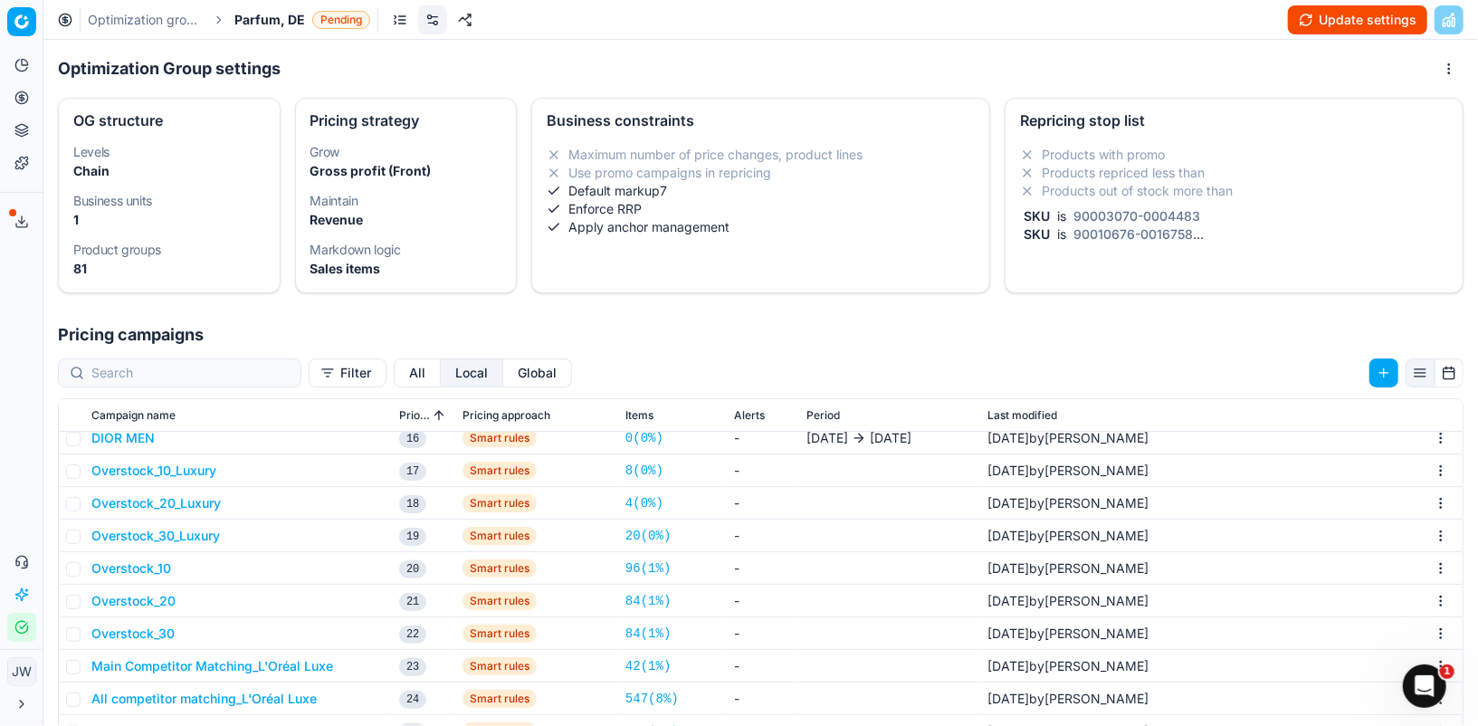
scroll to position [278, 0]
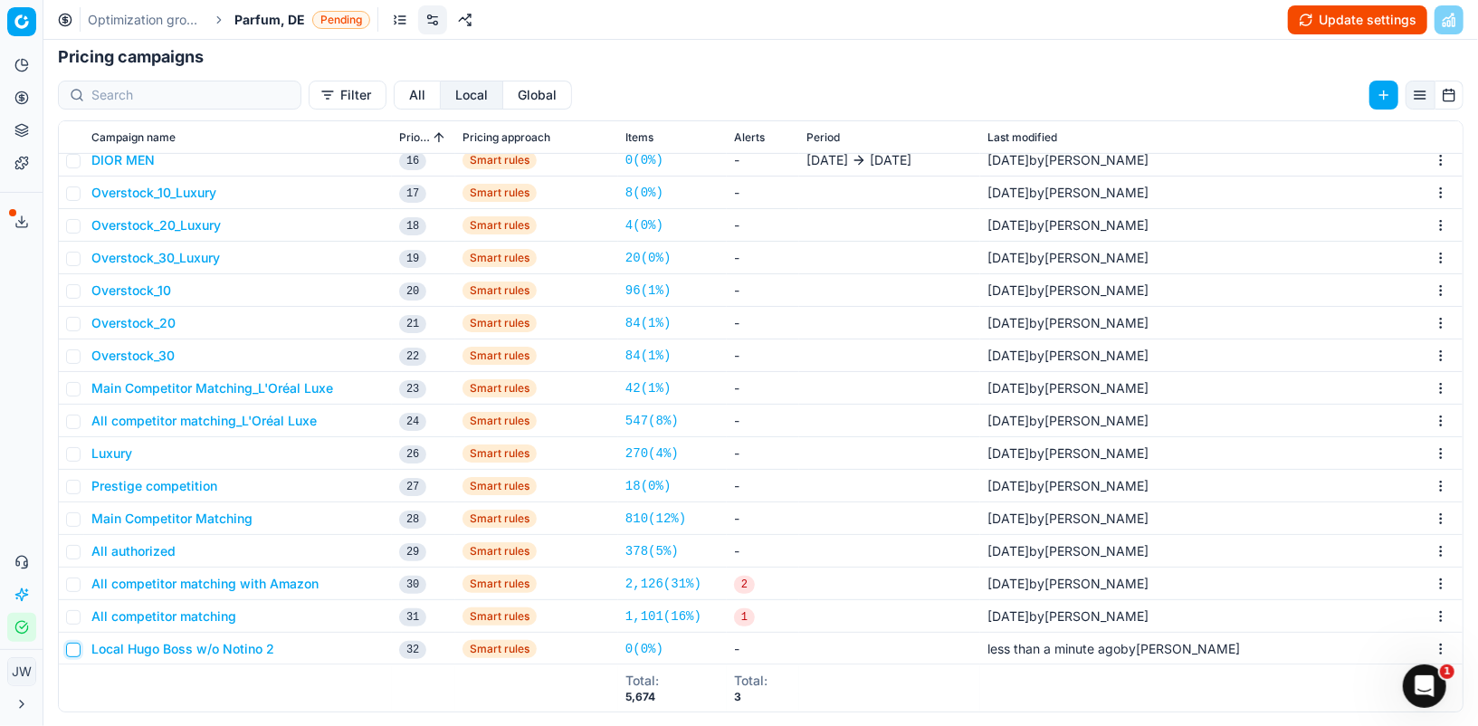
click at [69, 645] on input "checkbox" at bounding box center [73, 650] width 14 height 14
checkbox input "true"
click at [1443, 645] on html "Pricing platform Analytics Pricing Product portfolio Templates Export service 1…" at bounding box center [739, 363] width 1478 height 726
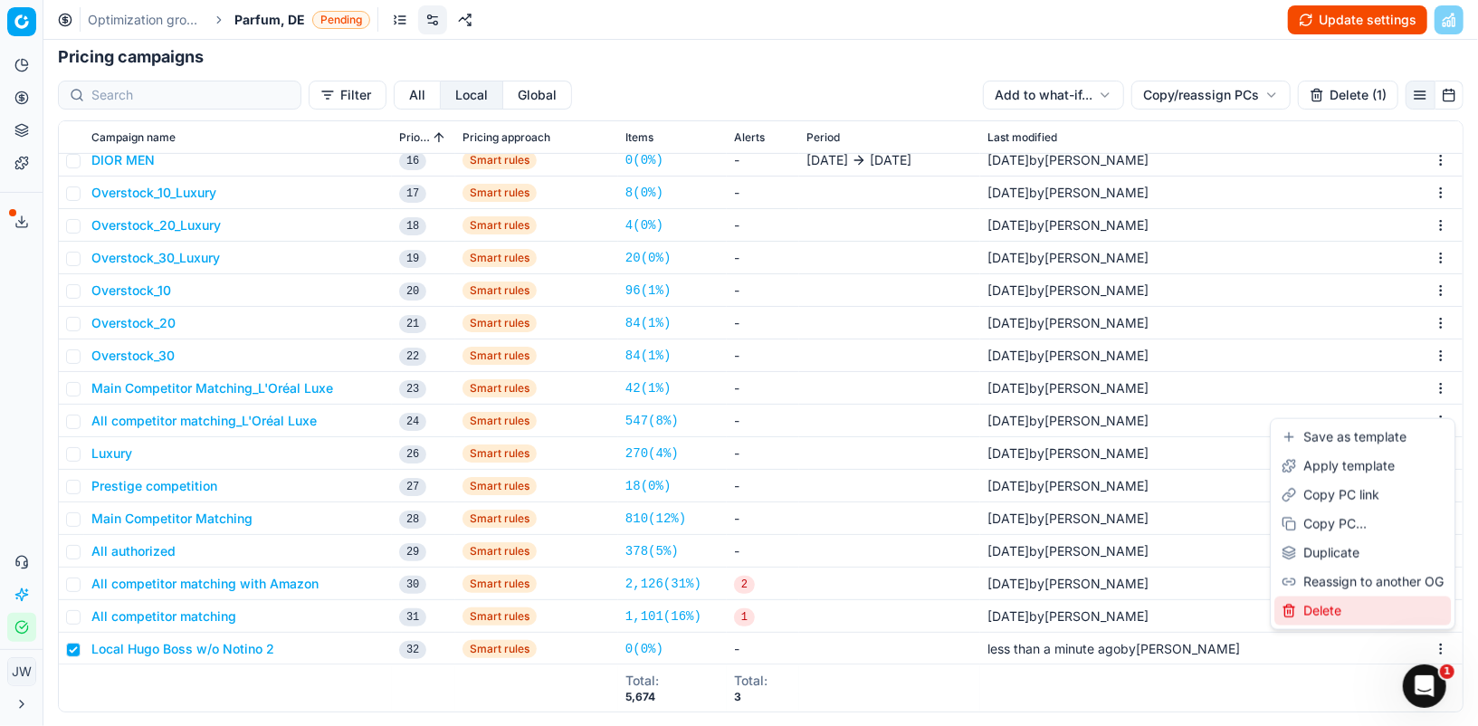
click at [1391, 617] on div "Delete" at bounding box center [1363, 611] width 177 height 29
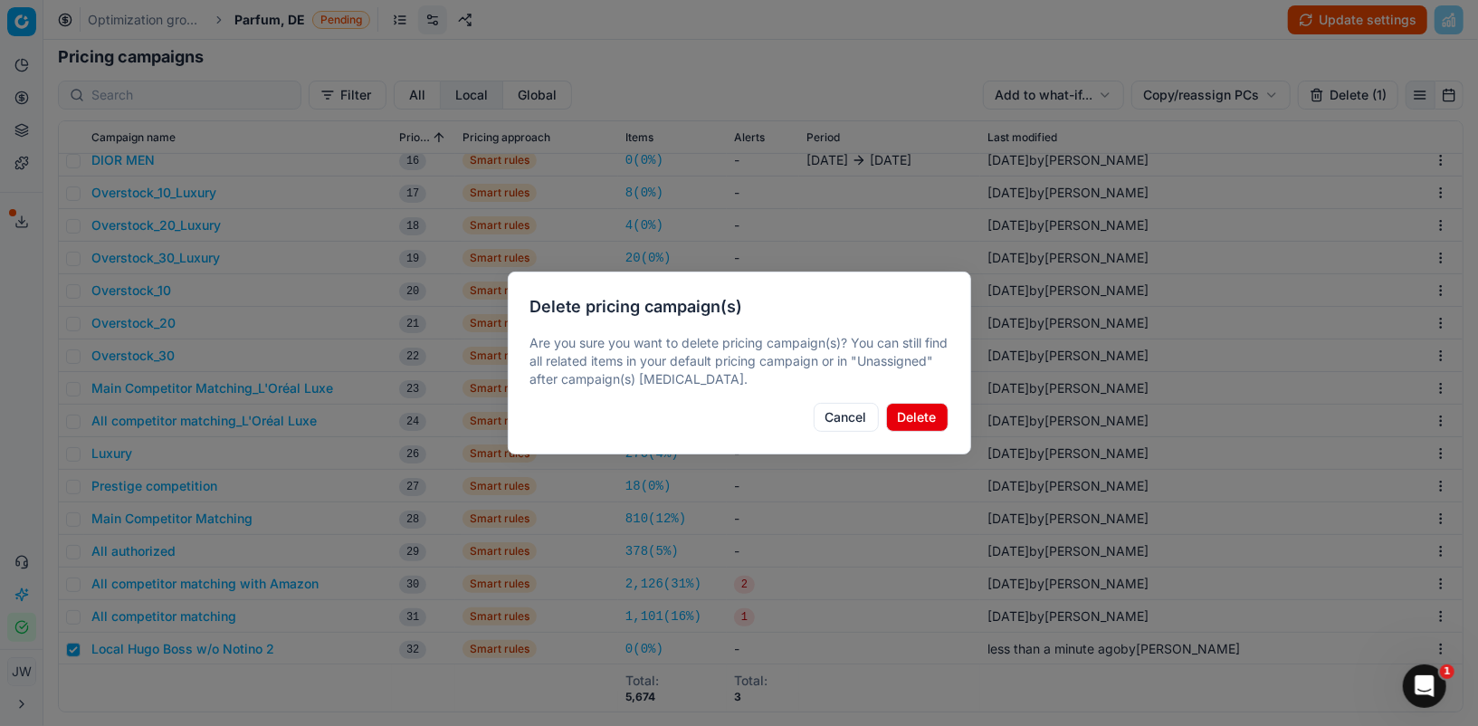
click at [925, 433] on div "Delete pricing campaign(s) Are you sure you want to delete pricing campaign(s)?…" at bounding box center [739, 363] width 463 height 183
click at [922, 428] on button "Delete" at bounding box center [917, 417] width 62 height 29
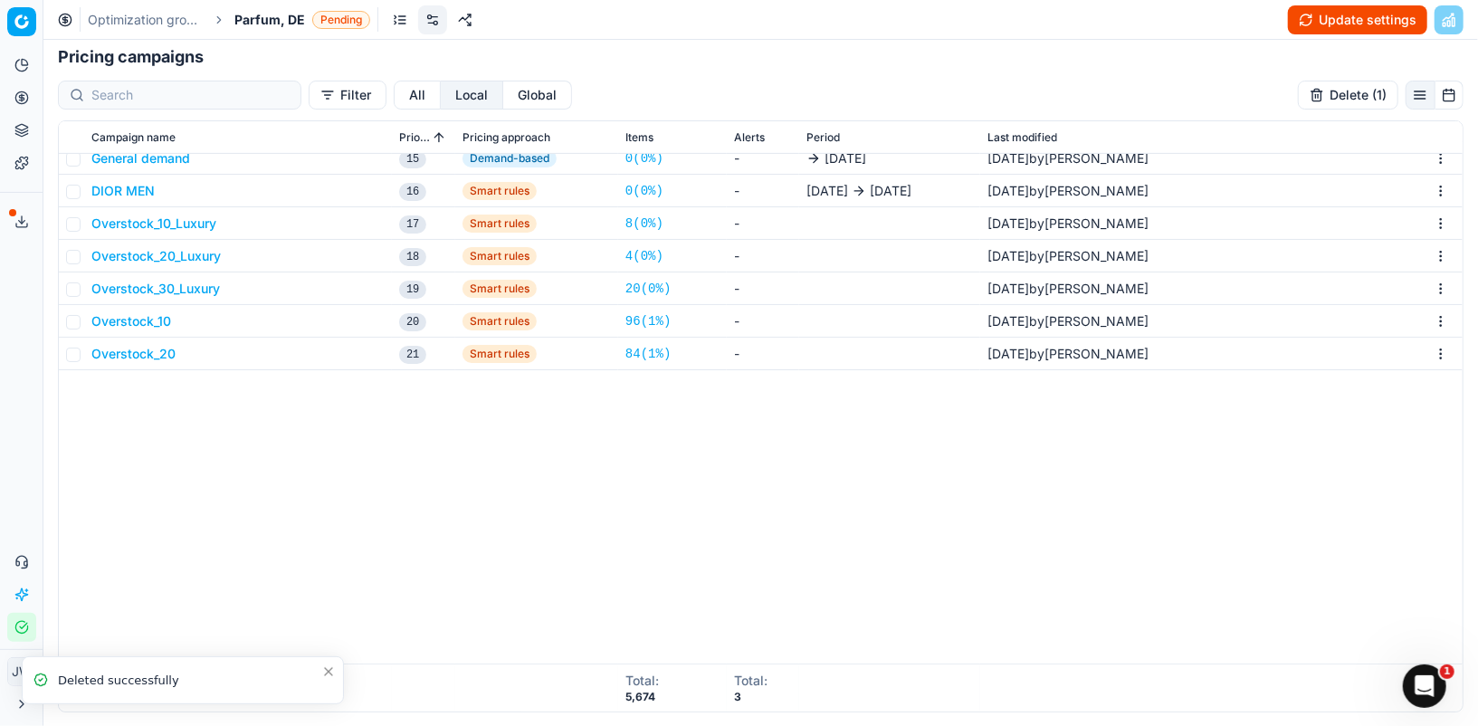
scroll to position [0, 0]
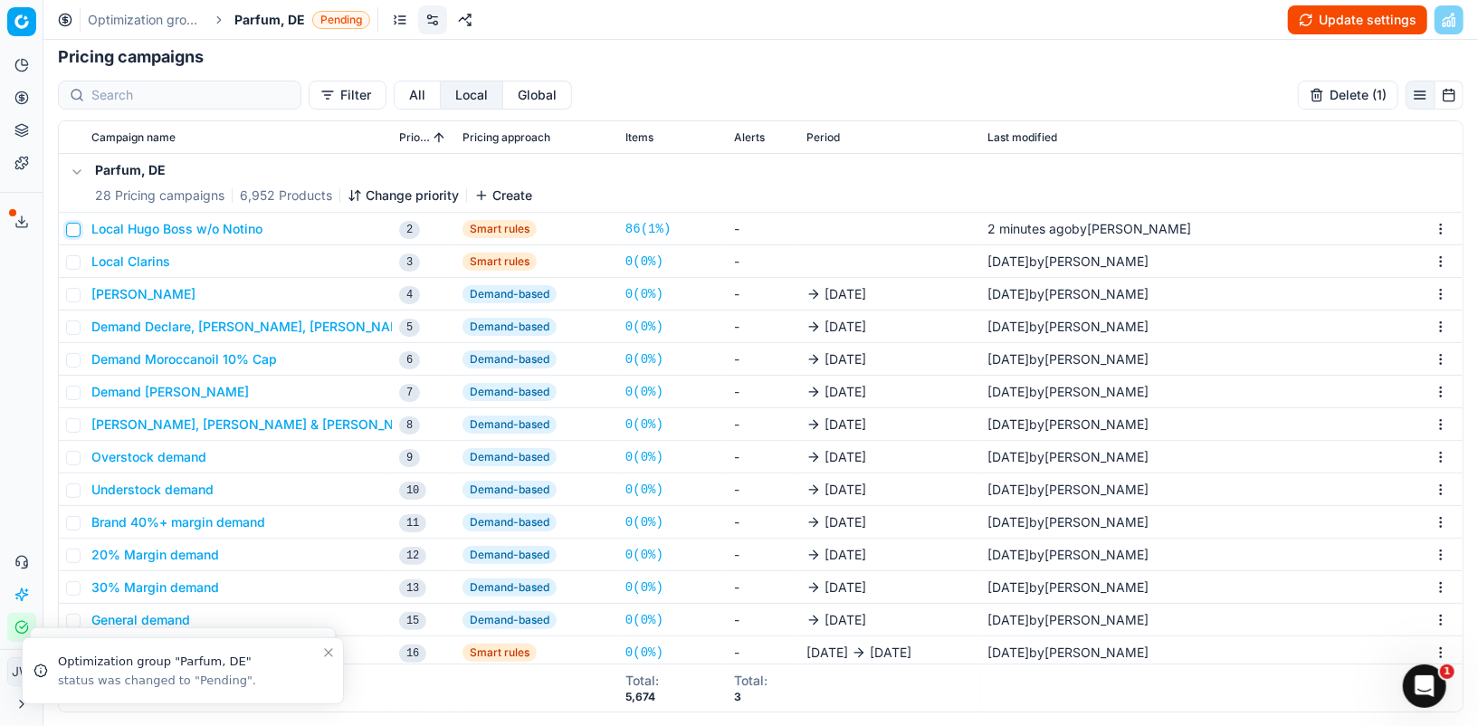
click at [69, 223] on input "checkbox" at bounding box center [73, 230] width 14 height 14
checkbox input "true"
click at [1442, 228] on html "Pricing platform Analytics Pricing Product portfolio Templates Export service 1…" at bounding box center [739, 363] width 1478 height 726
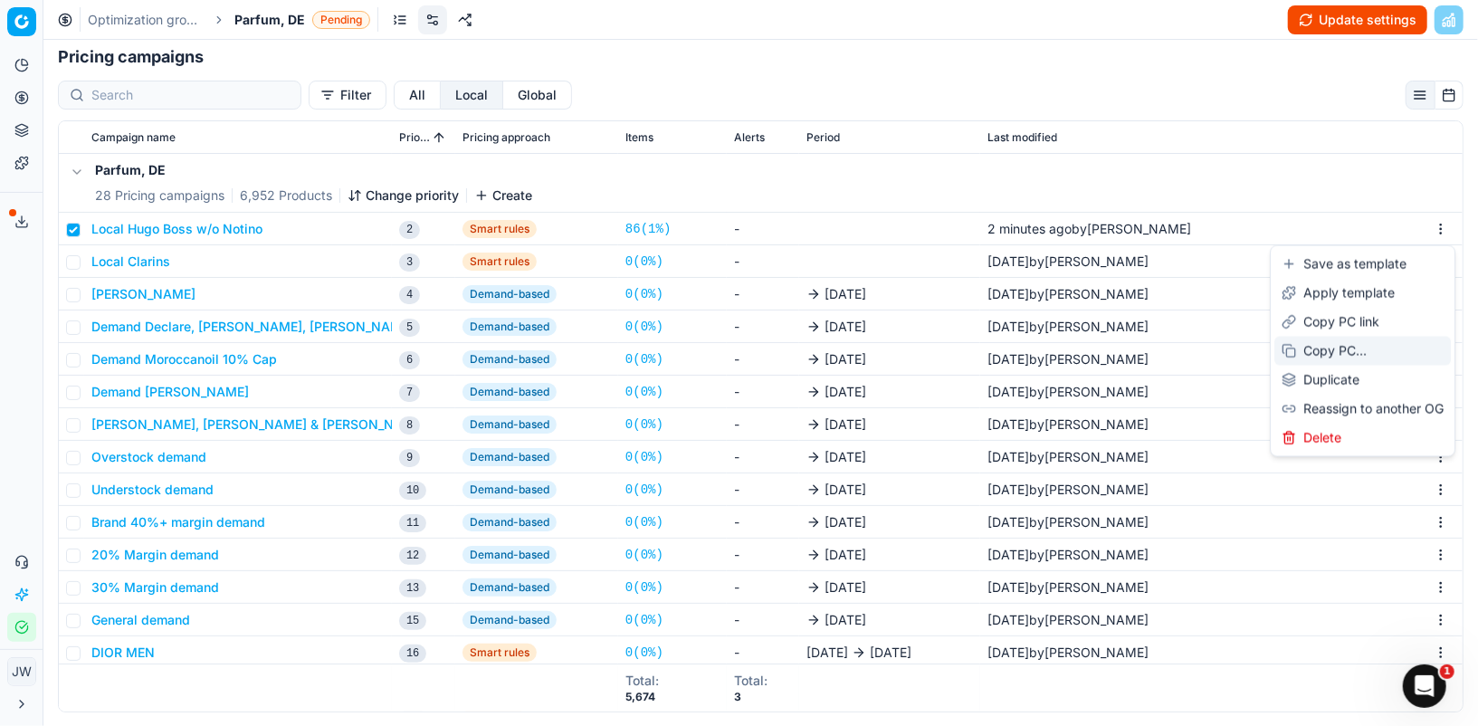
click at [1337, 353] on div "Copy PC..." at bounding box center [1363, 351] width 177 height 29
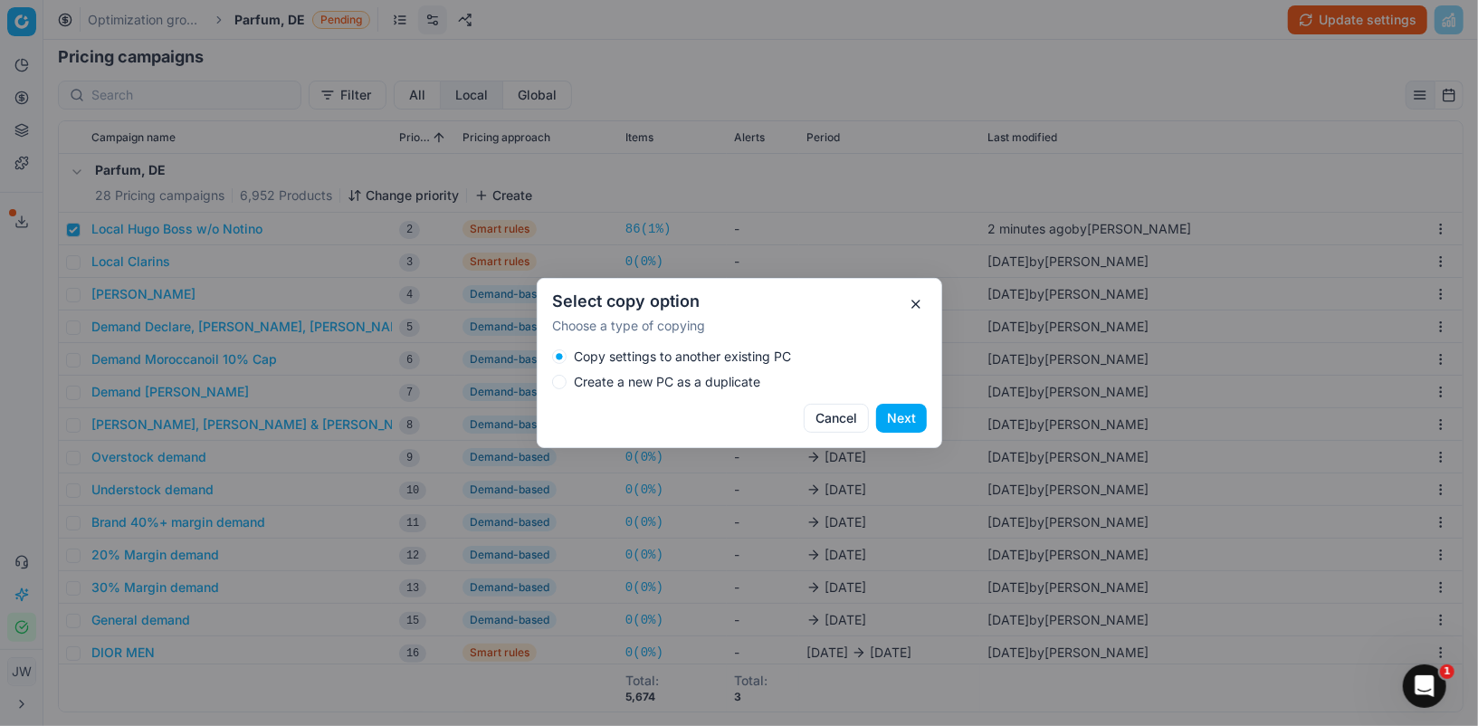
click at [713, 383] on label "Create a new PC as a duplicate" at bounding box center [667, 382] width 186 height 13
click at [567, 383] on button "Create a new PC as a duplicate" at bounding box center [559, 382] width 14 height 14
click at [904, 423] on button "Next" at bounding box center [901, 418] width 51 height 29
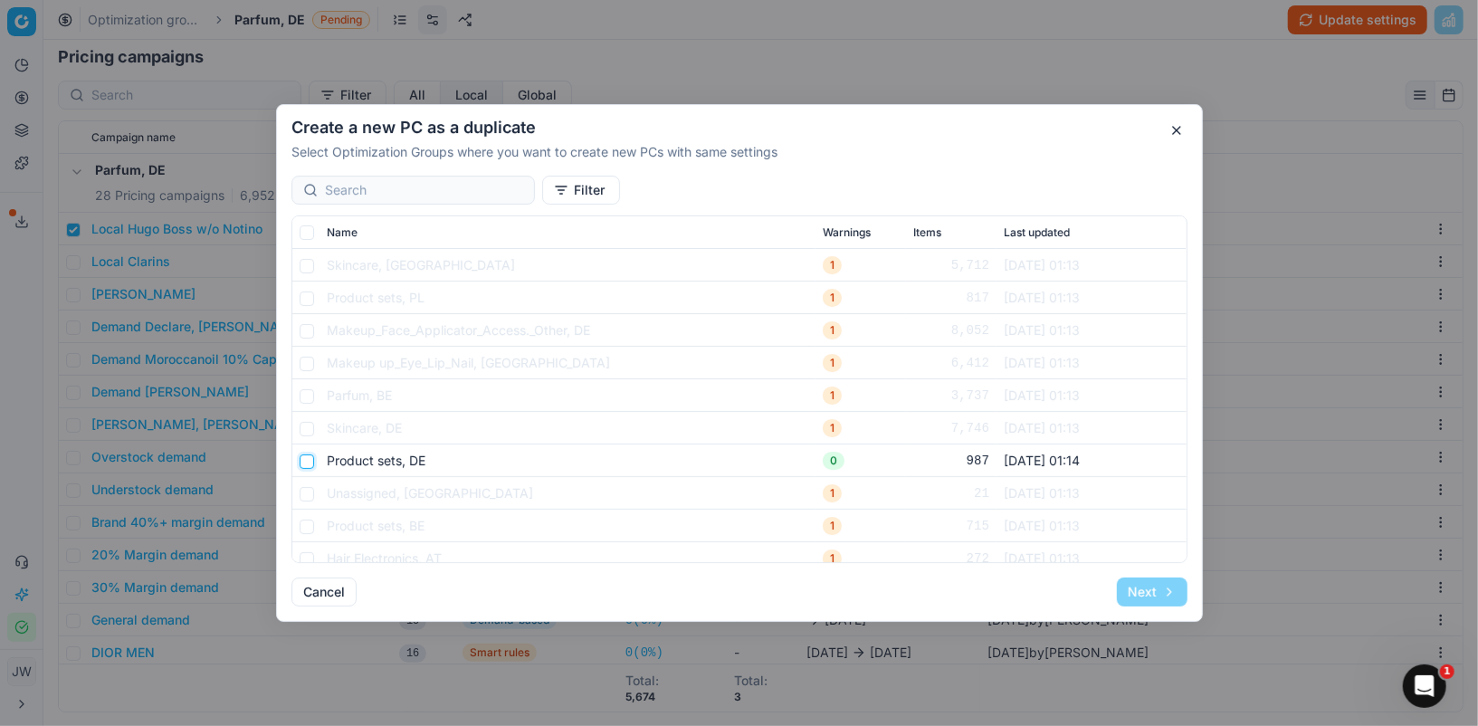
click at [305, 461] on input "checkbox" at bounding box center [307, 461] width 14 height 14
checkbox input "true"
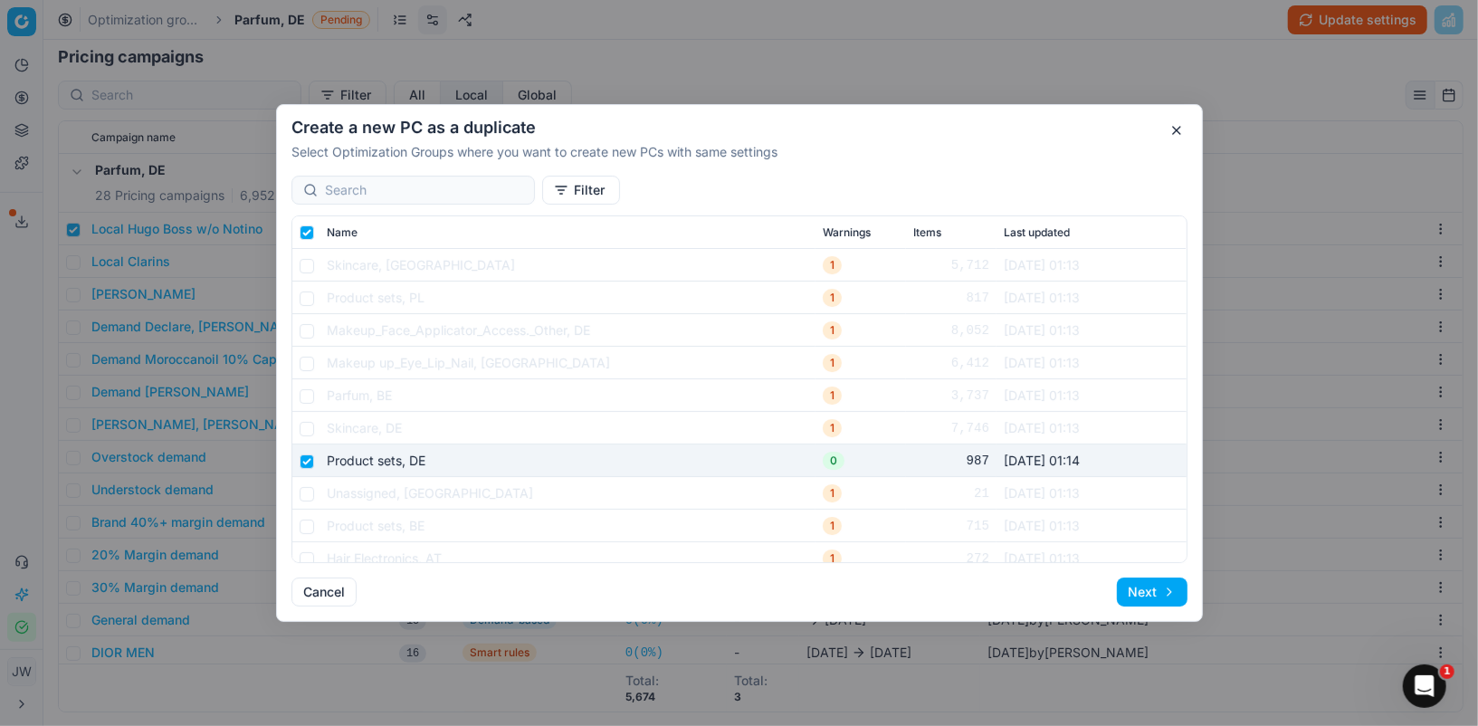
click at [1148, 593] on button "Next" at bounding box center [1152, 592] width 71 height 29
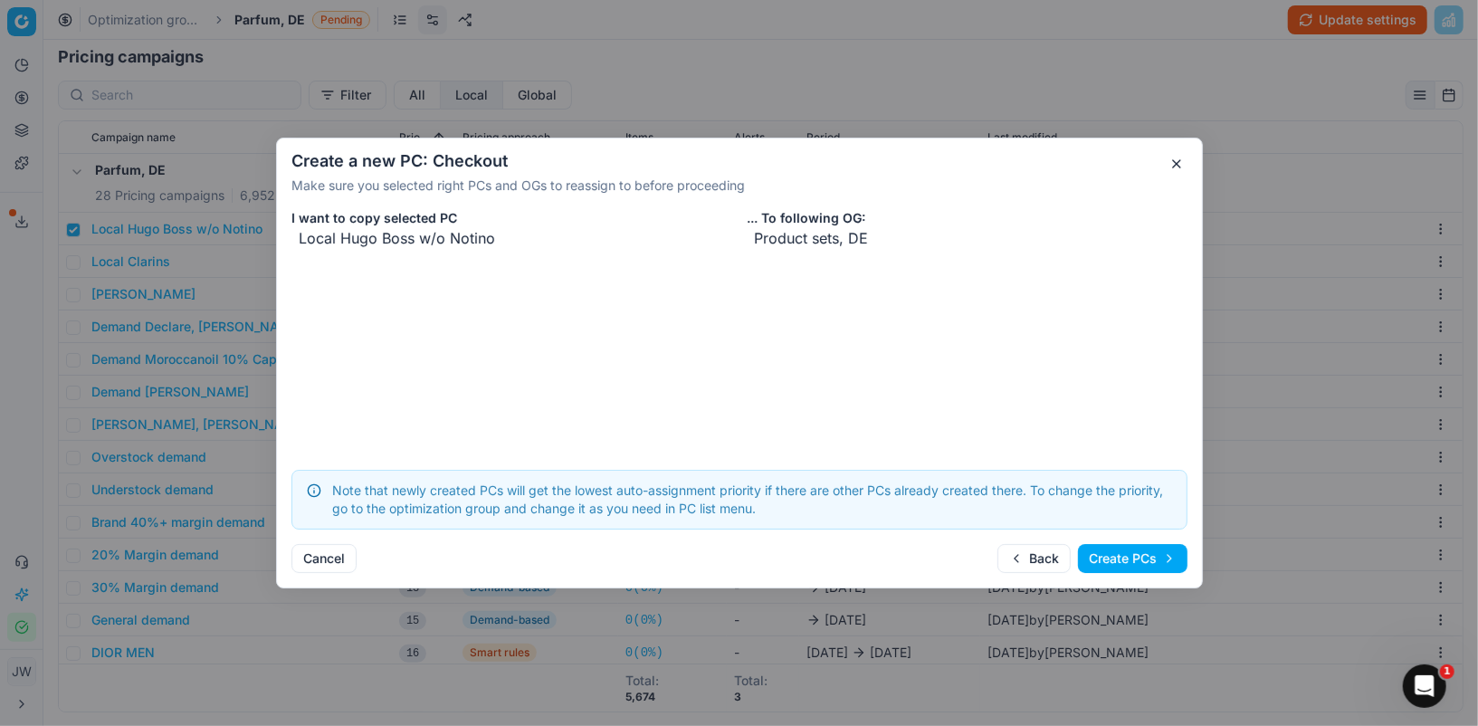
click at [1143, 558] on button "Create PCs" at bounding box center [1133, 558] width 110 height 29
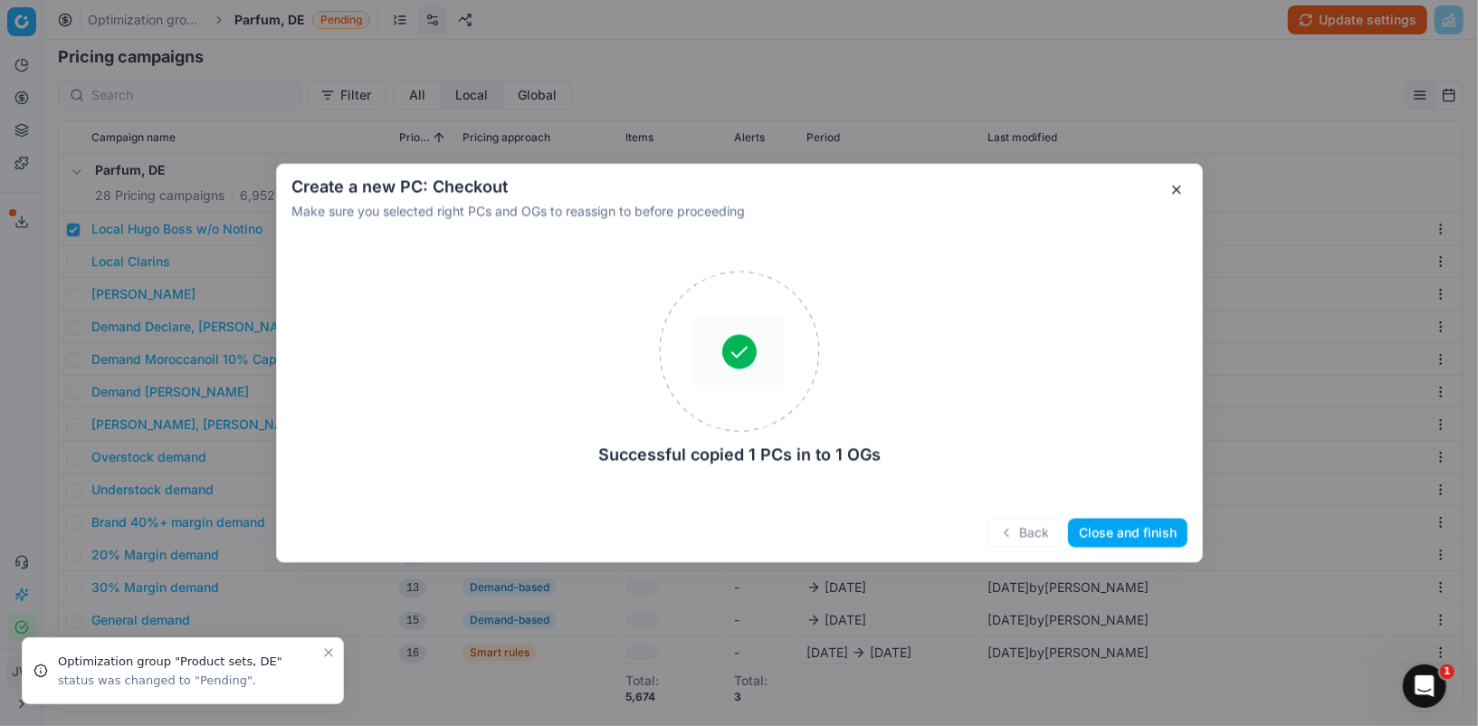
click at [1113, 543] on button "Close and finish" at bounding box center [1127, 533] width 119 height 29
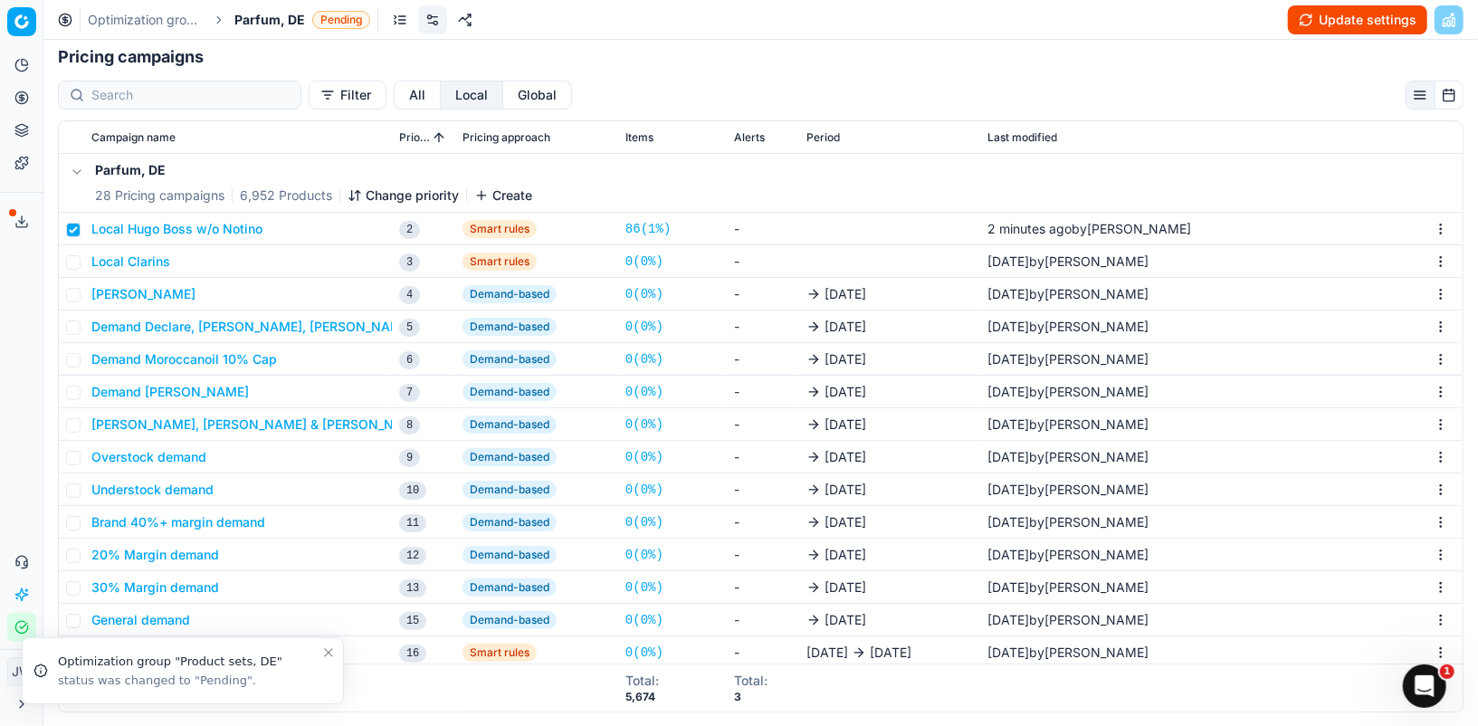
click at [18, 93] on circle at bounding box center [21, 97] width 12 height 12
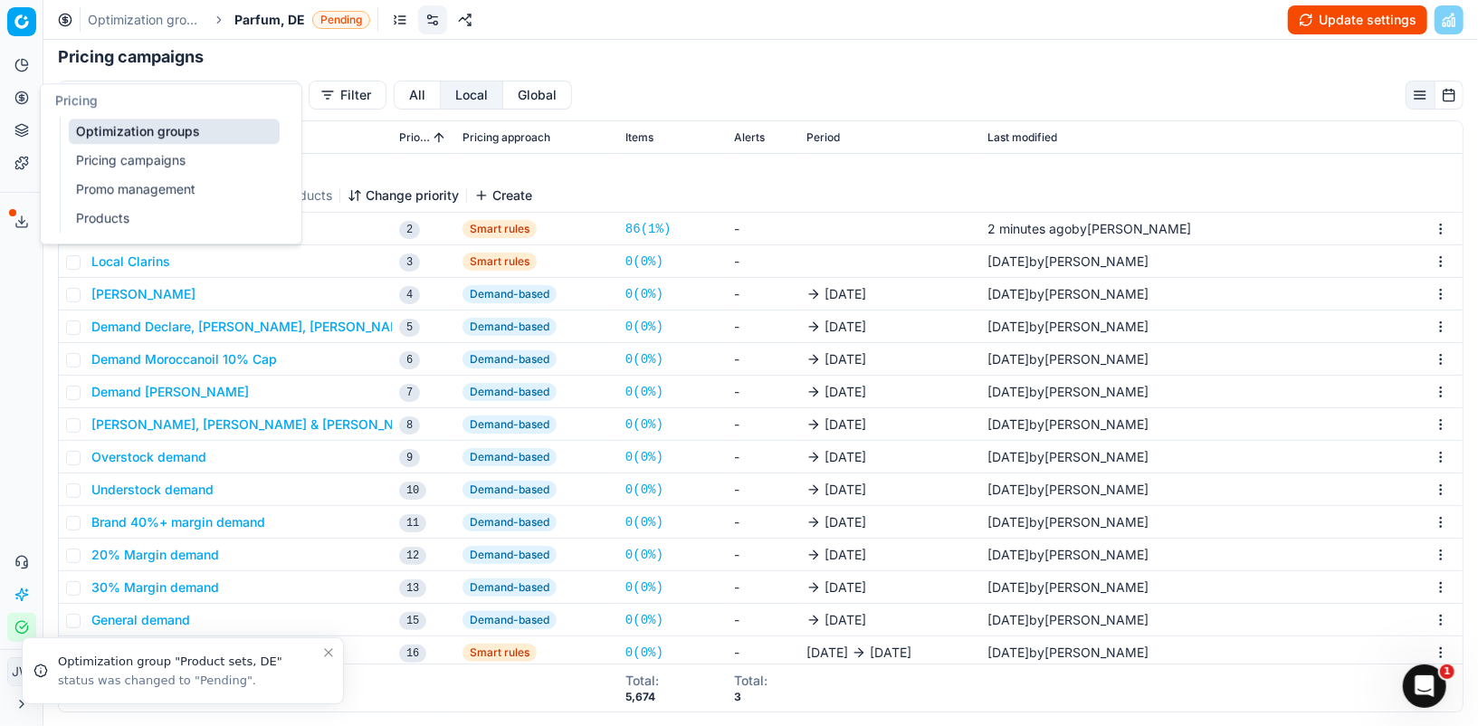
click at [103, 133] on link "Optimization groups" at bounding box center [174, 131] width 211 height 25
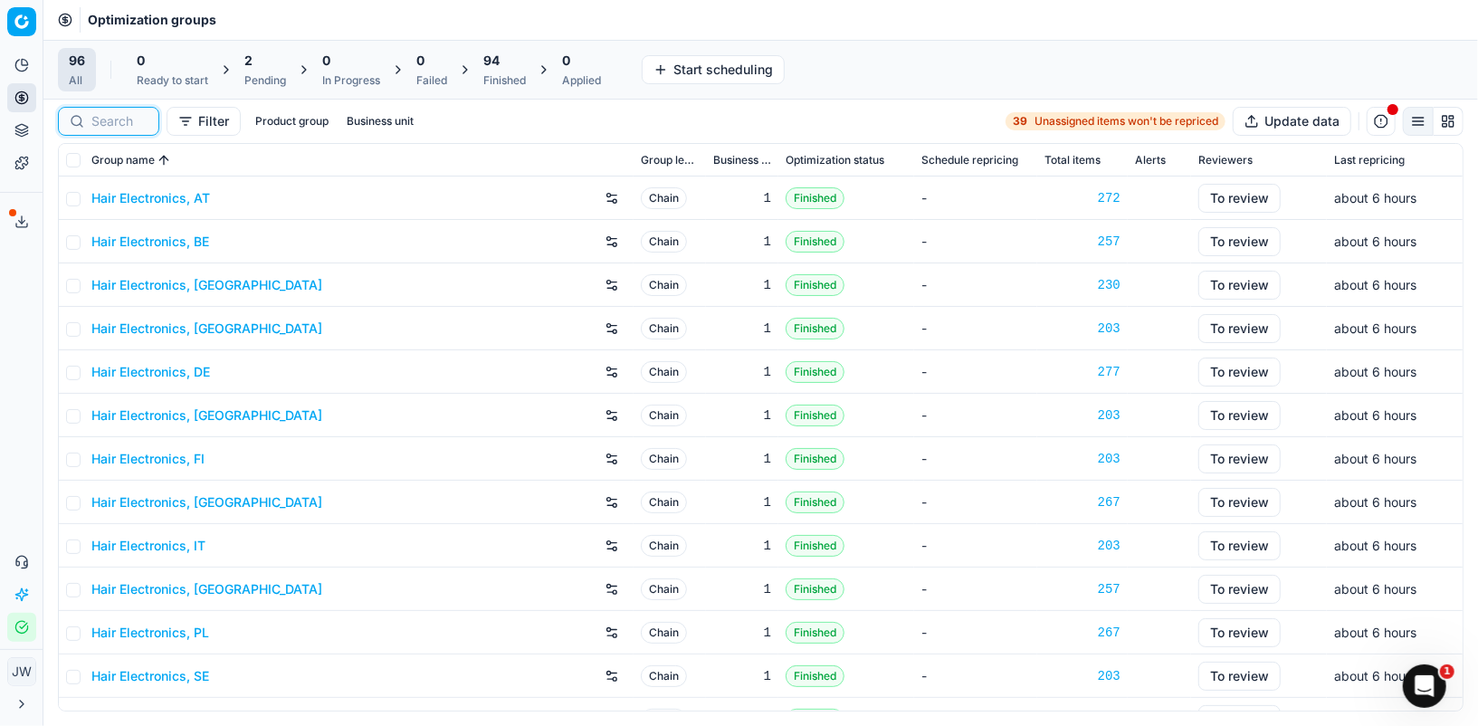
click at [107, 113] on input at bounding box center [119, 121] width 56 height 18
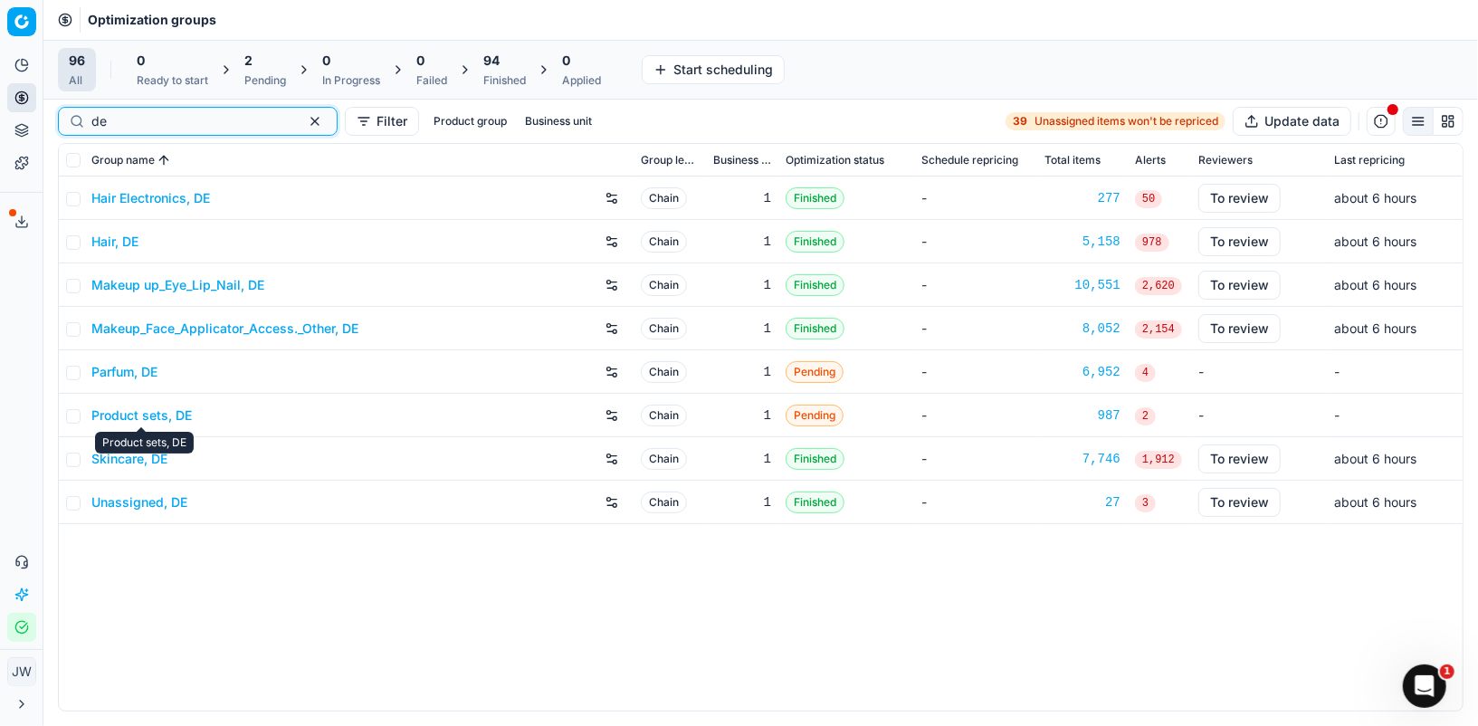
type input "de"
click at [144, 411] on link "Product sets, DE" at bounding box center [141, 415] width 100 height 18
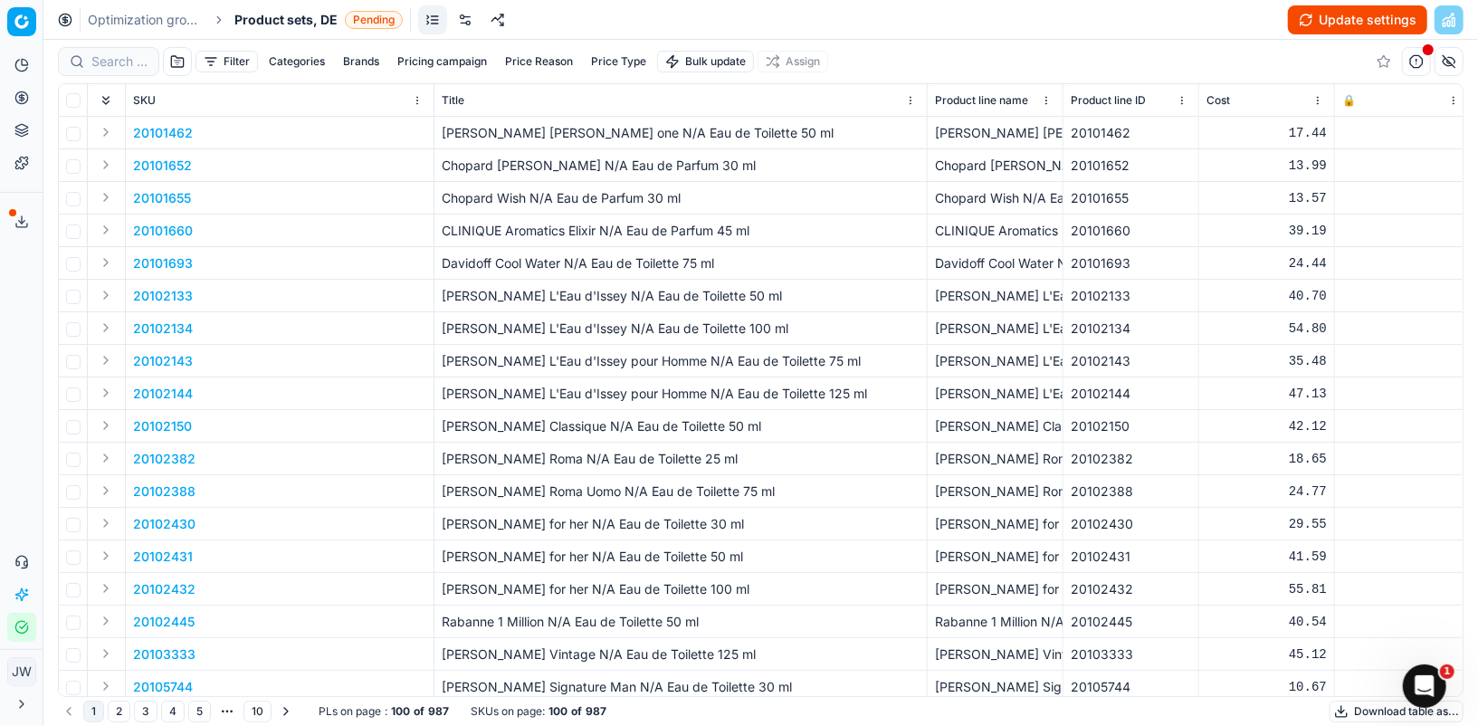
click at [467, 25] on link at bounding box center [465, 19] width 29 height 29
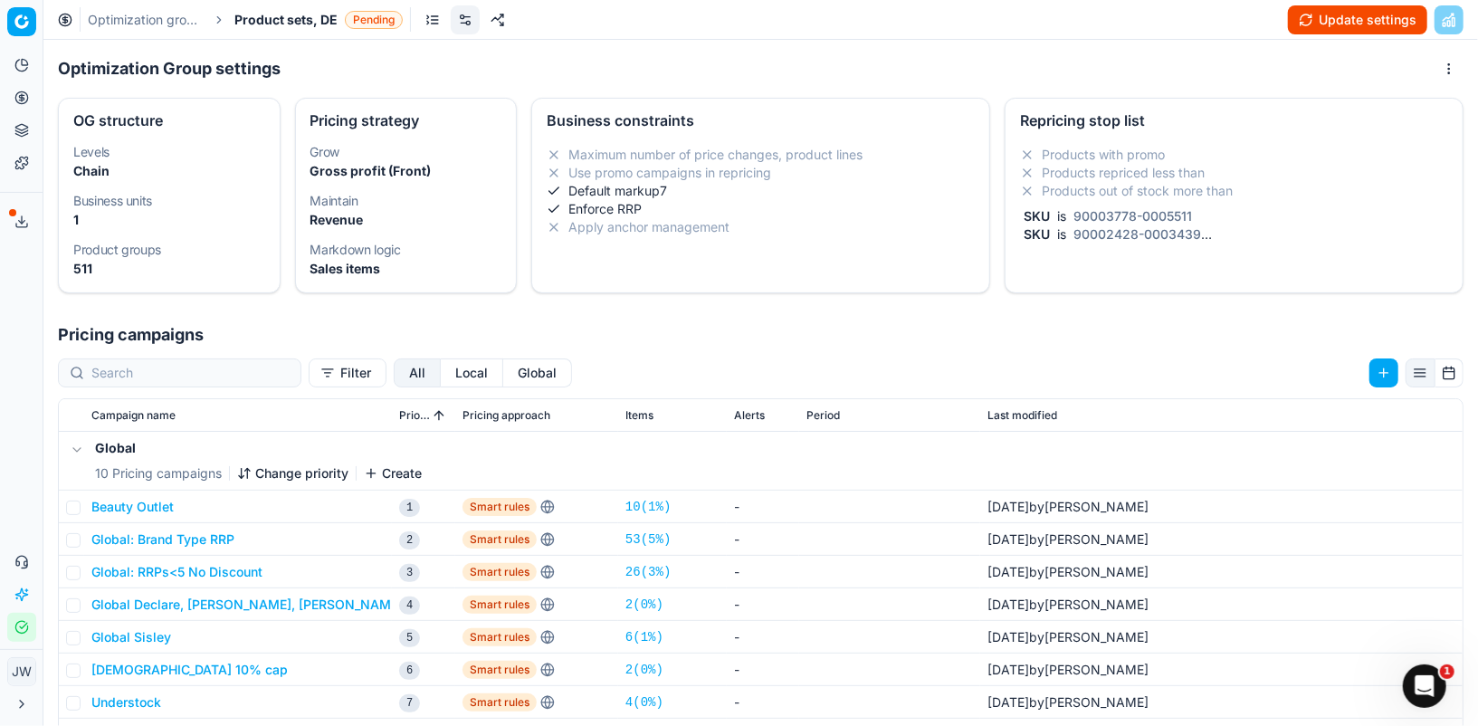
click at [441, 360] on button "Local" at bounding box center [472, 372] width 62 height 29
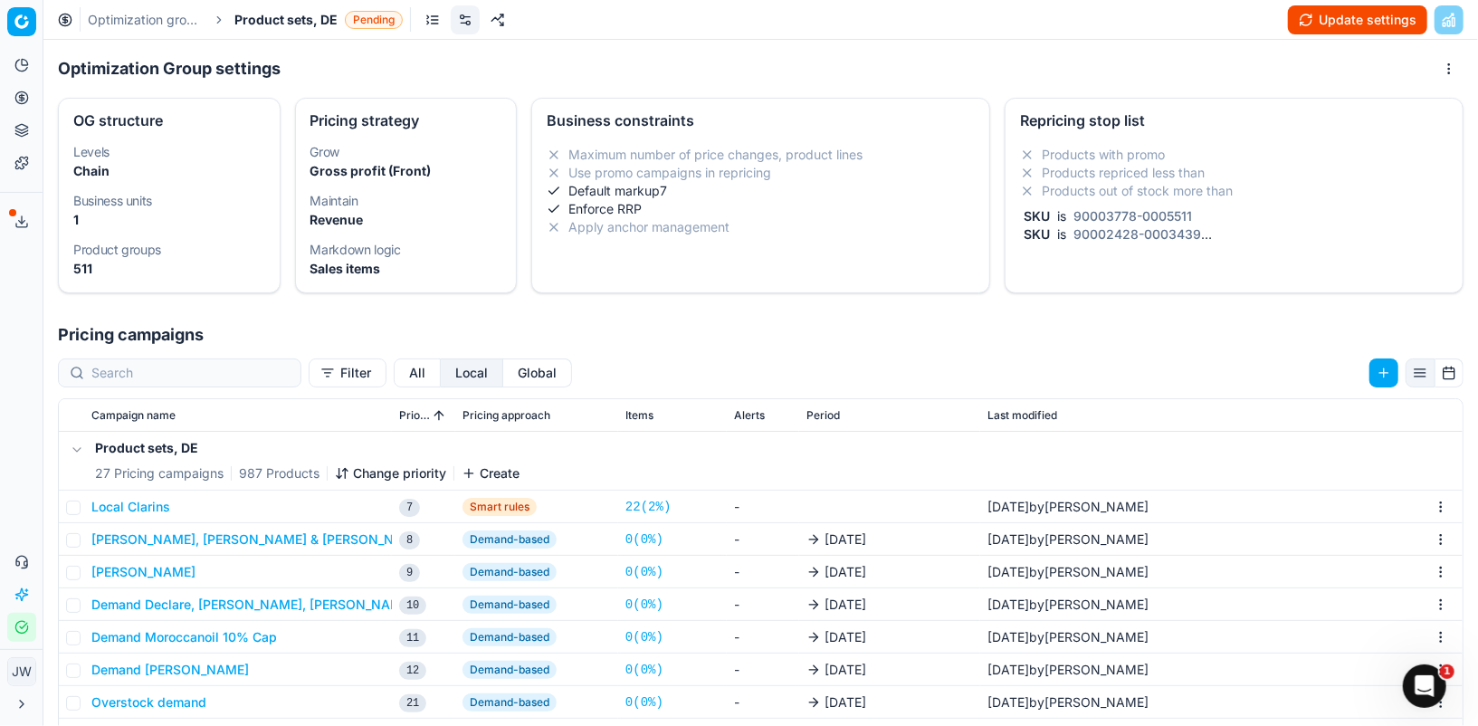
click at [376, 471] on button "Change priority" at bounding box center [390, 473] width 111 height 18
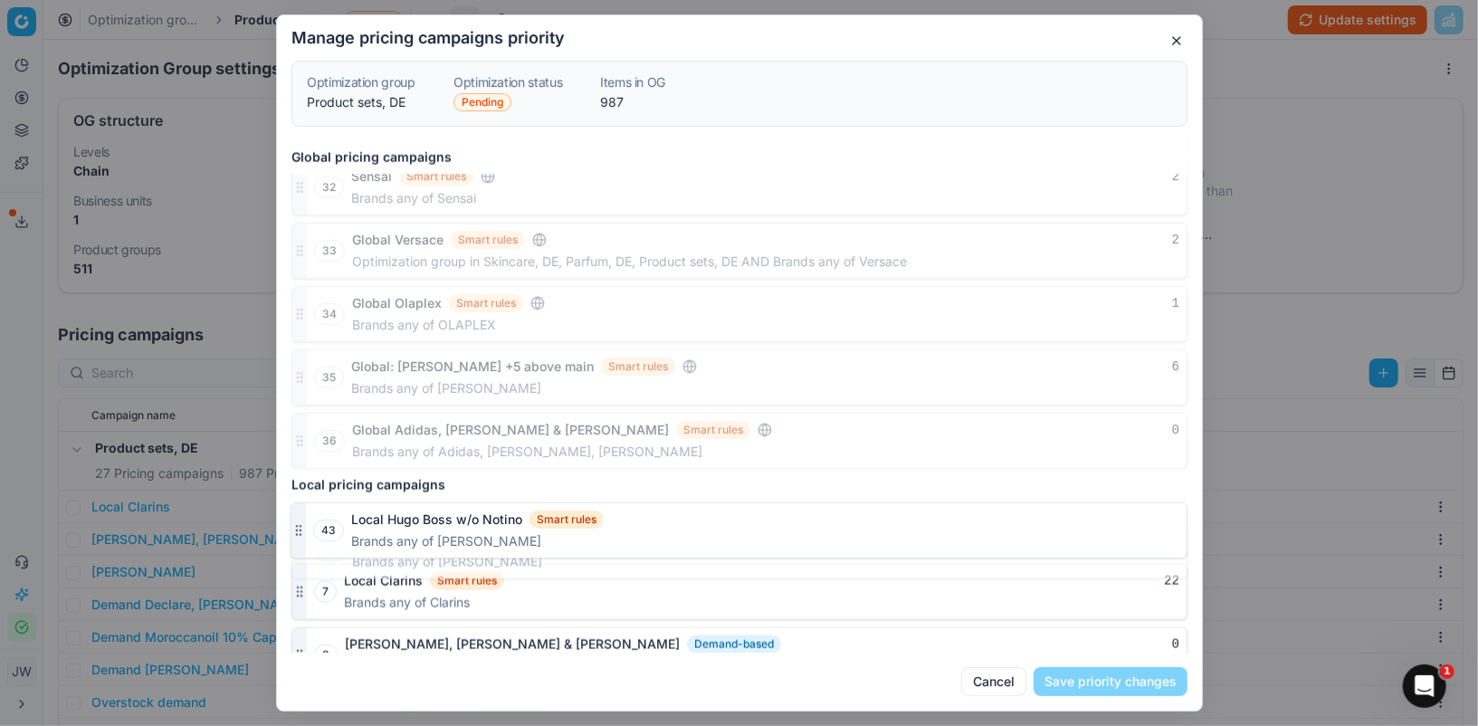
scroll to position [1759, 0]
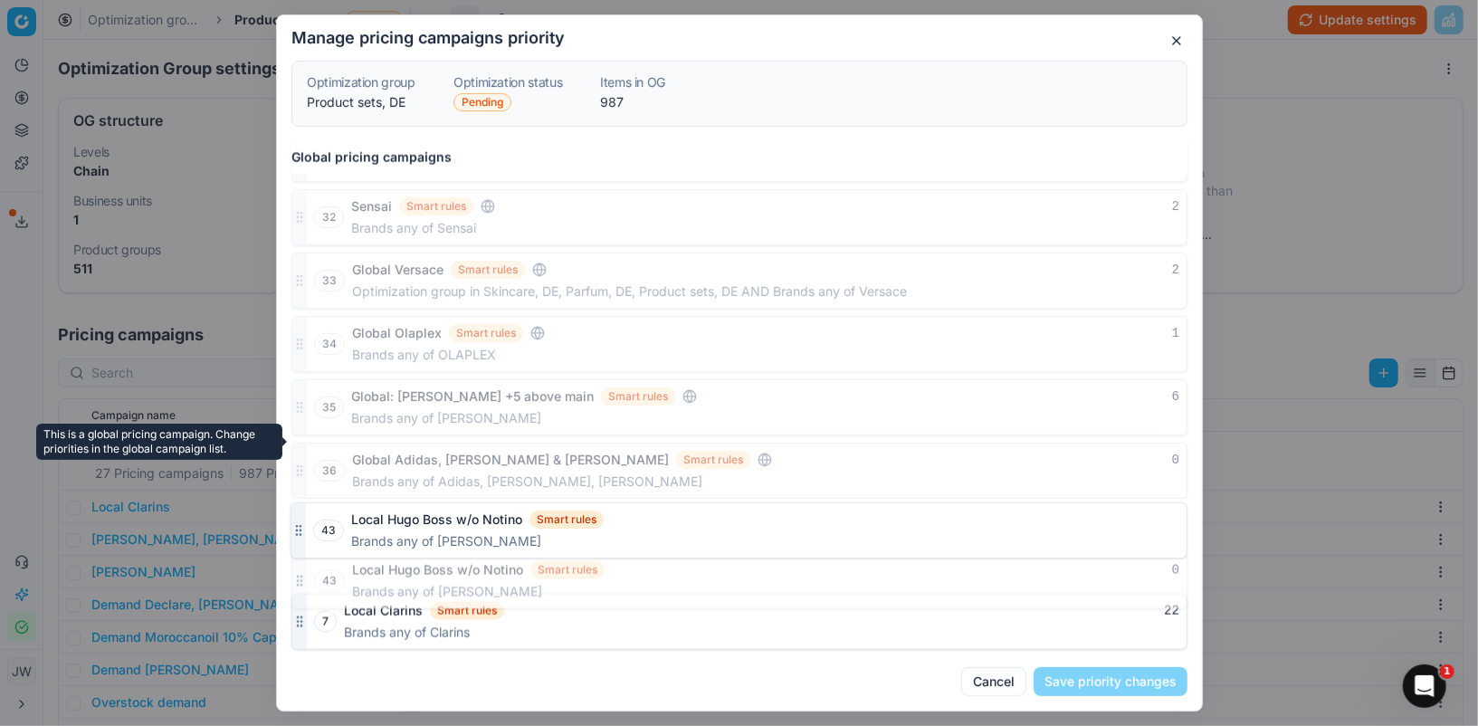
drag, startPoint x: 296, startPoint y: 627, endPoint x: 301, endPoint y: 469, distance: 158.5
click at [301, 469] on div "Global pricing campaigns 1 Global: Gisada CH Smart rules 0 Brands is exactly Gi…" at bounding box center [739, 396] width 925 height 511
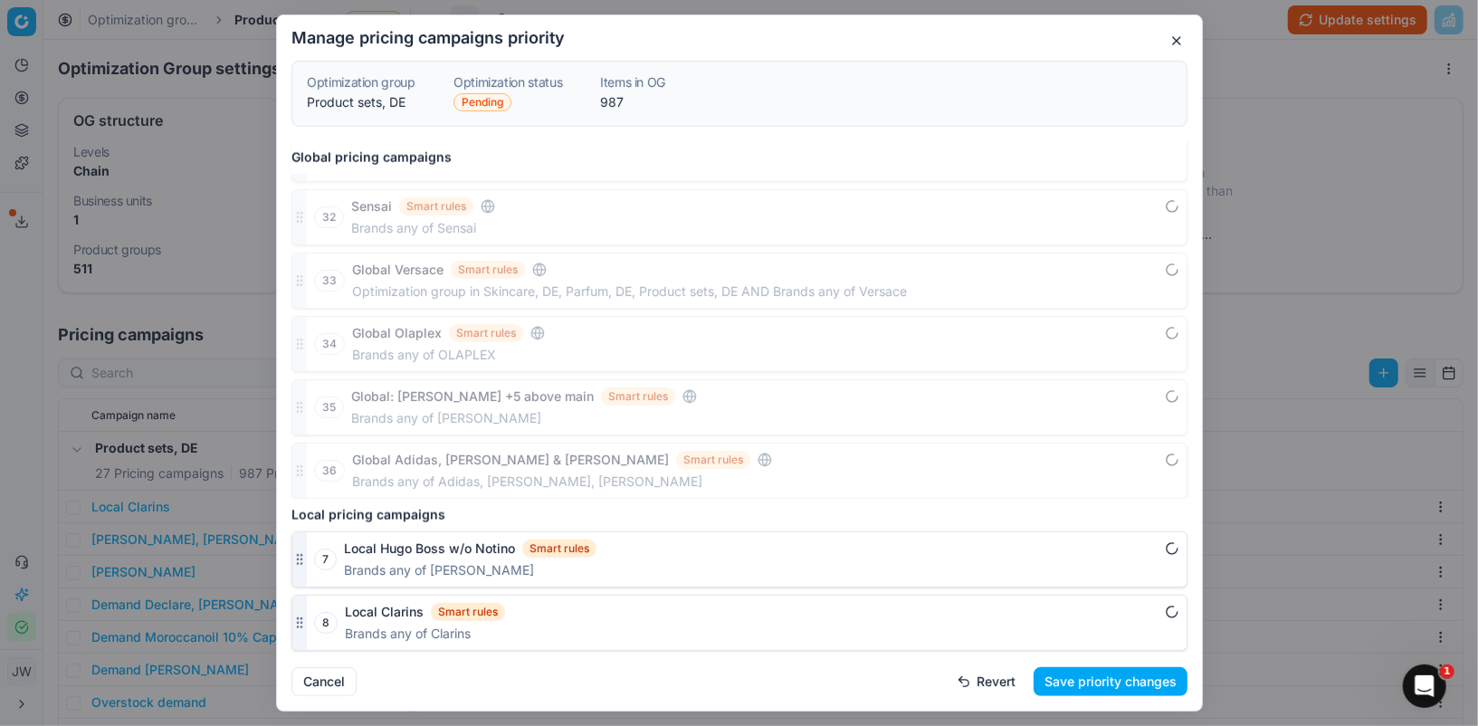
click at [1086, 688] on button "Save priority changes" at bounding box center [1111, 681] width 154 height 29
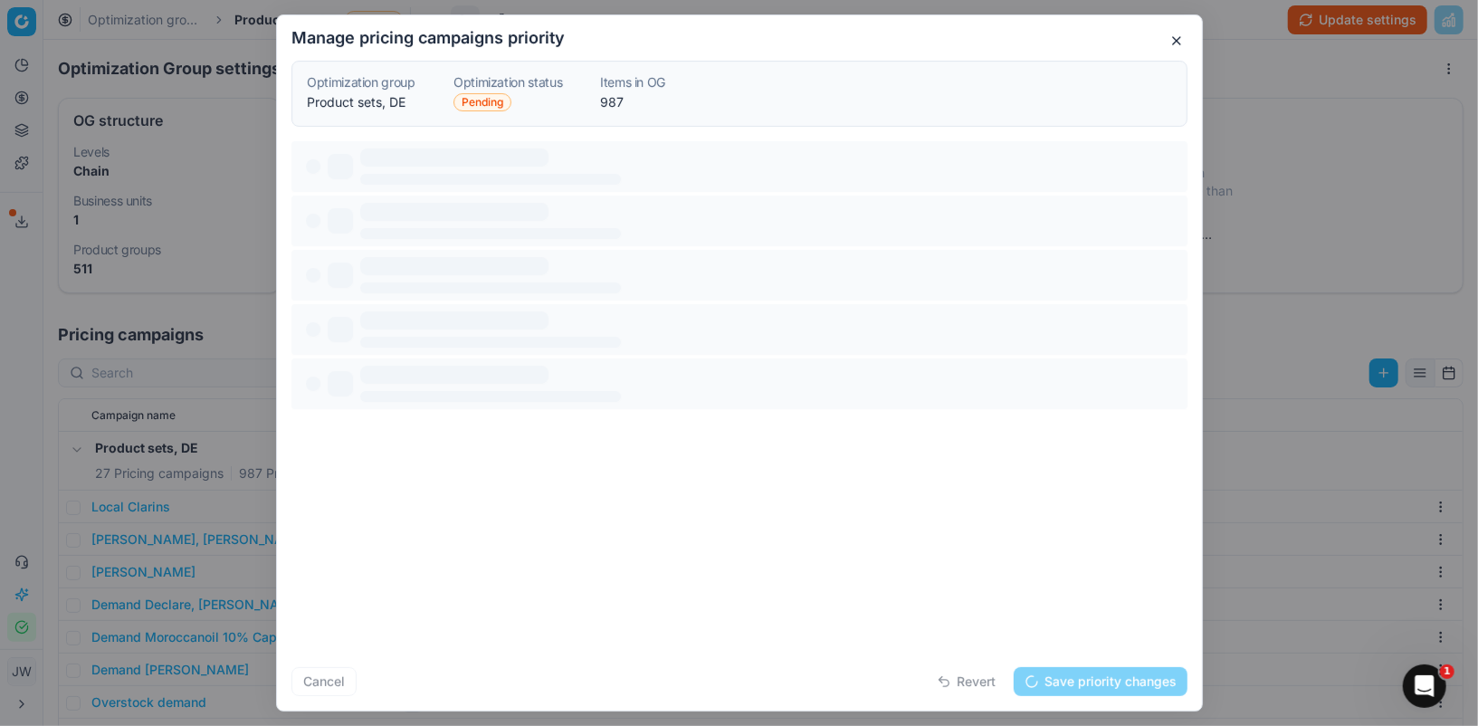
scroll to position [0, 0]
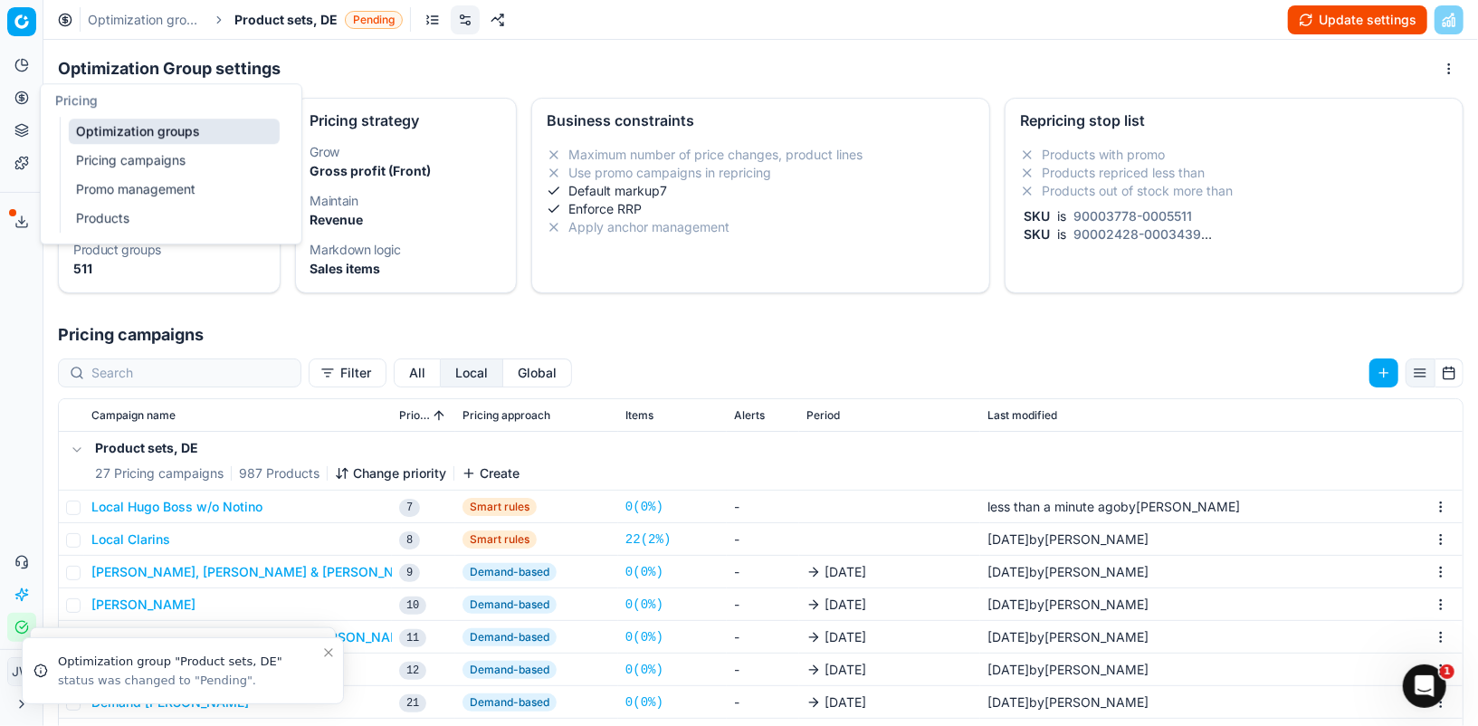
click at [16, 101] on circle at bounding box center [21, 97] width 12 height 12
click at [99, 124] on link "Optimization groups" at bounding box center [174, 131] width 211 height 25
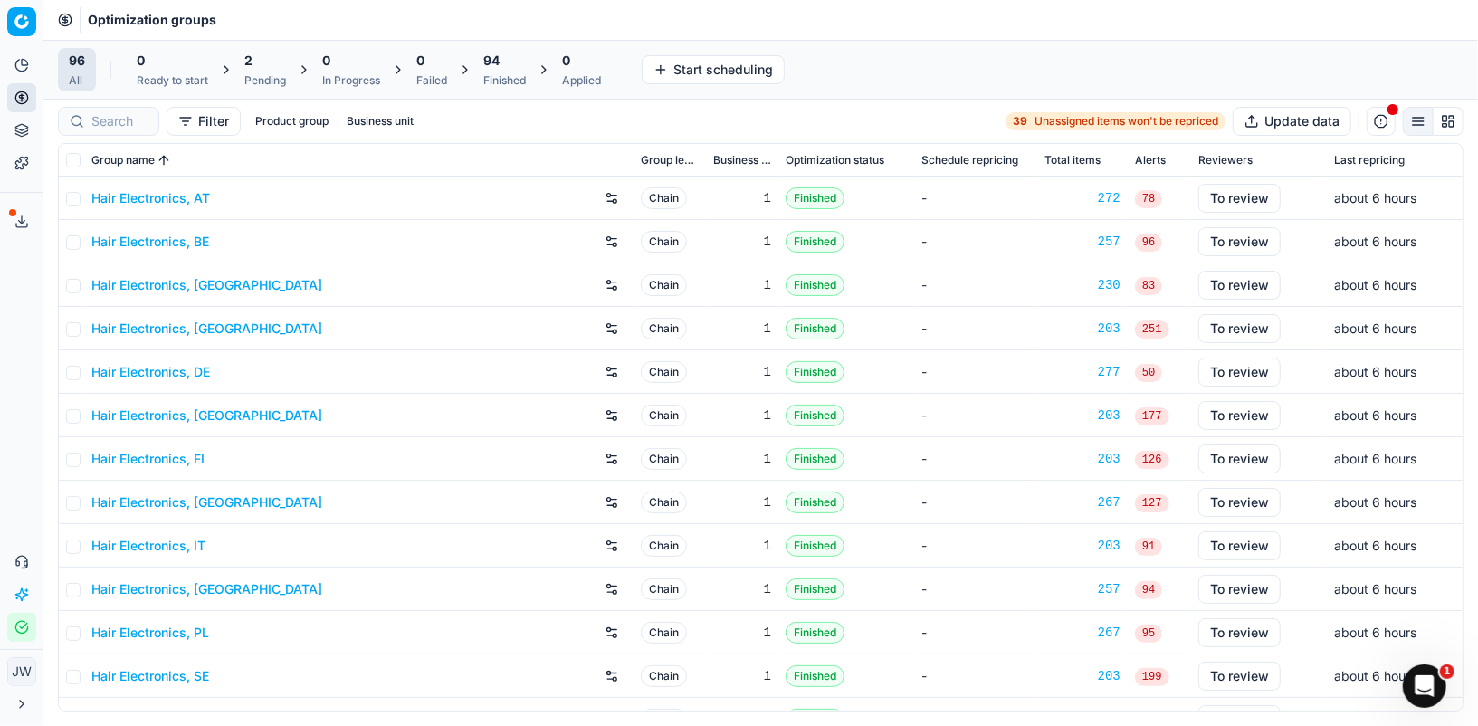
click at [254, 66] on div "2" at bounding box center [265, 61] width 42 height 18
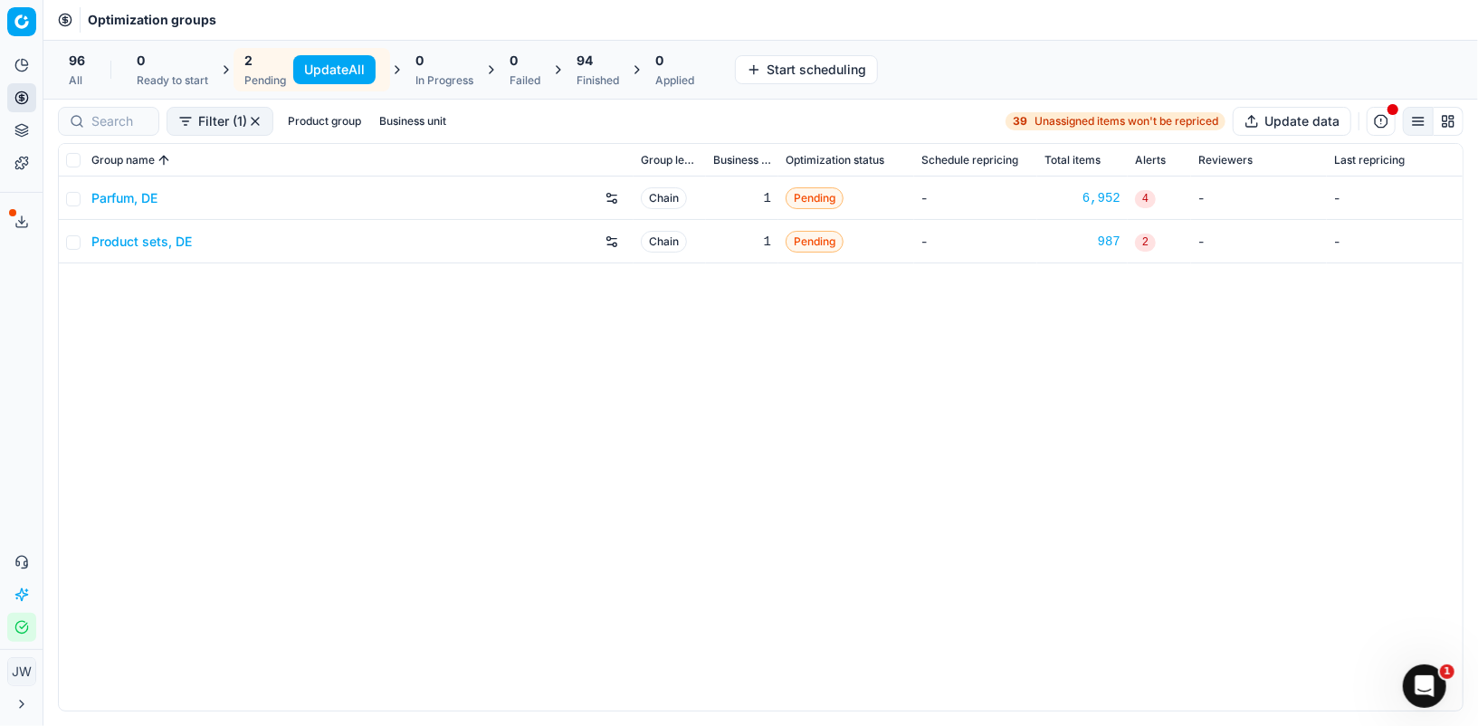
click at [327, 70] on button "Update All" at bounding box center [334, 69] width 82 height 29
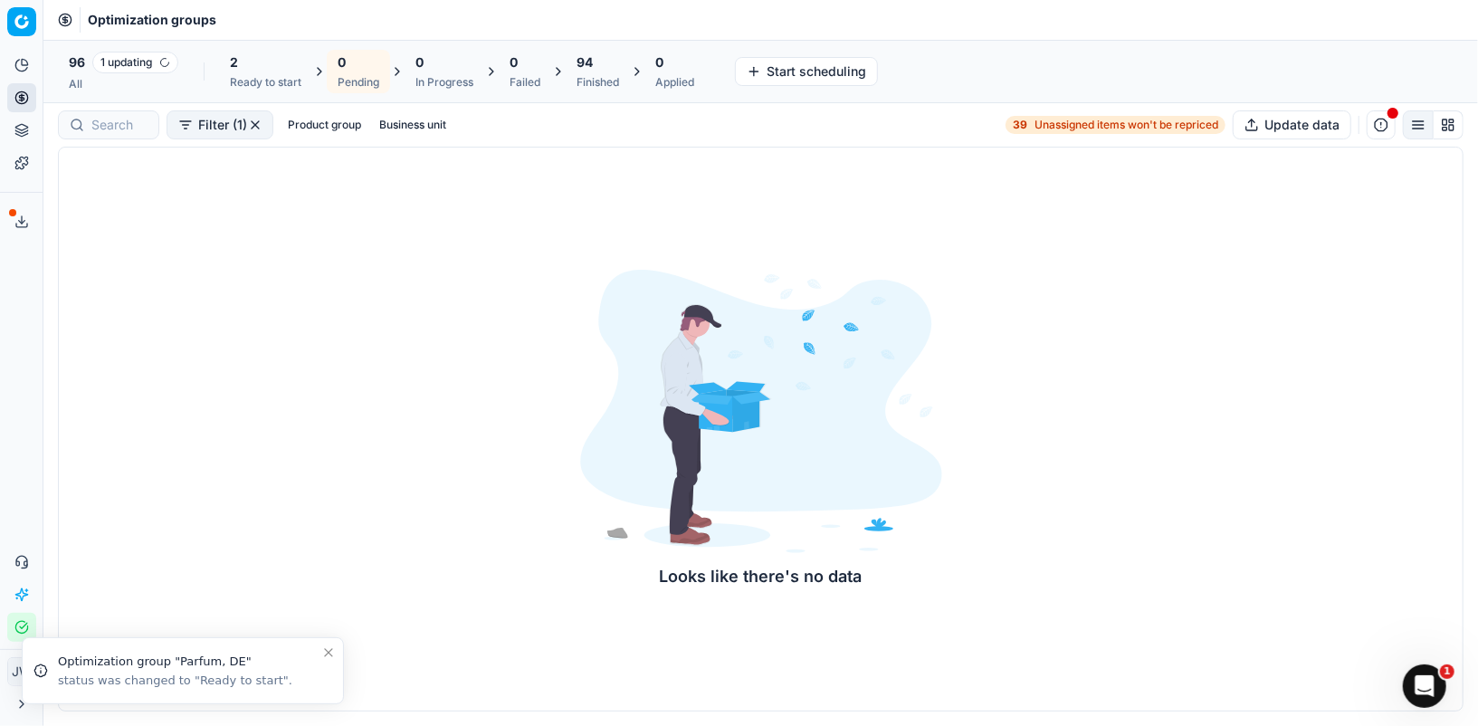
click at [259, 81] on div "96 1 updating All 2 Ready to start 0 Pending 0 In Progress 0 Failed 94 Finished…" at bounding box center [381, 71] width 647 height 47
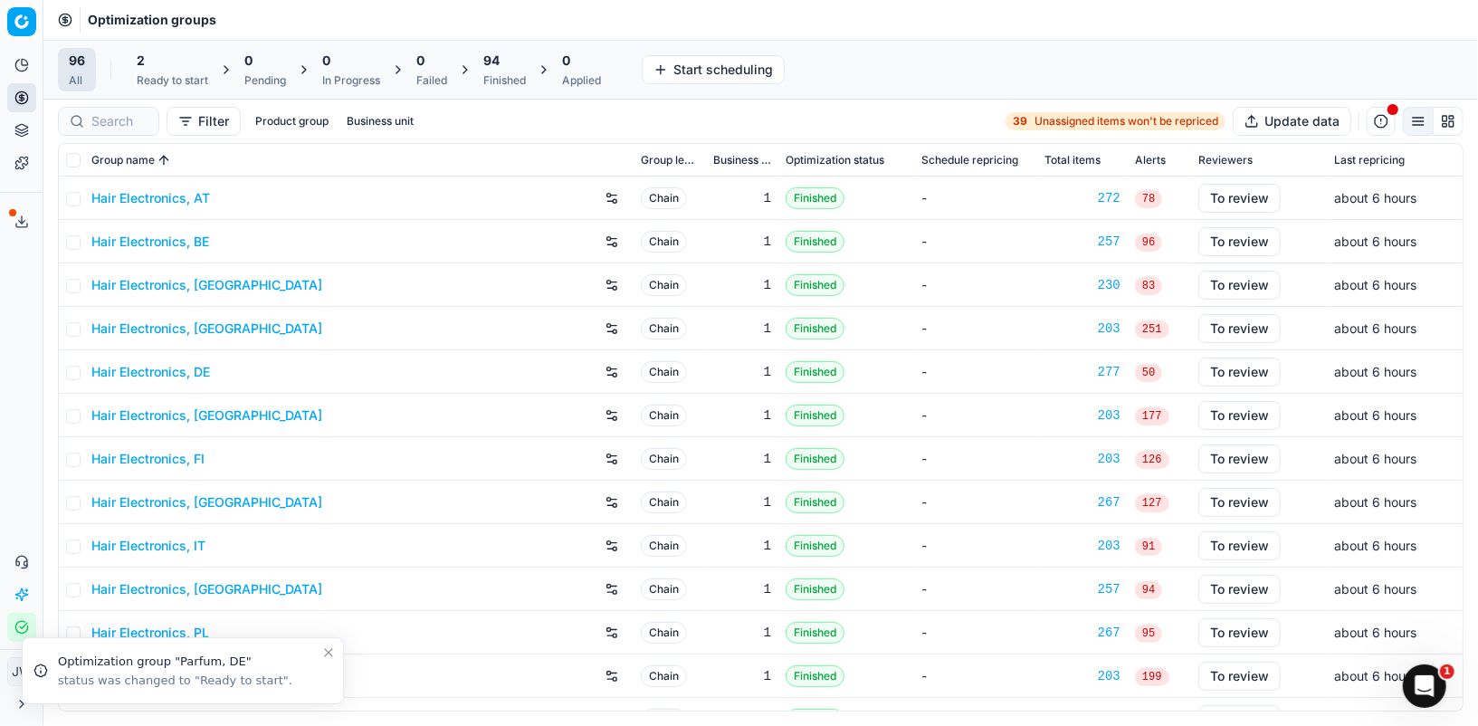
click at [150, 72] on div "2 Ready to start" at bounding box center [173, 70] width 72 height 36
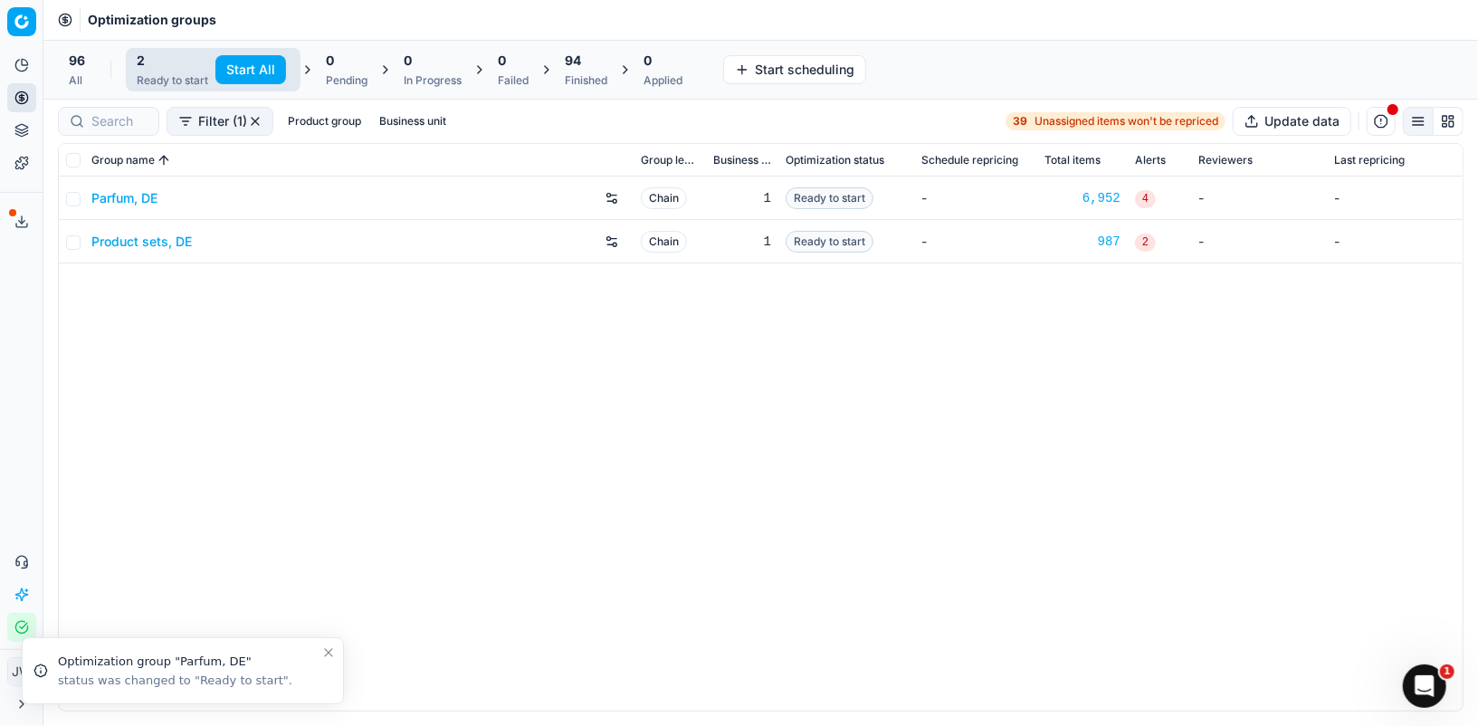
click at [252, 66] on button "Start All" at bounding box center [250, 69] width 71 height 29
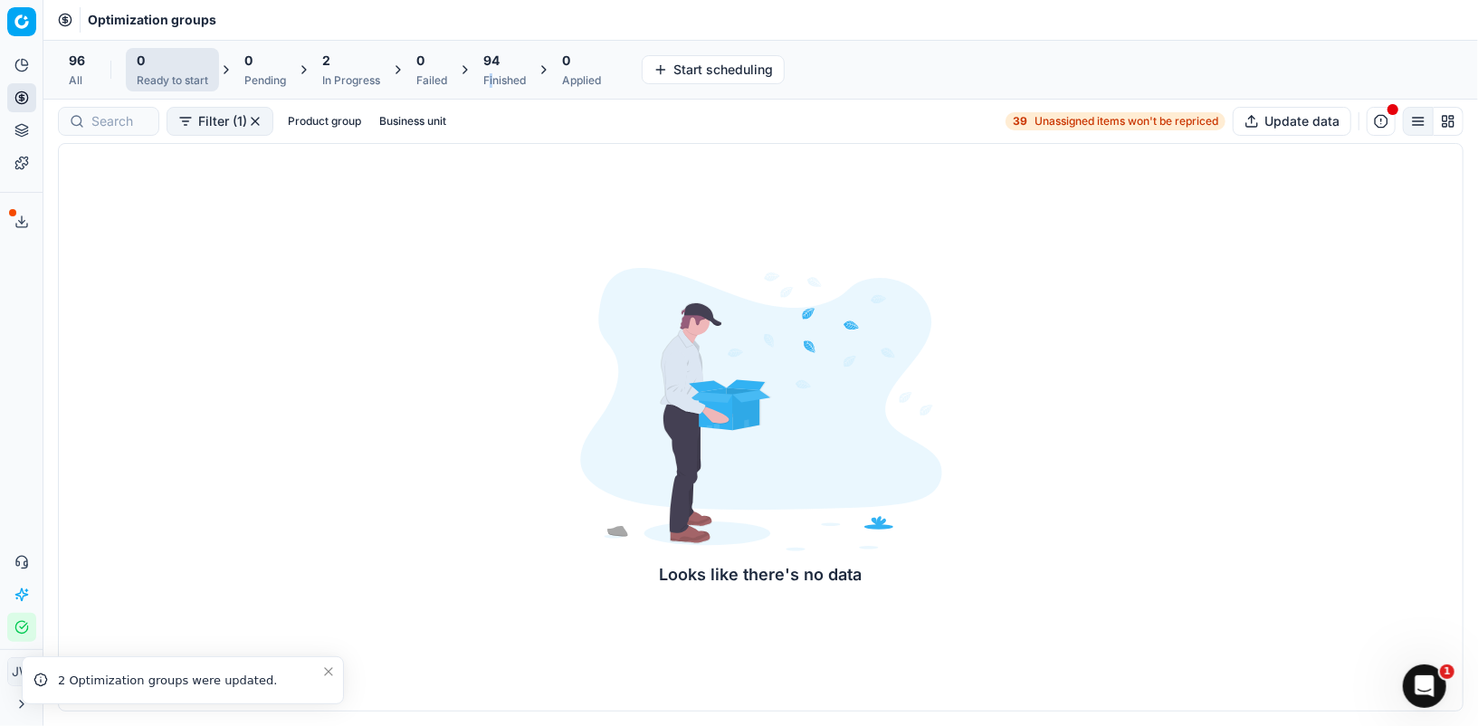
click at [493, 77] on div "Finished" at bounding box center [504, 80] width 43 height 14
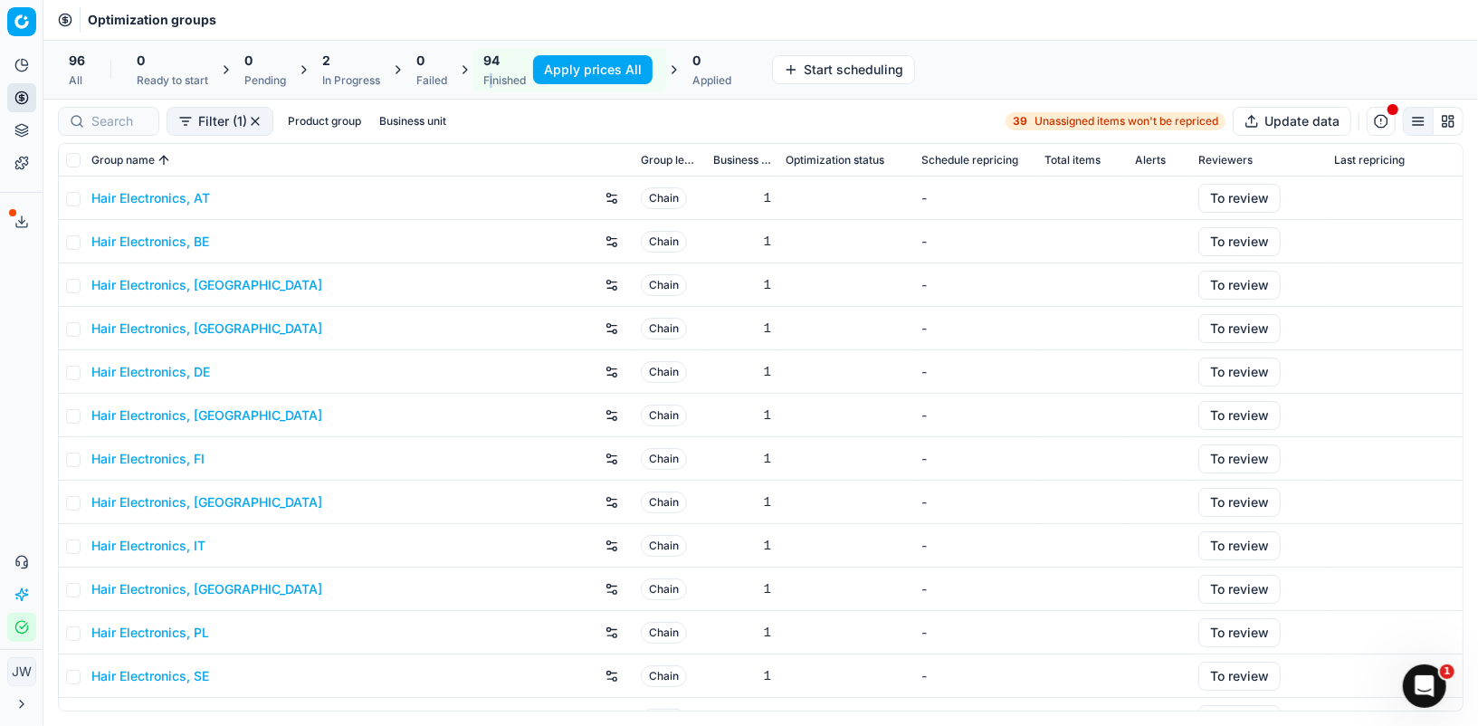
click at [575, 70] on button "Apply prices All" at bounding box center [592, 69] width 119 height 29
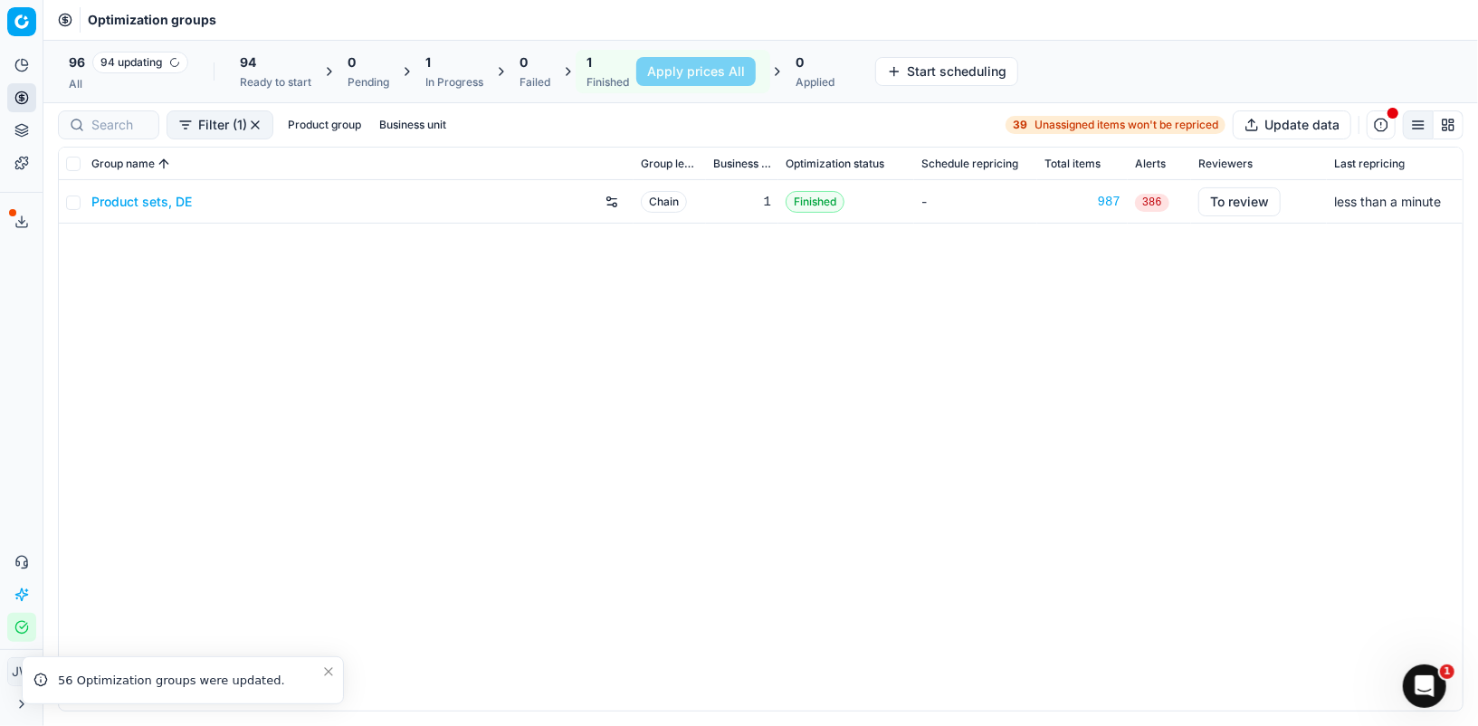
click at [439, 78] on div "In Progress" at bounding box center [454, 82] width 58 height 14
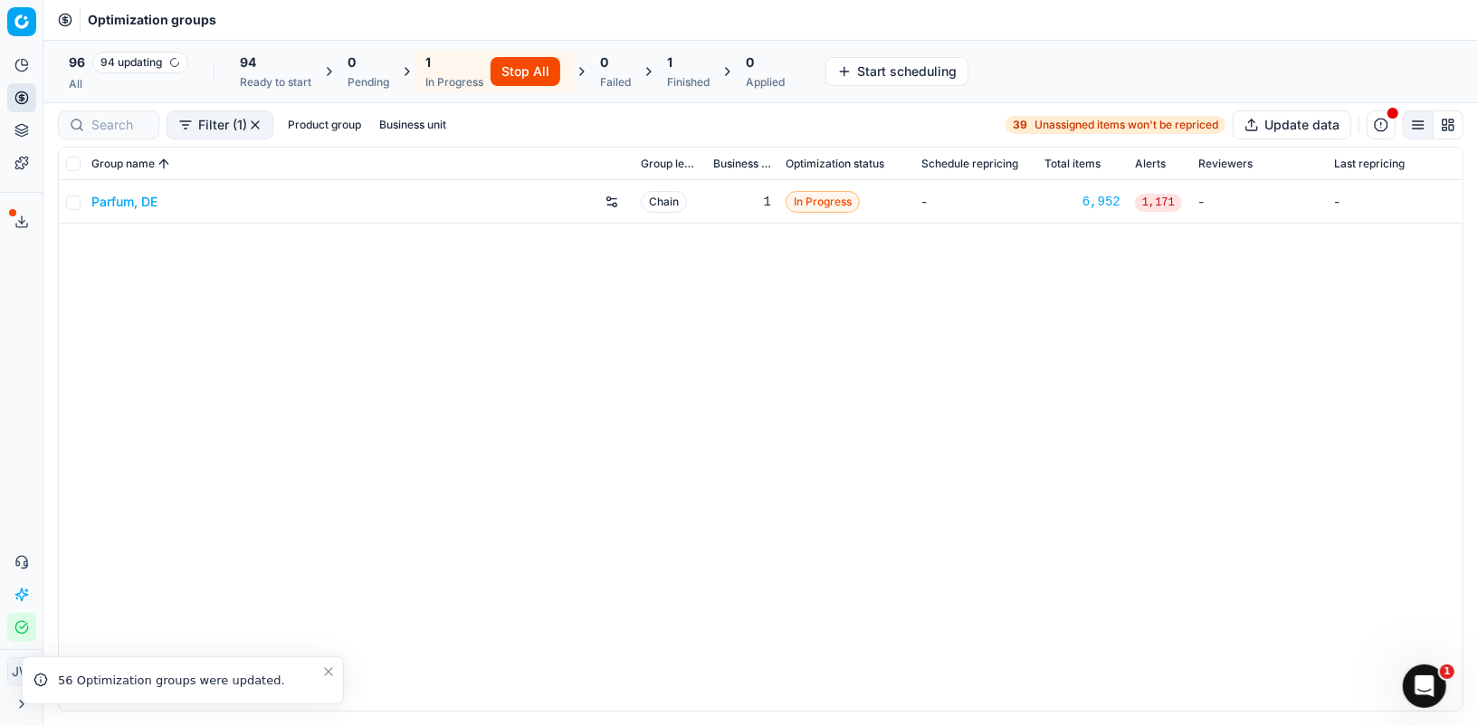
drag, startPoint x: 511, startPoint y: 70, endPoint x: 549, endPoint y: 235, distance: 170.0
click at [549, 235] on div "Command Palette Search for a command to run... Optimization groups 96 94 updati…" at bounding box center [760, 363] width 1435 height 726
click at [519, 333] on div "Parfum, DE Chain 1 In Progress - 6,952 1,338 - -" at bounding box center [761, 445] width 1404 height 530
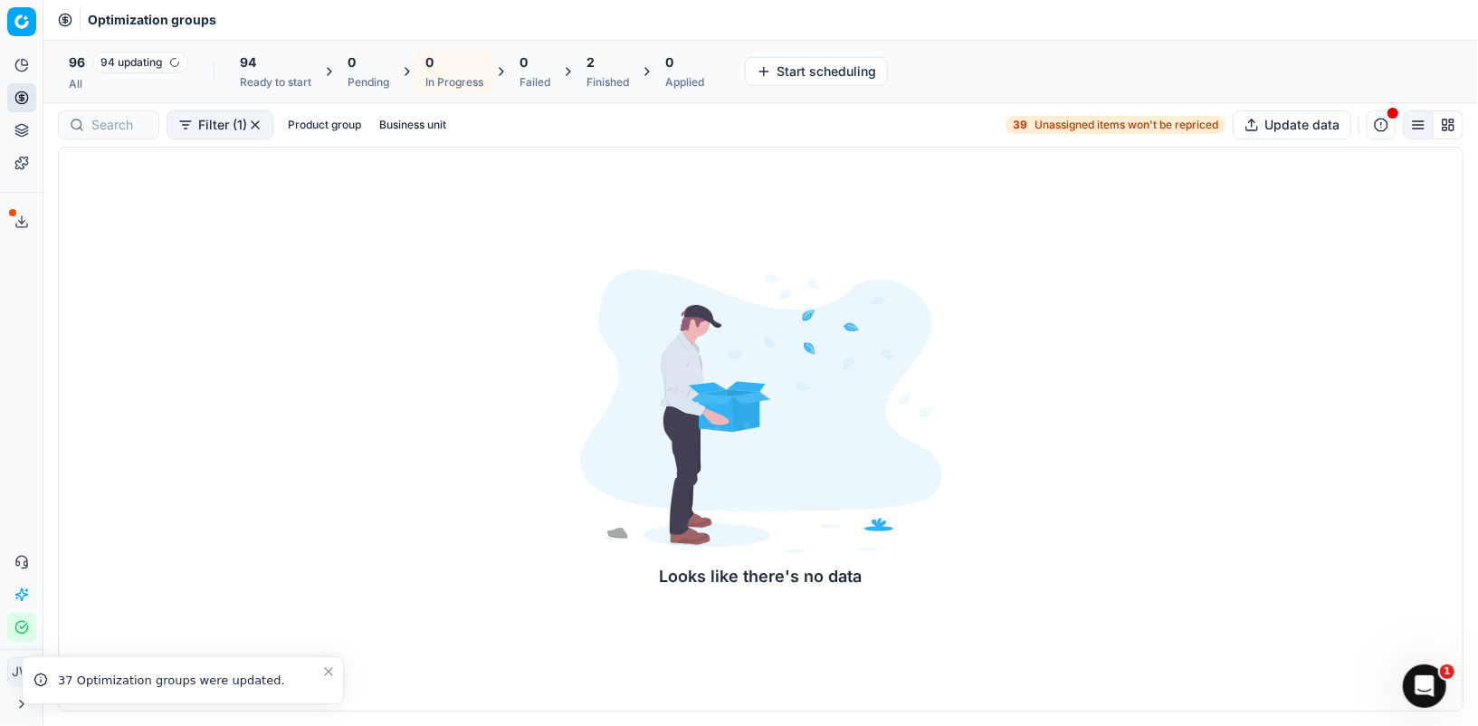
click at [614, 73] on div "2 Finished" at bounding box center [608, 71] width 43 height 36
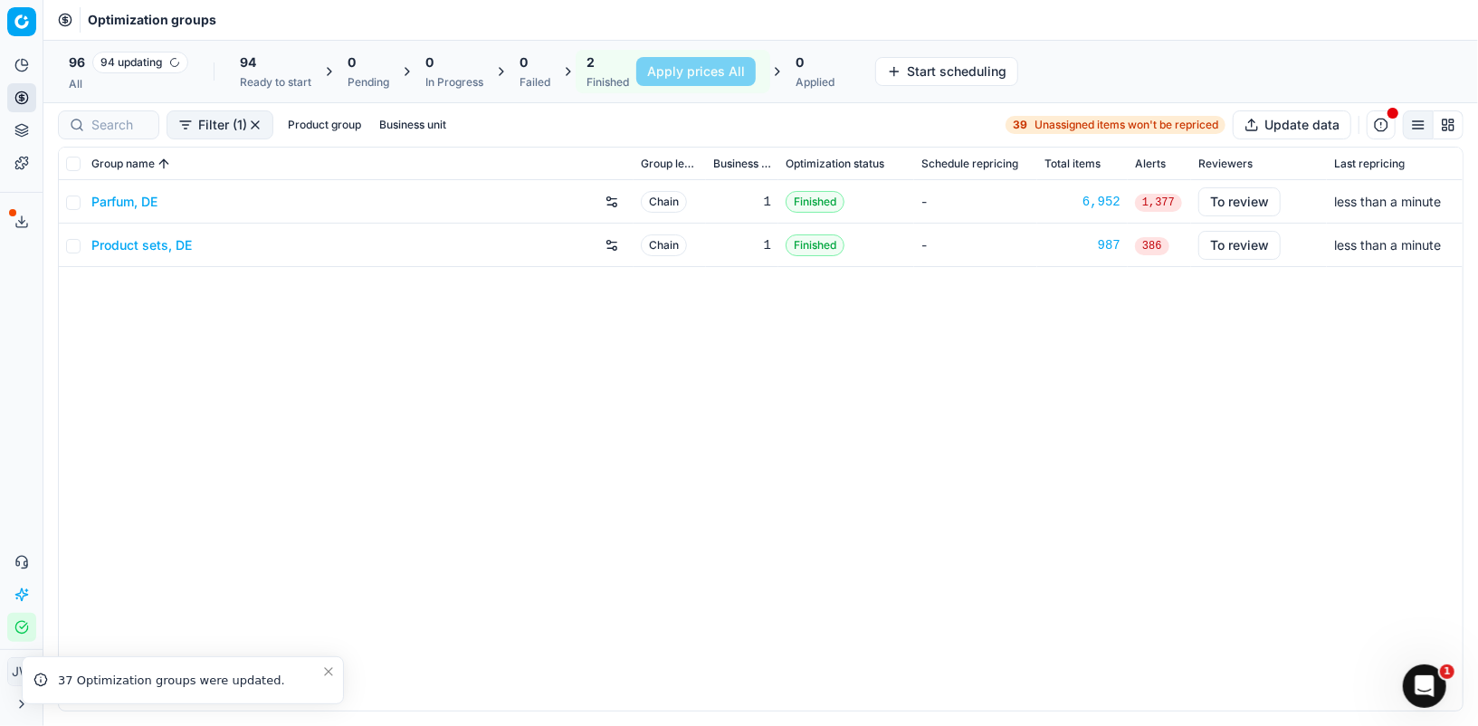
click at [630, 118] on div "Filter (1) Product group Business unit 39 Unassigned items won't be repriced Up…" at bounding box center [761, 124] width 1406 height 29
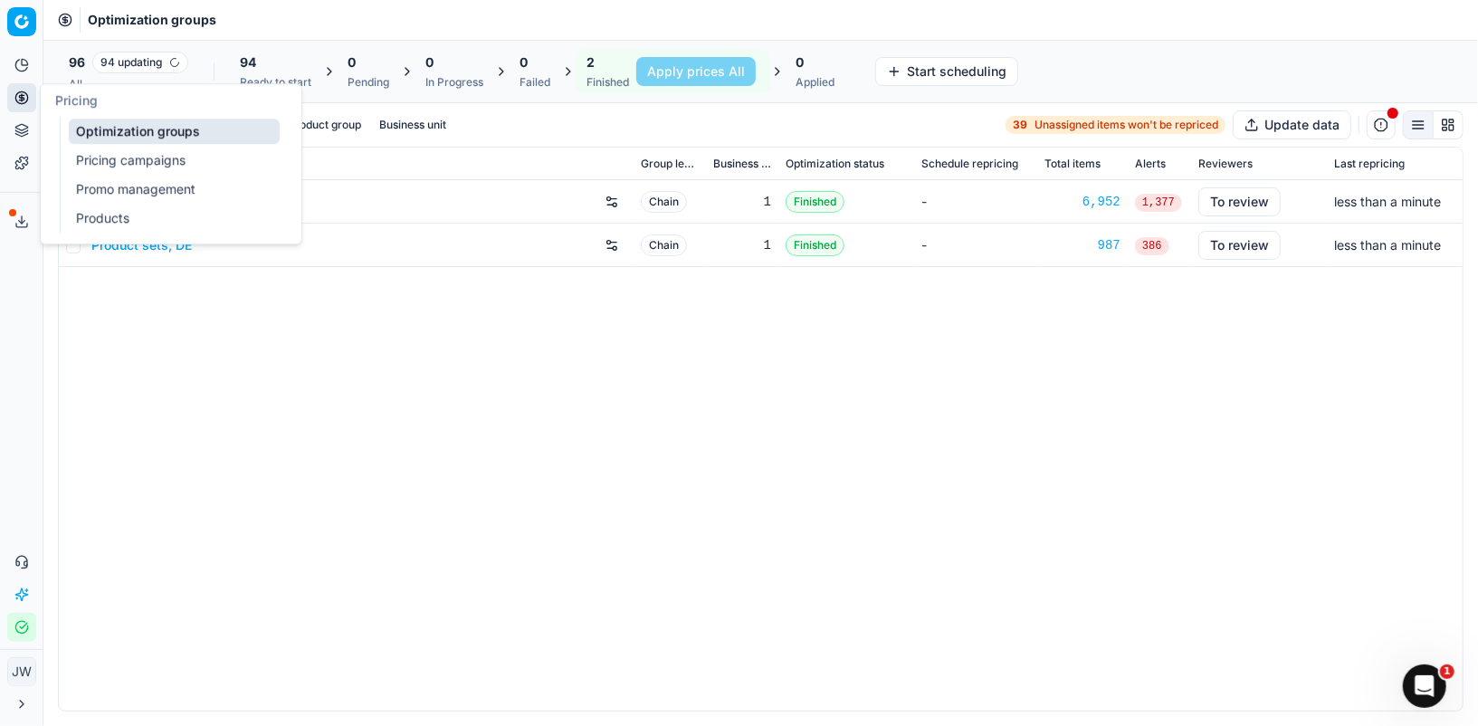
click at [19, 94] on icon at bounding box center [21, 98] width 14 height 14
click at [126, 142] on link "Optimization groups" at bounding box center [174, 131] width 211 height 25
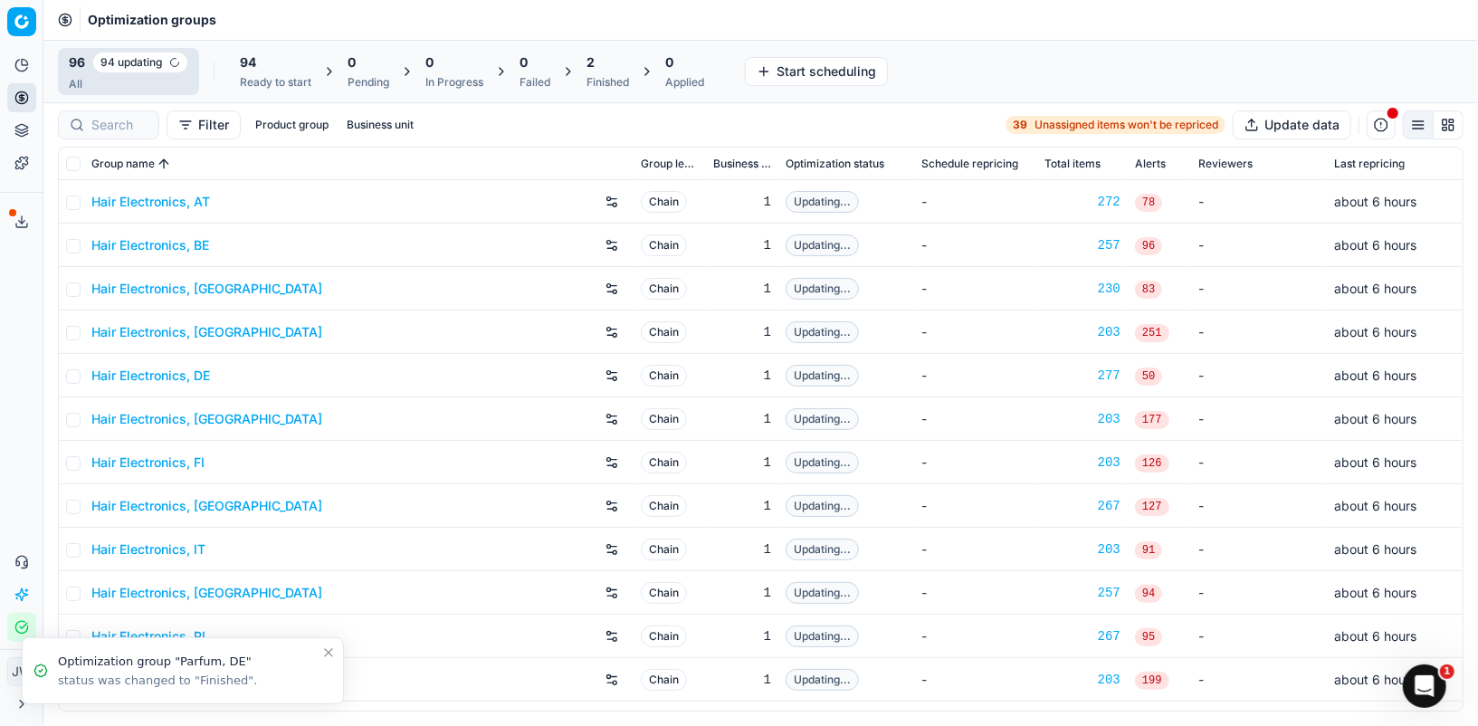
click at [614, 81] on div "Finished" at bounding box center [608, 82] width 43 height 14
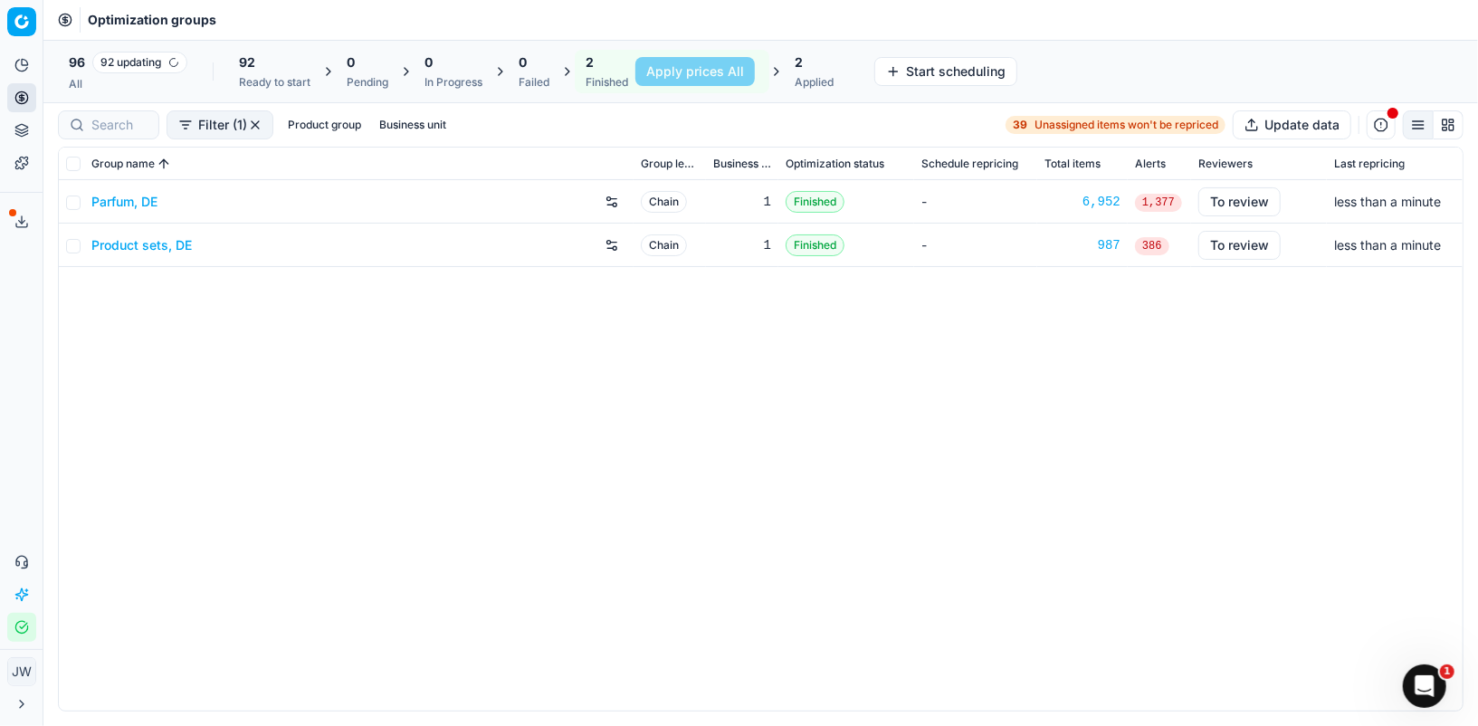
click at [578, 121] on div "Filter (1) Product group Business unit 39 Unassigned items won't be repriced Up…" at bounding box center [761, 124] width 1406 height 29
click at [604, 78] on div "Finished" at bounding box center [605, 82] width 43 height 14
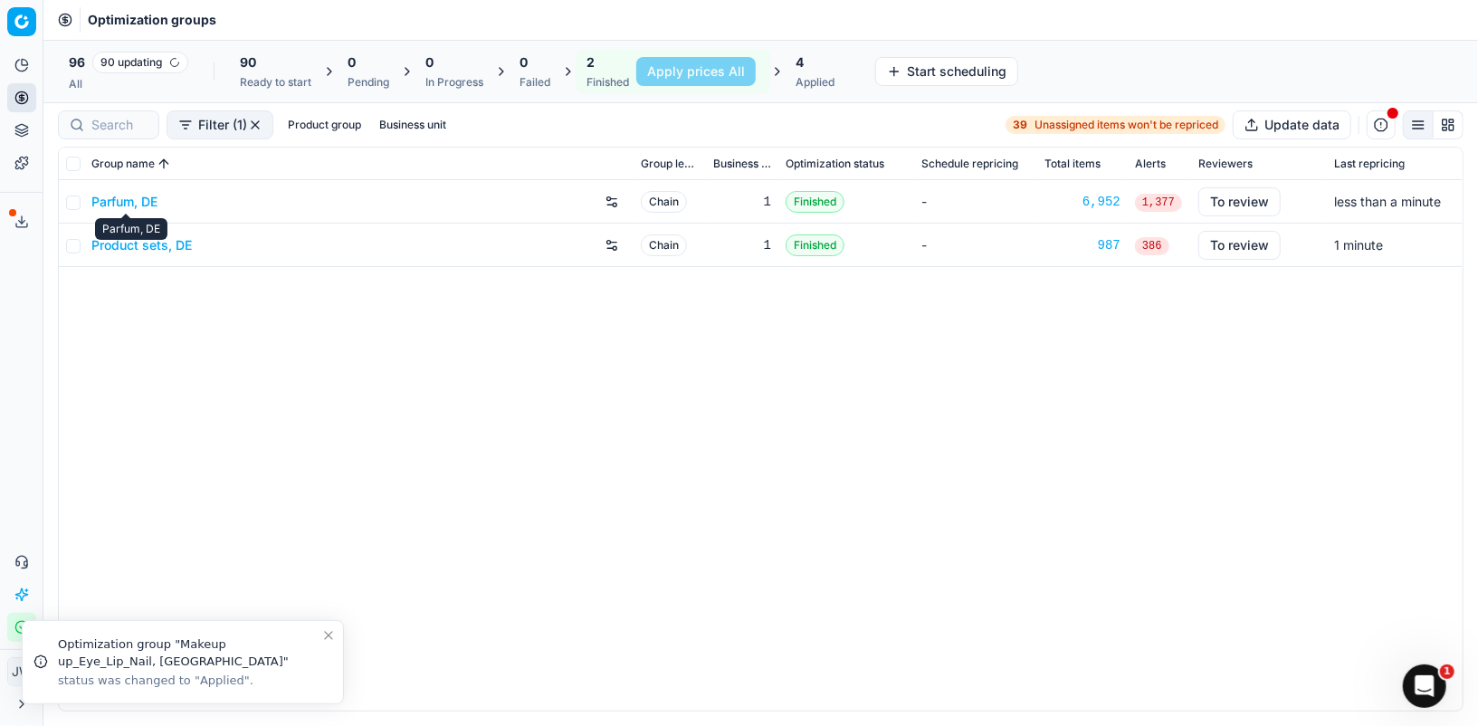
click at [125, 201] on link "Parfum, DE" at bounding box center [124, 202] width 66 height 18
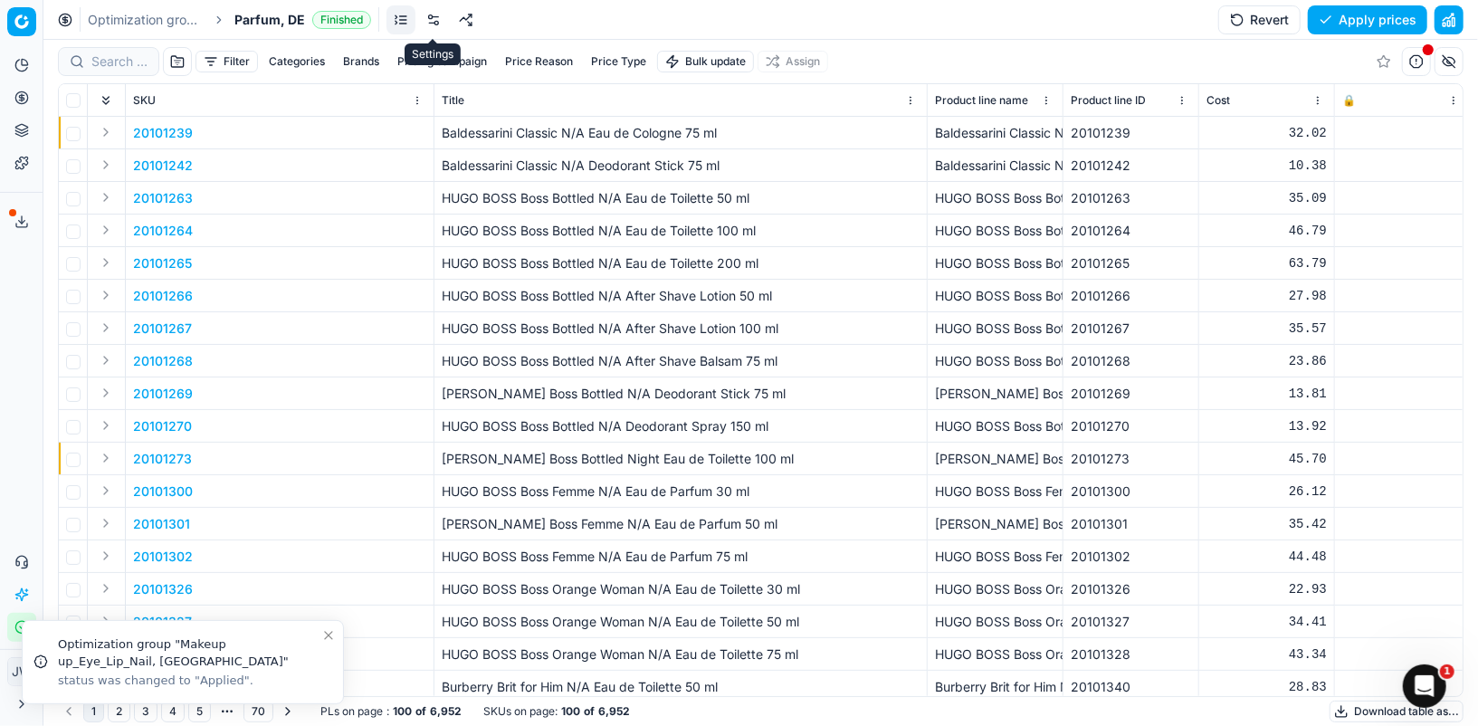
click at [428, 20] on link at bounding box center [433, 19] width 29 height 29
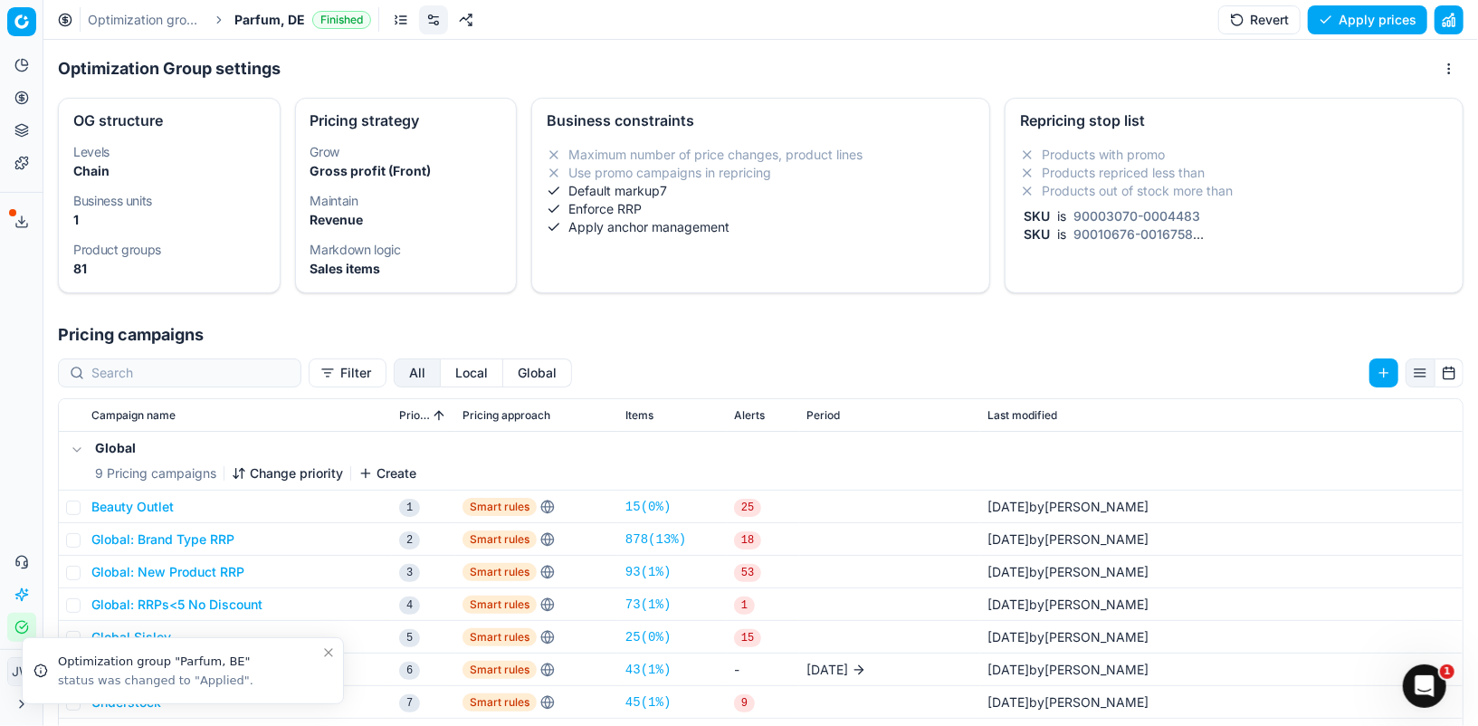
click at [441, 380] on button "Local" at bounding box center [472, 372] width 62 height 29
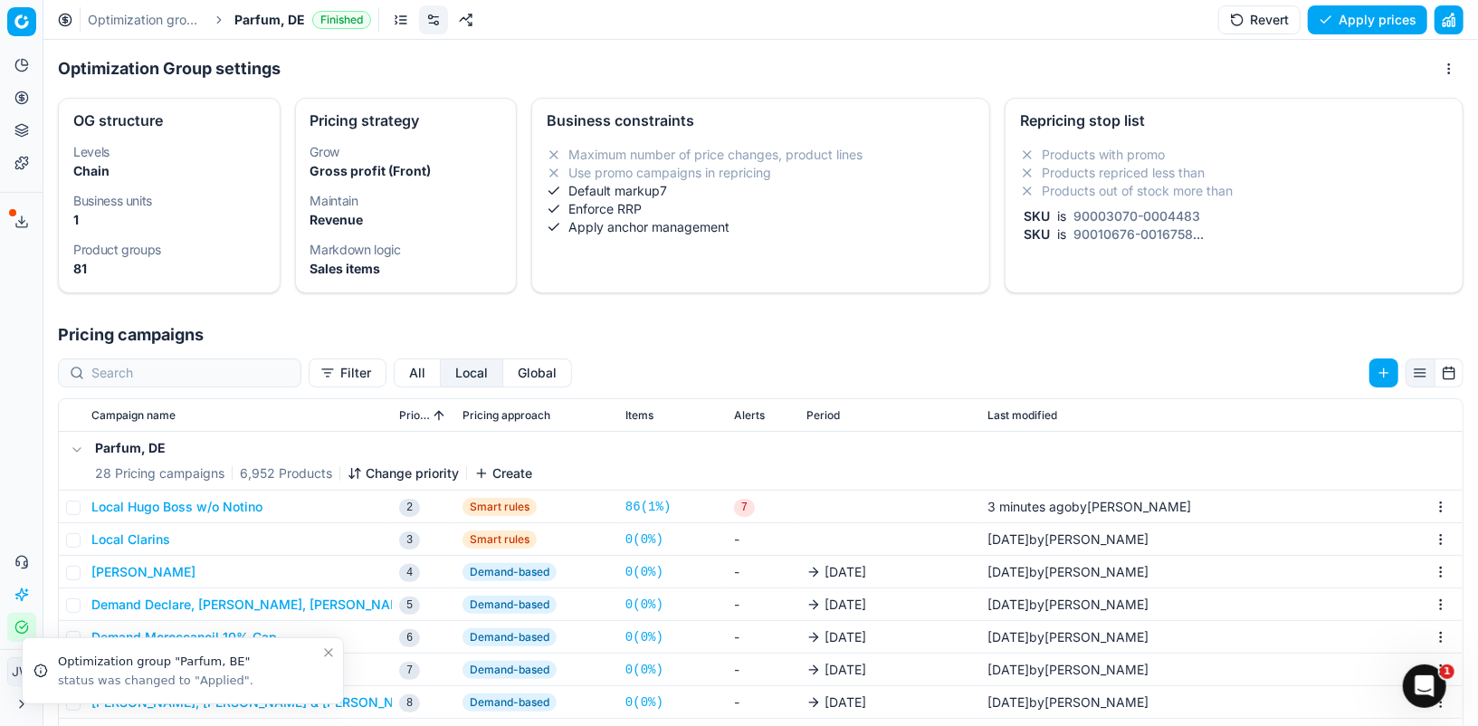
click at [236, 499] on button "Local Hugo Boss w/o Notino" at bounding box center [176, 507] width 171 height 18
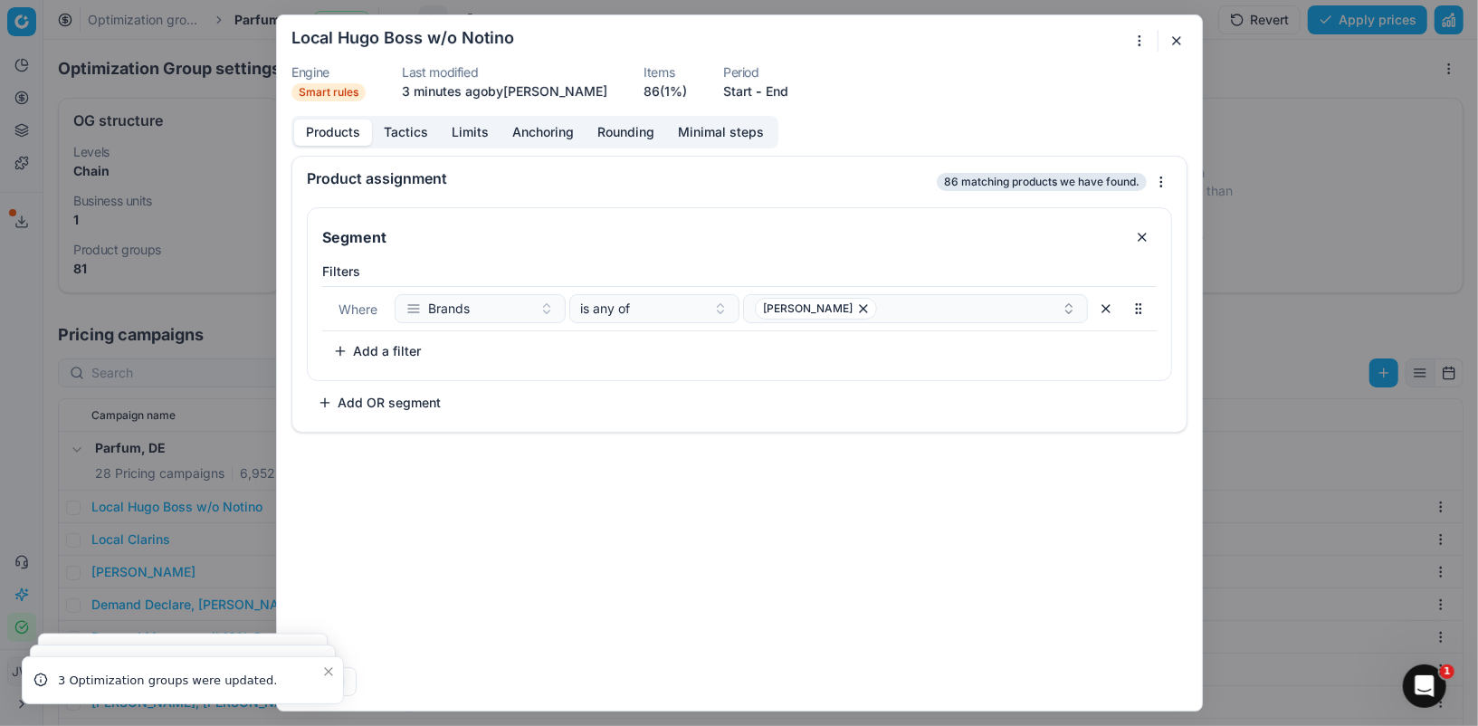
click at [1177, 43] on button "button" at bounding box center [1177, 41] width 22 height 22
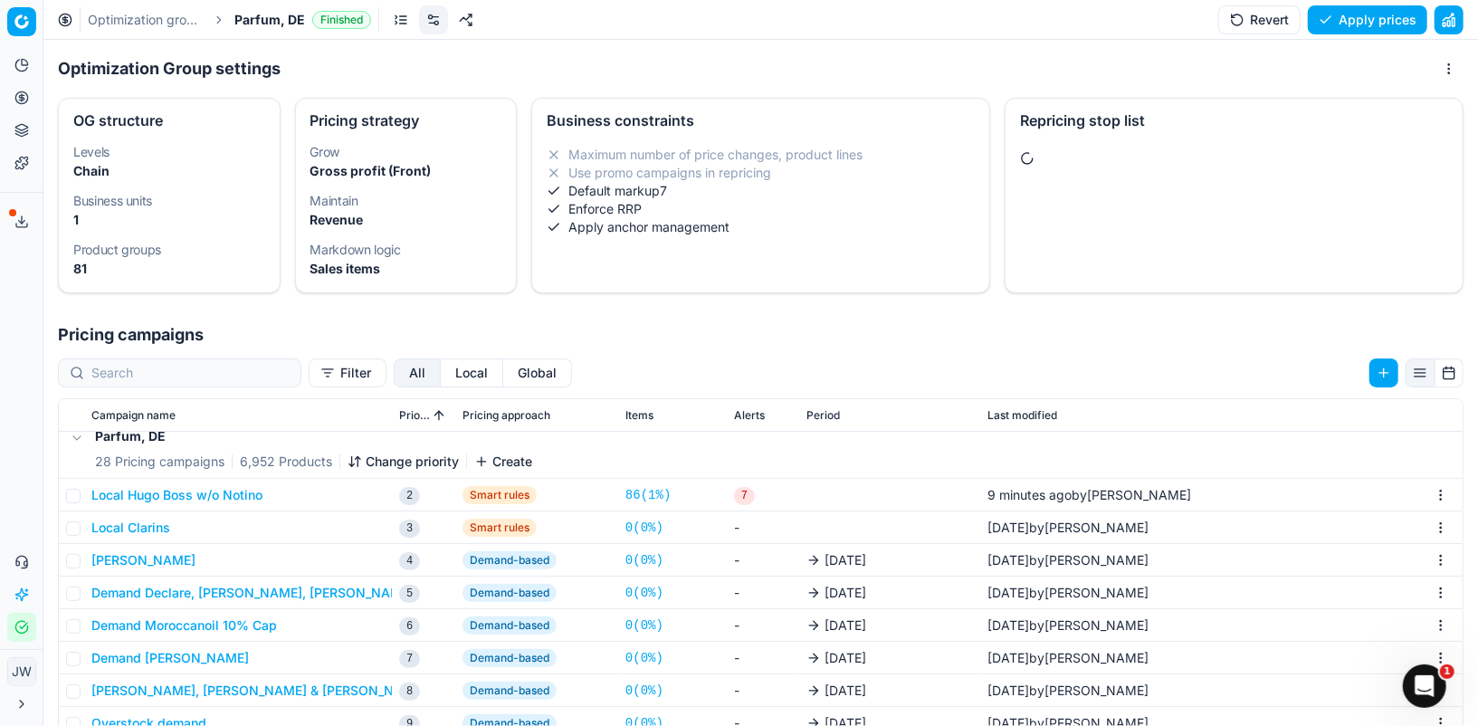
scroll to position [371, 0]
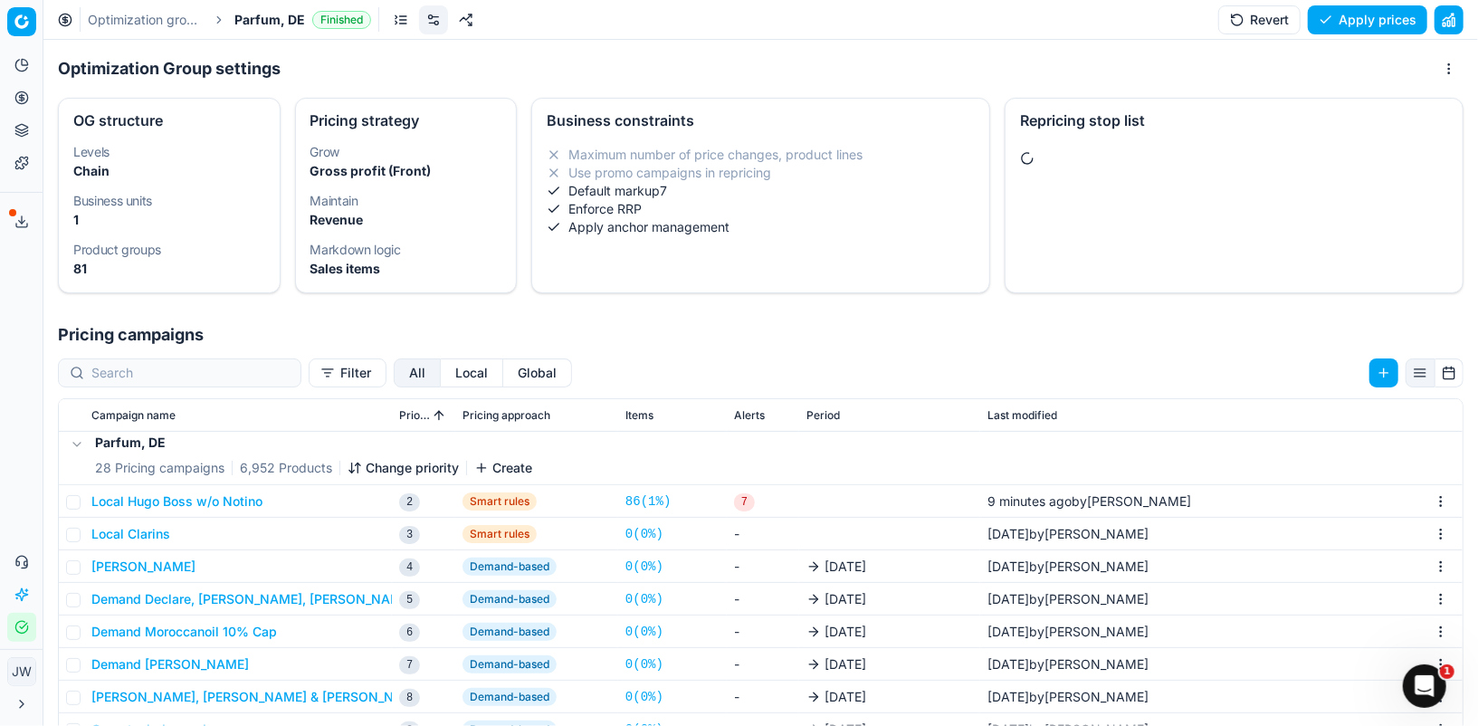
click at [224, 501] on button "Local Hugo Boss w/o Notino" at bounding box center [176, 501] width 171 height 18
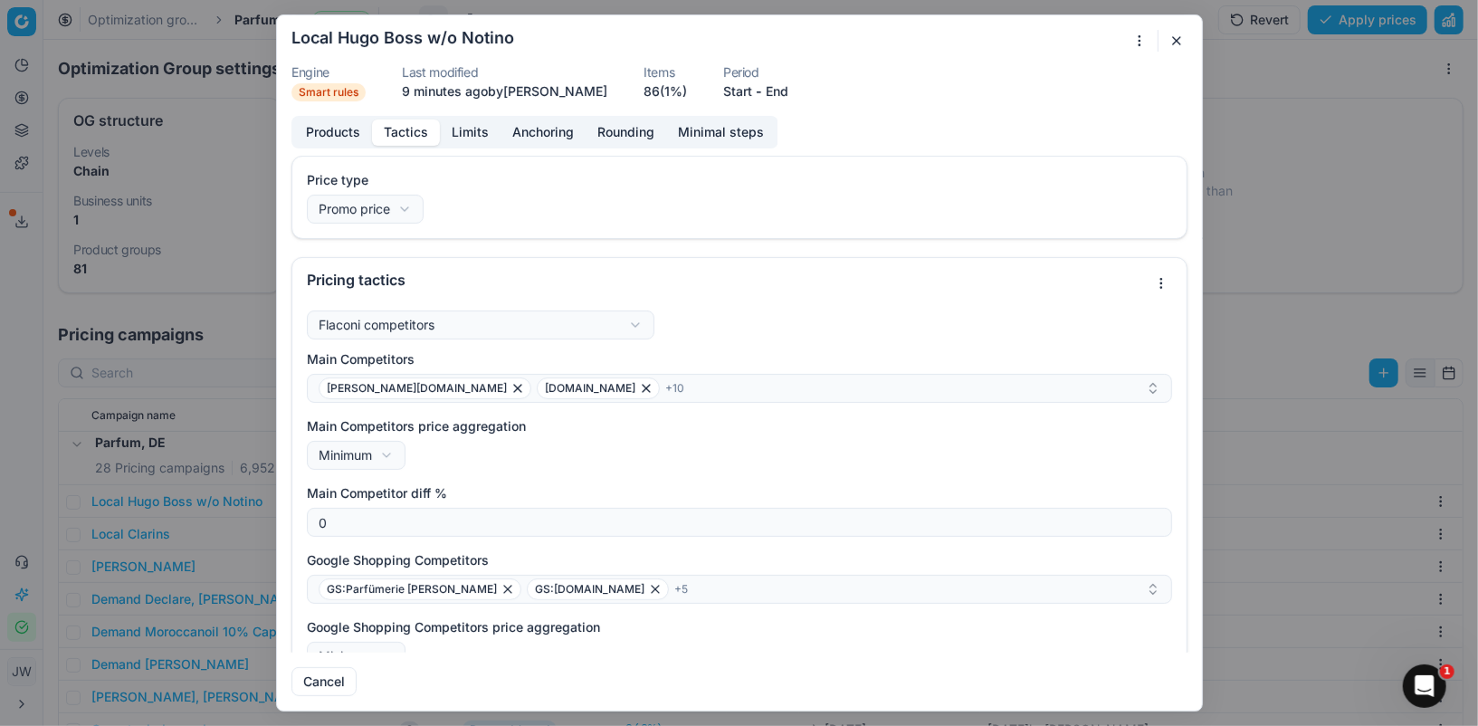
click at [408, 132] on button "Tactics" at bounding box center [406, 132] width 68 height 26
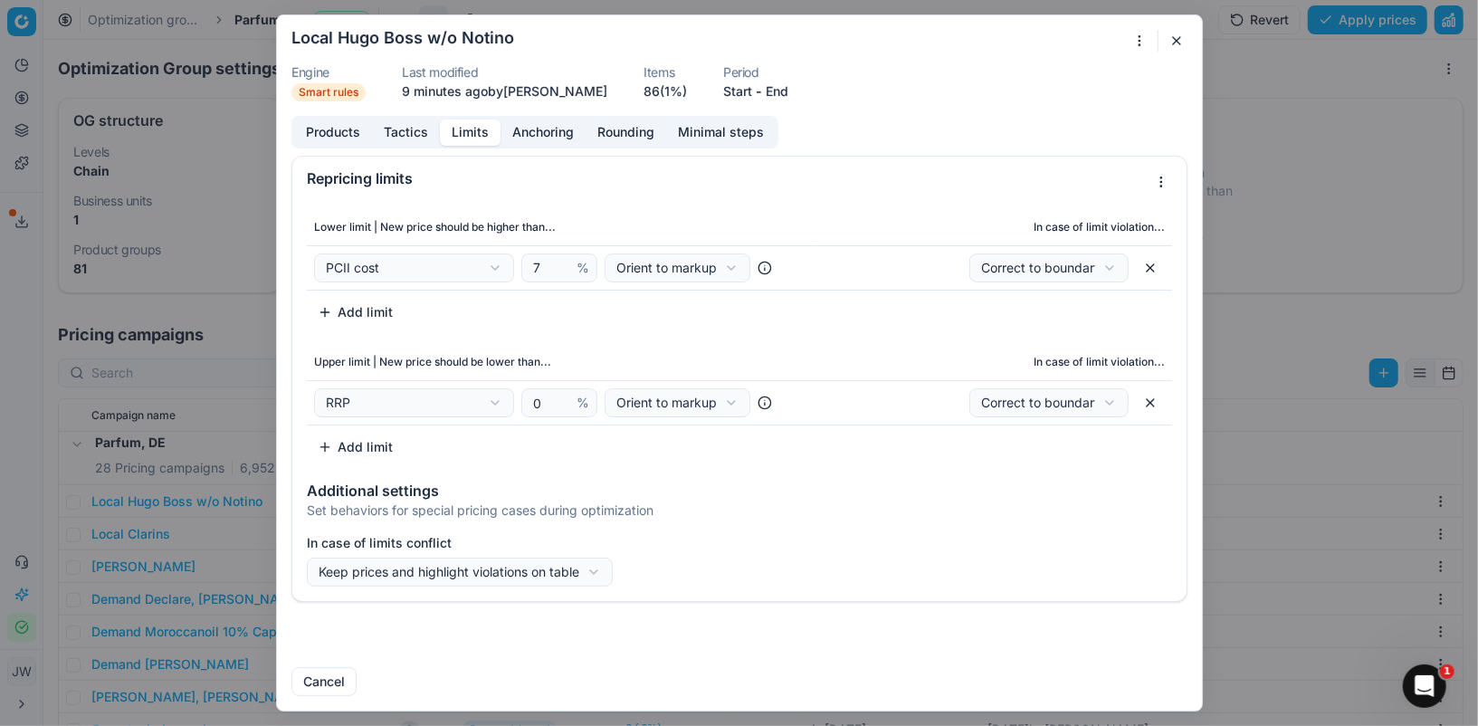
click at [472, 137] on button "Limits" at bounding box center [470, 132] width 61 height 26
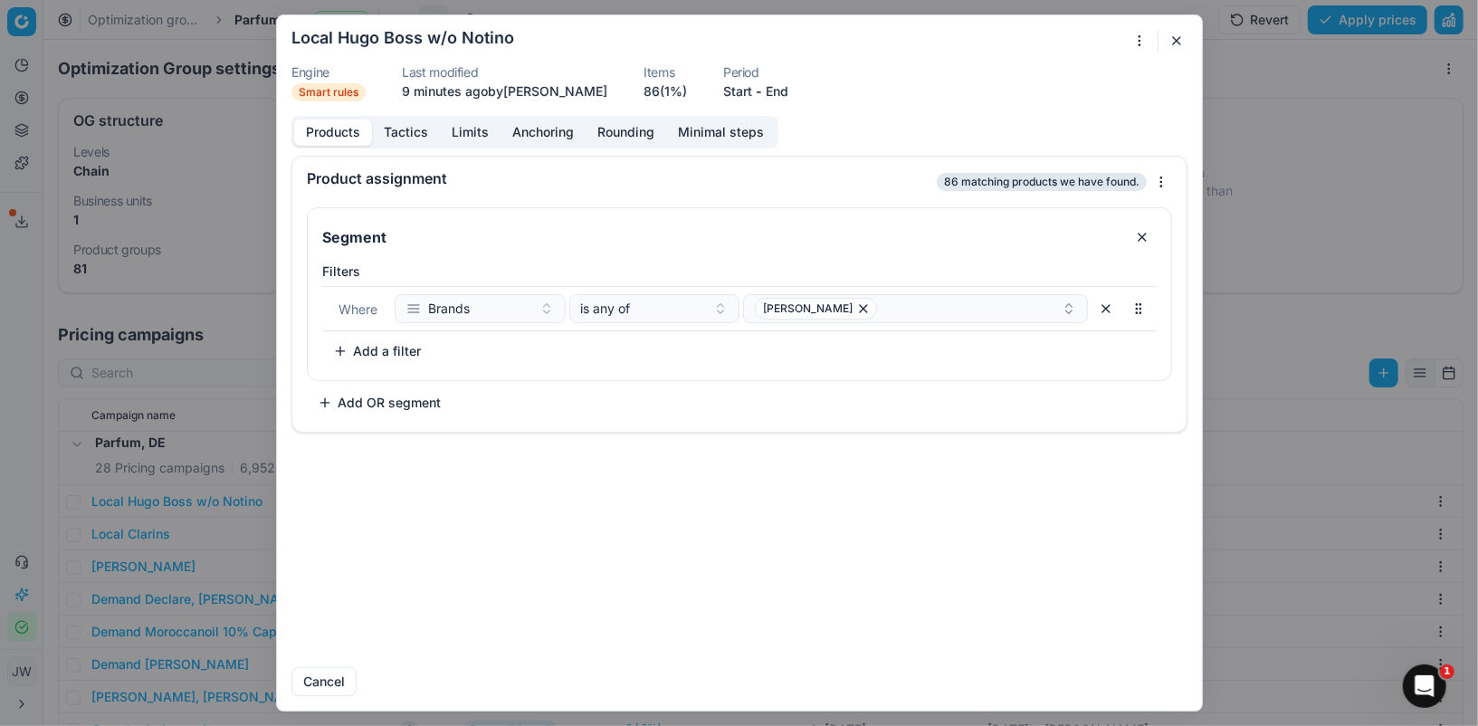
click at [347, 128] on button "Products" at bounding box center [333, 132] width 78 height 26
click at [1173, 45] on button "button" at bounding box center [1177, 41] width 22 height 22
